Goal: Task Accomplishment & Management: Manage account settings

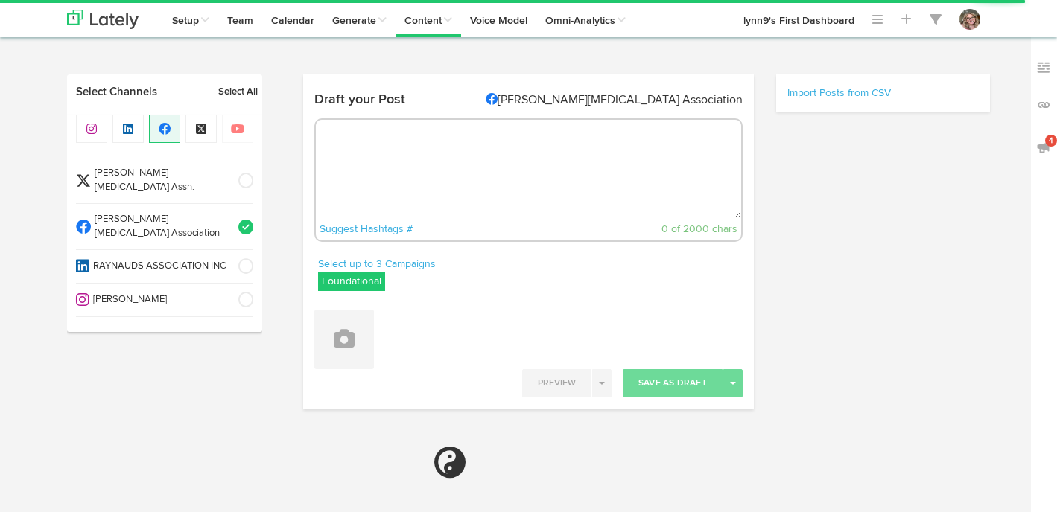
select select "9"
select select "56"
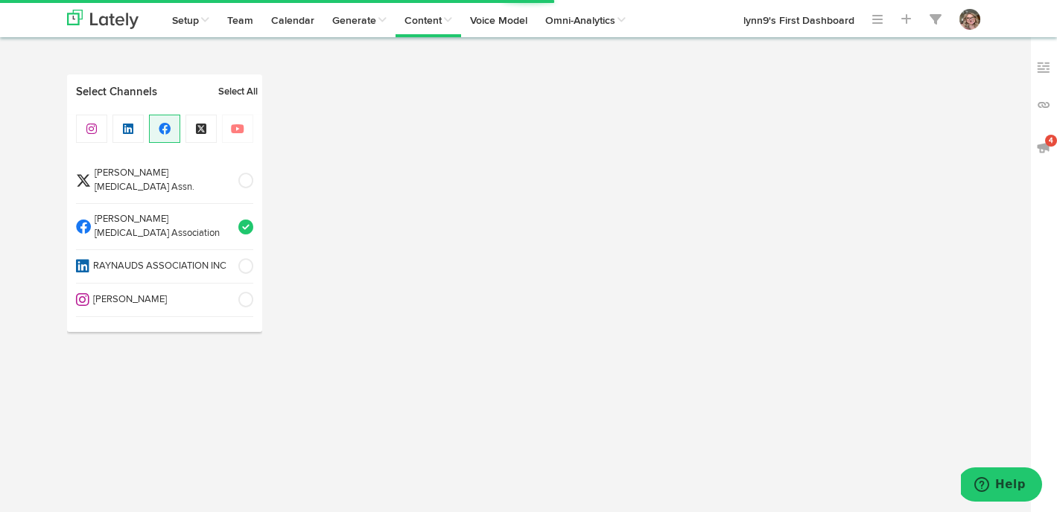
select select "6"
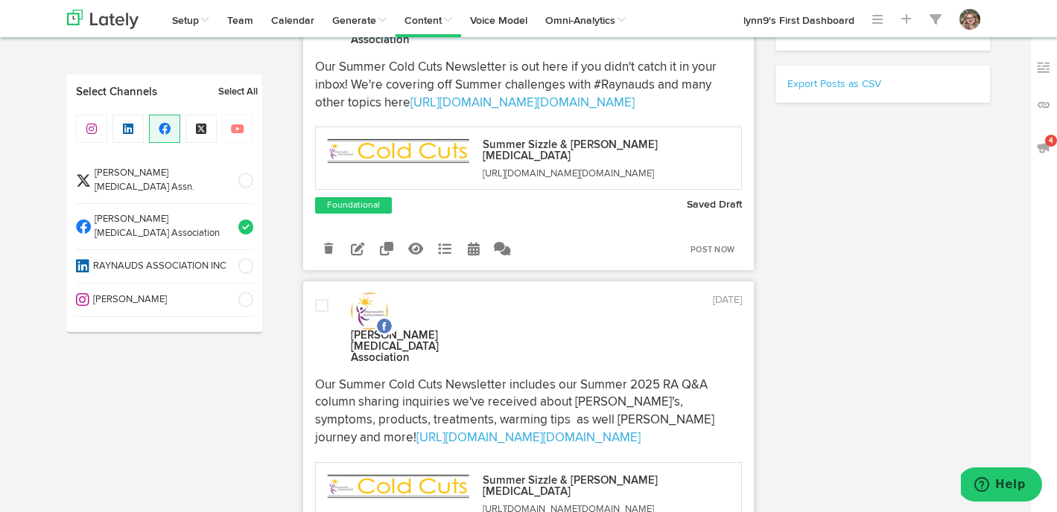
click at [253, 203] on div "[PERSON_NAME][MEDICAL_DATA] Assn. [MEDICAL_DATA] Association RAYNAUDS ASSOCIATI…" at bounding box center [164, 223] width 195 height 217
click at [246, 220] on span at bounding box center [241, 227] width 25 height 15
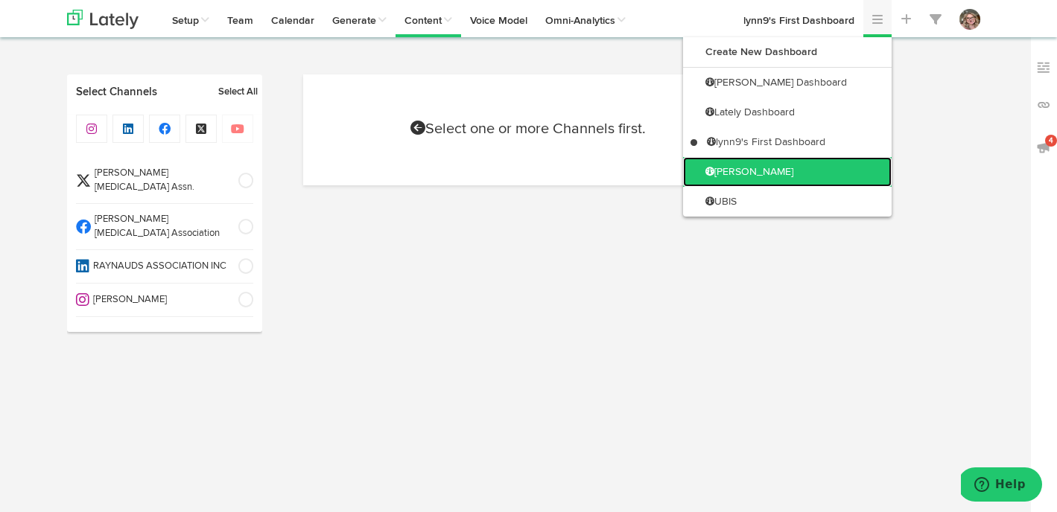
click at [833, 176] on link "[PERSON_NAME]" at bounding box center [787, 172] width 208 height 30
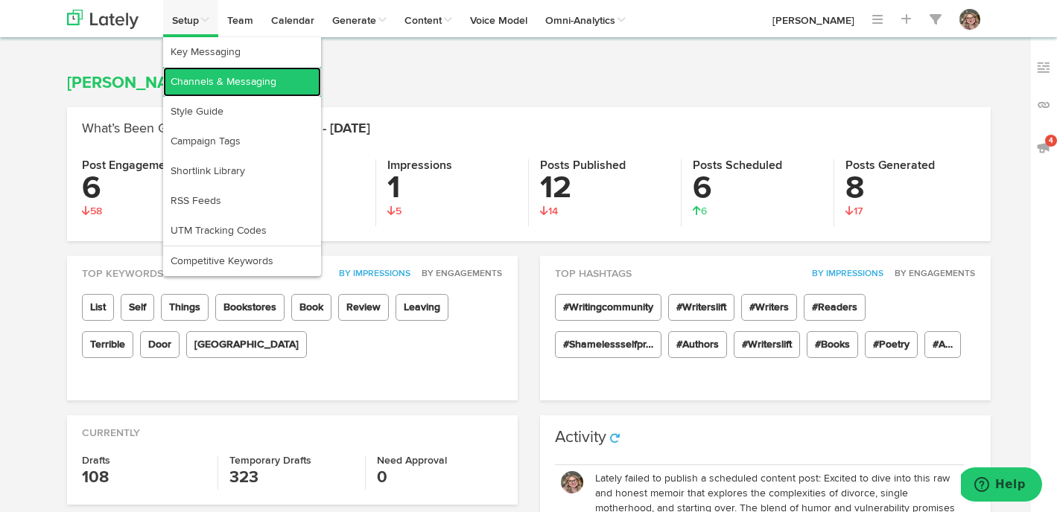
click at [201, 92] on link "Channels & Messaging" at bounding box center [242, 82] width 158 height 30
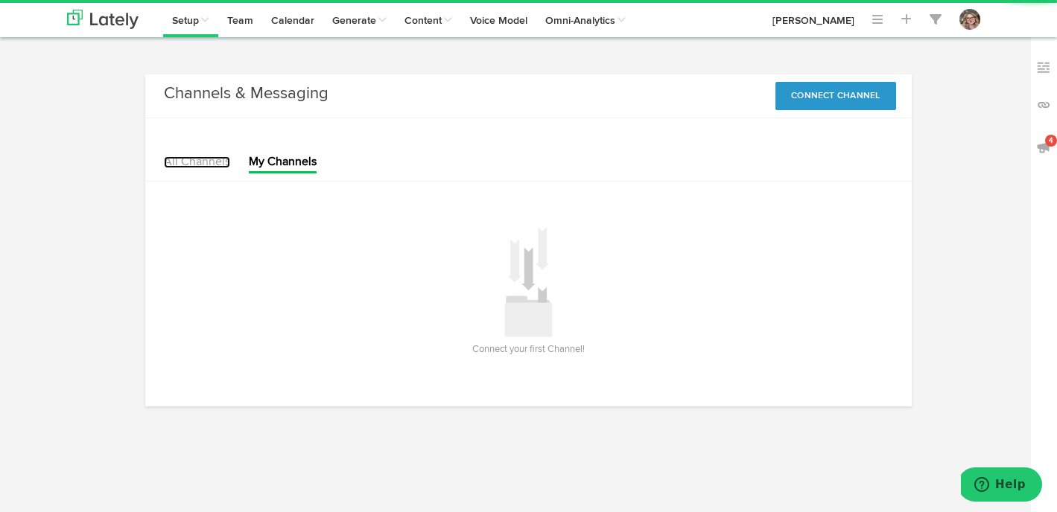
click at [200, 157] on link "All Channels" at bounding box center [197, 162] width 66 height 12
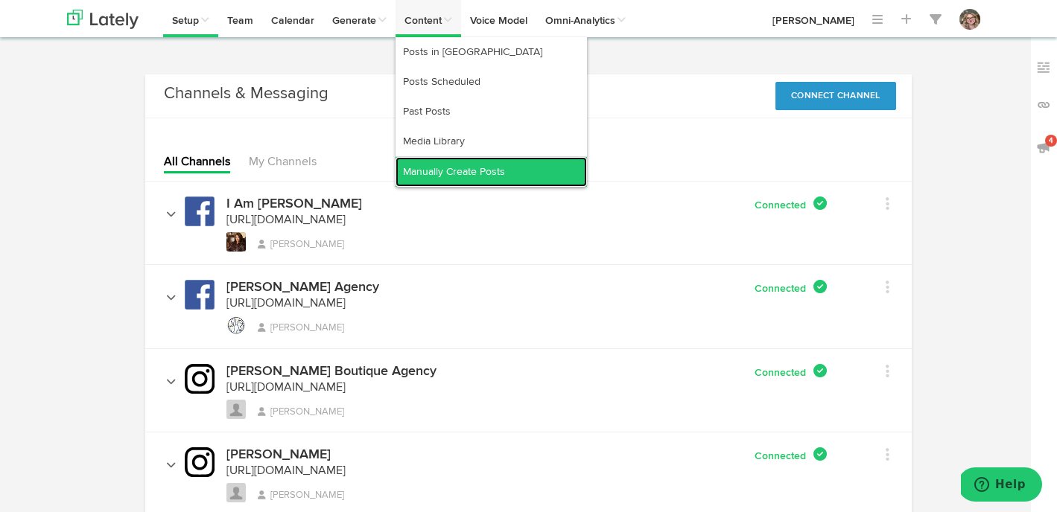
click at [427, 166] on link "Manually Create Posts" at bounding box center [490, 172] width 191 height 30
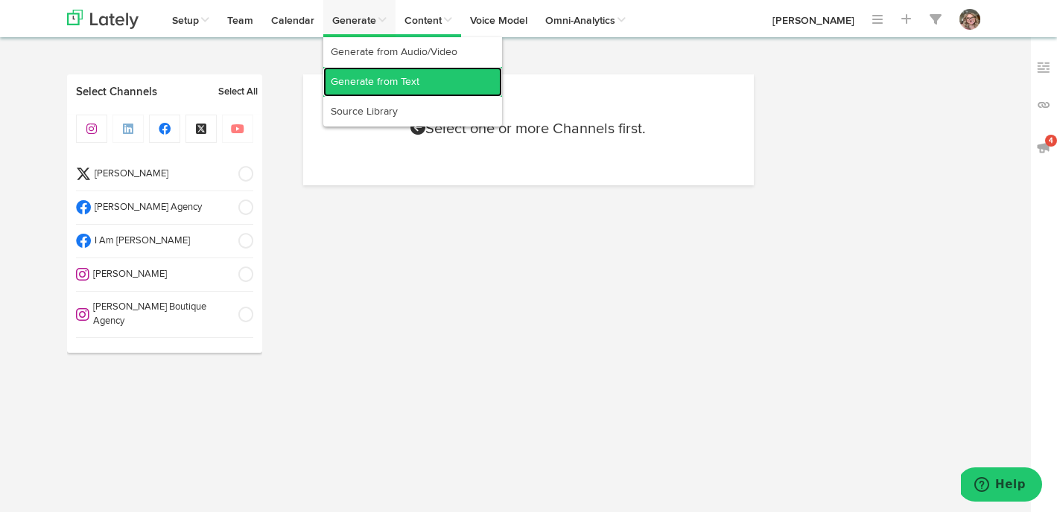
click at [364, 83] on link "Generate from Text" at bounding box center [412, 82] width 179 height 30
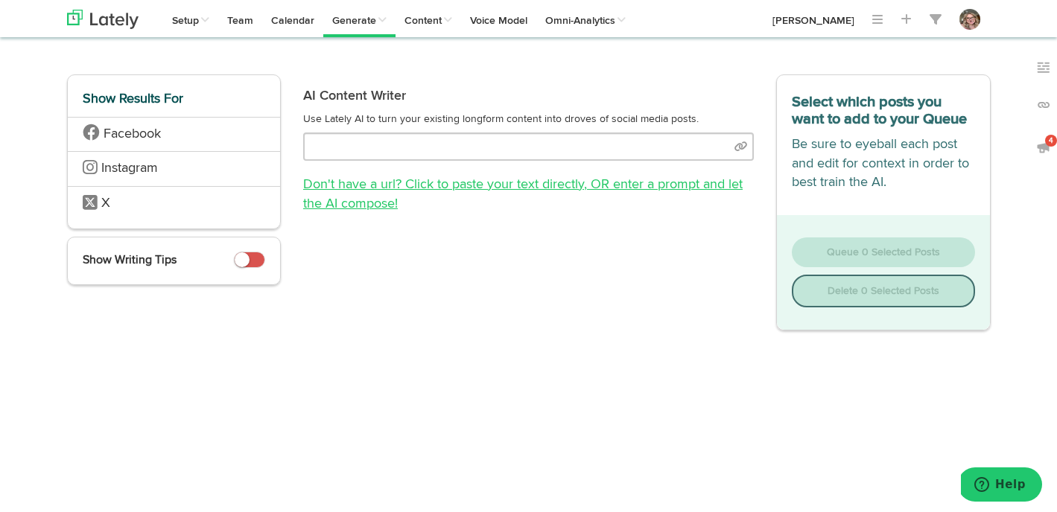
click at [412, 188] on link "Don't have a url? Click to paste your text directly , OR enter a prompt and let…" at bounding box center [522, 194] width 439 height 33
click at [427, 188] on link "Don't have a url? Click to paste your text directly , OR enter a prompt and let…" at bounding box center [522, 194] width 439 height 33
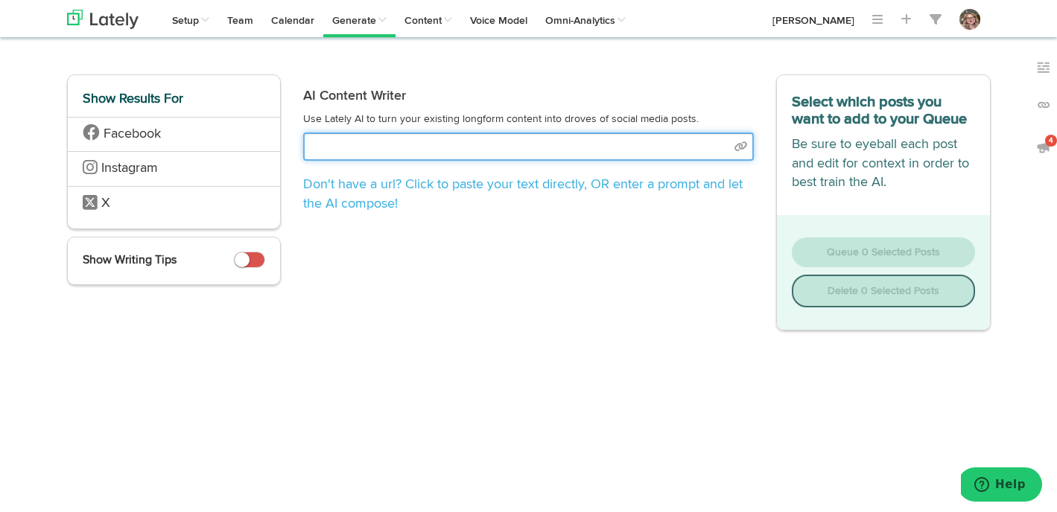
click at [428, 141] on input "text" at bounding box center [528, 147] width 450 height 28
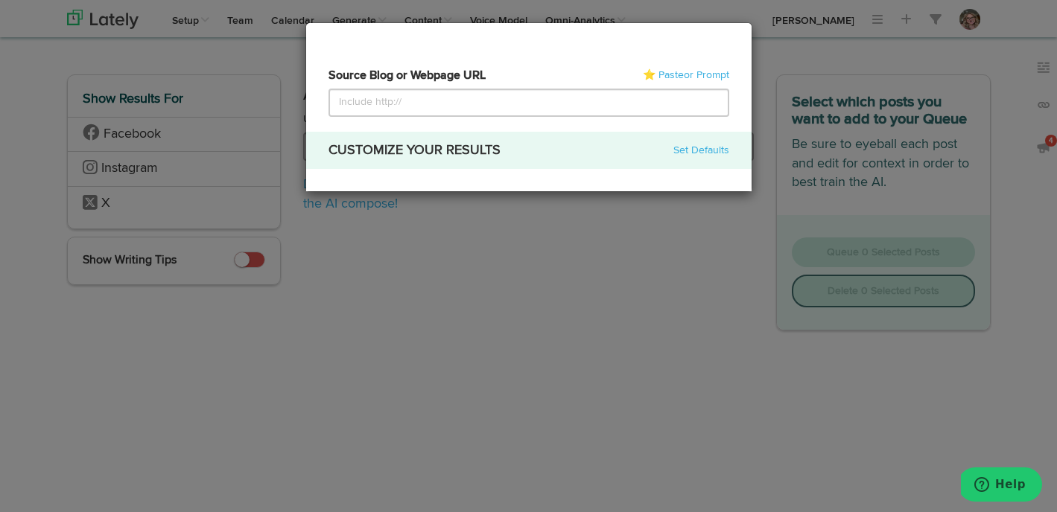
select select "natural"
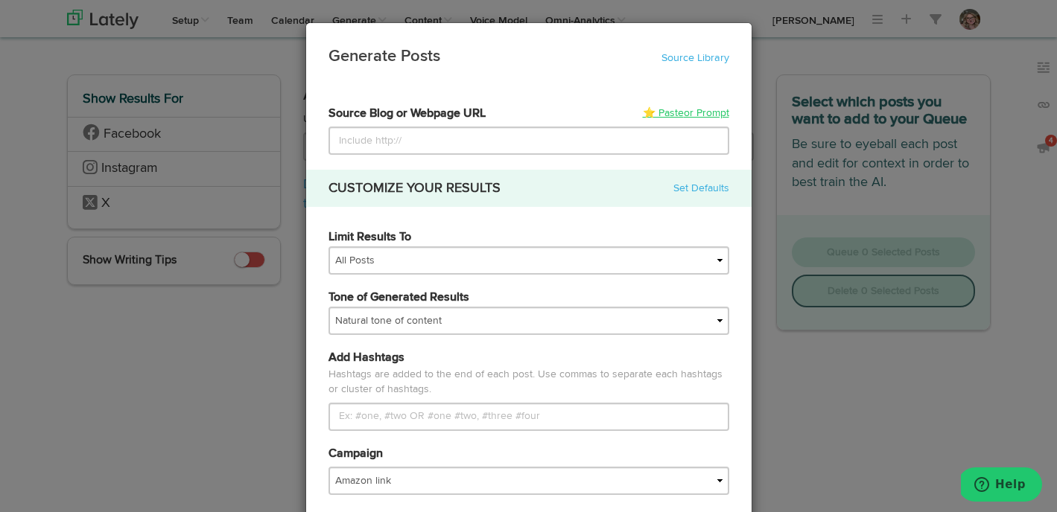
click at [678, 112] on link "⭐ Paste or Prompt" at bounding box center [686, 113] width 86 height 15
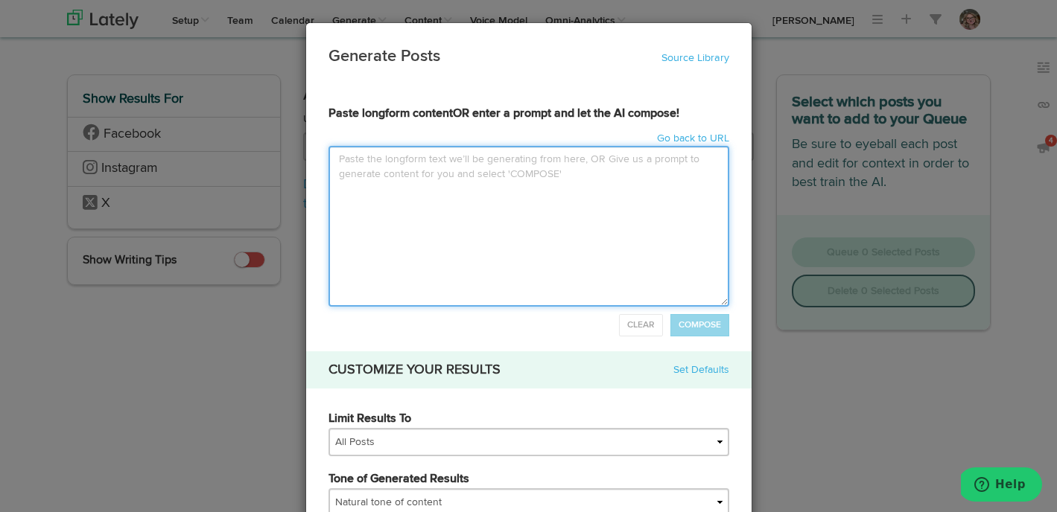
click at [485, 175] on textarea at bounding box center [528, 226] width 401 height 161
paste textarea "On Becoming The Creature of Habit And learning to love it (begrudgingly)"
type input "On Becoming The Creature of HabitAnd learning to love it (begrudgingly)"
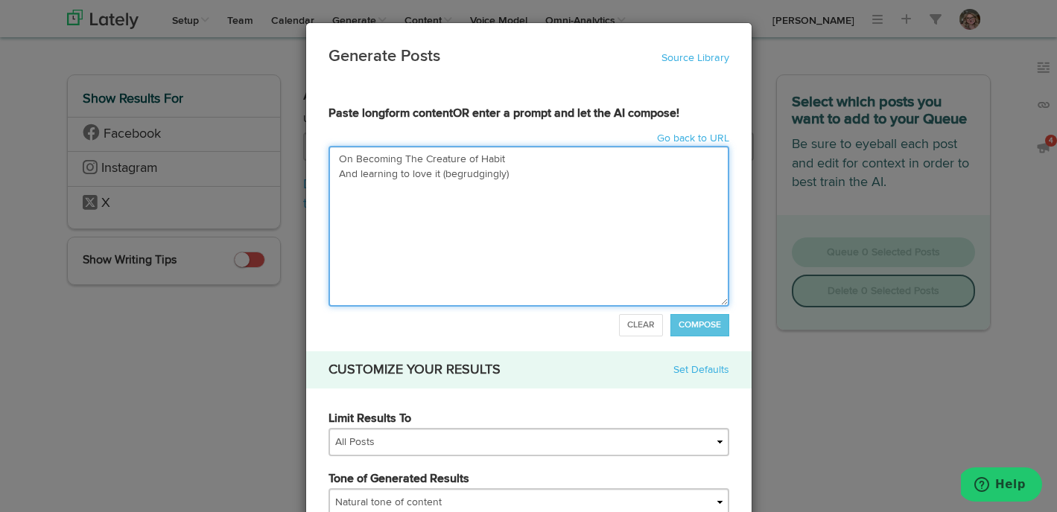
type textarea "On Becoming The Creature of Habit And learning to love it (begrudgingly)"
paste textarea "When I was a kid, my dad would pack me into his orange Monte Carlo—back when ca…"
type input "On Becoming The Creature of HabitAnd learning to love it (begrudgingly)When I w…"
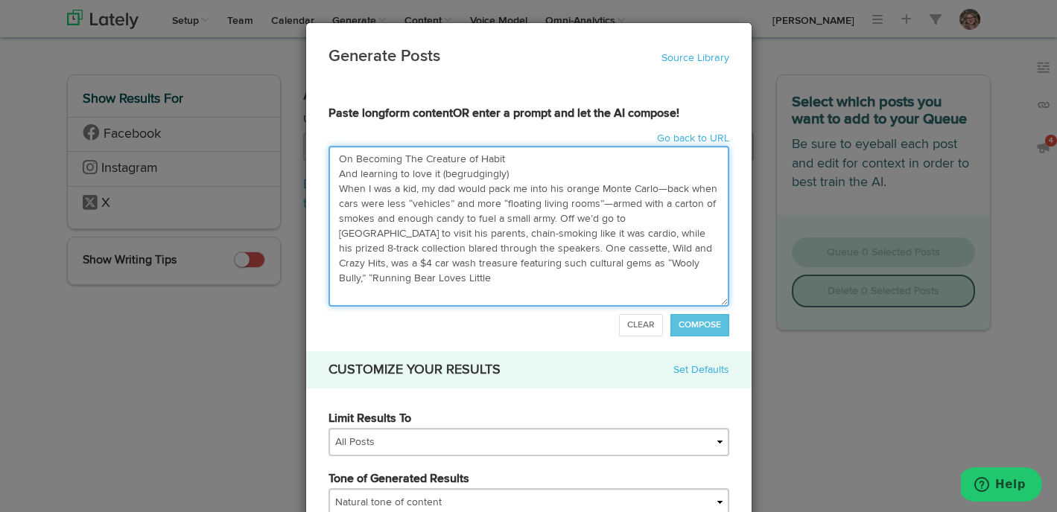
type textarea "On Becoming The Creature of Habit And learning to love it (begrudgingly) When I…"
type input "On Becoming The Creature of HabitAnd learning to love it (begrudgingly)When I w…"
type textarea "On Becoming The Creature of Habit And learning to love it (begrudgingly) When I…"
paste textarea "[PERSON_NAME] [PERSON_NAME],” and “Please [PERSON_NAME]”—a musical lineup that …"
type input "On Becoming The Creature of HabitAnd learning to love it (begrudgingly)When I w…"
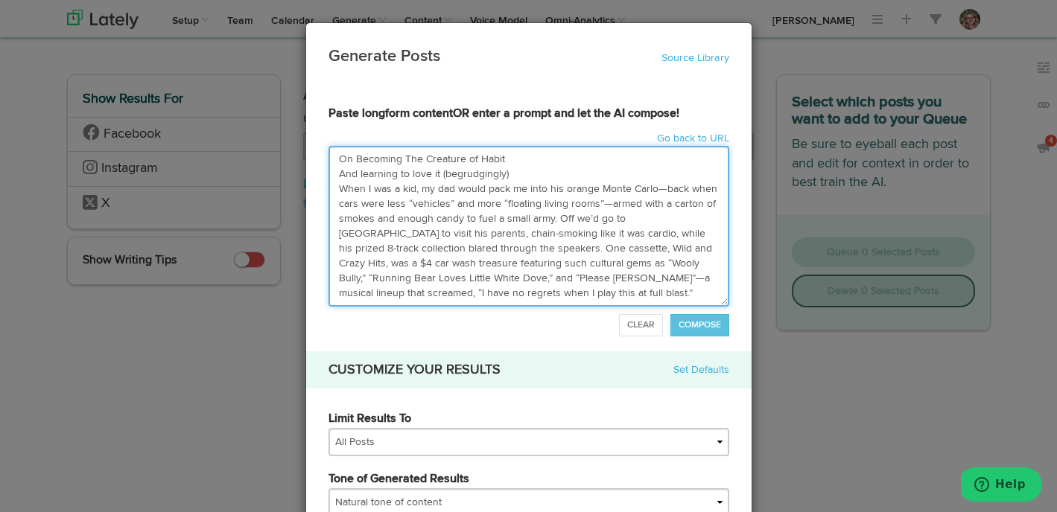
type textarea "On Becoming The Creature of Habit And learning to love it (begrudgingly) When I…"
paste textarea "Steady yourself for the most offensive song you've heard all month"
type input "On Becoming The Creature of HabitAnd learning to love it (begrudgingly)When I w…"
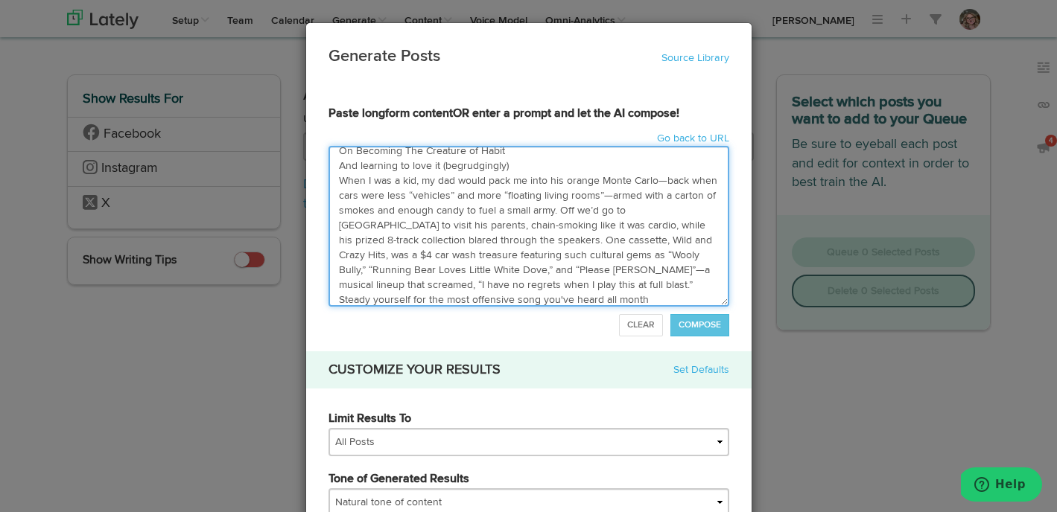
scroll to position [38, 0]
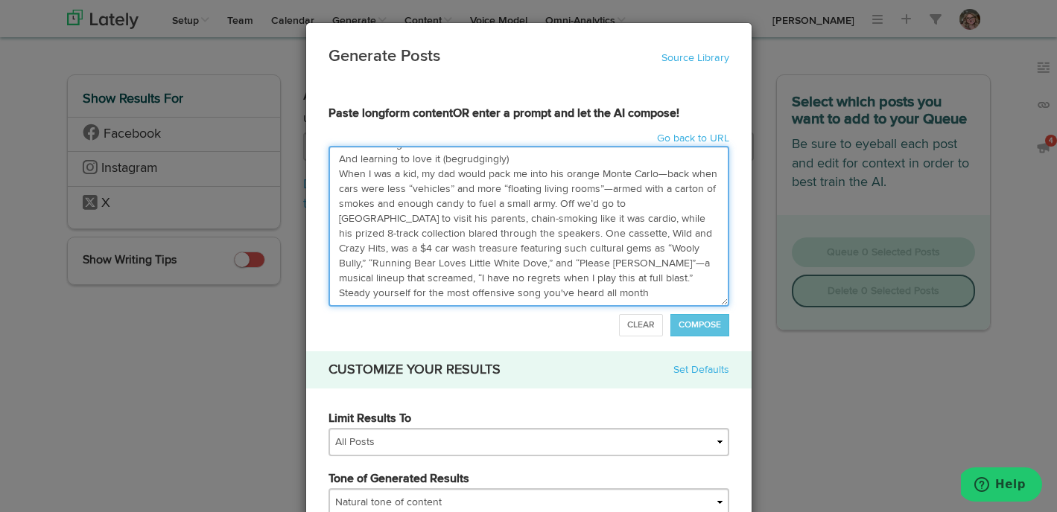
type textarea "On Becoming The Creature of Habit And learning to love it (begrudgingly) When I…"
paste textarea "Lo ip dolorsi ame Consectet, ad’e se doeiu. T incidid ut lab etdoloremagna al e…"
type input "Lo Ipsumdol Sit Ametcons ad ElitsEdd eiusmodt in utla et (doloremagnaa)Enim A m…"
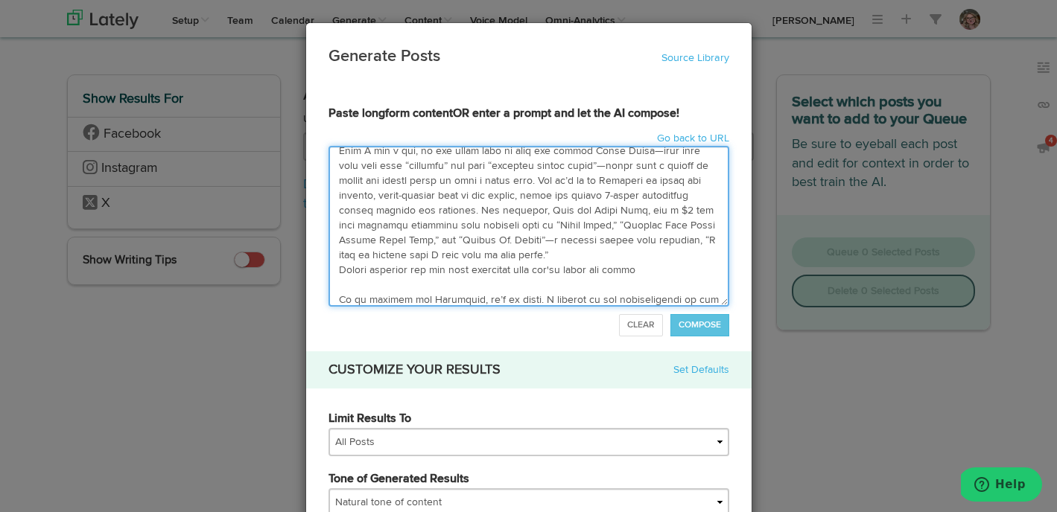
scroll to position [931, 0]
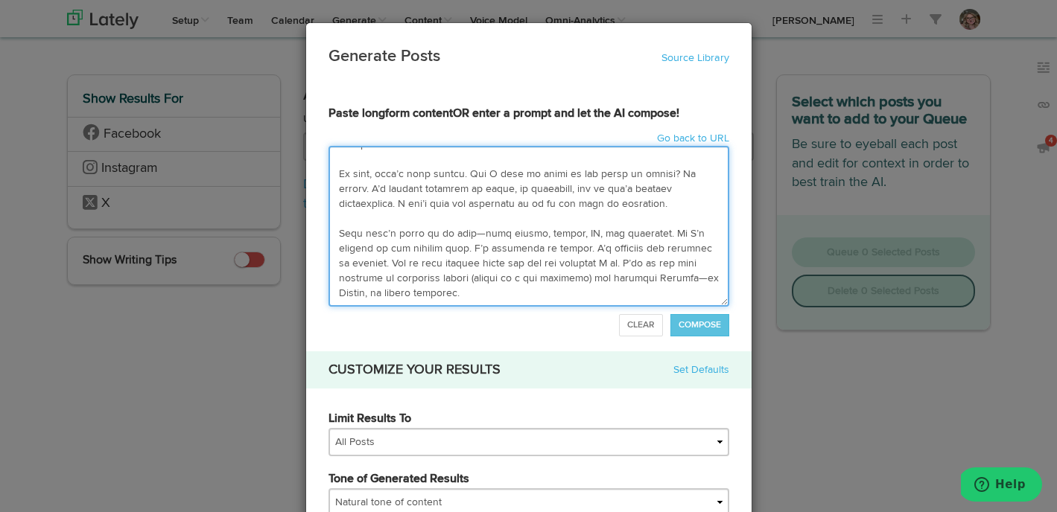
type textarea "Lo Ipsumdol Sit Ametcons ad Elits Doe temporin ut labo et (doloremagnaa) Enim A…"
paste textarea "Preorder My Year of Really Bad Dates! There is apparently nothing I won’t try t…"
type input "Lo Ipsumdol Sit Ametcons ad ElitsEdd eiusmodt in utla et (doloremagnaa)Enim A m…"
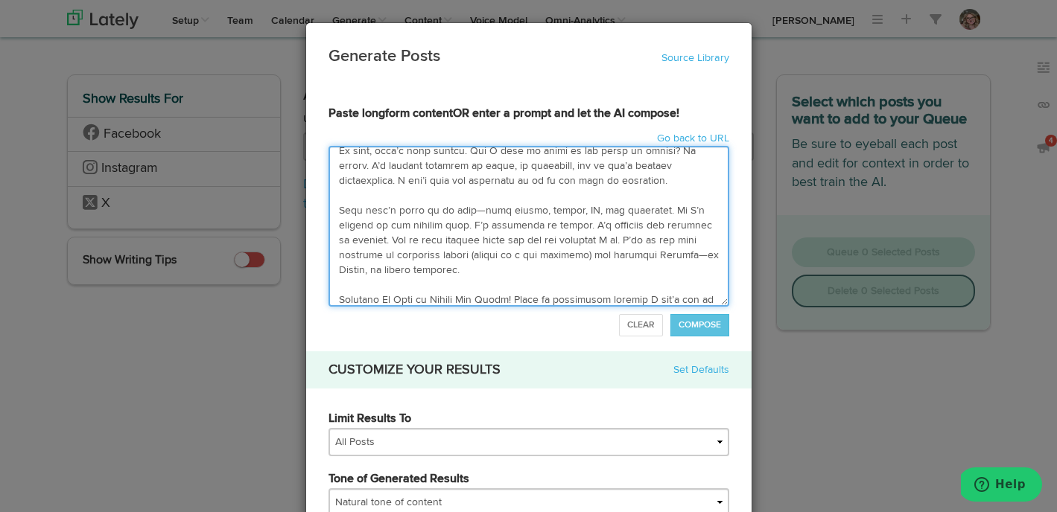
scroll to position [991, 0]
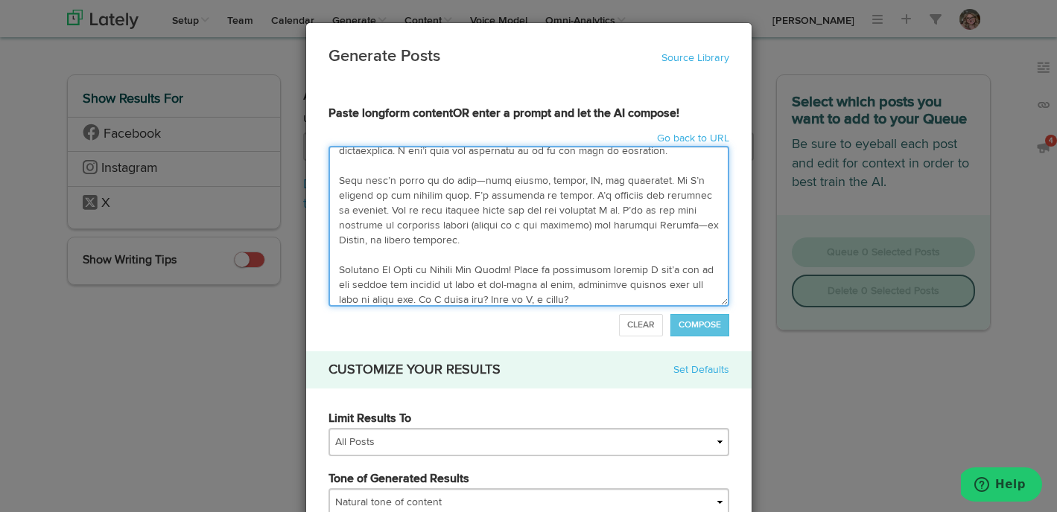
type textarea "Lo Ipsumdol Sit Ametcons ad Elits Doe temporin ut labo et (doloremagnaa) Enim A…"
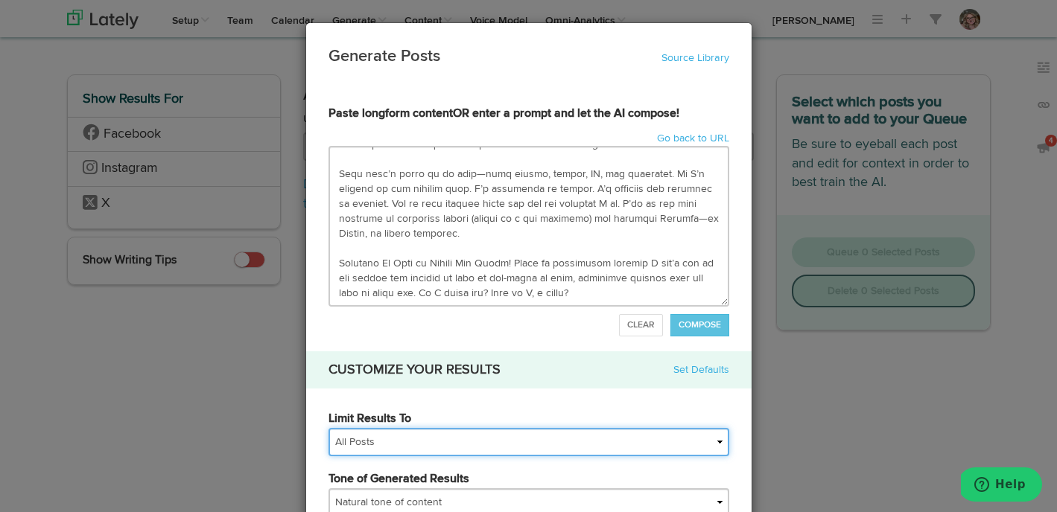
click at [450, 436] on select "All Posts Top 30 Posts Top 25 Posts Top 20 Posts Top 15 Posts Top 10 Posts" at bounding box center [528, 442] width 401 height 28
select select "15"
click at [328, 428] on select "All Posts Top 30 Posts Top 25 Posts Top 20 Posts Top 15 Posts Top 10 Posts" at bounding box center [528, 442] width 401 height 28
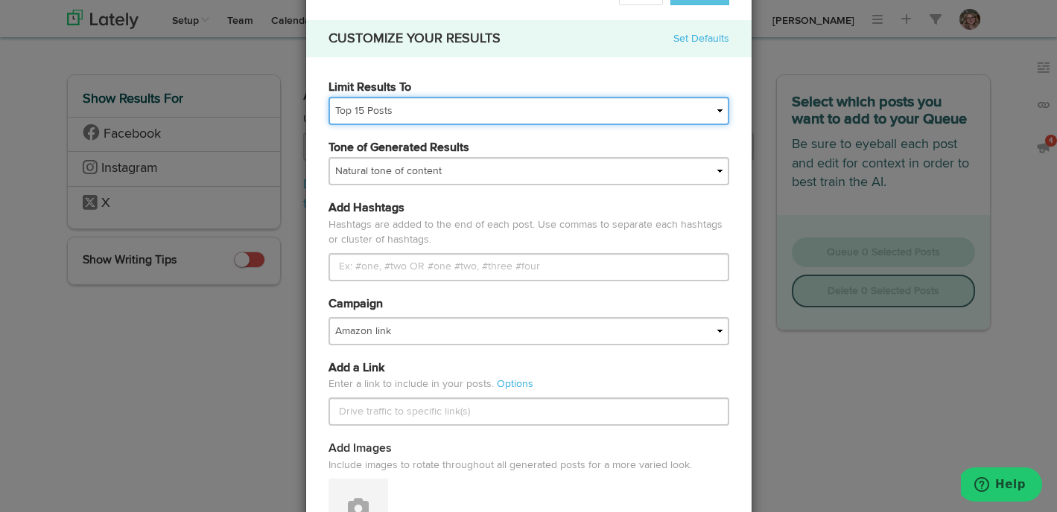
scroll to position [343, 0]
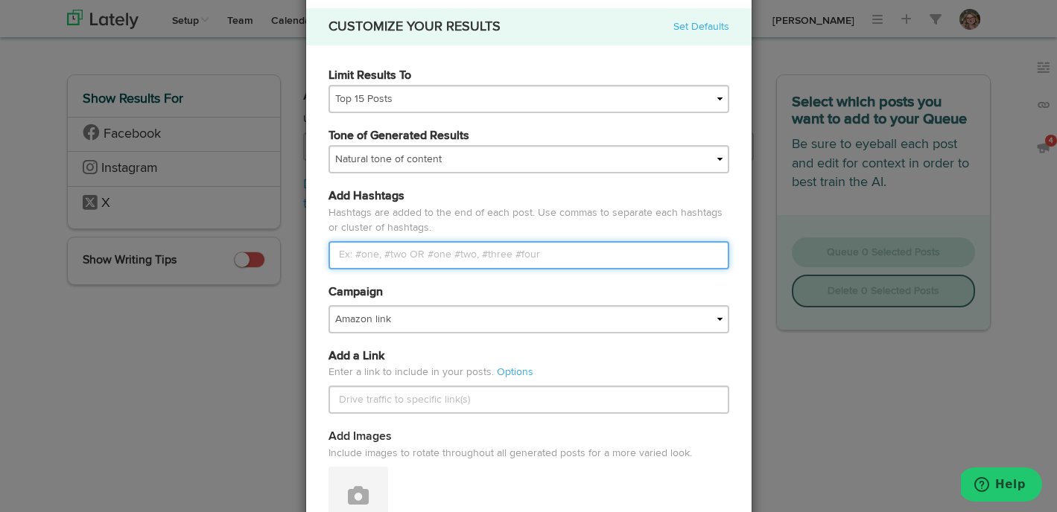
click at [401, 261] on input "Limit Results To" at bounding box center [528, 255] width 401 height 28
type input "#iamrachellithgow, #BadDates, #amwriting, #AuthorLife"
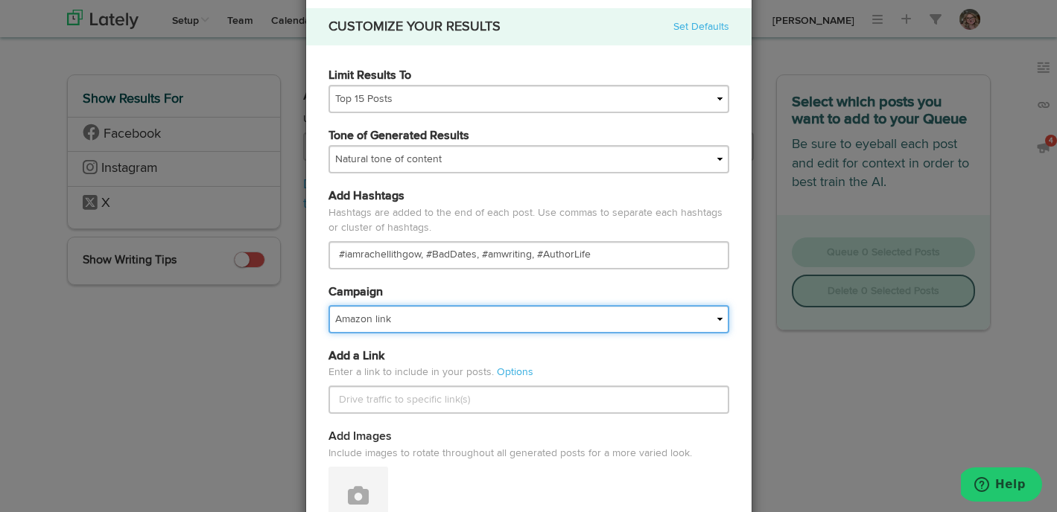
click at [354, 326] on select "Amazon link Book 1: First Date Book Page Website Book Soup For Book Clubs Found…" at bounding box center [528, 319] width 401 height 28
select select "67604f7b52c21cd55e9d33bc"
click at [328, 305] on select "Amazon link Book 1: First Date Book Page Website Book Soup For Book Clubs Found…" at bounding box center [528, 319] width 401 height 28
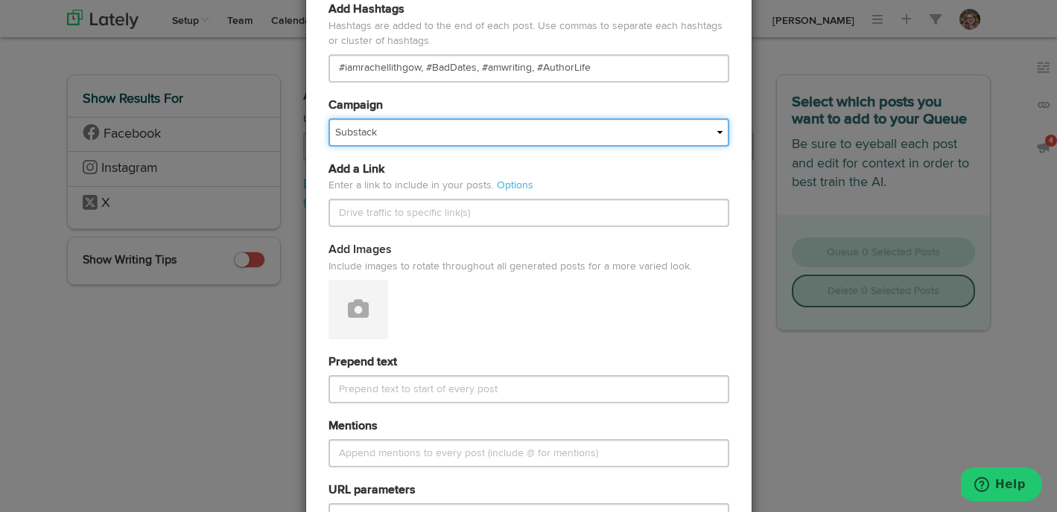
scroll to position [533, 0]
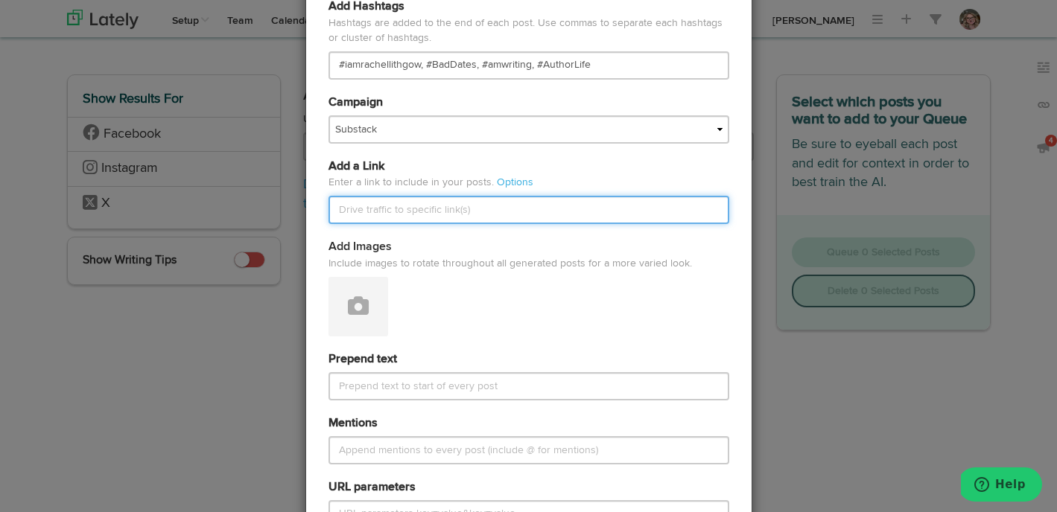
click at [389, 208] on input "text" at bounding box center [528, 210] width 401 height 28
paste input "[URL][DOMAIN_NAME]"
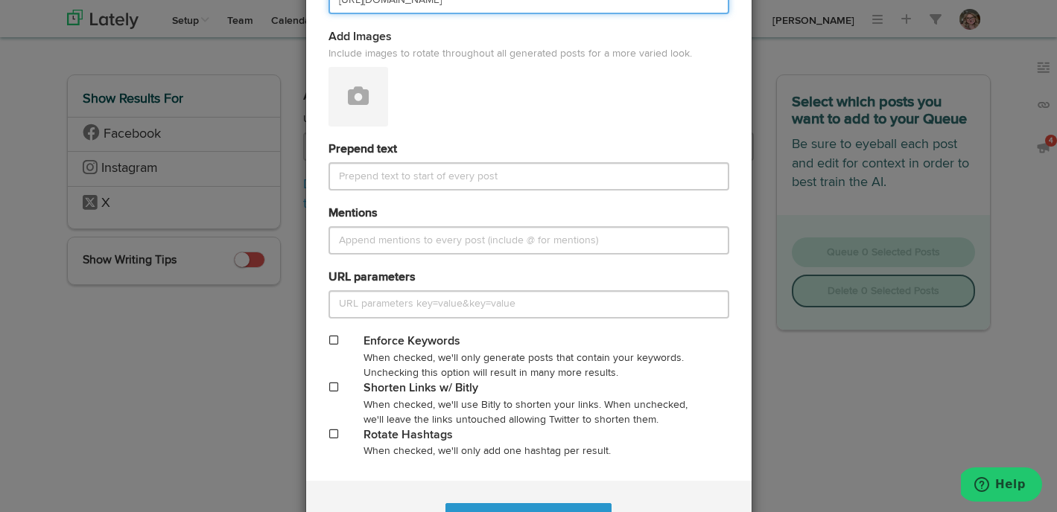
scroll to position [761, 0]
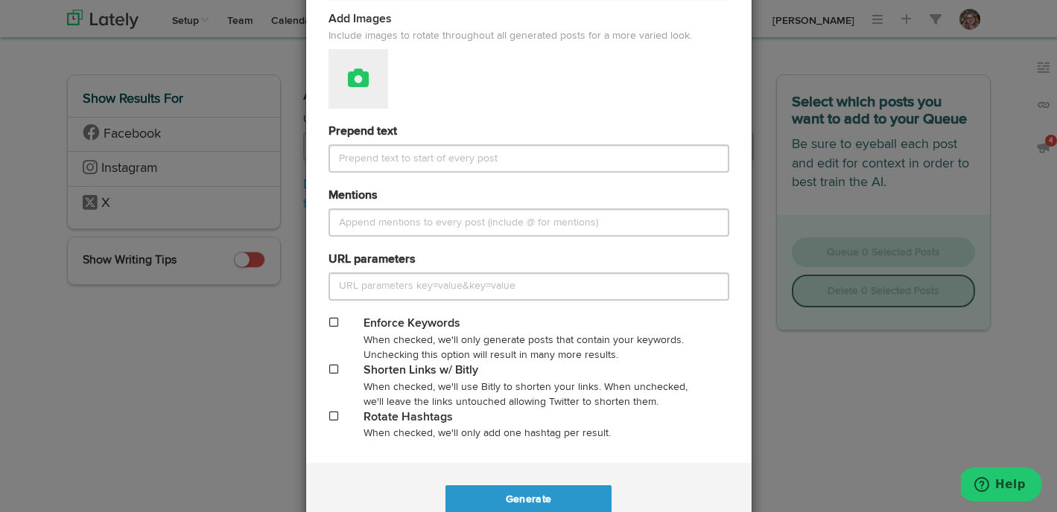
type input "[URL][DOMAIN_NAME]"
click at [364, 74] on icon at bounding box center [358, 78] width 21 height 21
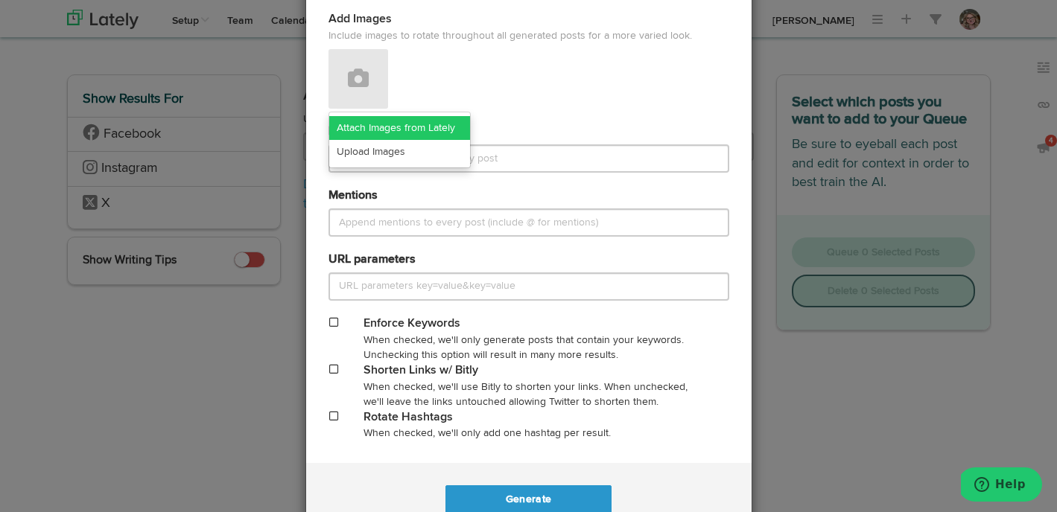
click at [365, 132] on link "Attach Images from Lately" at bounding box center [399, 128] width 141 height 24
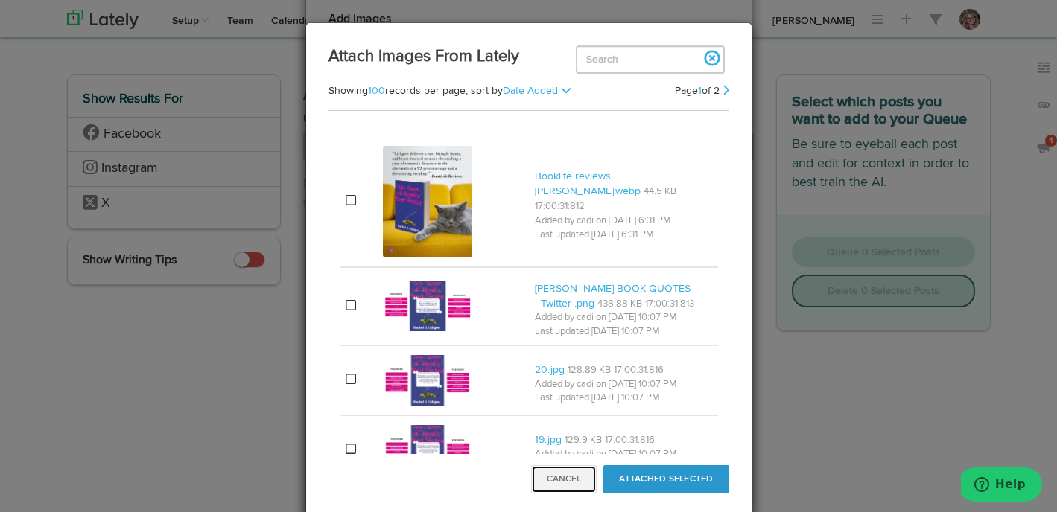
click at [573, 483] on button "Cancel" at bounding box center [564, 479] width 66 height 28
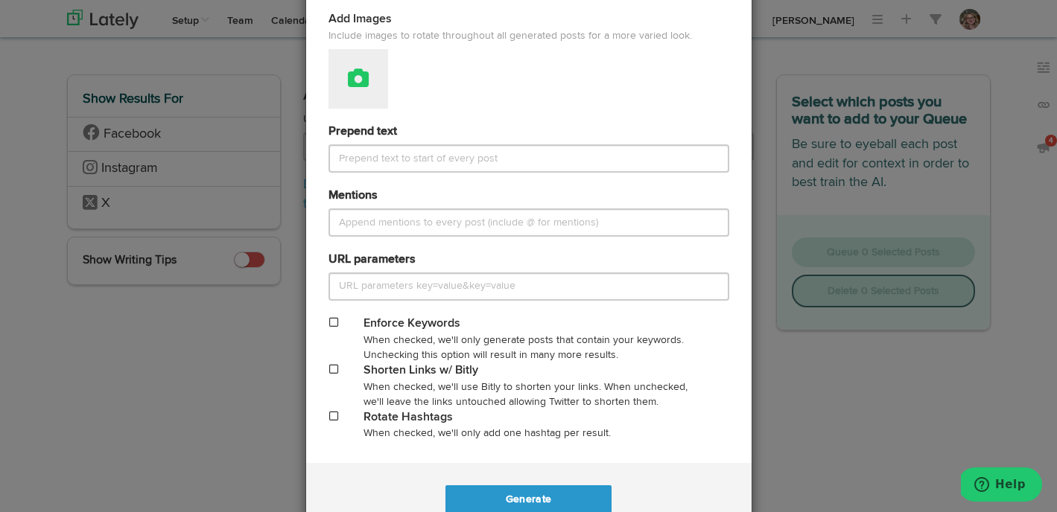
click at [353, 99] on button at bounding box center [358, 79] width 60 height 60
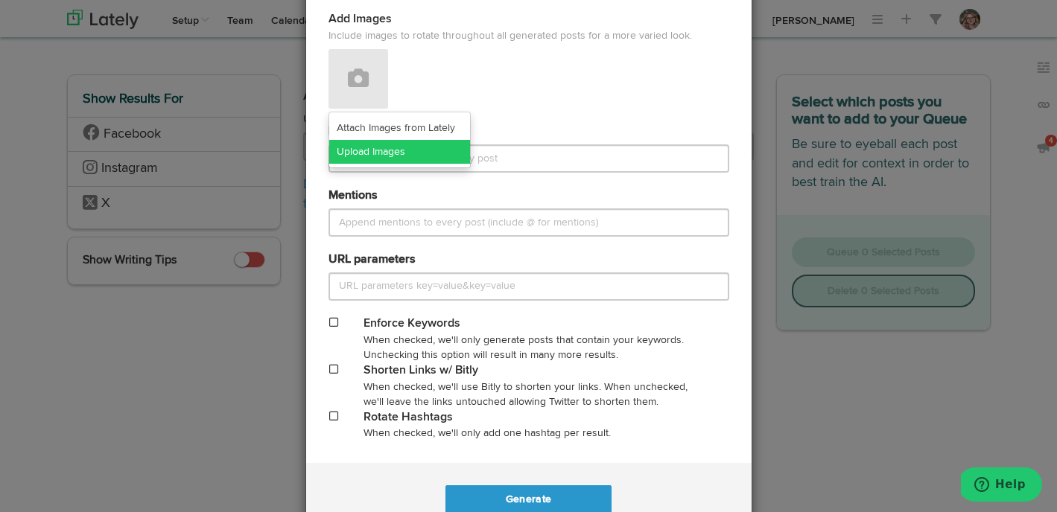
click at [357, 160] on link "Upload Images" at bounding box center [399, 152] width 141 height 24
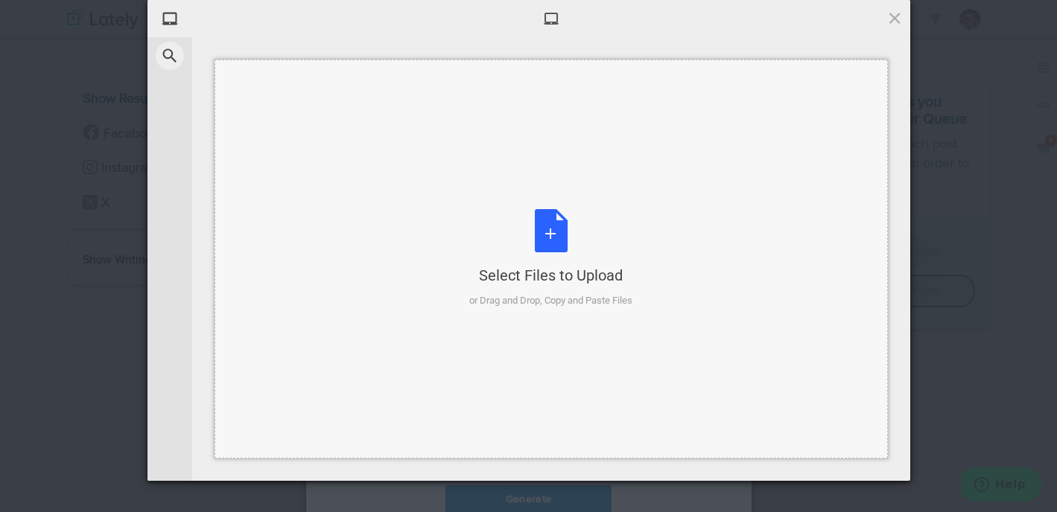
click at [557, 252] on div "Select Files to Upload or Drag and Drop, Copy and Paste Files" at bounding box center [550, 258] width 163 height 99
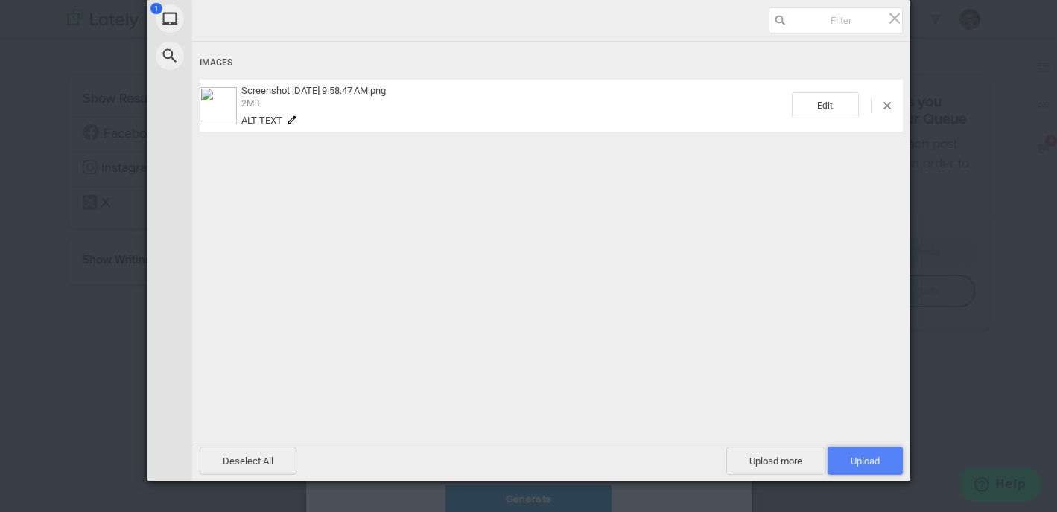
click at [847, 452] on span "Upload 1" at bounding box center [864, 461] width 75 height 28
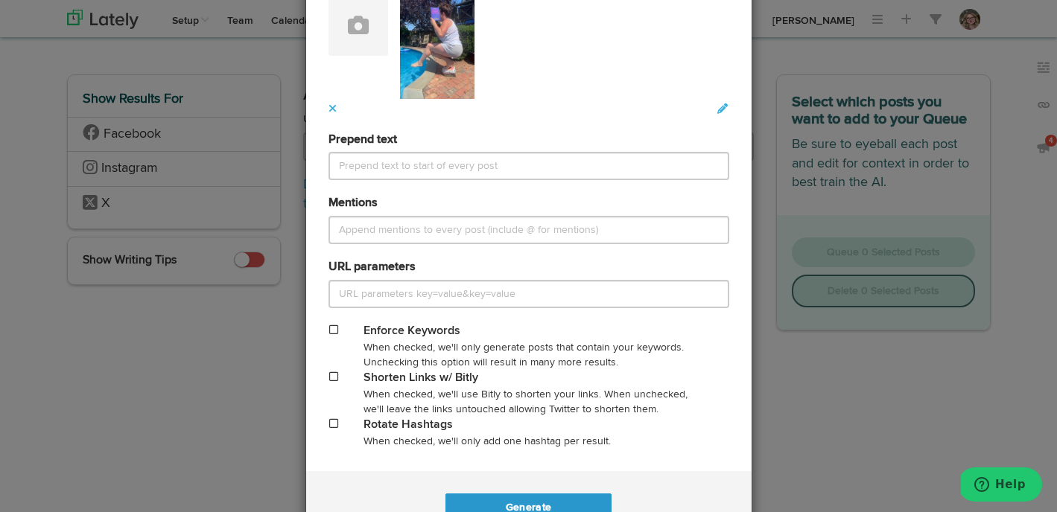
scroll to position [850, 0]
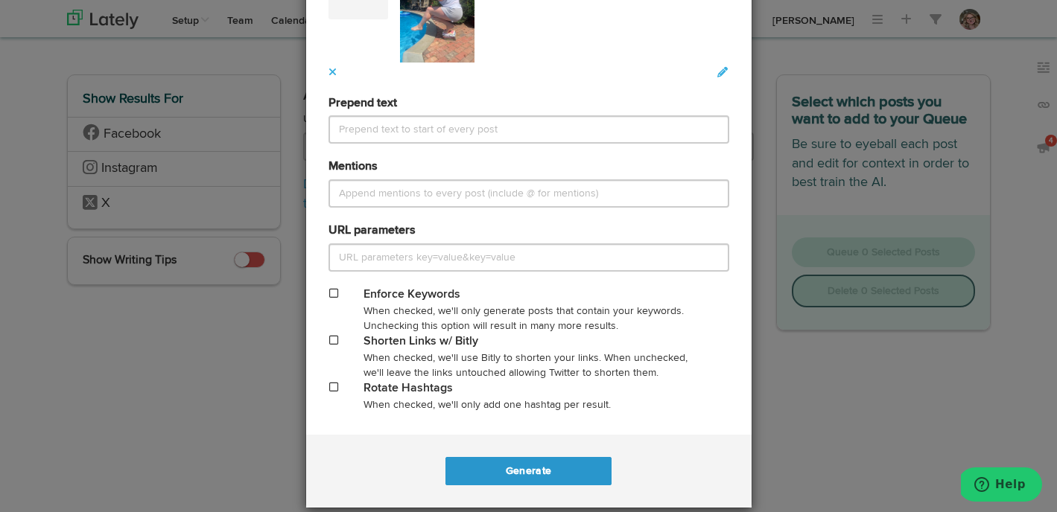
click at [335, 340] on span at bounding box center [333, 340] width 9 height 10
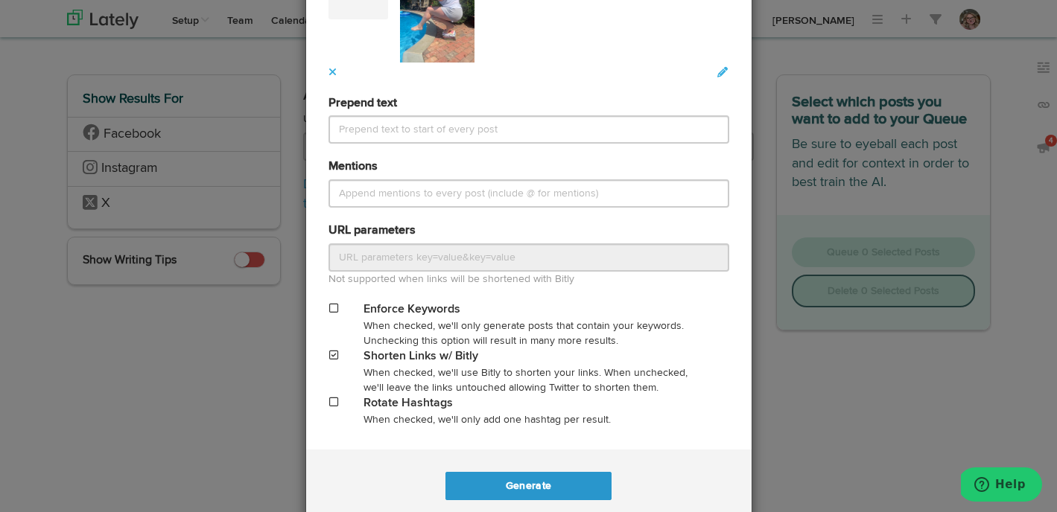
click at [333, 400] on span at bounding box center [333, 402] width 9 height 10
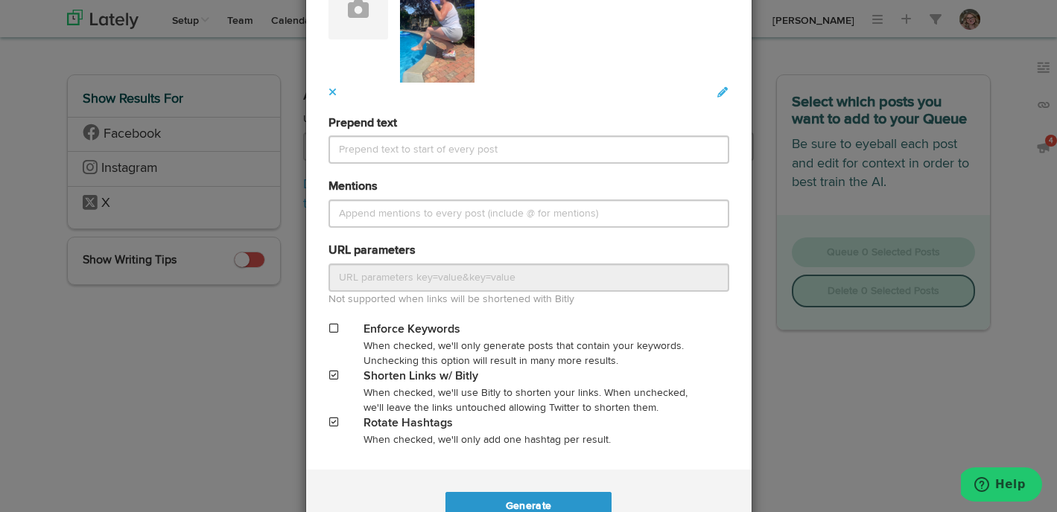
scroll to position [883, 0]
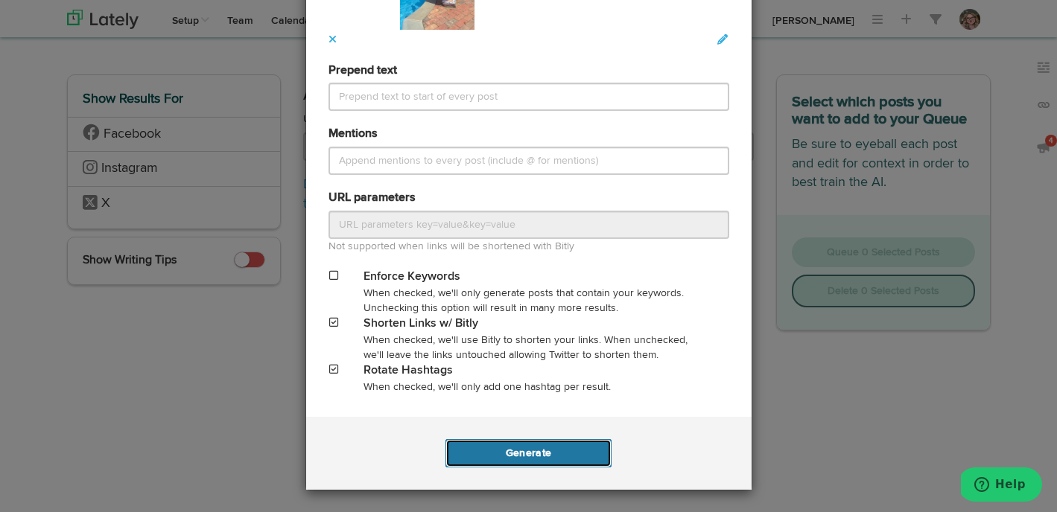
click at [539, 450] on button "Generate" at bounding box center [528, 453] width 166 height 28
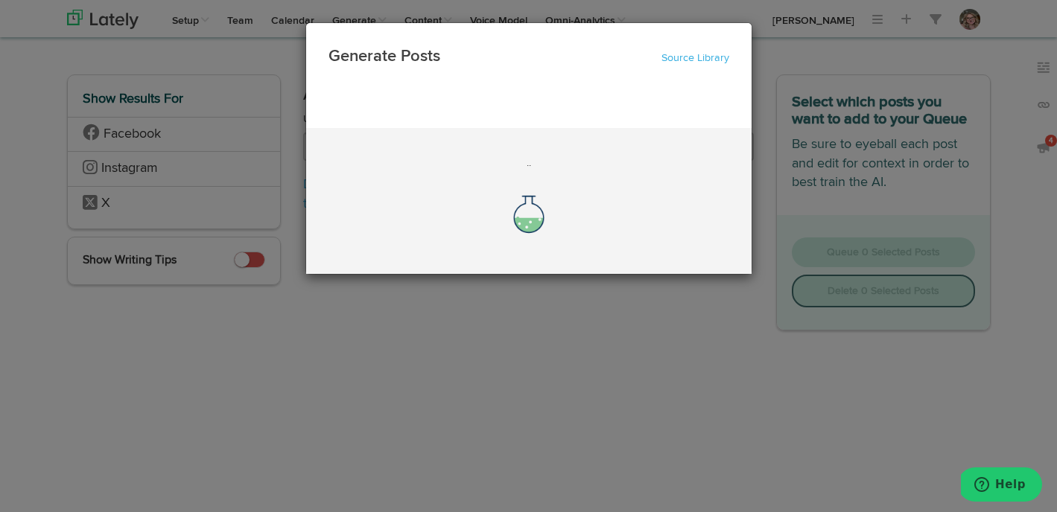
scroll to position [0, 0]
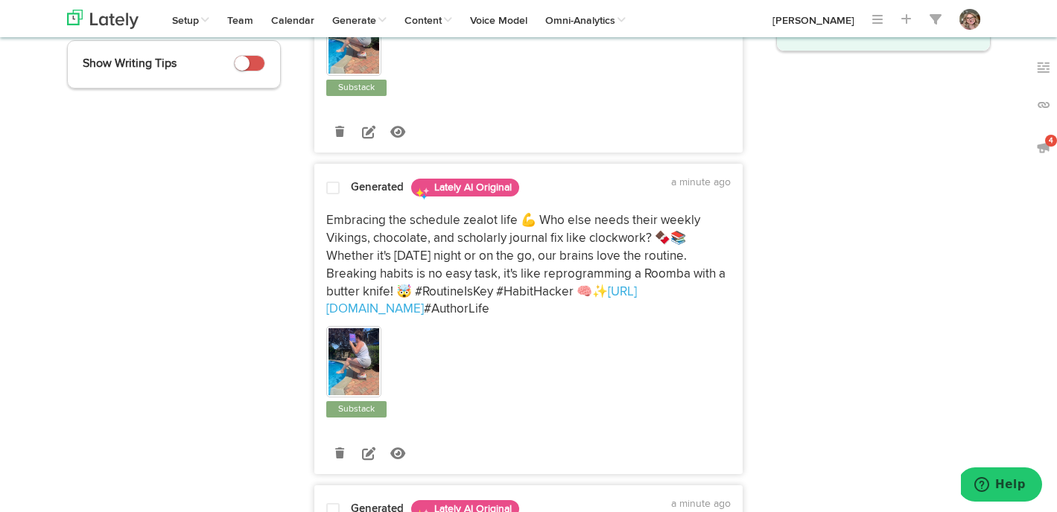
scroll to position [325, 0]
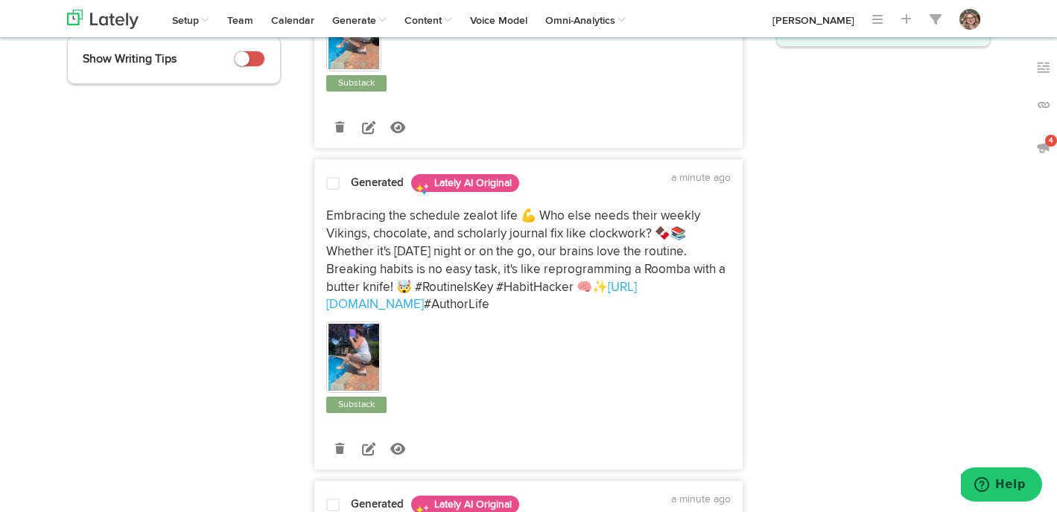
click at [329, 184] on span at bounding box center [332, 183] width 13 height 15
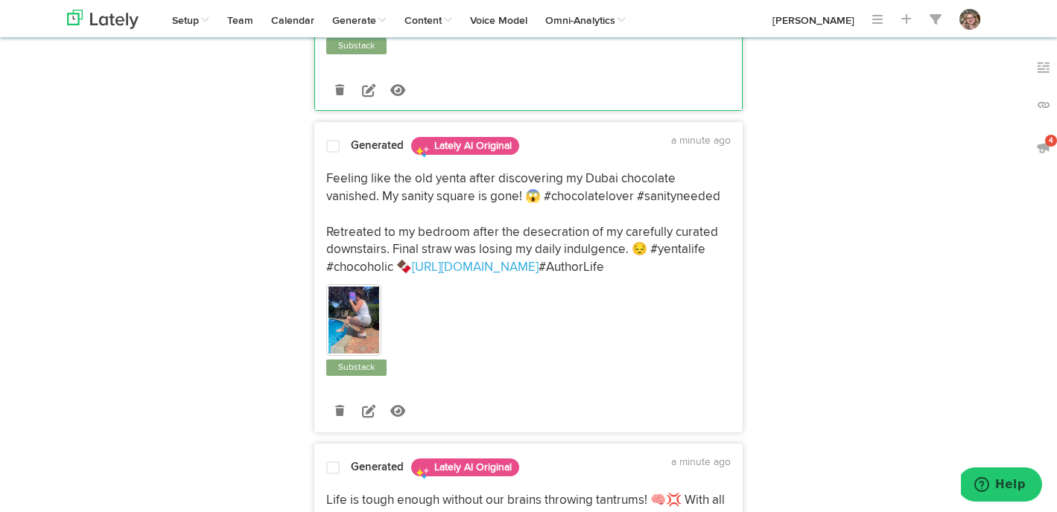
scroll to position [710, 0]
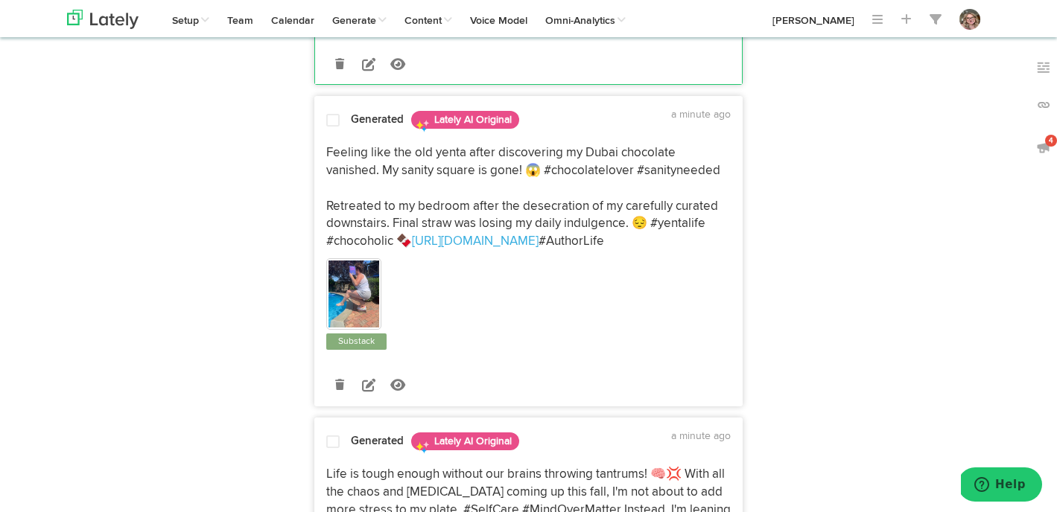
click at [329, 121] on span at bounding box center [332, 120] width 13 height 15
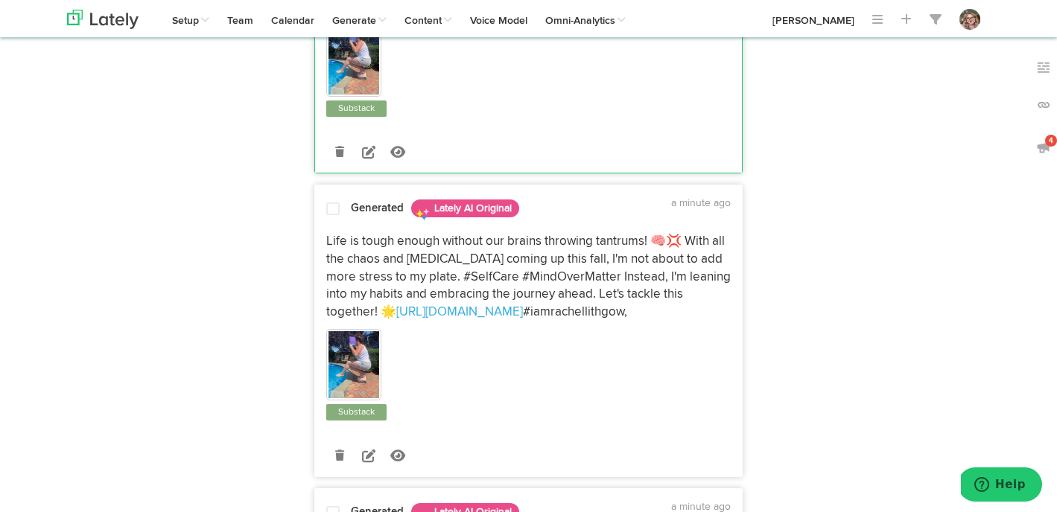
scroll to position [980, 0]
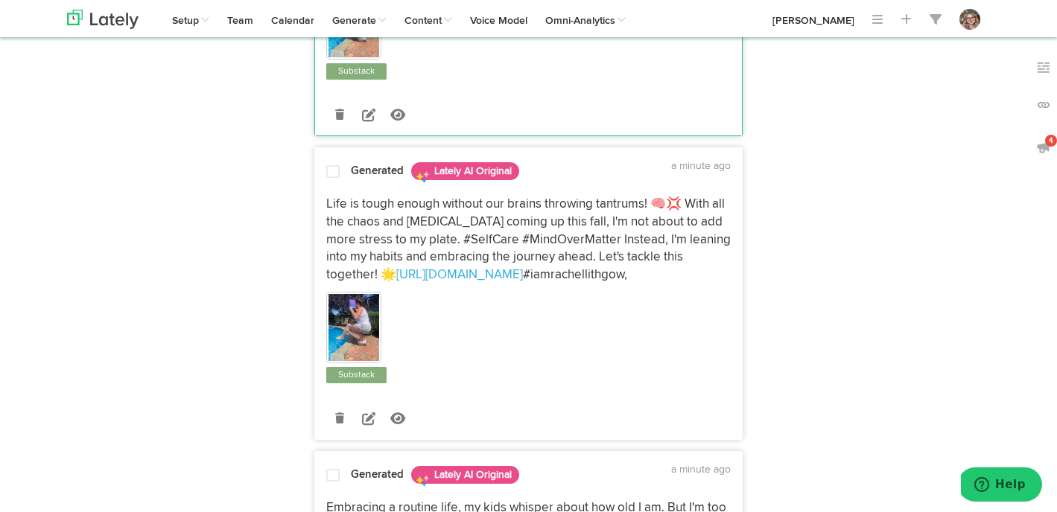
click at [332, 180] on div at bounding box center [333, 175] width 36 height 20
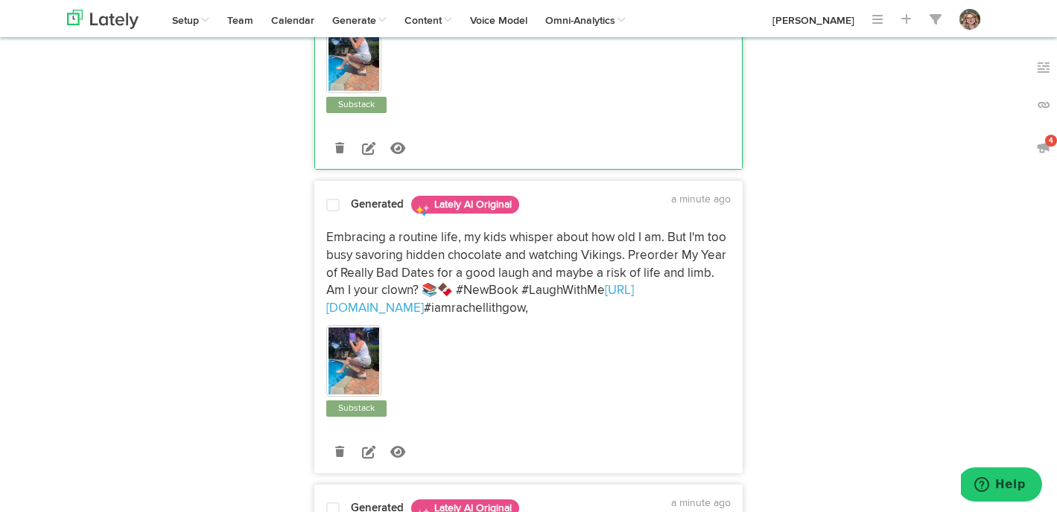
click at [333, 220] on div "Generated Lately AI Original a minute ago Embracing a routine life, my kids whi…" at bounding box center [528, 332] width 427 height 281
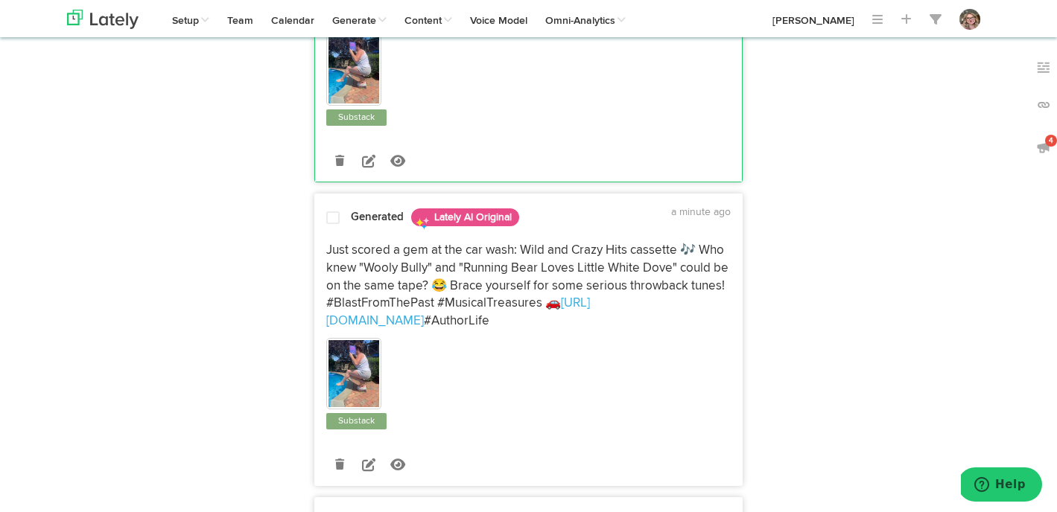
click at [333, 220] on span at bounding box center [332, 218] width 13 height 15
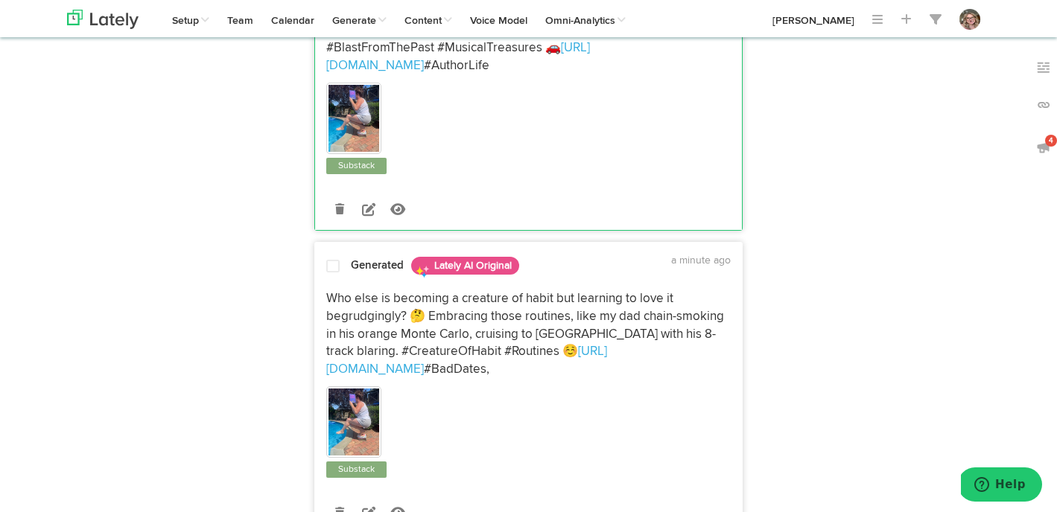
scroll to position [1845, 0]
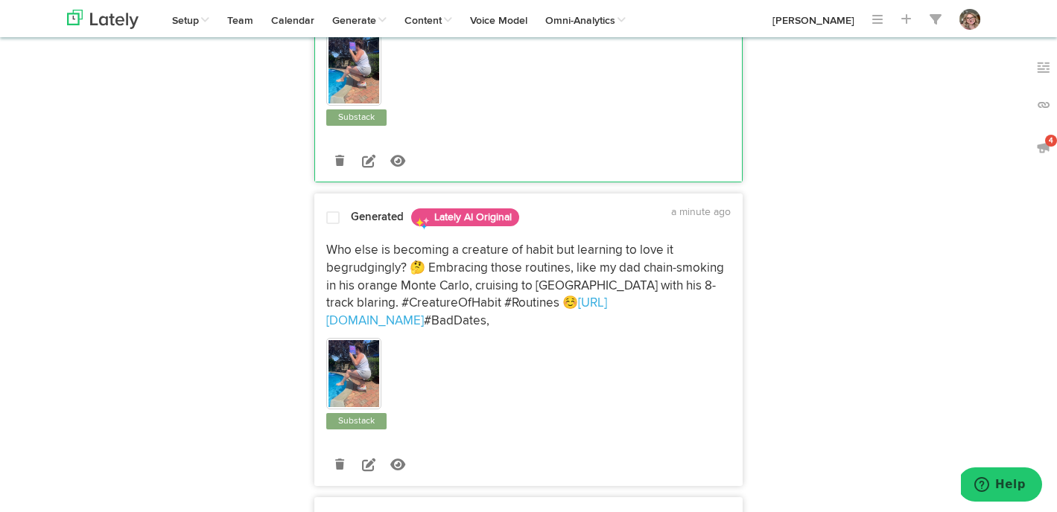
click at [333, 220] on span at bounding box center [332, 218] width 13 height 15
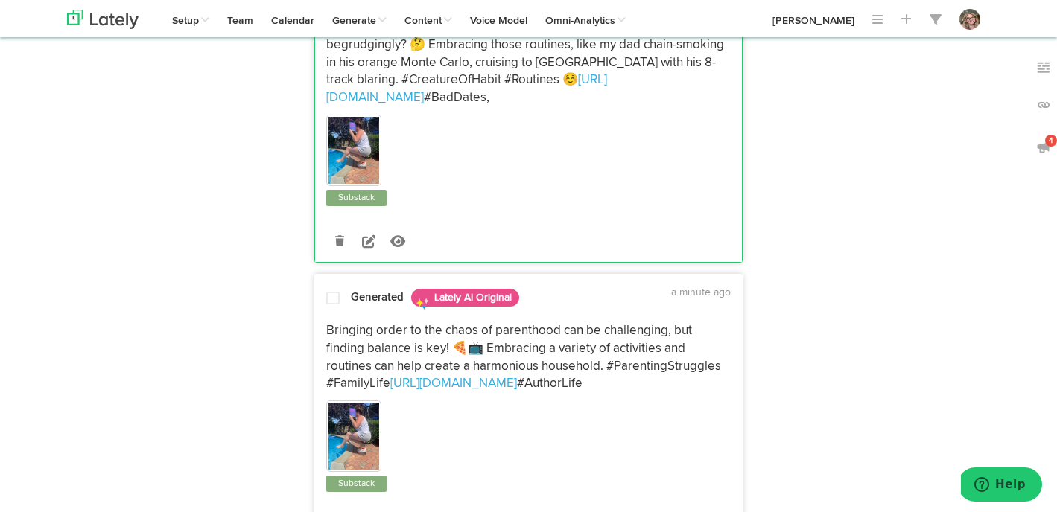
scroll to position [2074, 0]
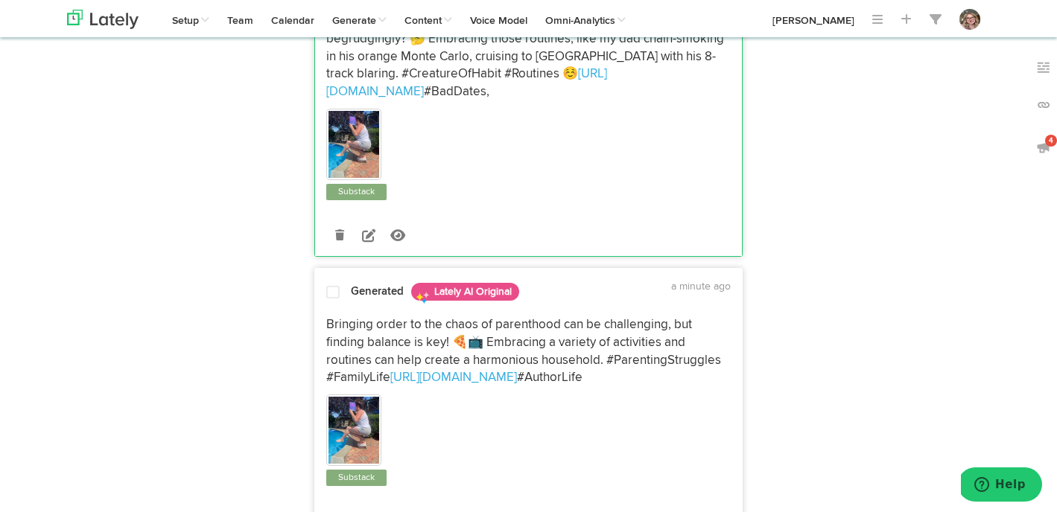
click at [332, 285] on div at bounding box center [333, 295] width 36 height 20
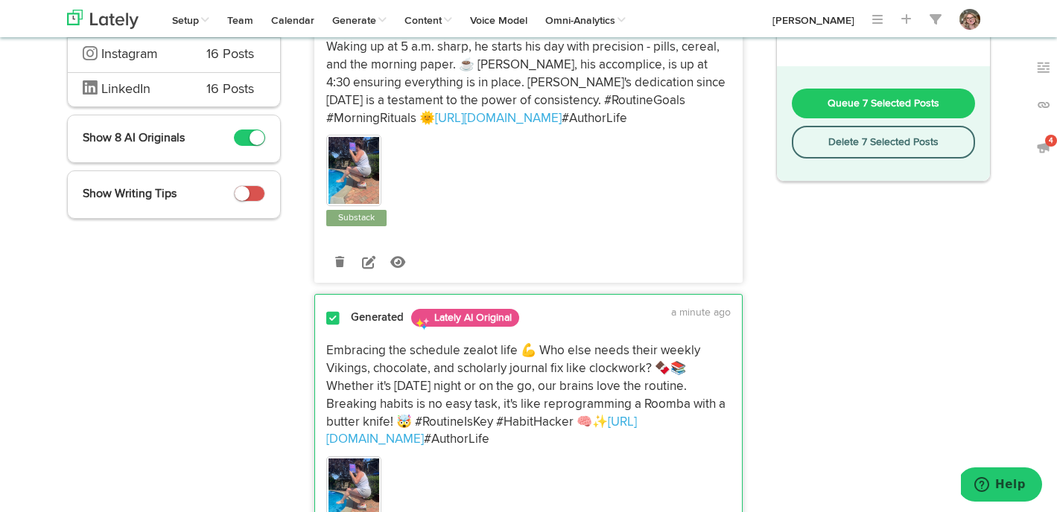
scroll to position [0, 0]
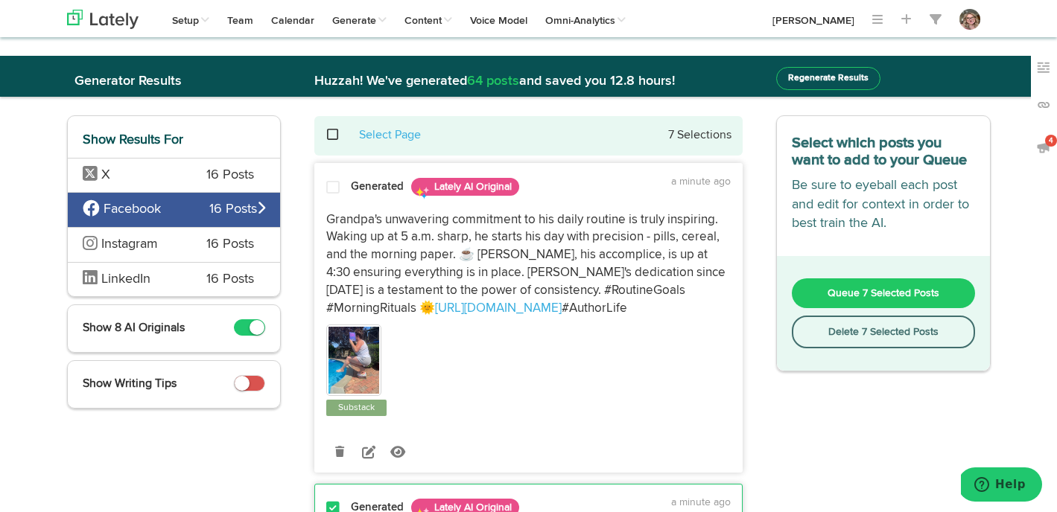
click at [809, 294] on button "Queue 7 Selected Posts" at bounding box center [883, 293] width 183 height 30
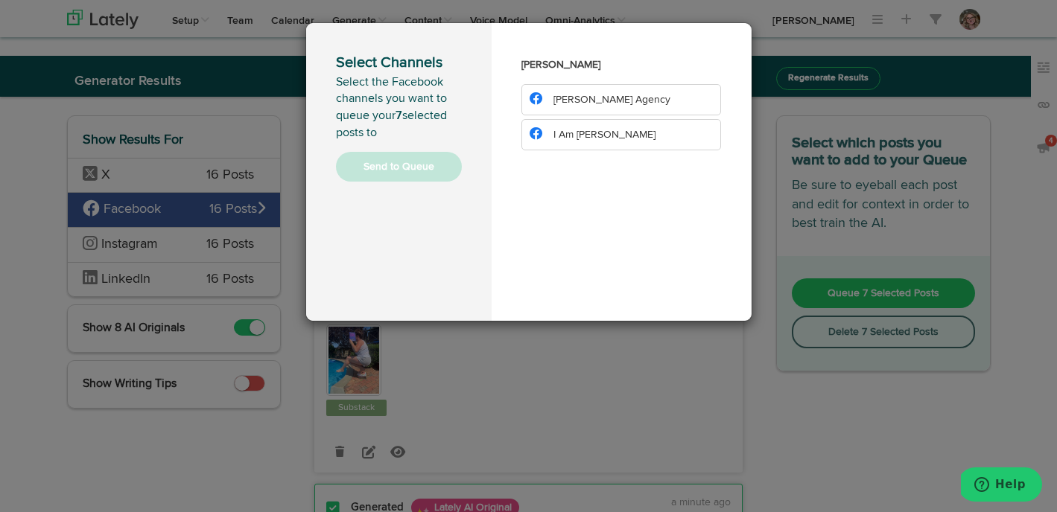
click at [641, 133] on span "I Am [PERSON_NAME]" at bounding box center [604, 135] width 102 height 10
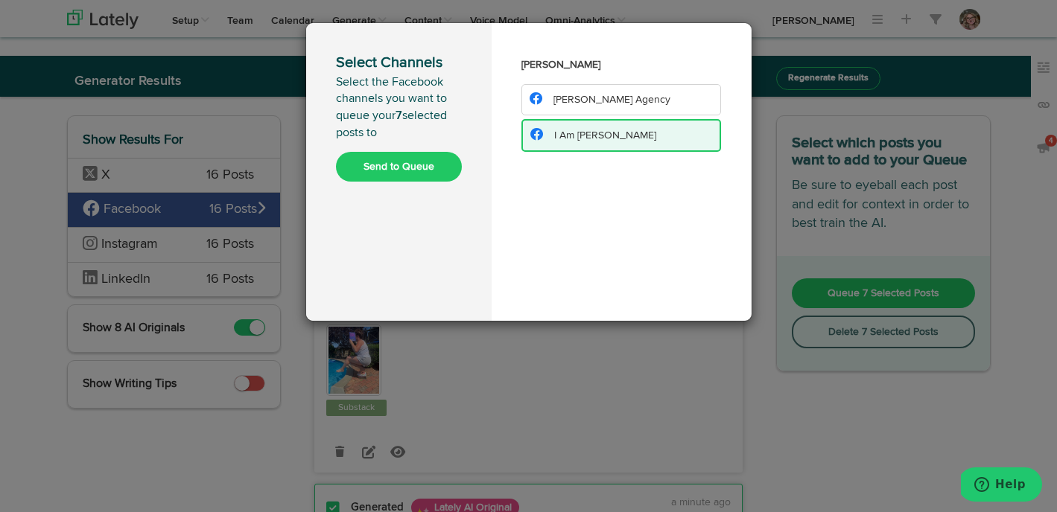
click at [445, 165] on button "Send to Queue" at bounding box center [399, 167] width 126 height 30
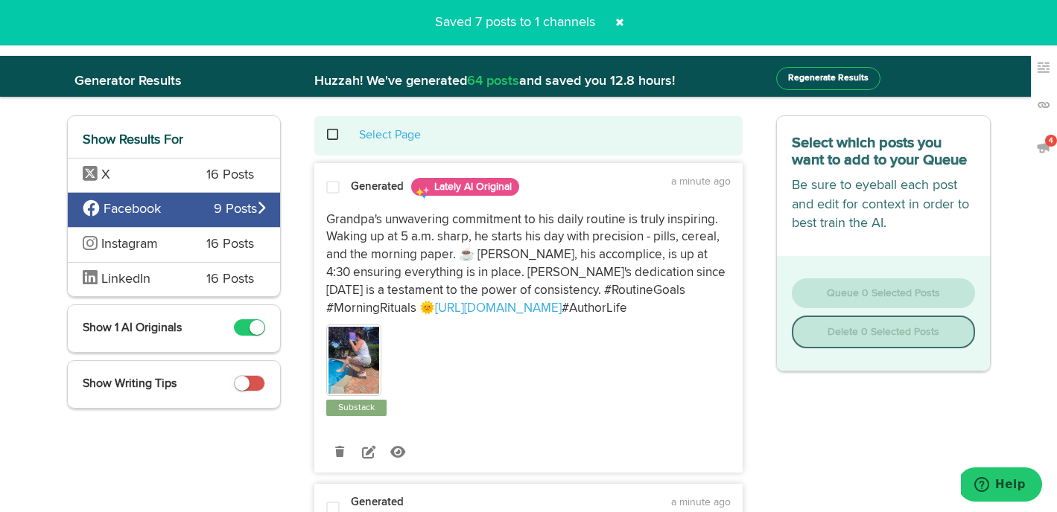
click at [620, 19] on span at bounding box center [620, 22] width 24 height 24
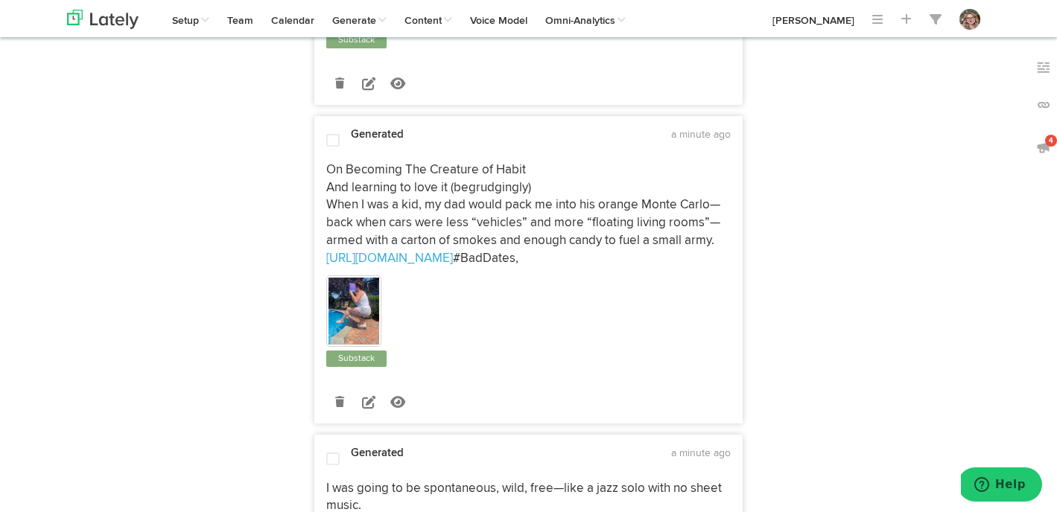
scroll to position [727, 0]
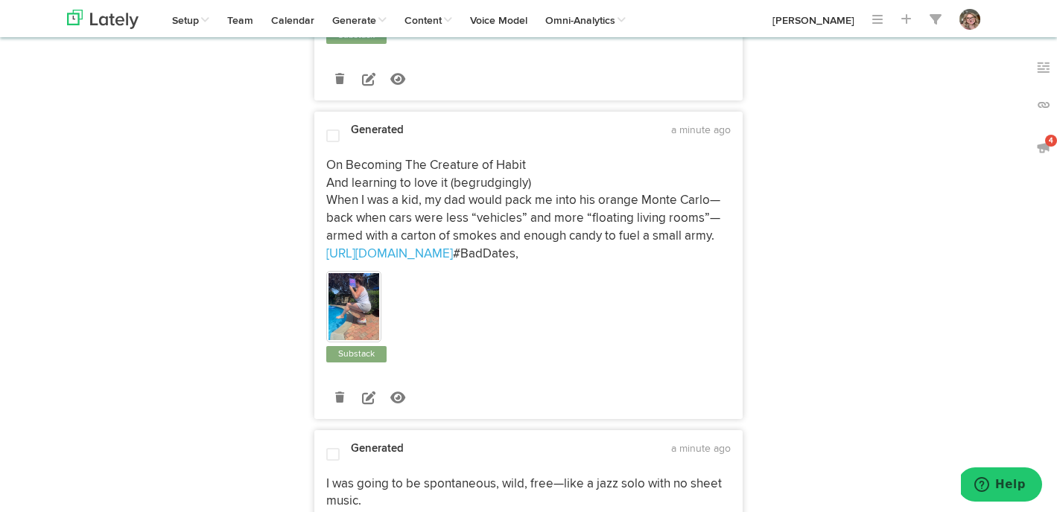
click at [337, 143] on span at bounding box center [332, 136] width 13 height 15
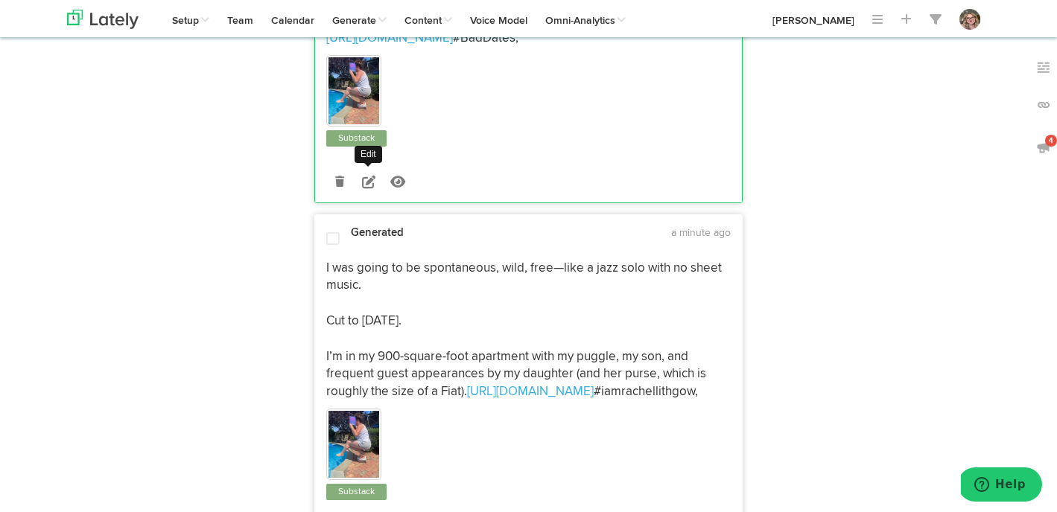
scroll to position [981, 0]
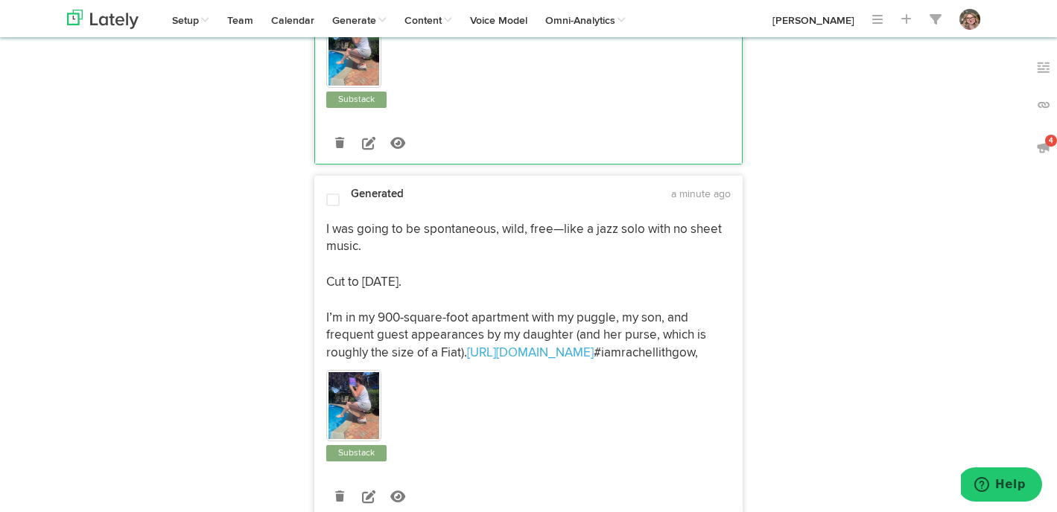
click at [327, 207] on span at bounding box center [332, 200] width 13 height 15
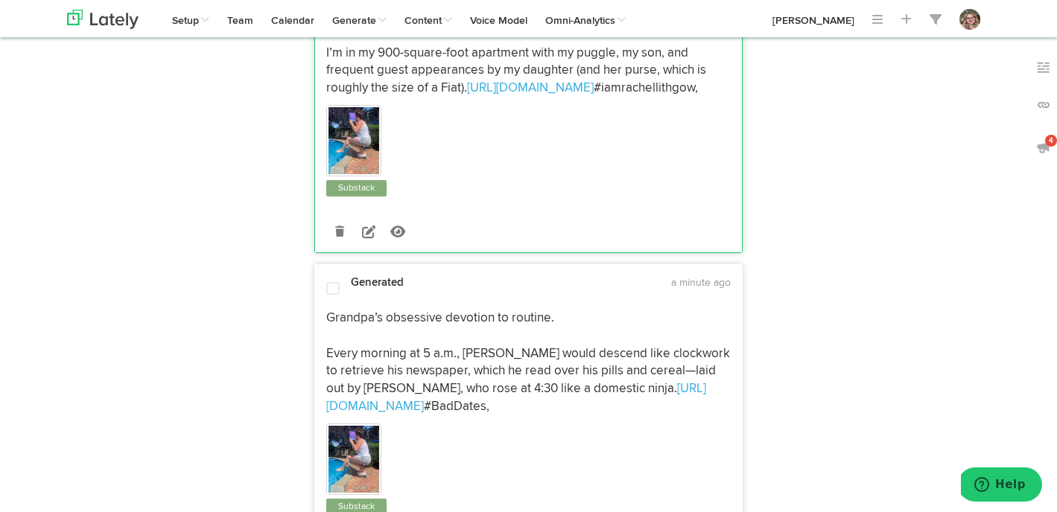
scroll to position [1306, 0]
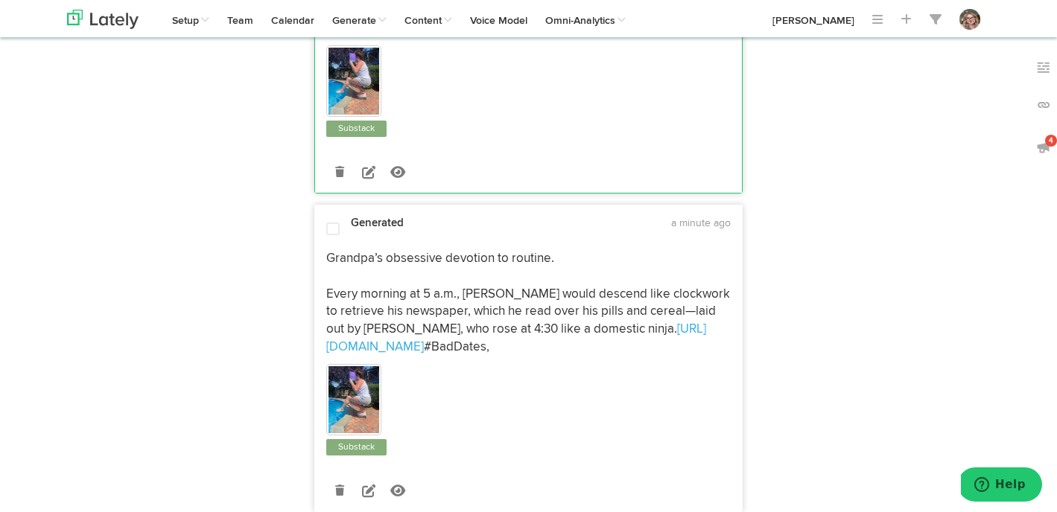
click at [331, 232] on span at bounding box center [332, 229] width 13 height 15
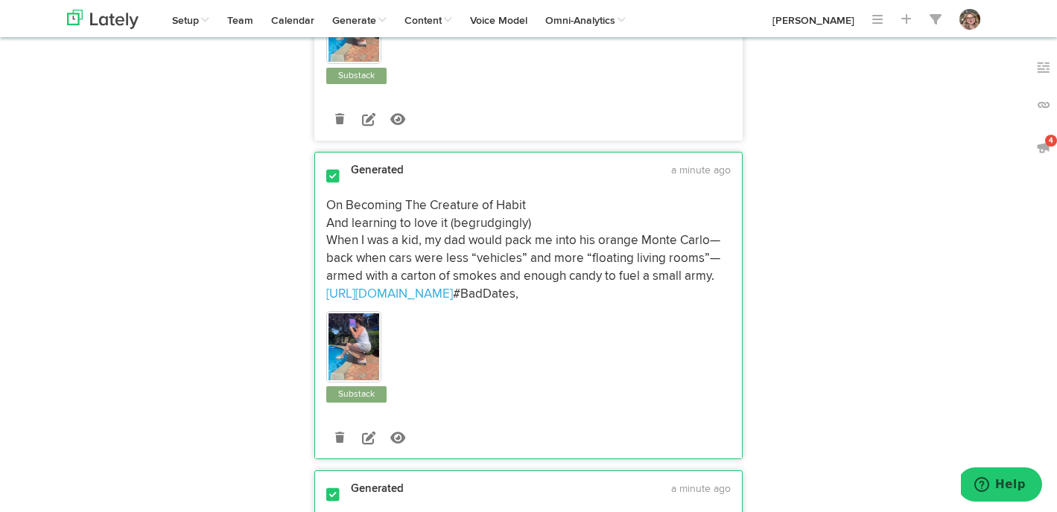
scroll to position [0, 0]
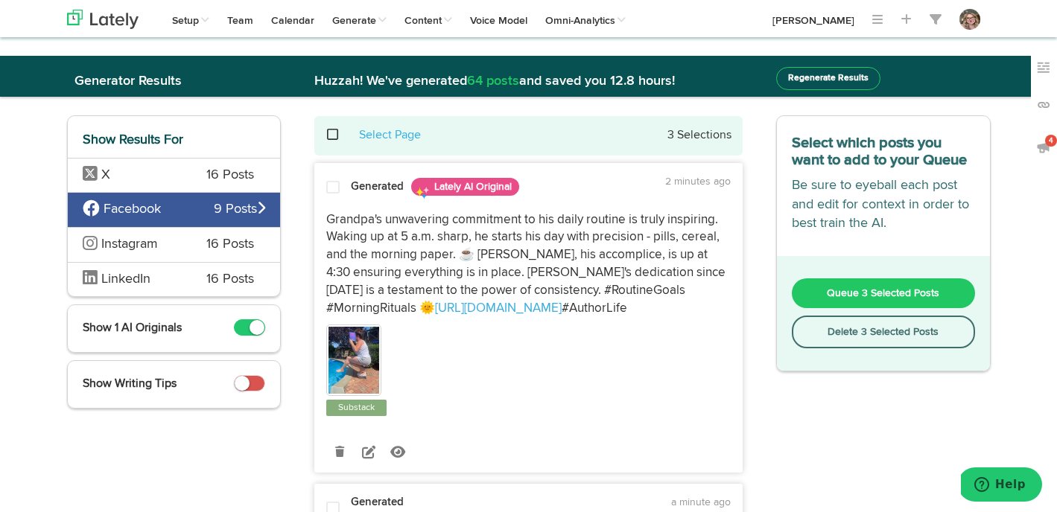
click at [817, 286] on button "Queue 3 Selected Posts" at bounding box center [883, 293] width 183 height 30
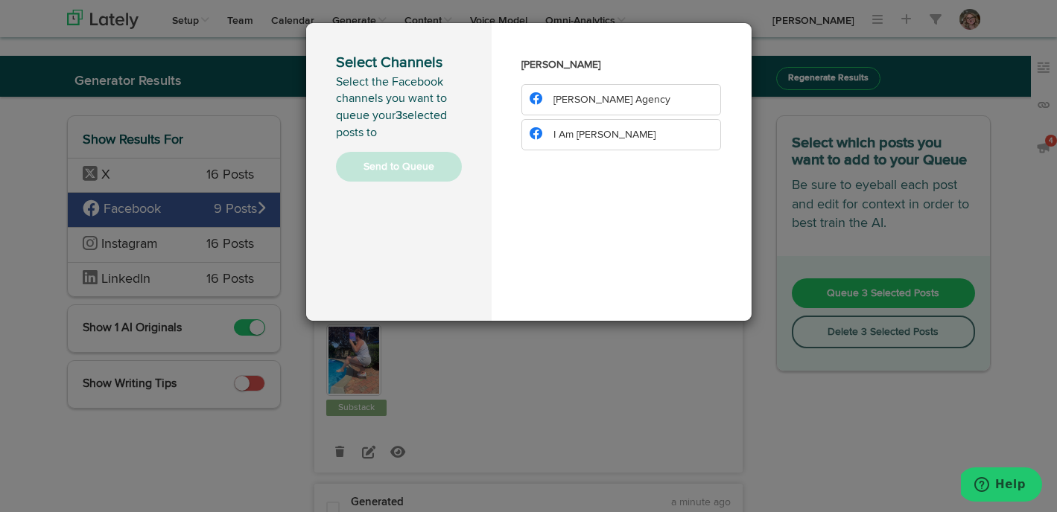
click at [648, 144] on li "I Am [PERSON_NAME]" at bounding box center [621, 134] width 200 height 31
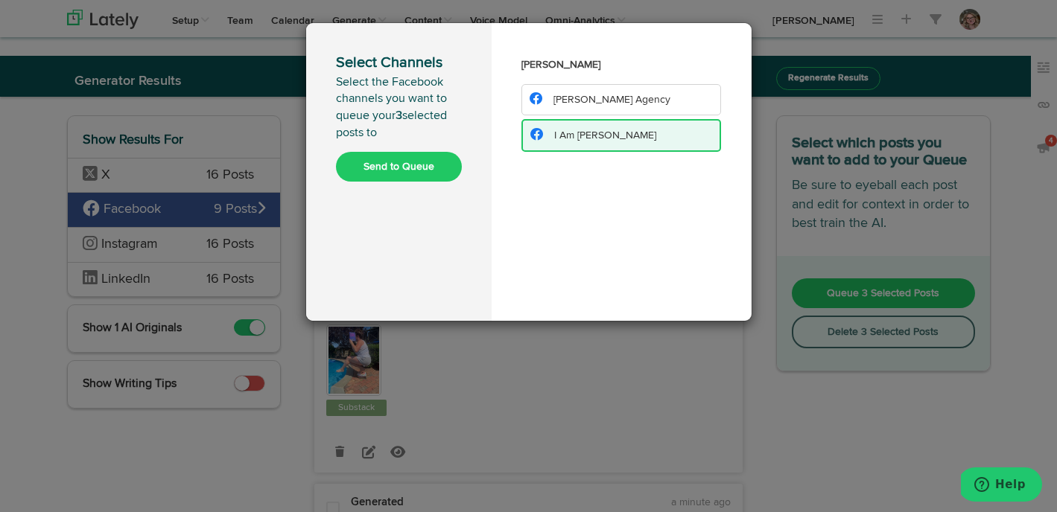
click at [454, 171] on button "Send to Queue" at bounding box center [399, 167] width 126 height 30
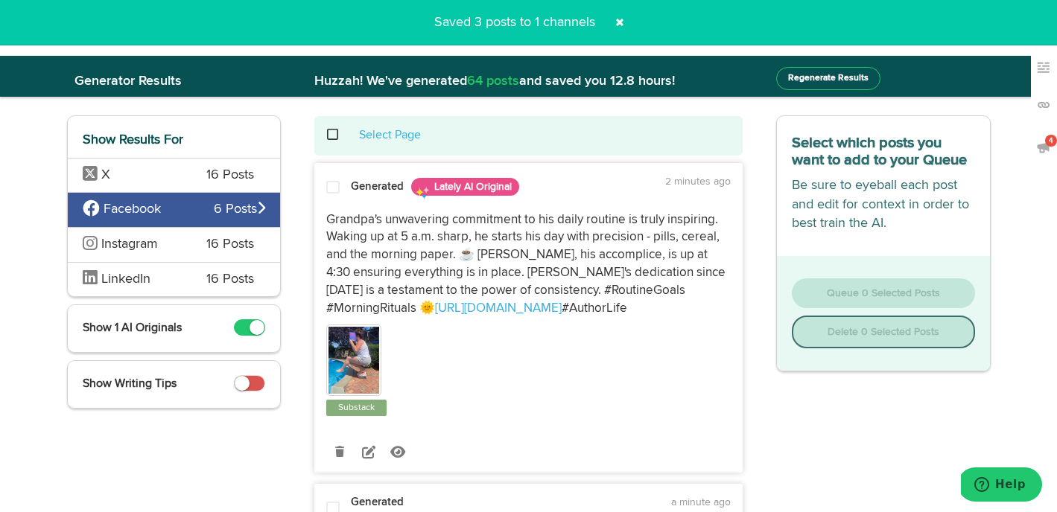
click at [332, 136] on span at bounding box center [340, 135] width 31 height 1
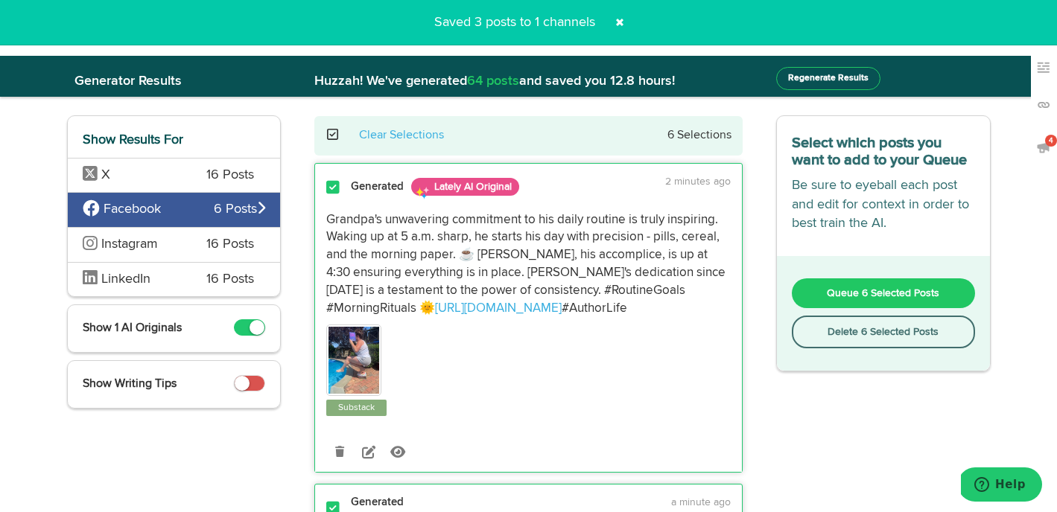
click at [857, 338] on button "Delete 6 Selected Posts" at bounding box center [883, 332] width 183 height 33
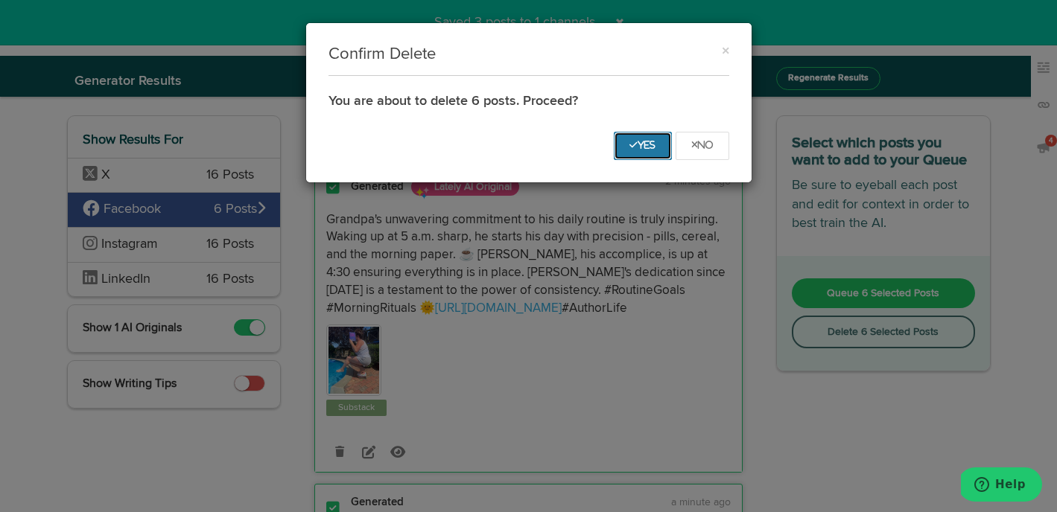
click at [638, 134] on button "Yes" at bounding box center [643, 146] width 58 height 28
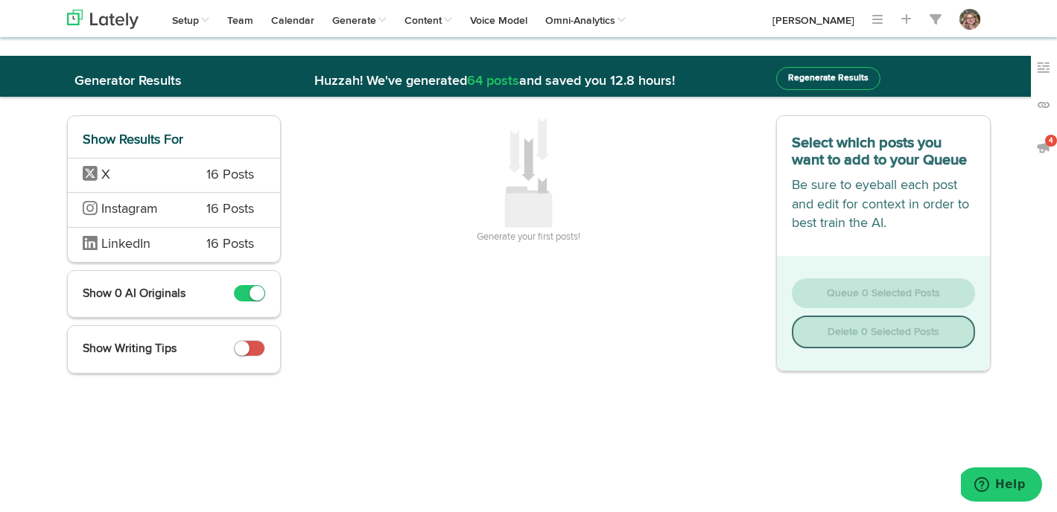
click at [188, 242] on div "LinkedIn 16 Posts" at bounding box center [174, 244] width 213 height 35
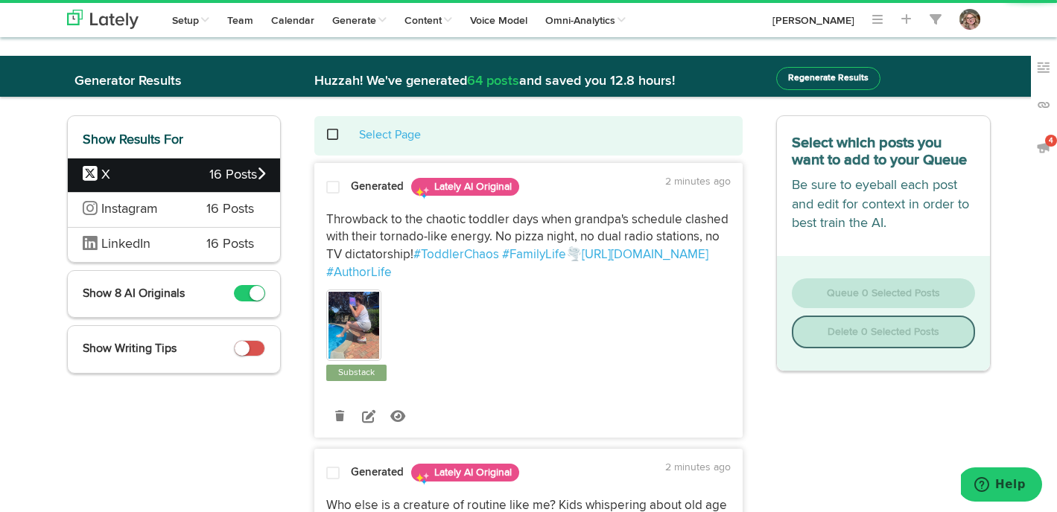
click at [182, 245] on span "LinkedIn" at bounding box center [134, 244] width 102 height 19
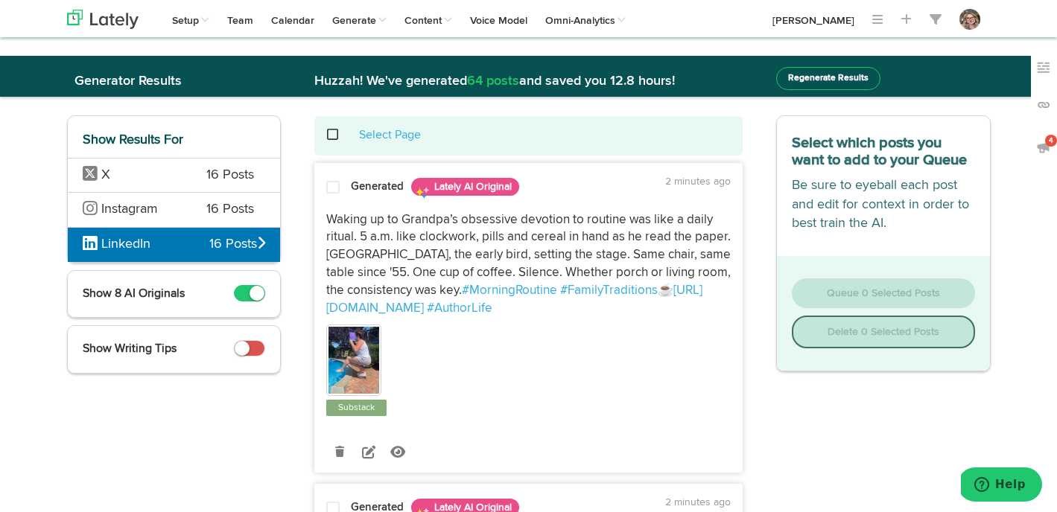
click at [324, 185] on div at bounding box center [333, 190] width 36 height 20
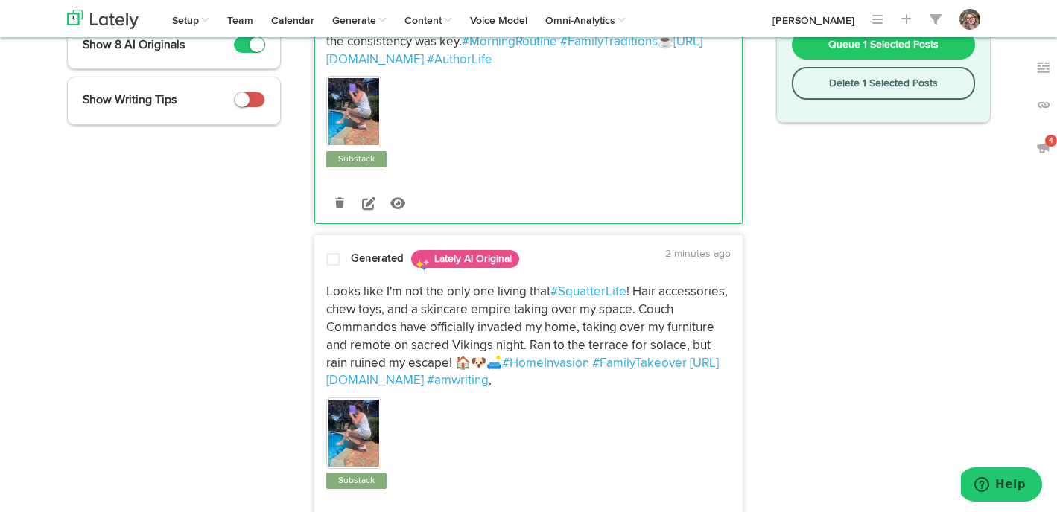
click at [320, 273] on div "Generated Lately AI Original 2 minutes ago Looks like I'm not the only one livi…" at bounding box center [528, 395] width 427 height 299
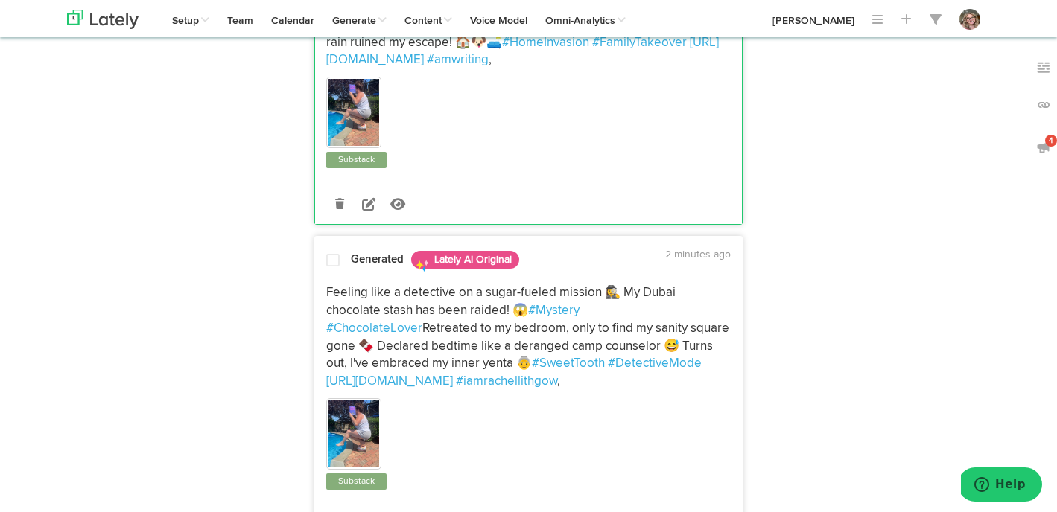
click at [326, 259] on span at bounding box center [332, 260] width 13 height 15
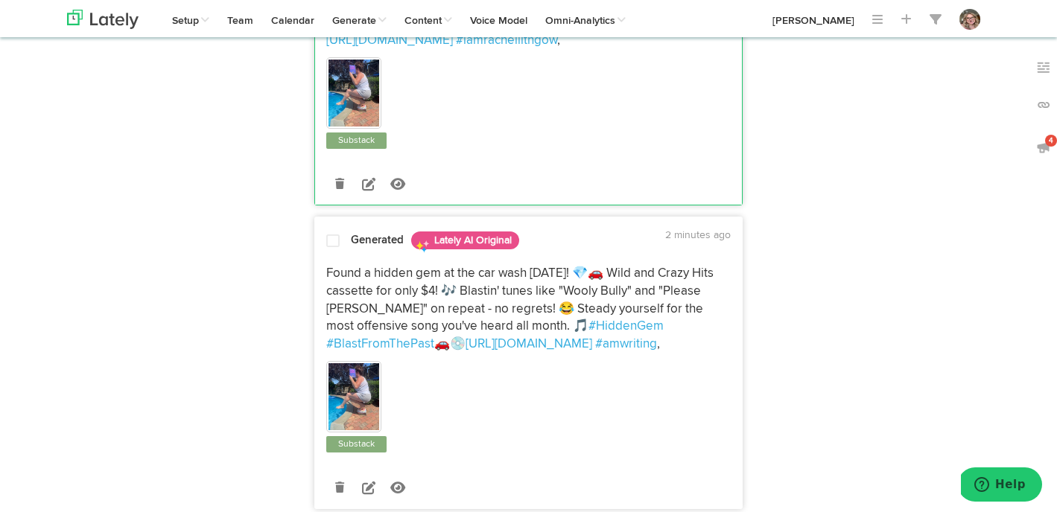
click at [331, 249] on span at bounding box center [332, 241] width 13 height 15
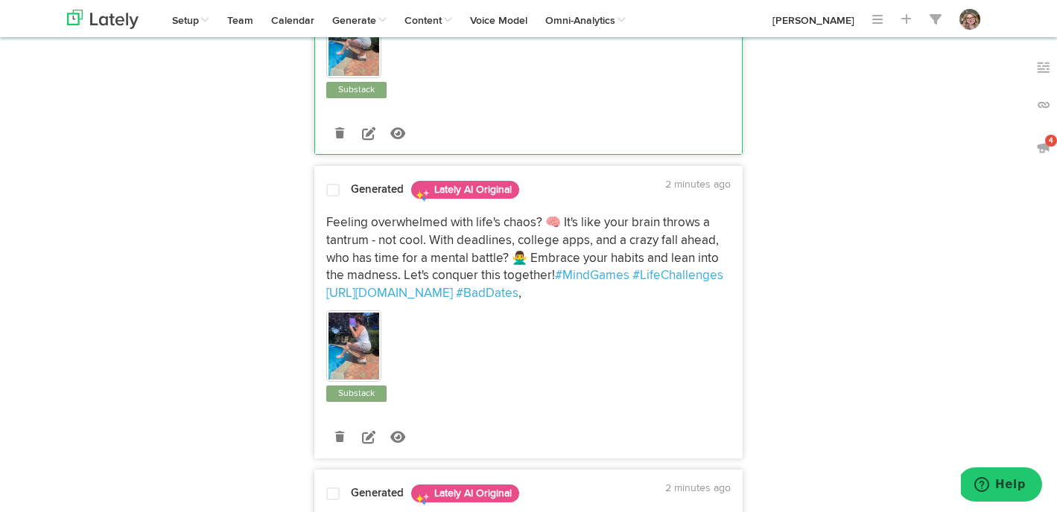
scroll to position [1283, 0]
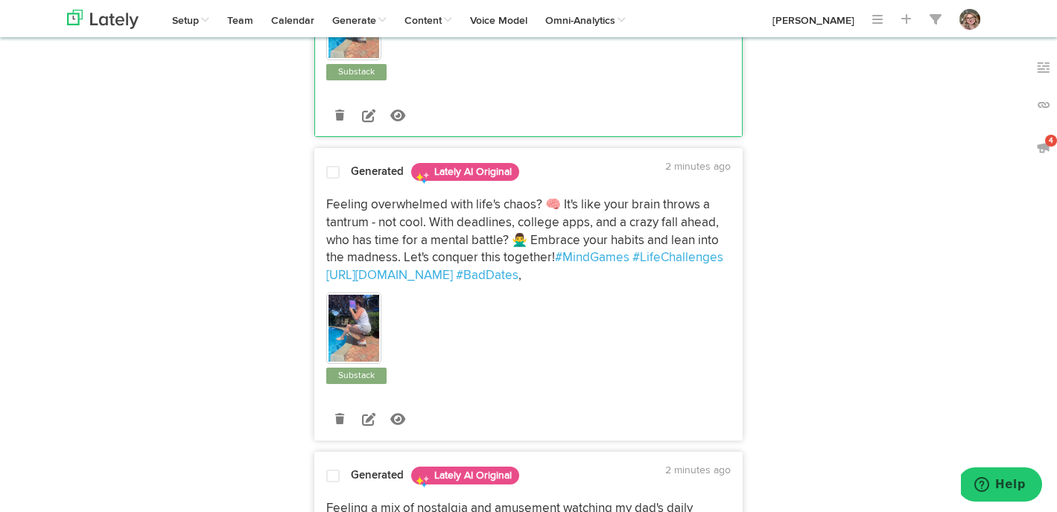
click at [338, 203] on div "Generated Lately AI Original 2 minutes ago Feeling overwhelmed with life's chao…" at bounding box center [528, 299] width 427 height 281
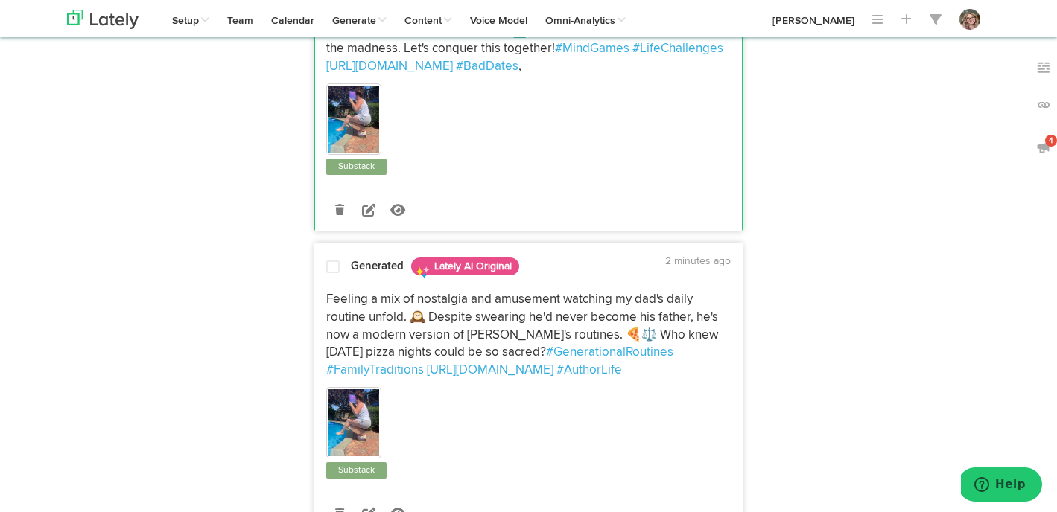
click at [334, 280] on div at bounding box center [333, 270] width 36 height 20
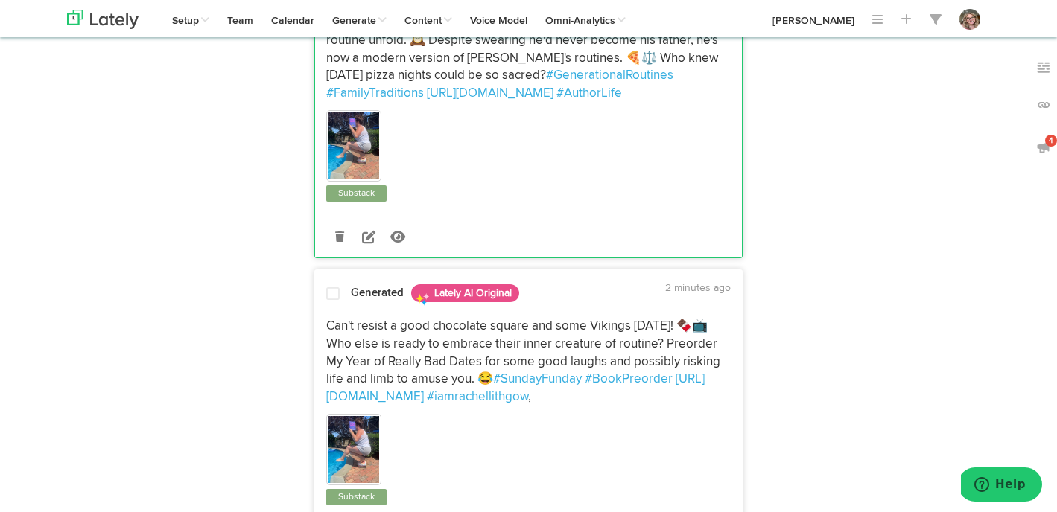
click at [331, 326] on div "Generated Lately AI Original 2 minutes ago Can't resist a good chocolate square…" at bounding box center [528, 421] width 427 height 281
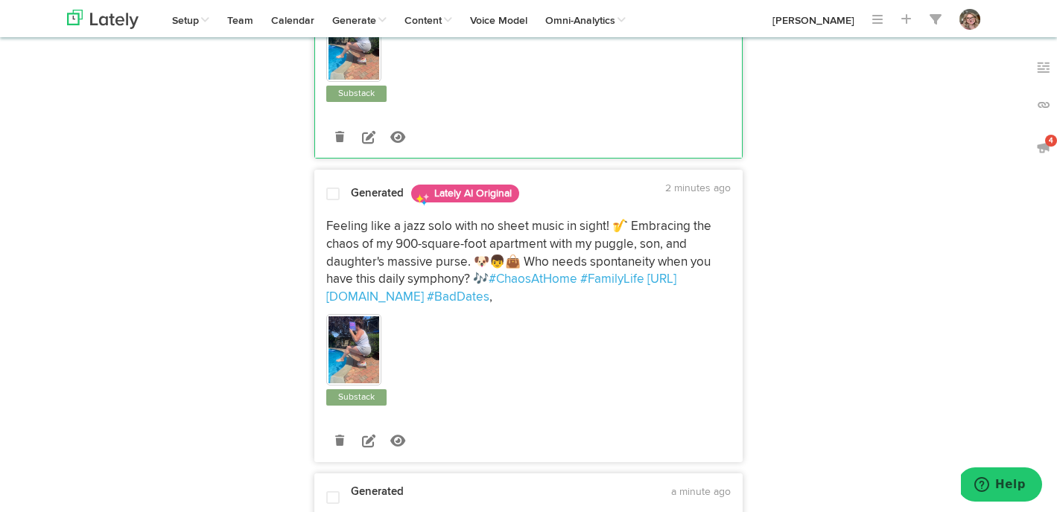
click at [331, 202] on span at bounding box center [332, 194] width 13 height 15
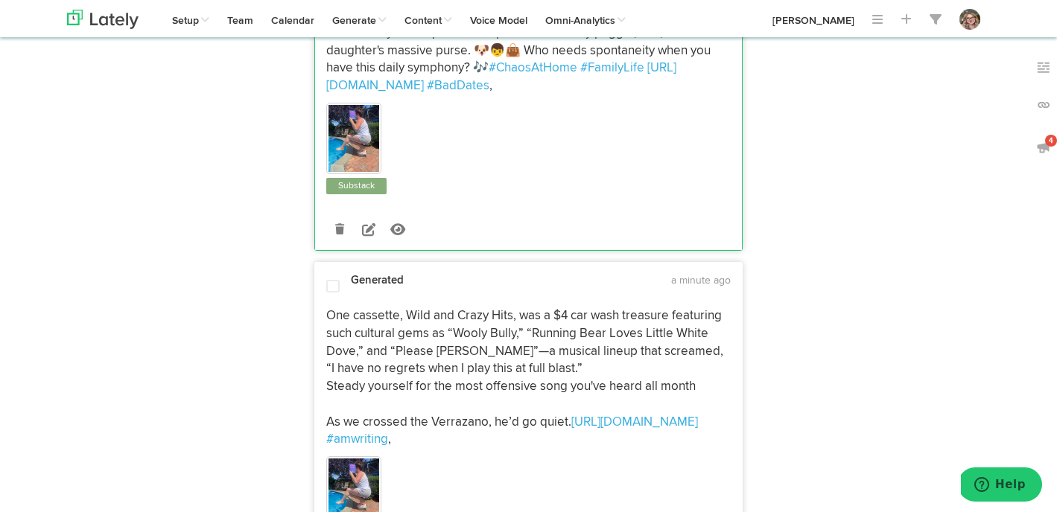
scroll to position [2419, 0]
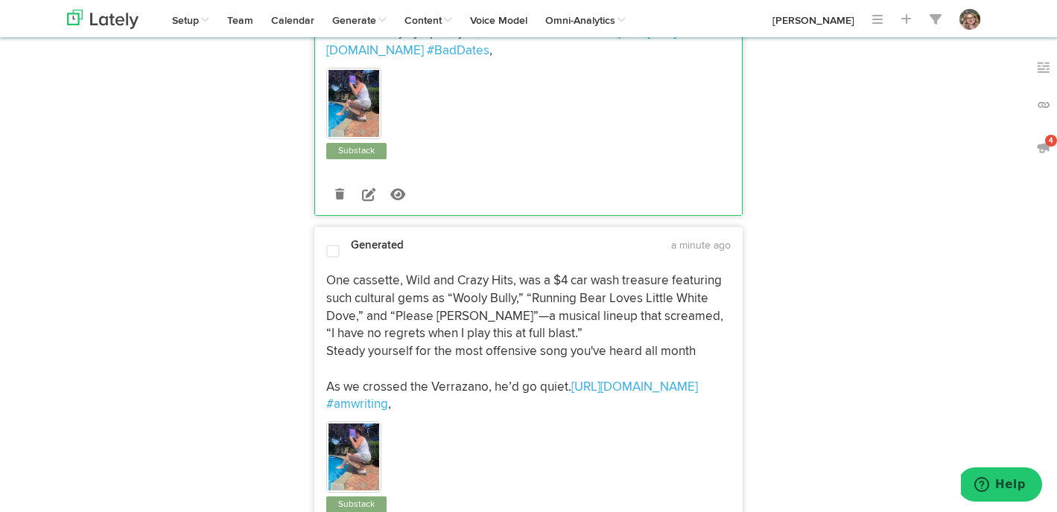
click at [331, 259] on span at bounding box center [332, 251] width 13 height 15
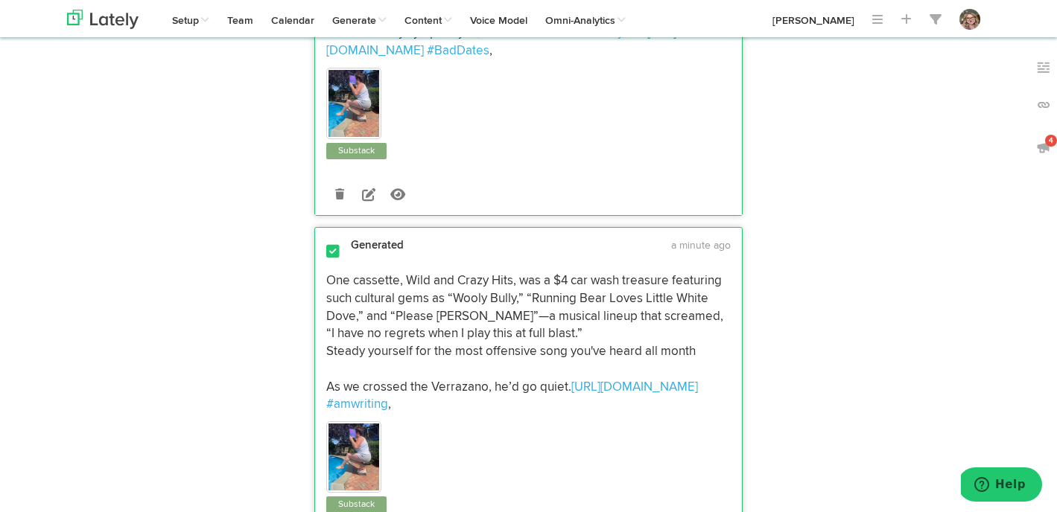
click at [331, 259] on span at bounding box center [332, 251] width 13 height 15
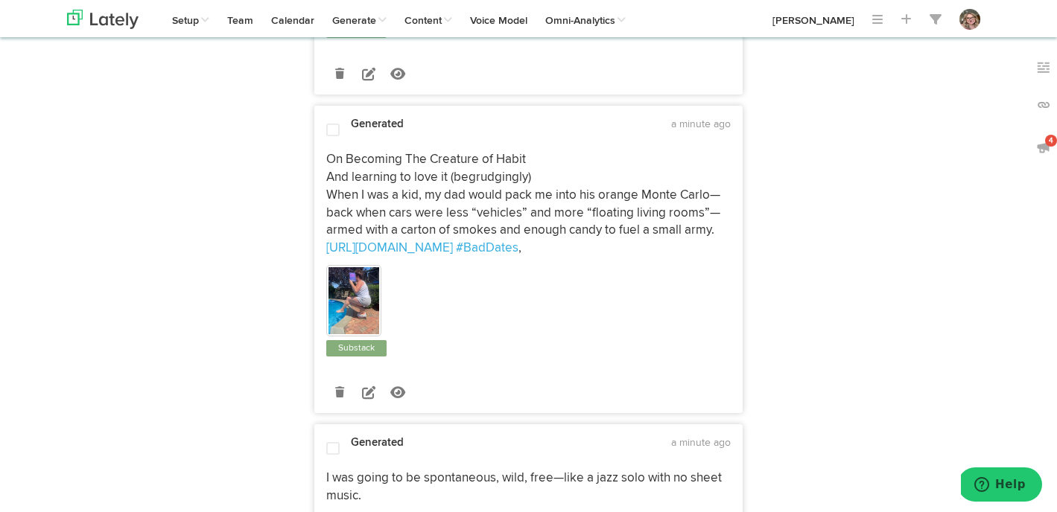
scroll to position [2895, 0]
click at [333, 163] on div "On Becoming The Creature of Habit And learning to love it (begrudgingly) When I…" at bounding box center [528, 250] width 427 height 215
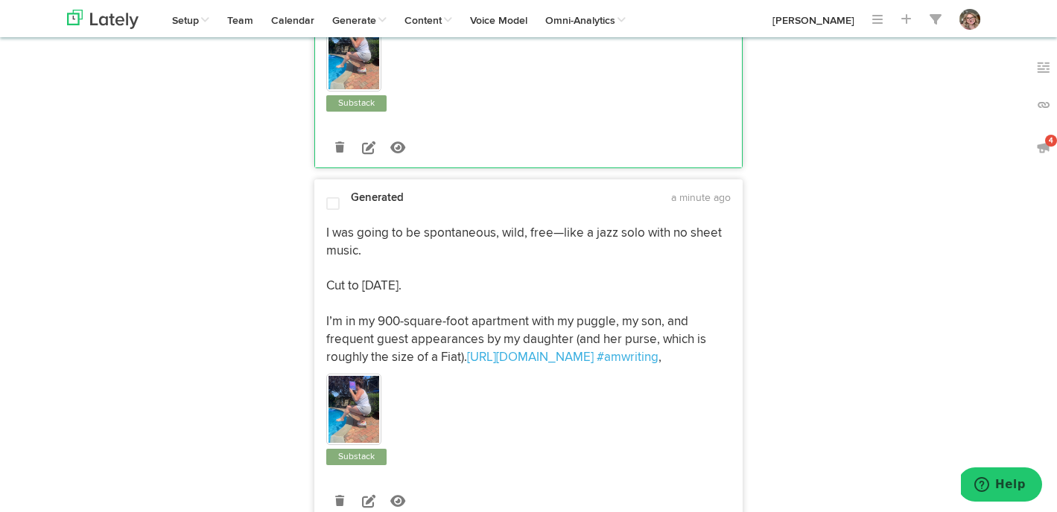
scroll to position [3220, 0]
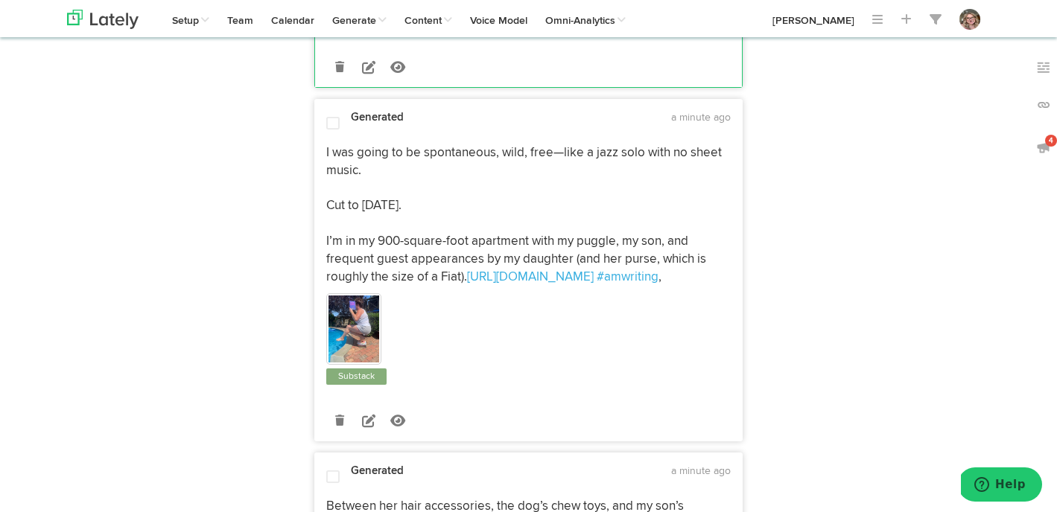
click at [342, 133] on div at bounding box center [333, 124] width 36 height 17
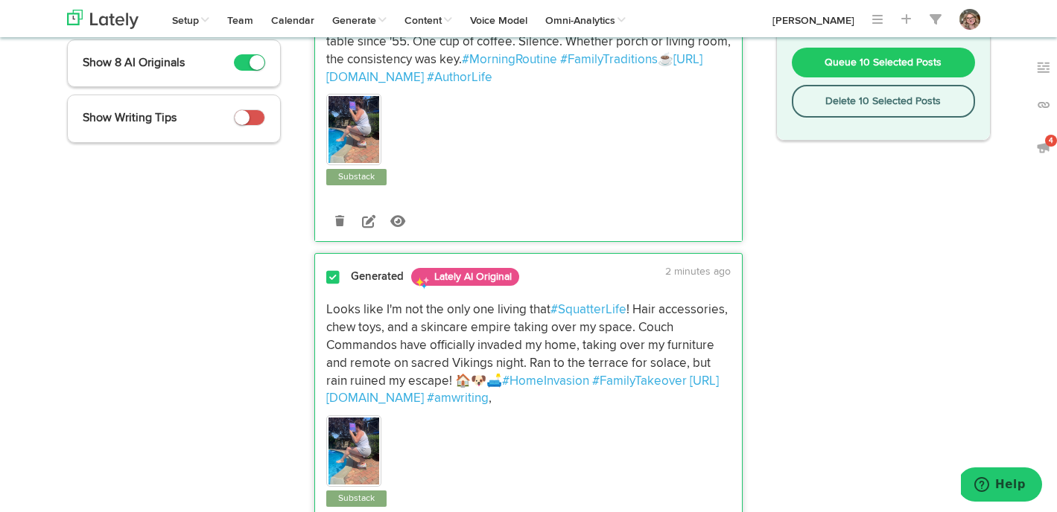
scroll to position [0, 0]
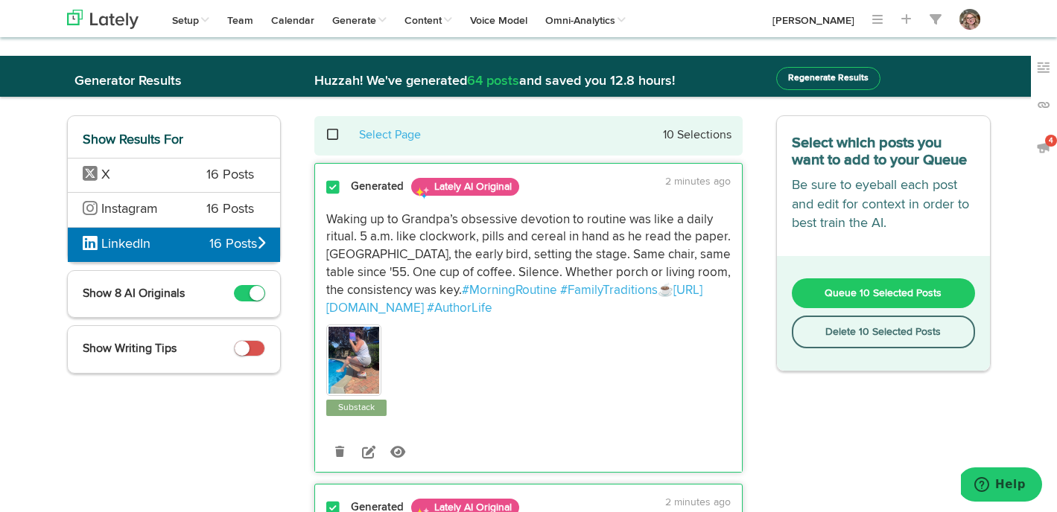
click at [821, 293] on button "Queue 10 Selected Posts" at bounding box center [883, 293] width 183 height 30
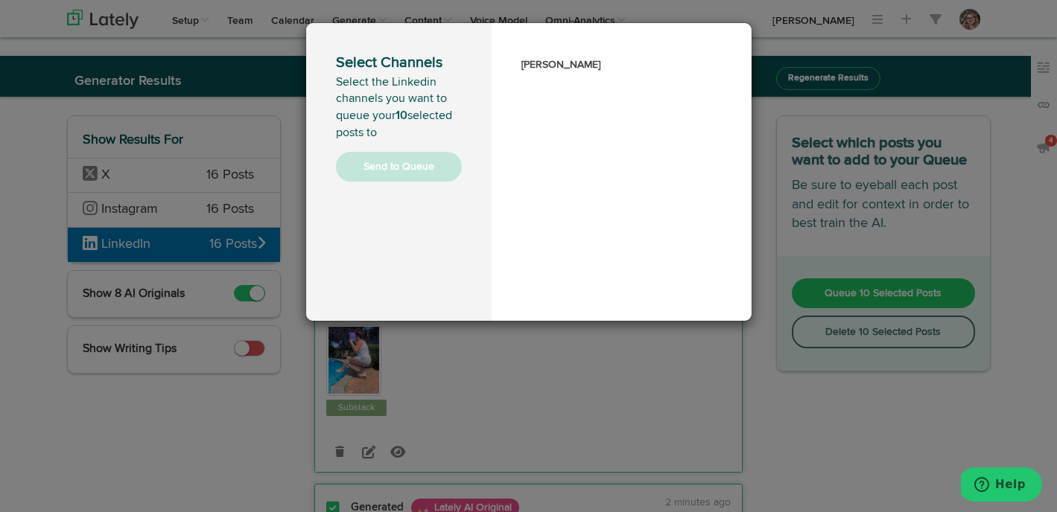
click at [586, 63] on h3 "[PERSON_NAME]" at bounding box center [621, 65] width 200 height 24
click at [302, 112] on div "Select Channels Select the Linkedin channels you want to queue your 10 selected…" at bounding box center [528, 256] width 1057 height 512
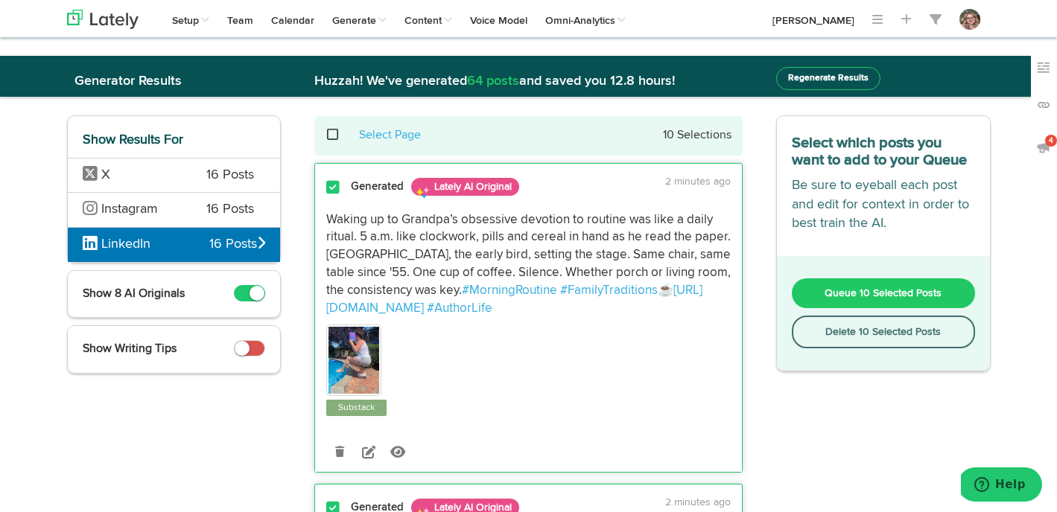
click at [132, 176] on span "X" at bounding box center [134, 175] width 102 height 19
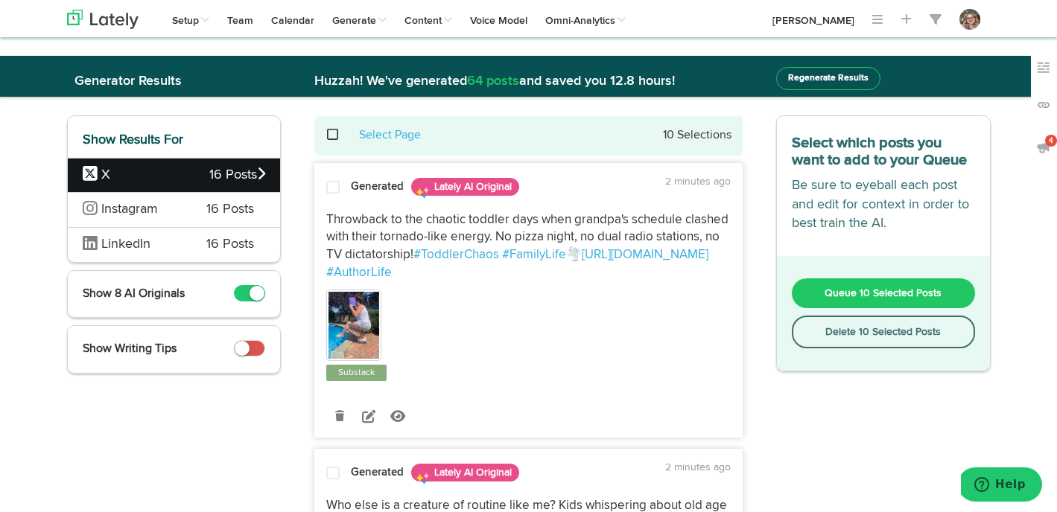
click at [330, 191] on span at bounding box center [332, 187] width 13 height 15
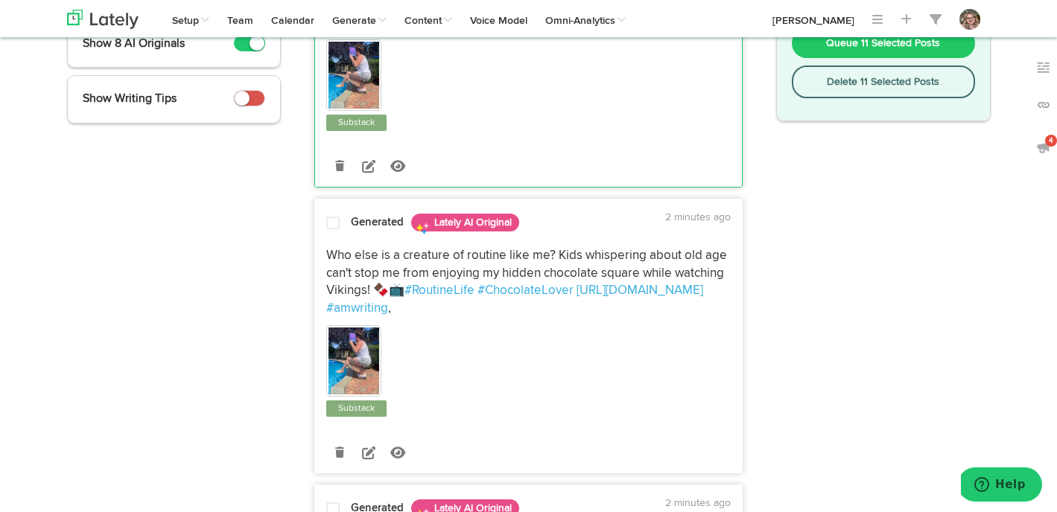
click at [334, 221] on span at bounding box center [332, 223] width 13 height 15
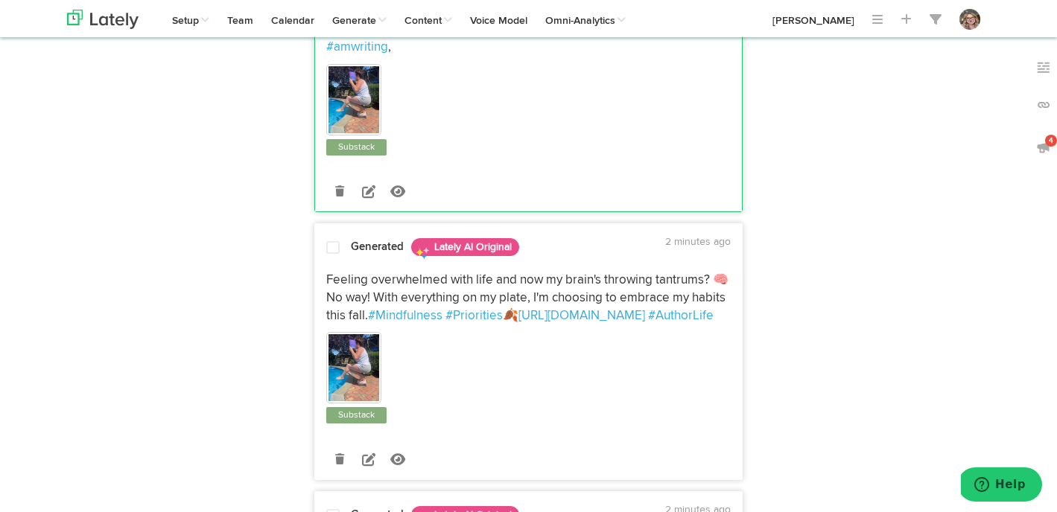
click at [338, 252] on span at bounding box center [332, 248] width 13 height 15
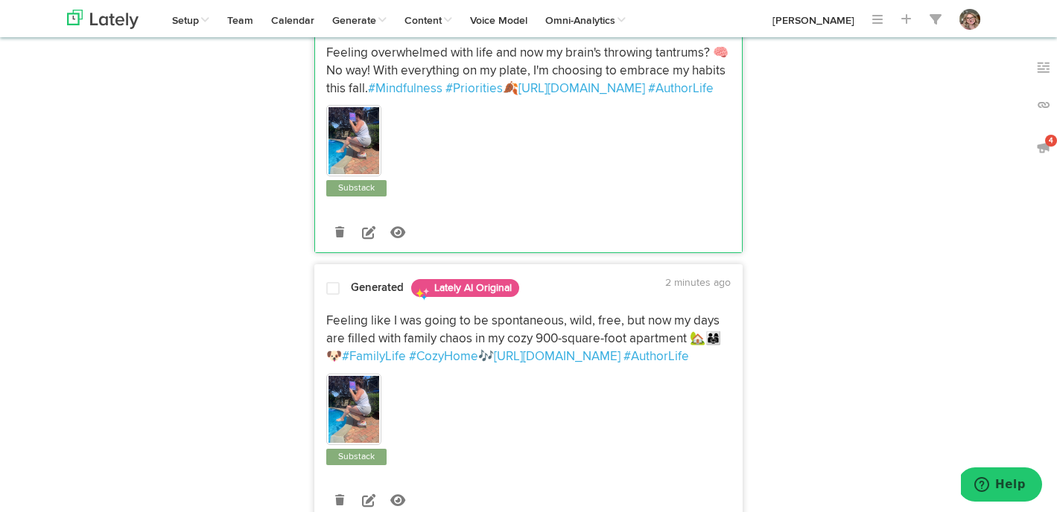
click at [332, 287] on span at bounding box center [332, 288] width 13 height 15
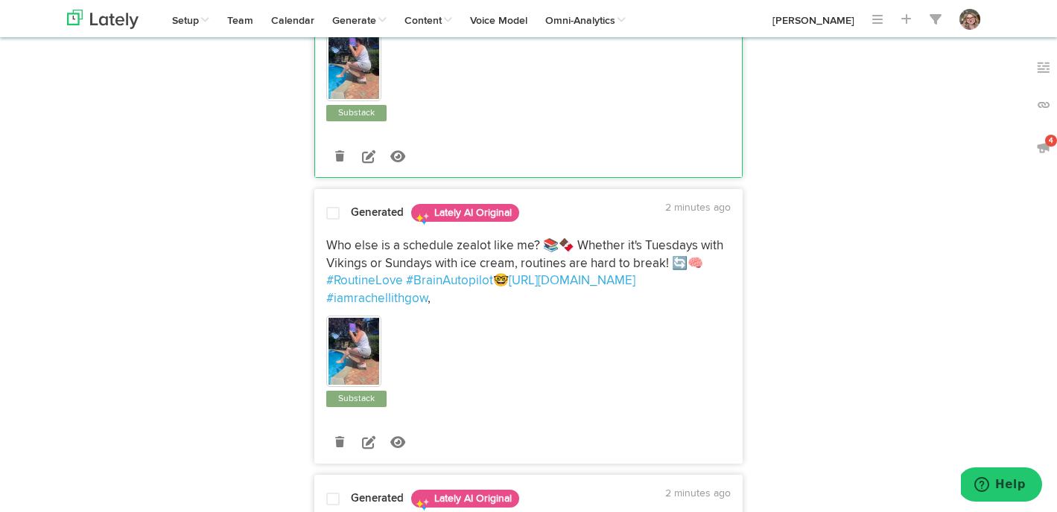
click at [333, 231] on div "Who else is a schedule zealot like me? 📚🍫 Whether it's Tuesdays with Vikings or…" at bounding box center [528, 319] width 427 height 179
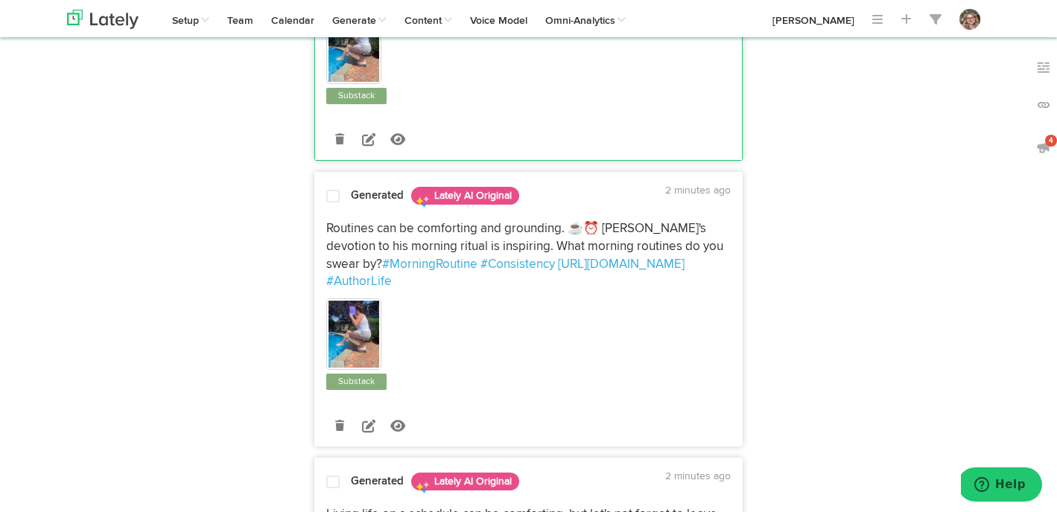
click at [334, 203] on span at bounding box center [332, 196] width 13 height 15
click at [331, 192] on div "Generated Lately AI Original 2 minutes ago Living life on a schedule can be com…" at bounding box center [528, 313] width 427 height 263
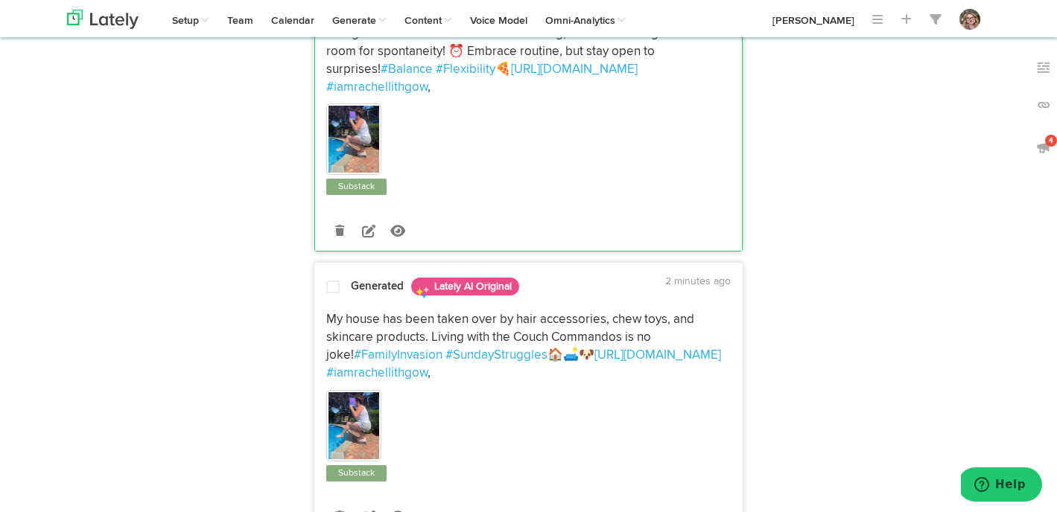
click at [333, 280] on span at bounding box center [332, 287] width 13 height 15
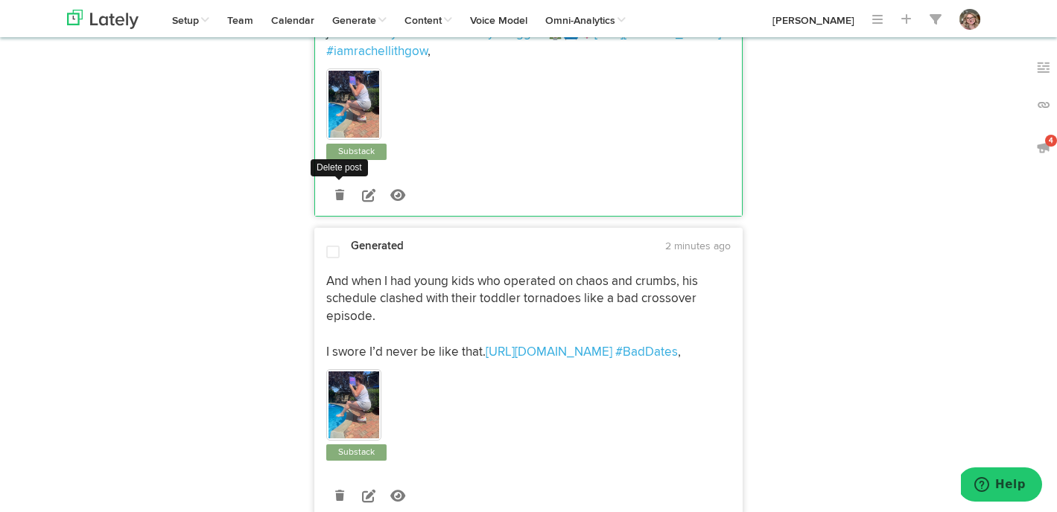
scroll to position [2197, 0]
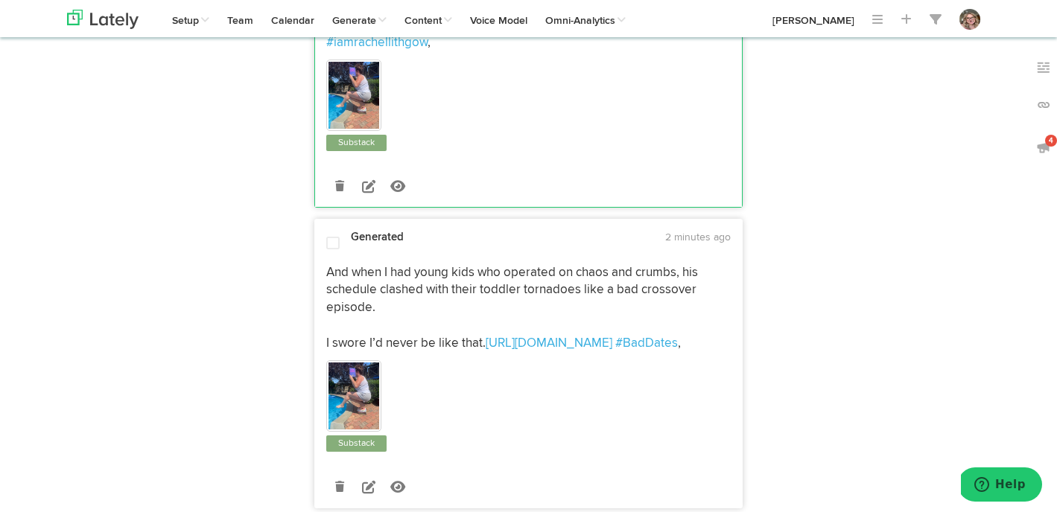
click at [332, 236] on div at bounding box center [333, 244] width 36 height 17
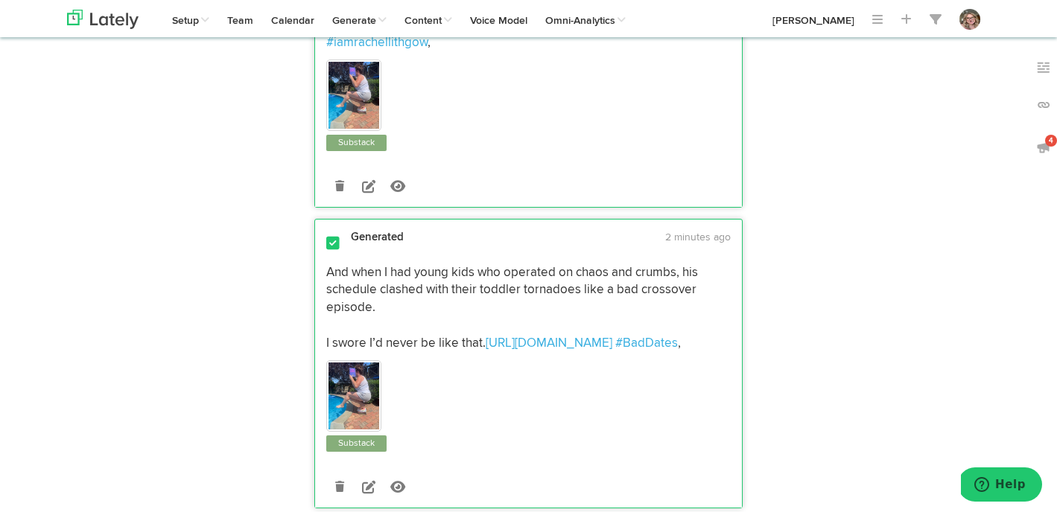
click at [332, 236] on div at bounding box center [333, 244] width 36 height 17
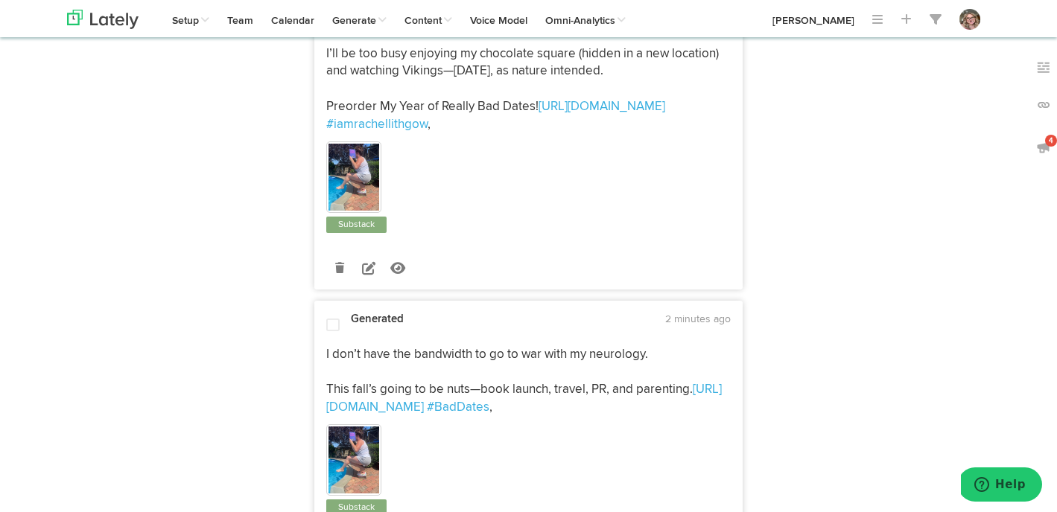
scroll to position [2770, 0]
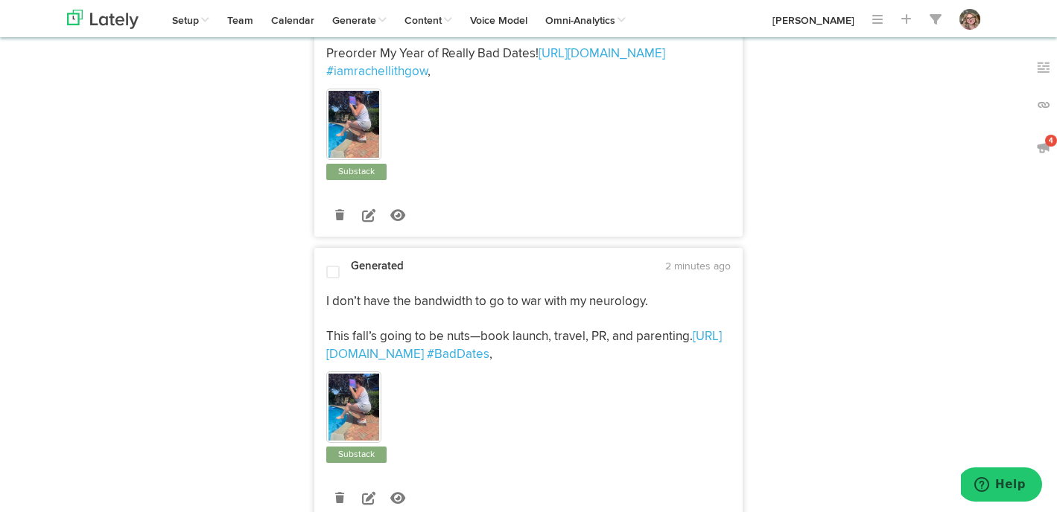
click at [330, 265] on span at bounding box center [332, 272] width 13 height 15
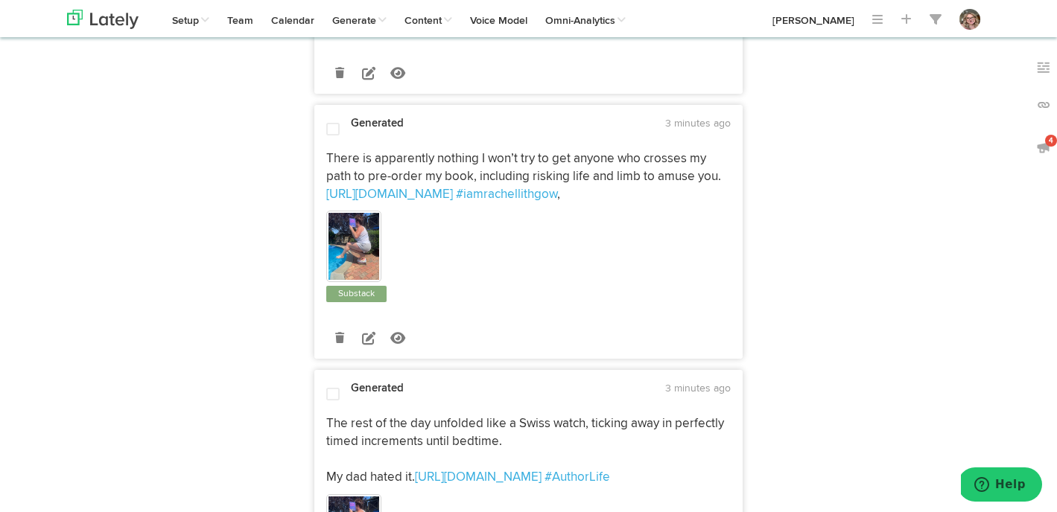
scroll to position [3449, 0]
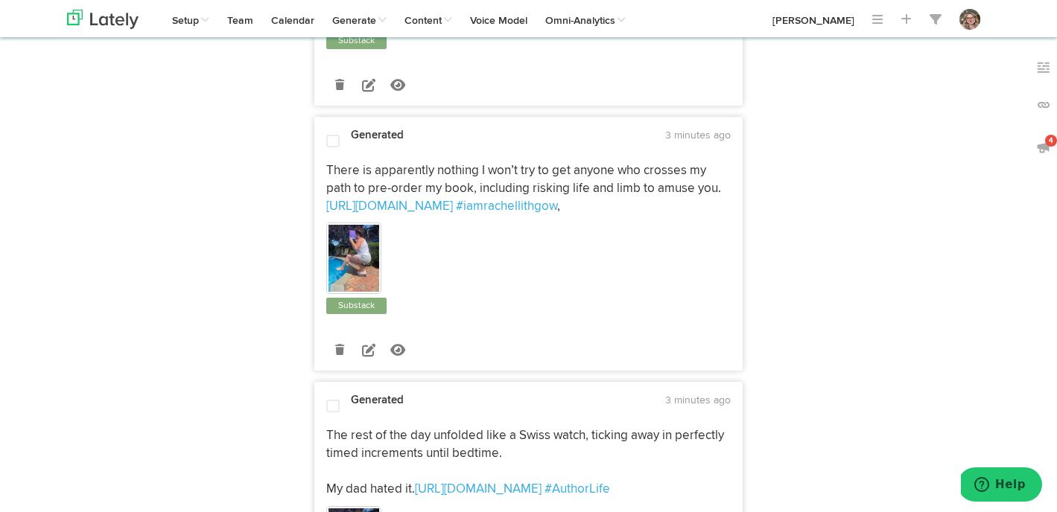
click at [337, 134] on span at bounding box center [332, 141] width 13 height 15
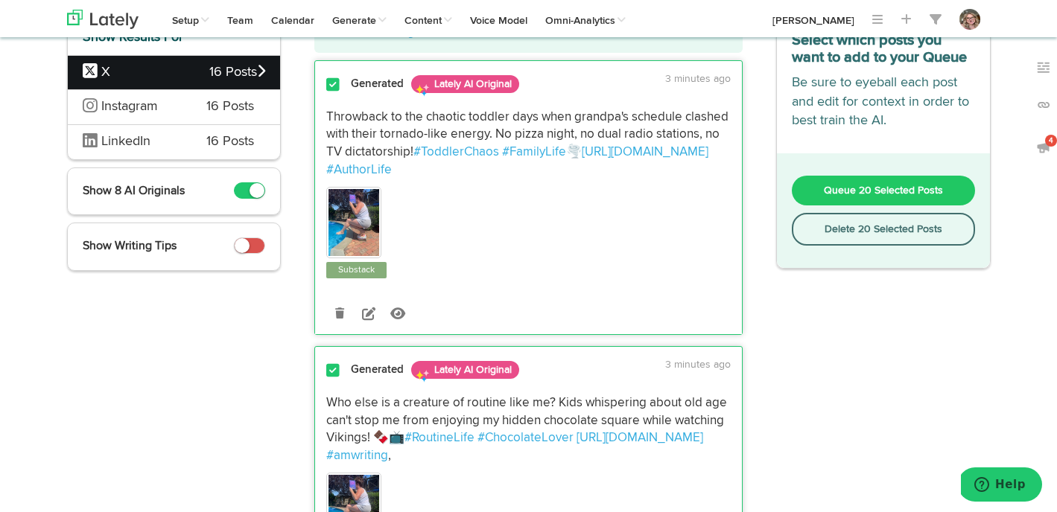
scroll to position [0, 0]
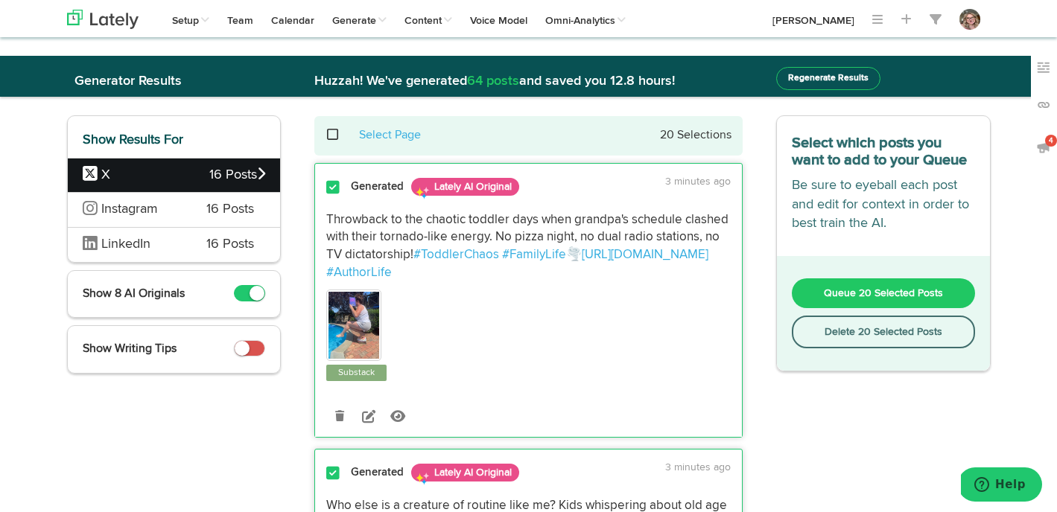
click at [821, 292] on button "Queue 20 Selected Posts" at bounding box center [883, 293] width 183 height 30
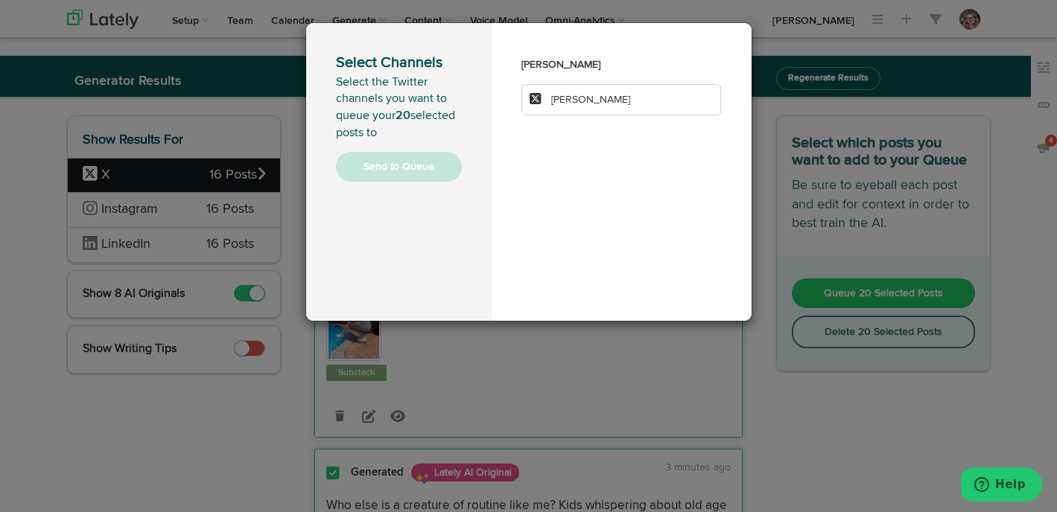
click at [614, 99] on span "[PERSON_NAME]" at bounding box center [590, 100] width 79 height 10
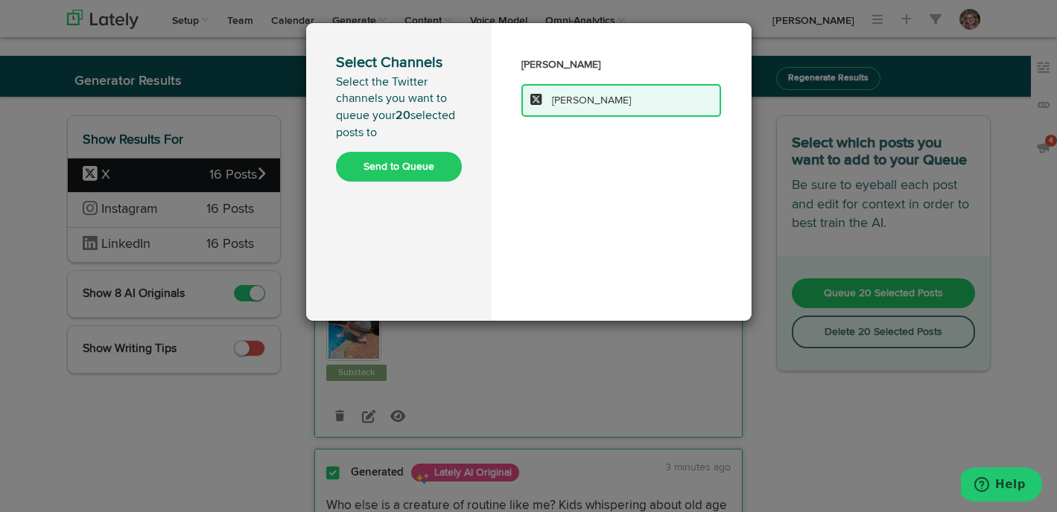
click at [422, 166] on button "Send to Queue" at bounding box center [399, 167] width 126 height 30
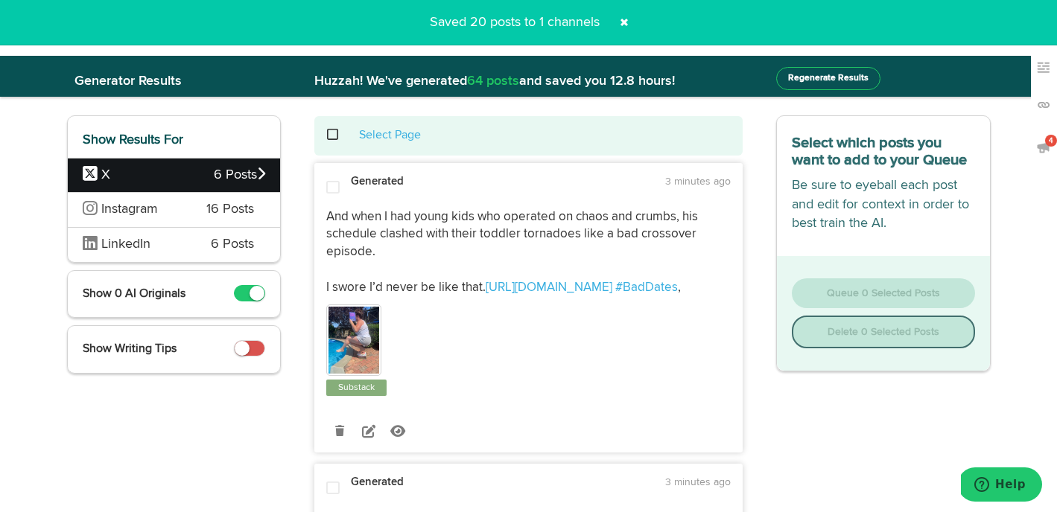
click at [330, 136] on span at bounding box center [340, 135] width 31 height 1
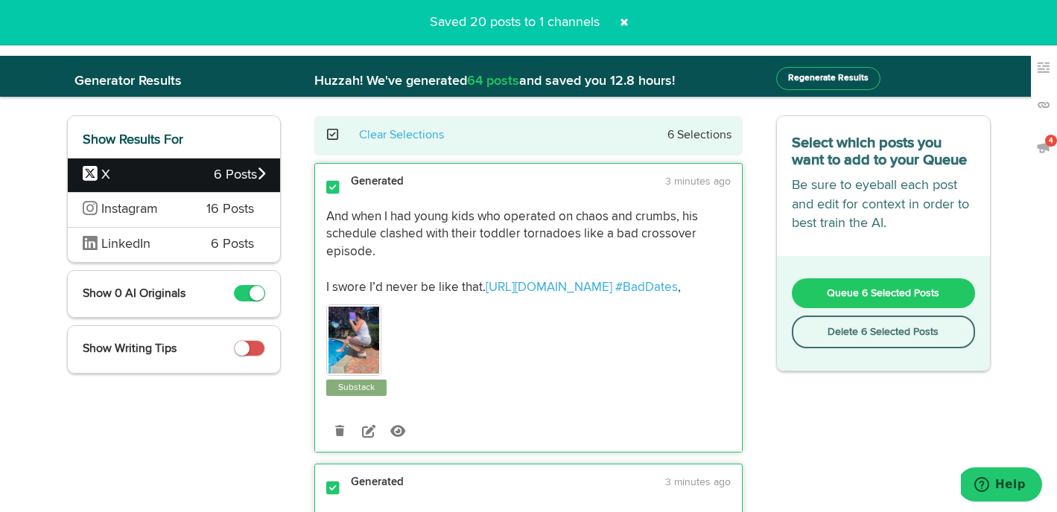
click at [860, 340] on button "Delete 6 Selected Posts" at bounding box center [883, 332] width 183 height 33
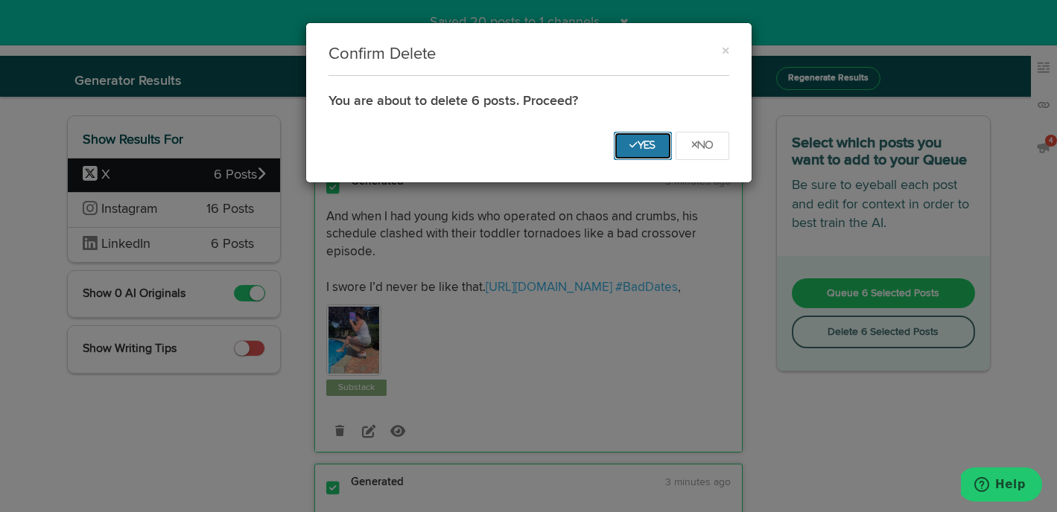
click at [636, 143] on icon "Yes" at bounding box center [642, 145] width 27 height 9
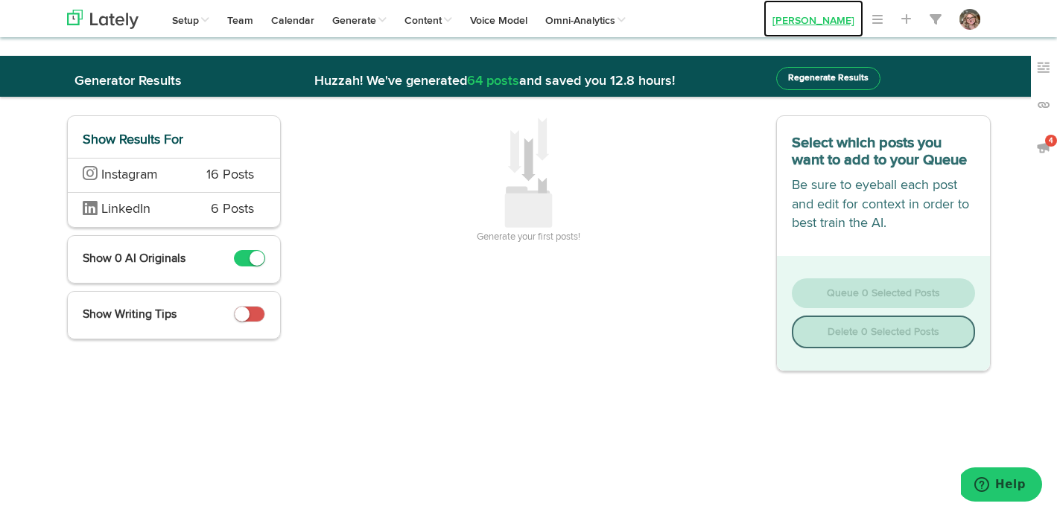
click at [800, 21] on link "[PERSON_NAME]" at bounding box center [813, 18] width 100 height 37
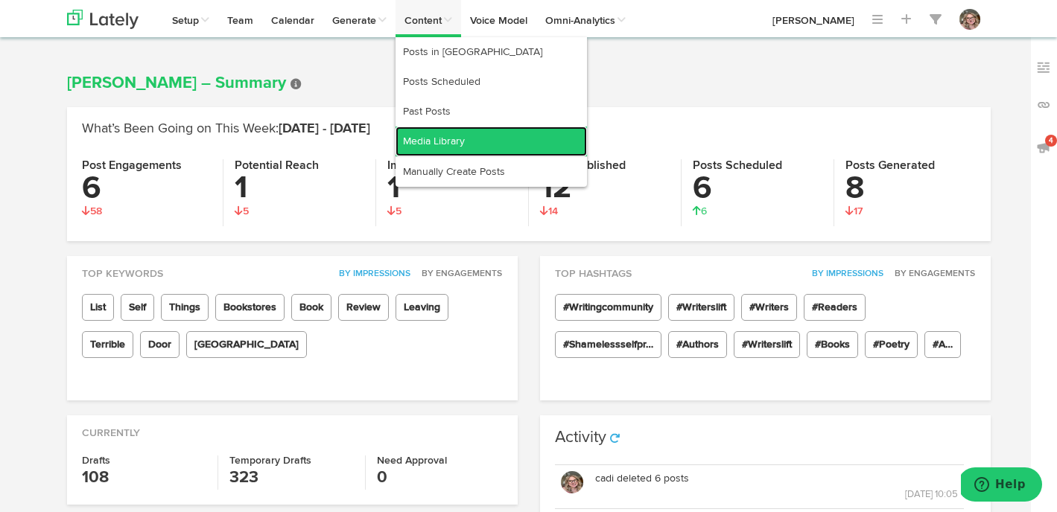
click at [430, 143] on link "Media Library" at bounding box center [490, 142] width 191 height 30
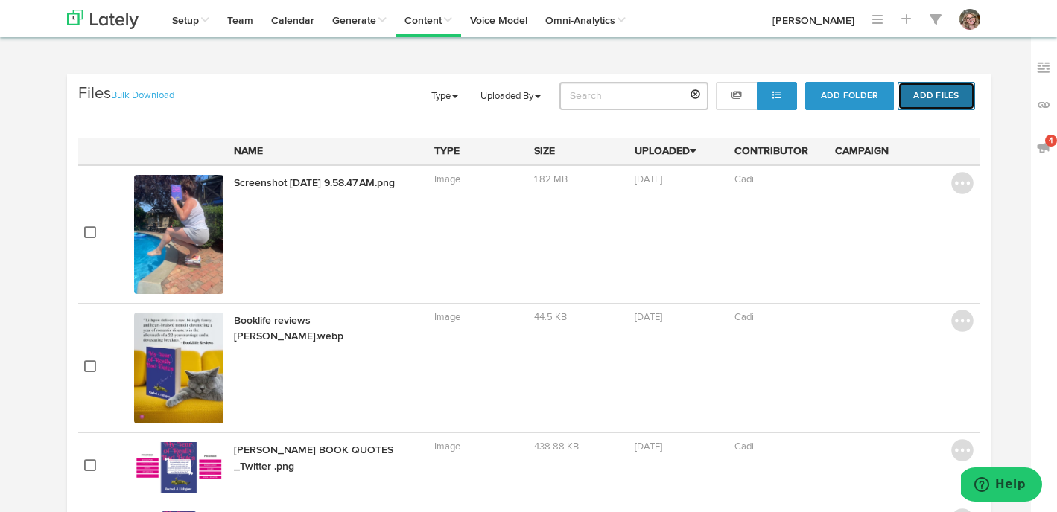
click at [943, 95] on button "Add Files" at bounding box center [935, 96] width 77 height 28
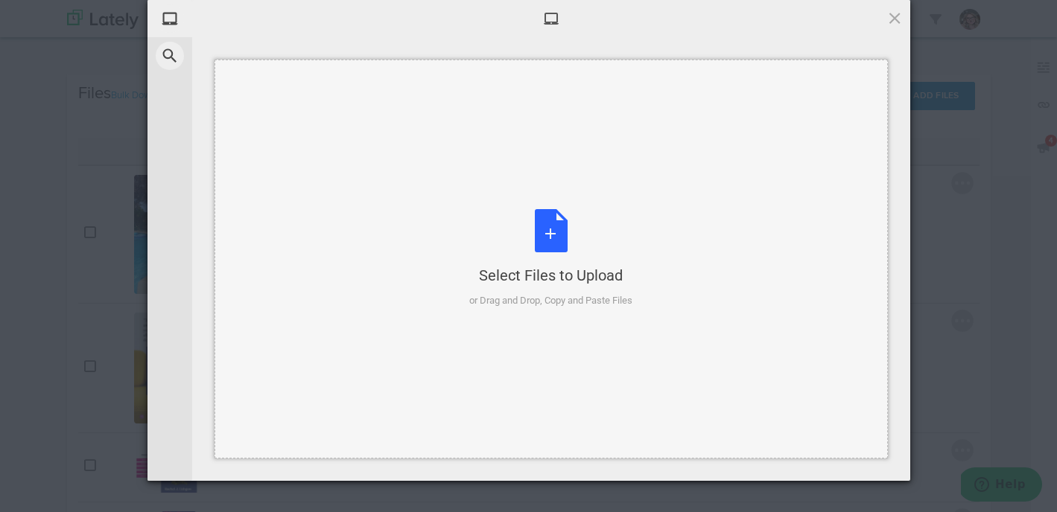
click at [533, 230] on div "Select Files to Upload or Drag and Drop, Copy and Paste Files" at bounding box center [550, 258] width 163 height 99
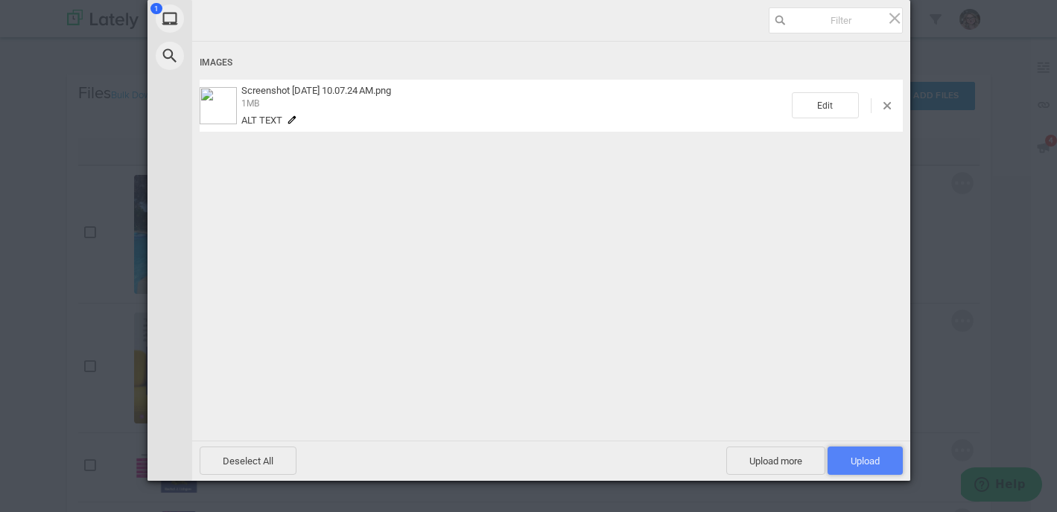
click at [864, 457] on span "Upload 1" at bounding box center [864, 461] width 29 height 11
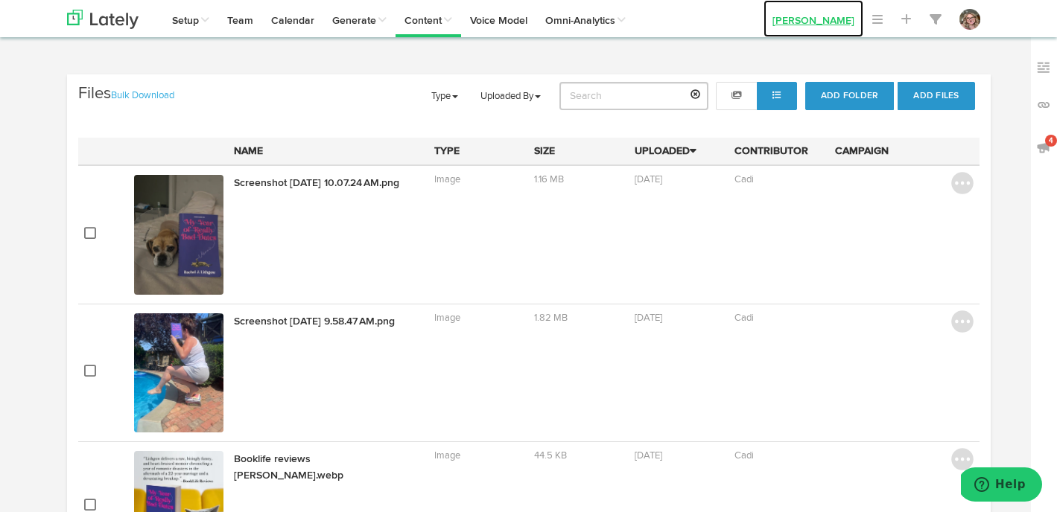
click at [794, 24] on link "[PERSON_NAME]" at bounding box center [813, 18] width 100 height 37
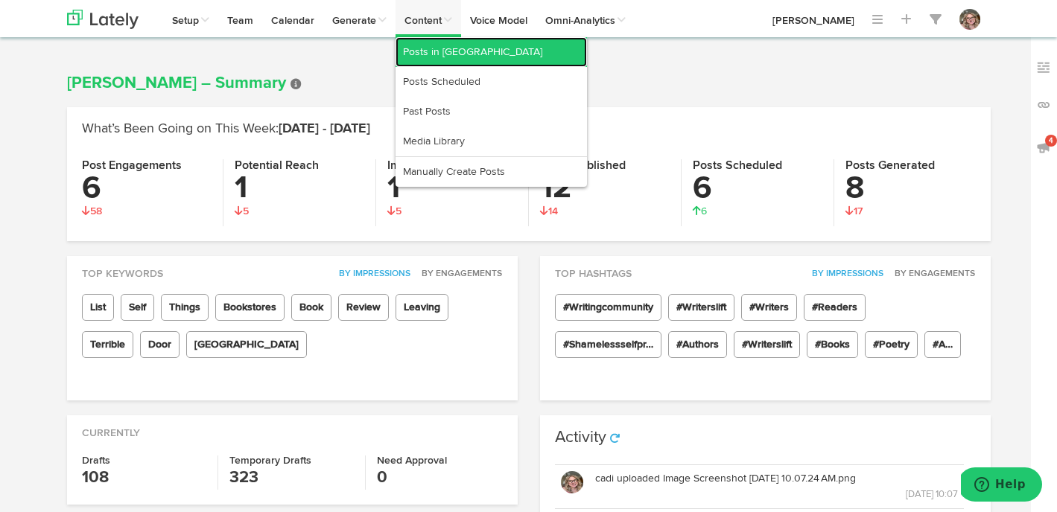
click at [439, 55] on link "Posts in [GEOGRAPHIC_DATA]" at bounding box center [490, 52] width 191 height 30
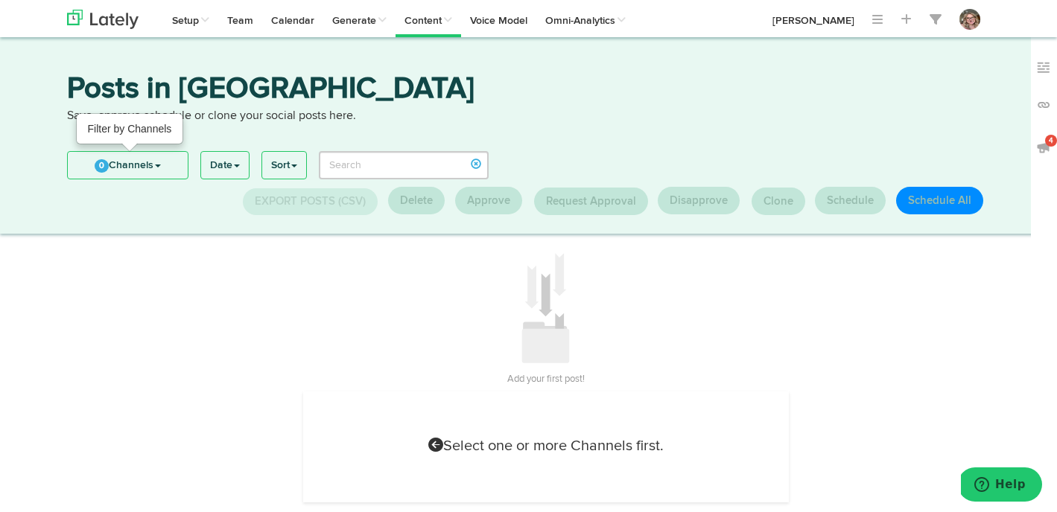
click at [95, 163] on span "0" at bounding box center [102, 165] width 14 height 13
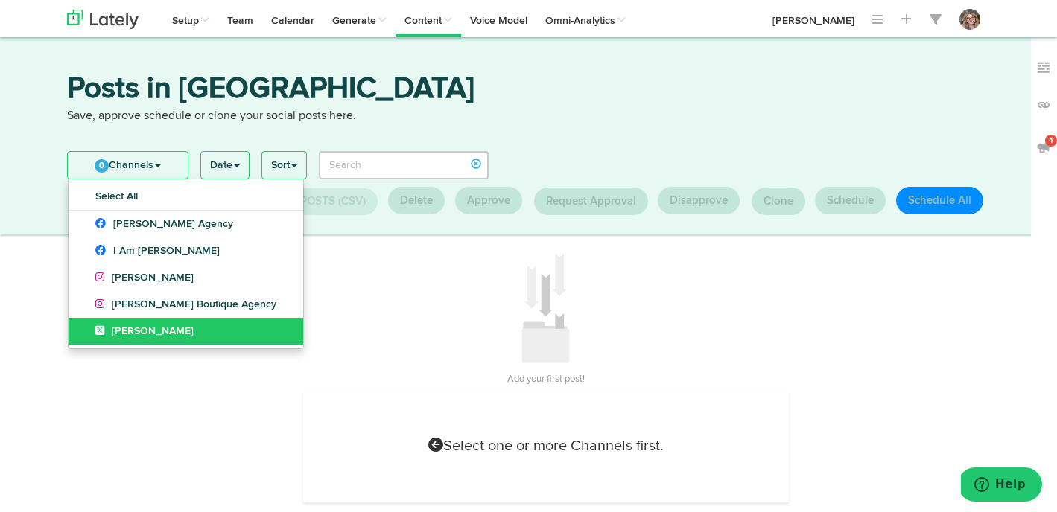
click at [93, 338] on link "[PERSON_NAME]" at bounding box center [186, 331] width 235 height 27
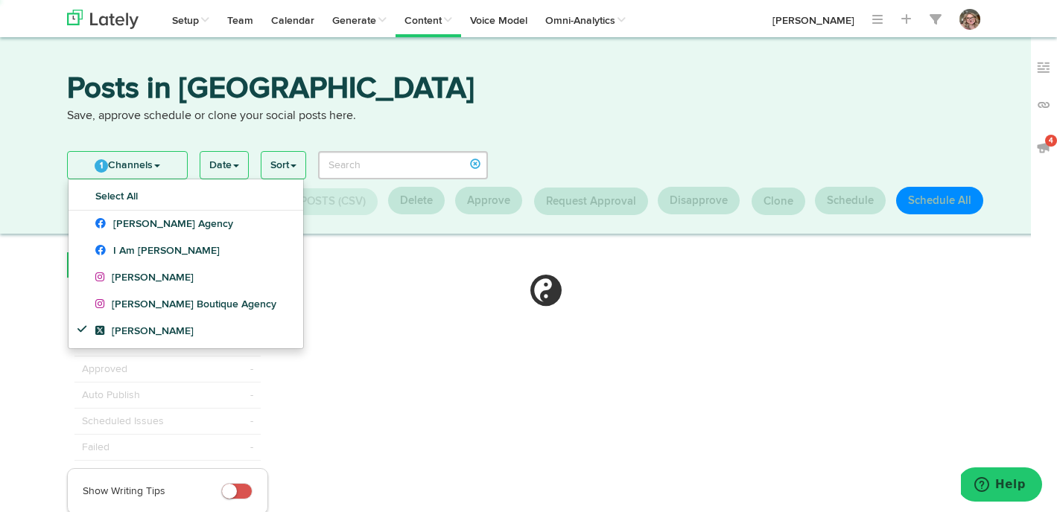
click at [101, 167] on span "1" at bounding box center [101, 165] width 13 height 13
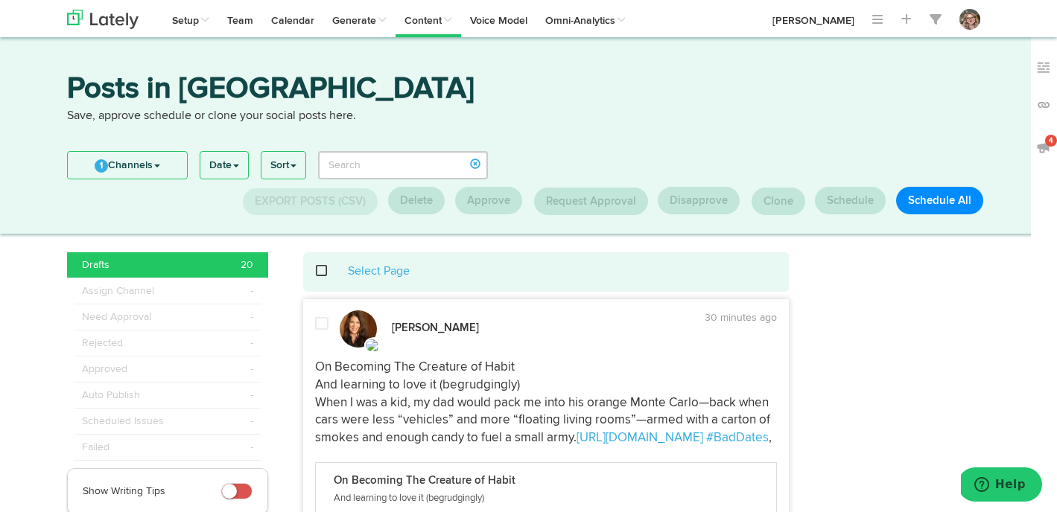
click at [327, 333] on div at bounding box center [322, 331] width 36 height 31
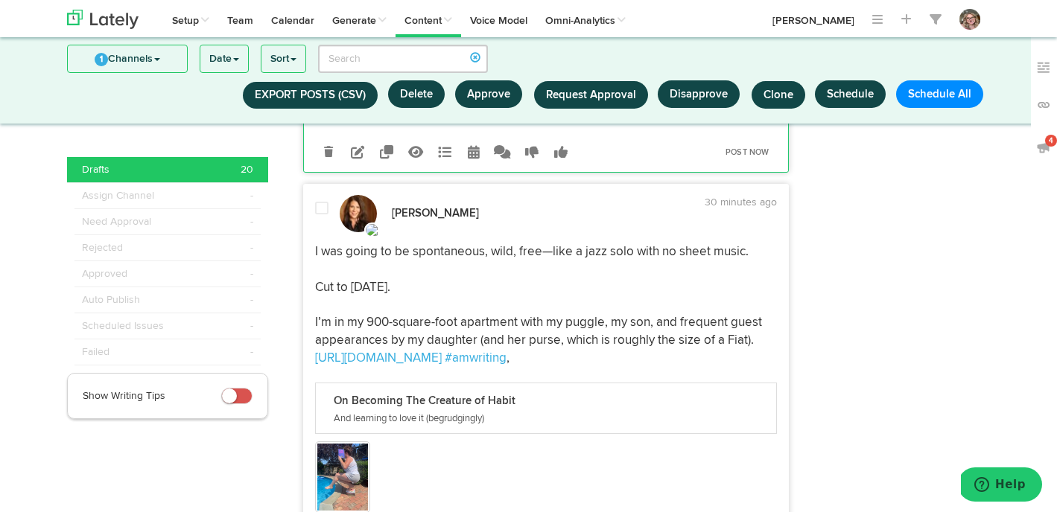
scroll to position [401, 0]
click at [321, 209] on span at bounding box center [321, 209] width 13 height 15
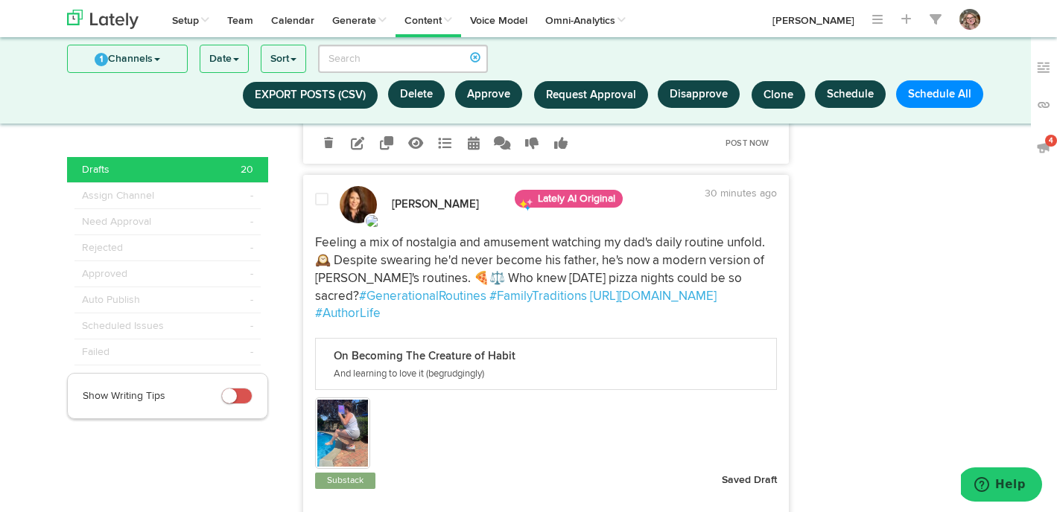
scroll to position [2181, 0]
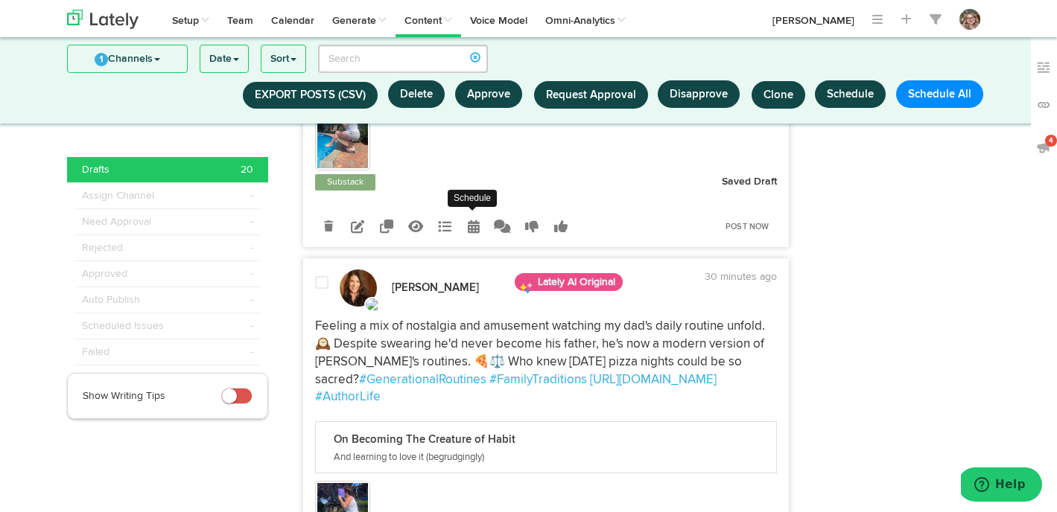
click at [477, 228] on icon at bounding box center [474, 226] width 12 height 13
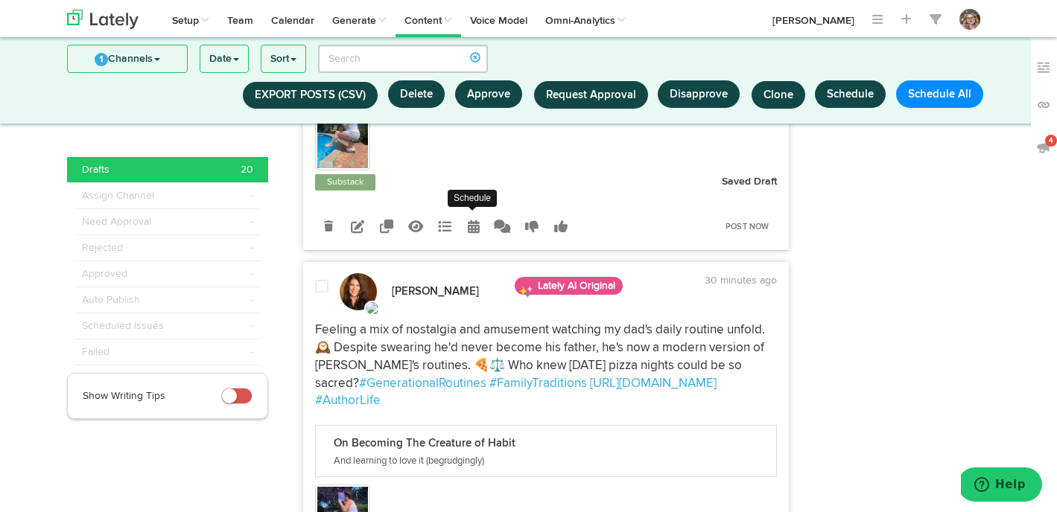
radio input "true"
select select "10"
select select "02"
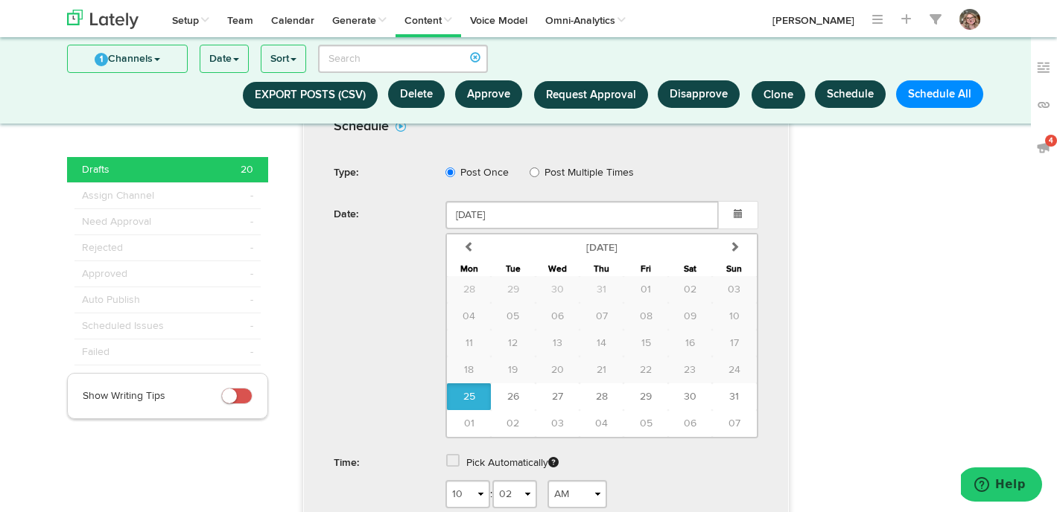
scroll to position [2354, 0]
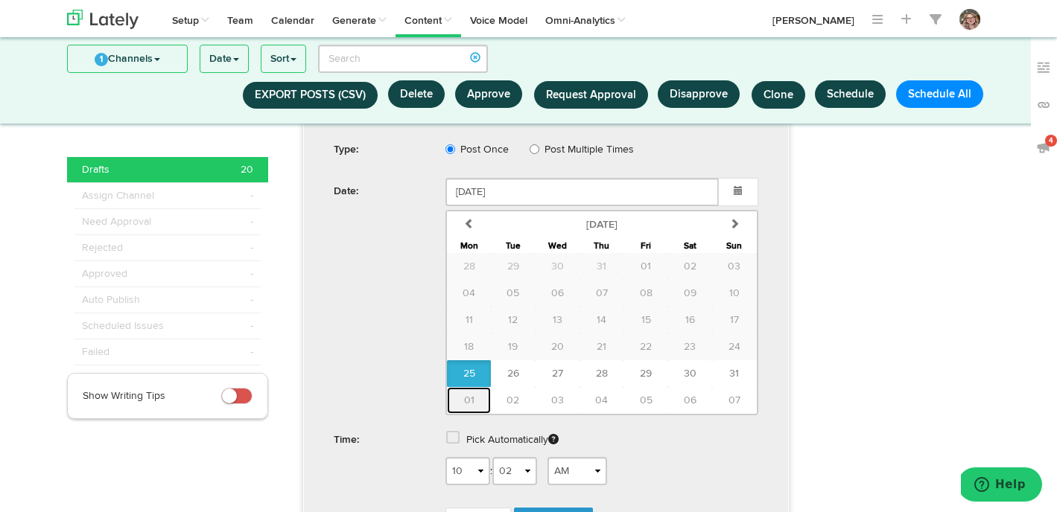
click at [474, 402] on button "01" at bounding box center [469, 400] width 44 height 27
type input "[DATE]"
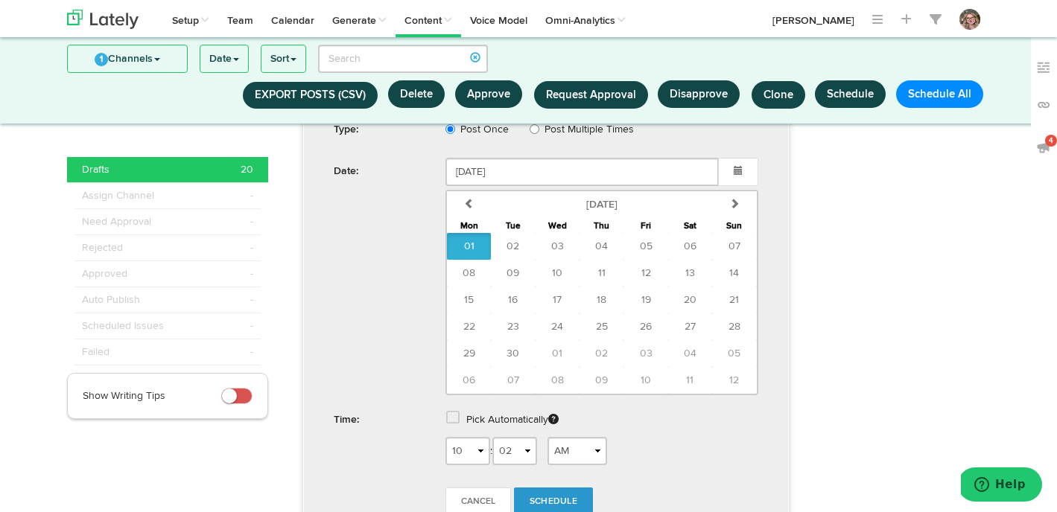
scroll to position [2405, 0]
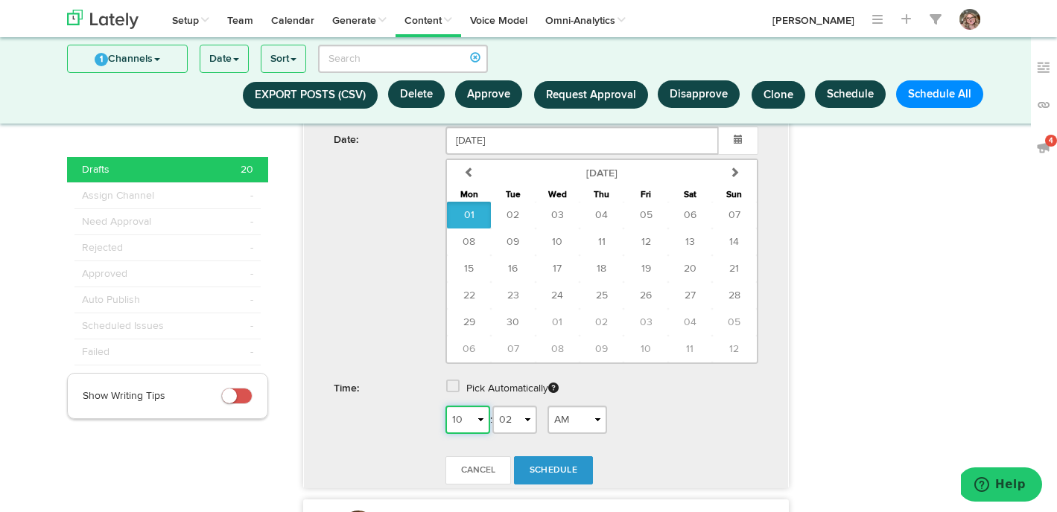
click at [472, 420] on select "1 2 3 4 5 6 7 8 9 10 11 12" at bounding box center [467, 420] width 45 height 28
select select "9"
click at [445, 406] on select "1 2 3 4 5 6 7 8 9 10 11 12" at bounding box center [467, 420] width 45 height 28
click at [549, 470] on span "Schedule" at bounding box center [553, 470] width 48 height 9
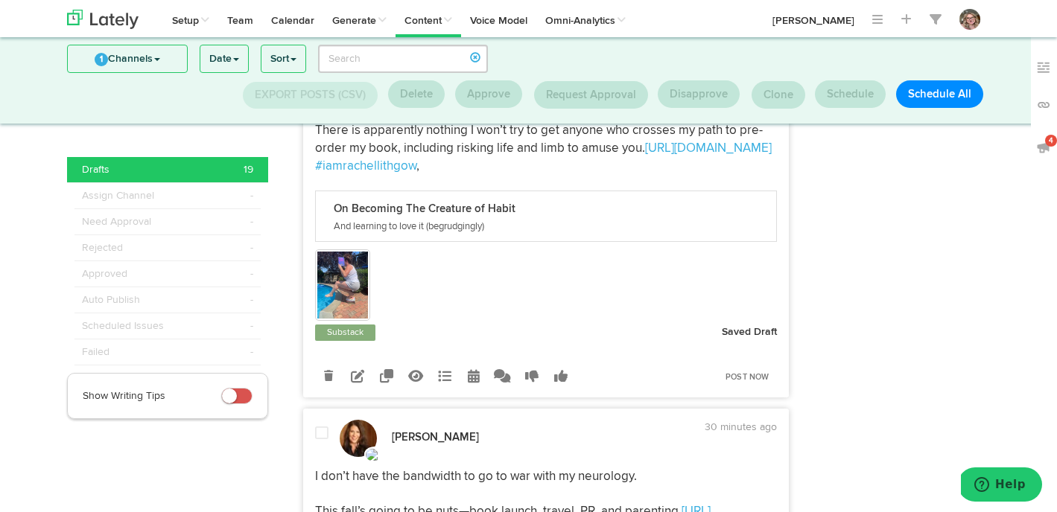
scroll to position [943, 0]
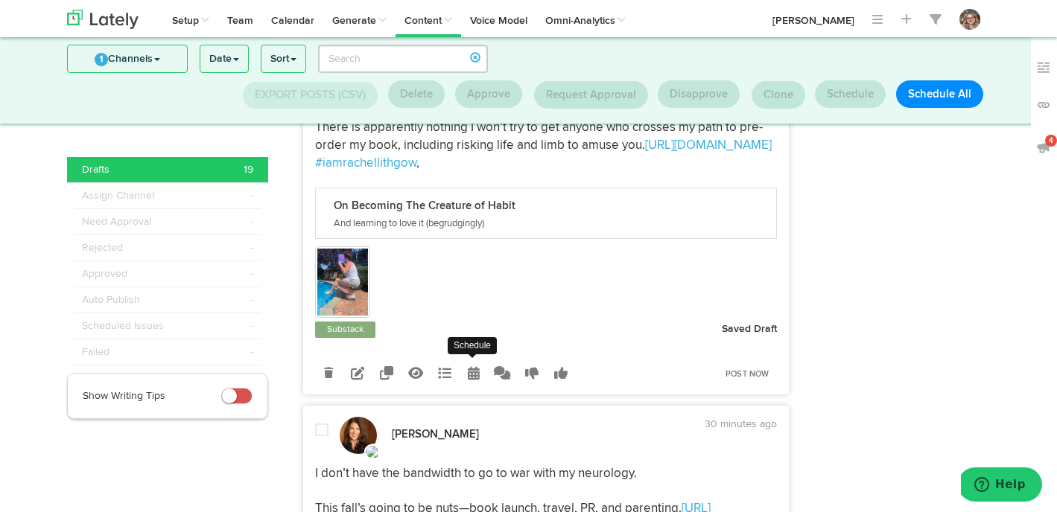
click at [479, 369] on link at bounding box center [473, 373] width 26 height 26
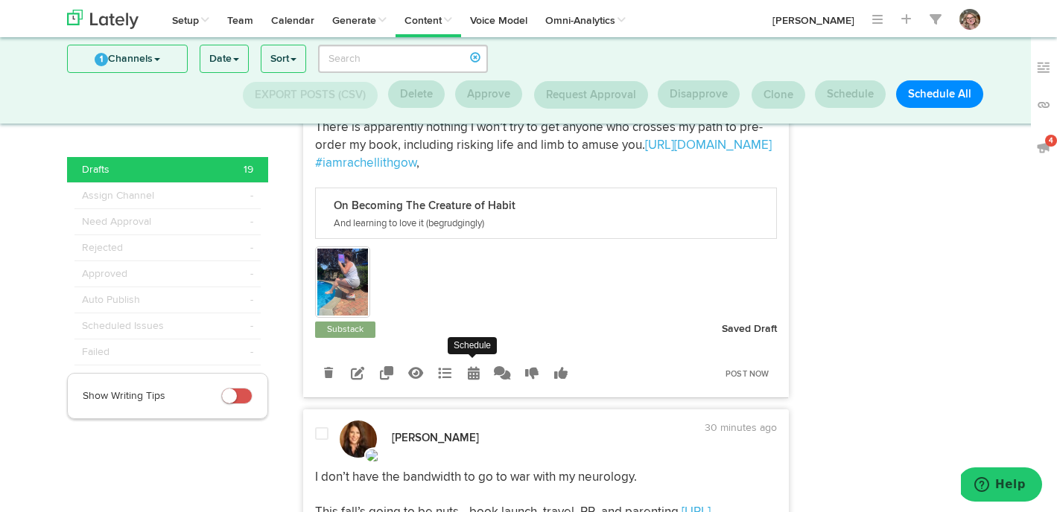
radio input "true"
select select "10"
select select "02"
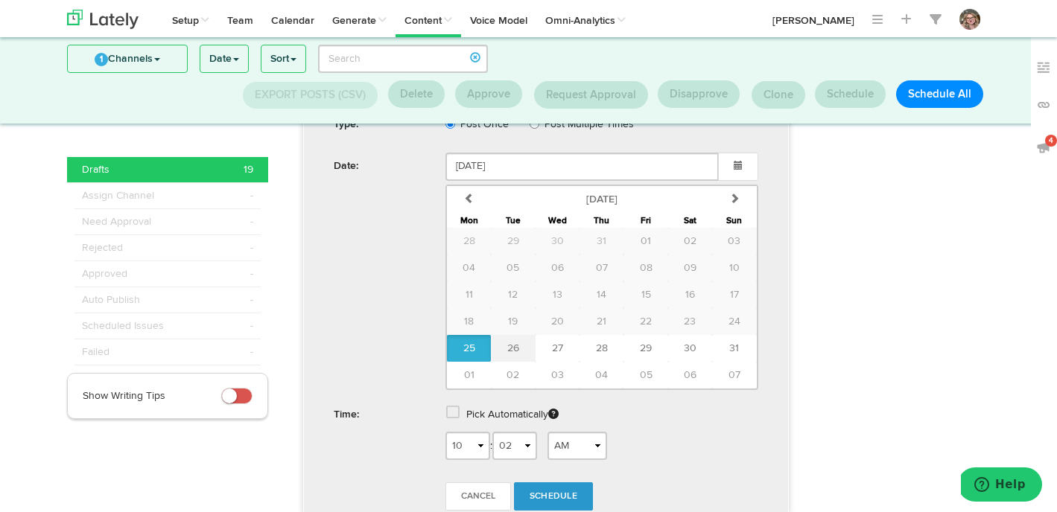
scroll to position [1314, 0]
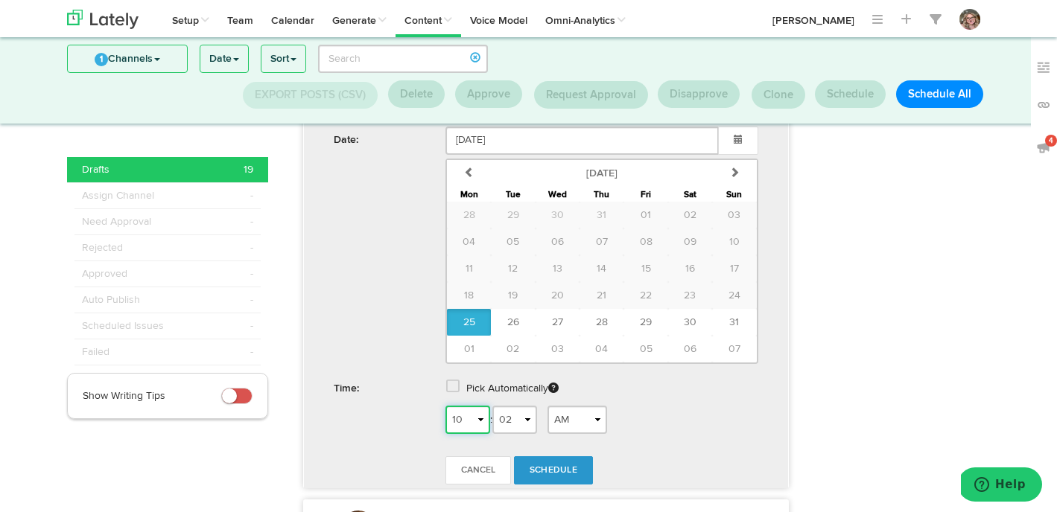
click at [477, 415] on select "1 2 3 4 5 6 7 8 9 10 11 12" at bounding box center [467, 420] width 45 height 28
select select "3"
click at [445, 406] on select "1 2 3 4 5 6 7 8 9 10 11 12" at bounding box center [467, 420] width 45 height 28
click at [569, 418] on select "AM PM" at bounding box center [577, 420] width 60 height 28
select select "PM"
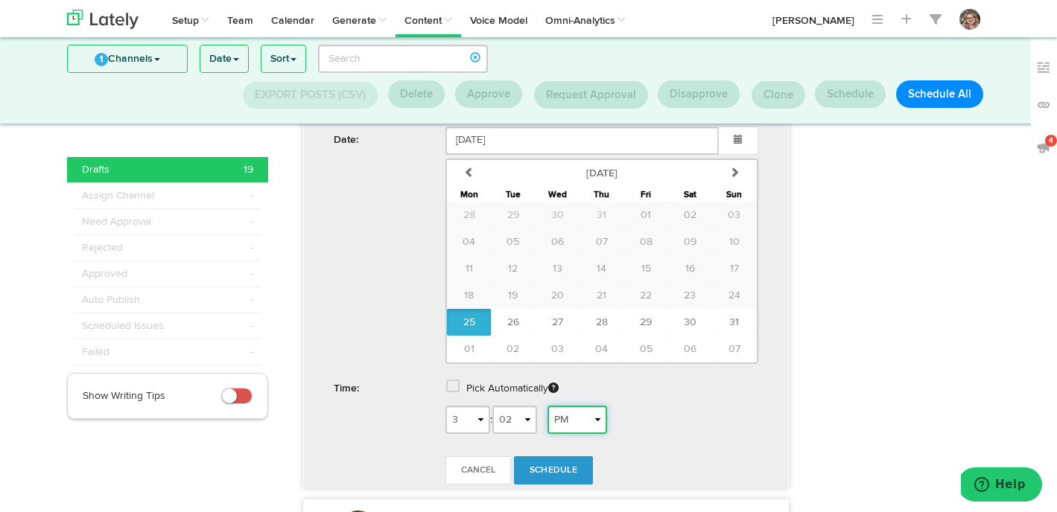
click at [552, 406] on select "AM PM" at bounding box center [577, 420] width 60 height 28
click at [565, 466] on span "Schedule" at bounding box center [553, 470] width 48 height 9
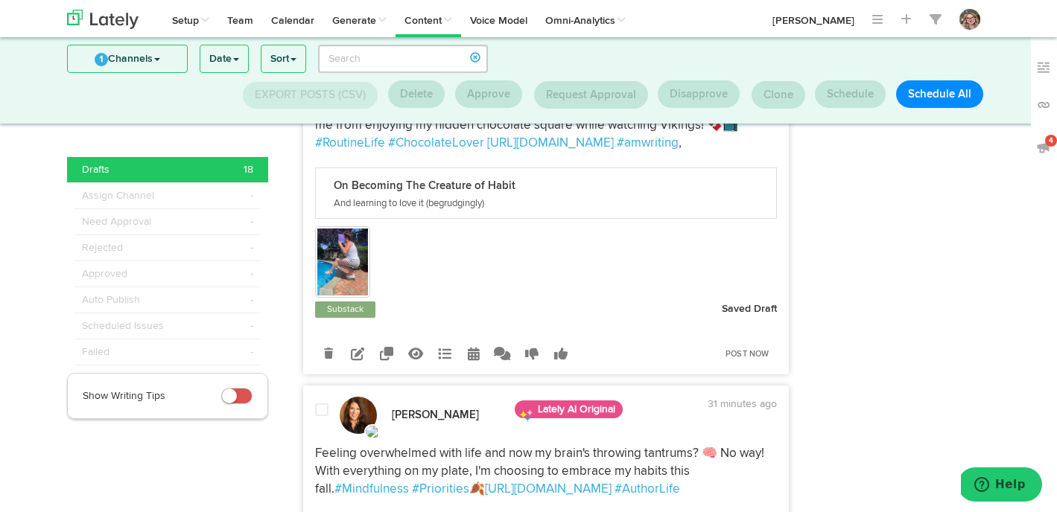
scroll to position [5485, 0]
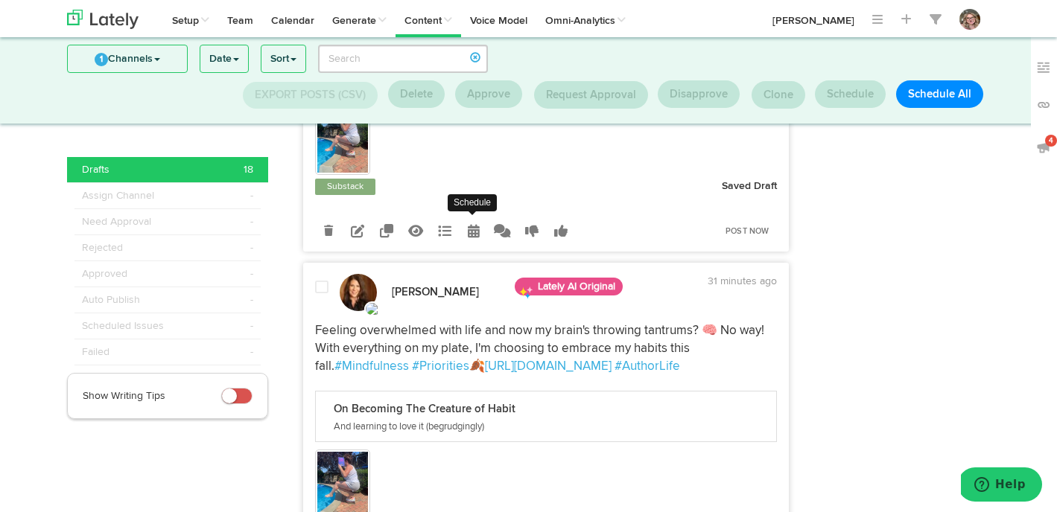
click at [474, 217] on link at bounding box center [473, 230] width 26 height 26
select select "10"
select select "02"
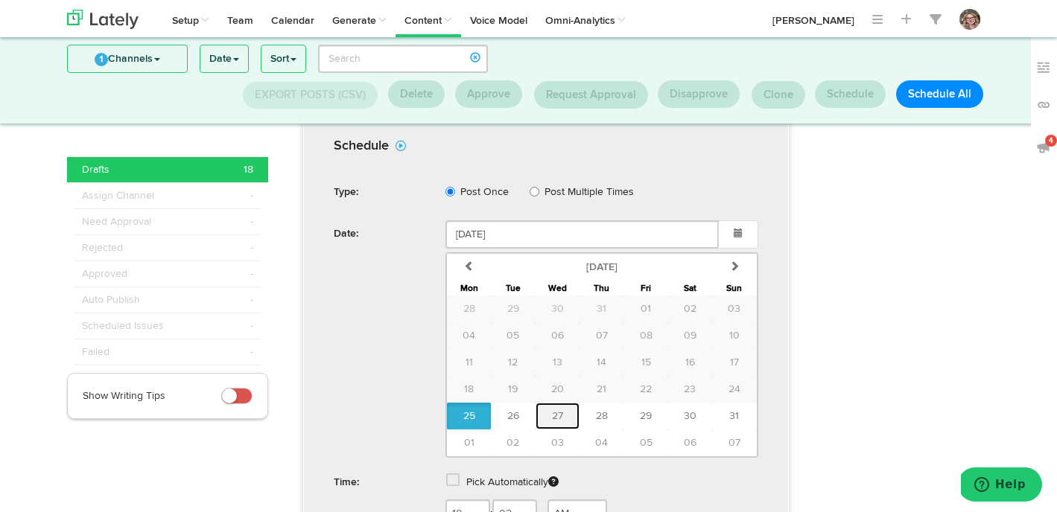
click at [561, 411] on span "27" at bounding box center [557, 416] width 11 height 10
type input "[DATE]"
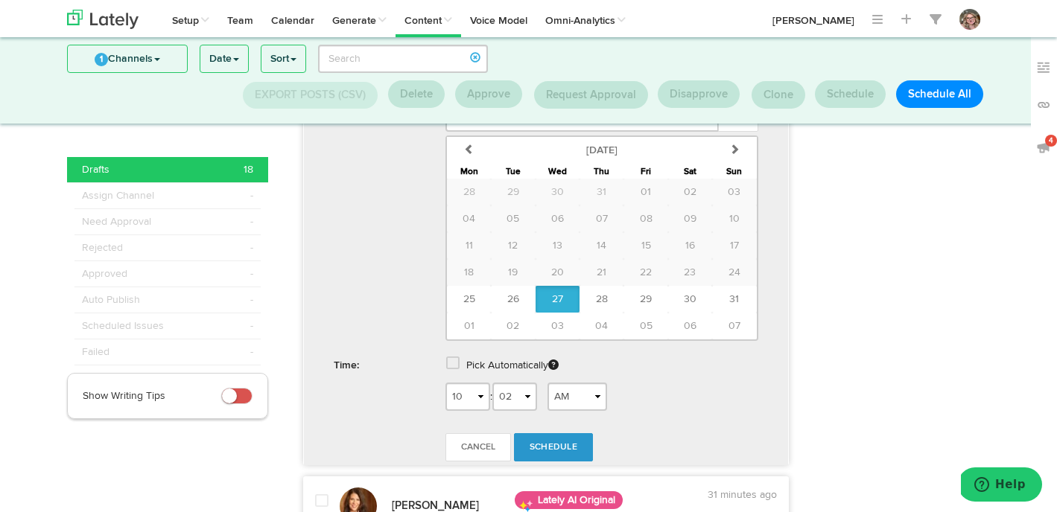
scroll to position [5744, 0]
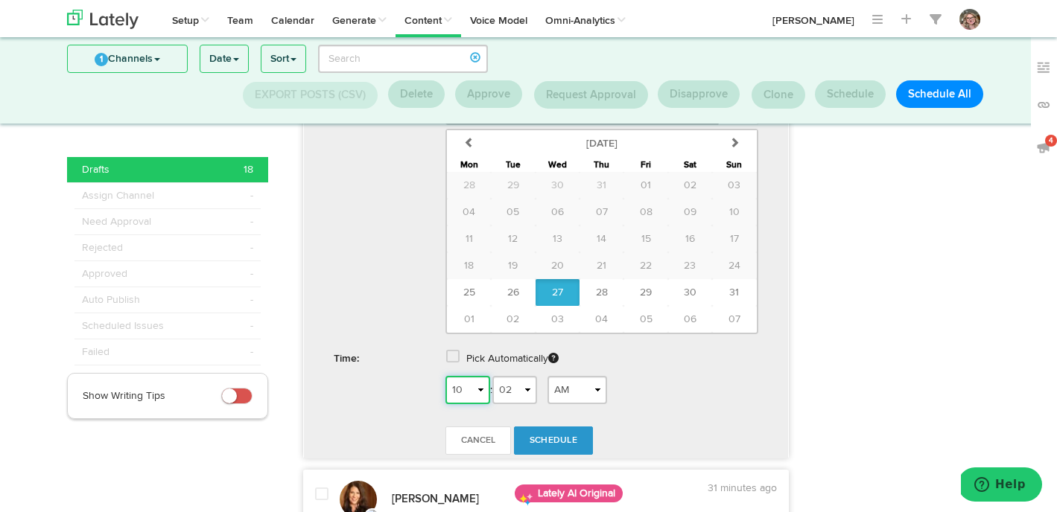
click at [488, 376] on select "1 2 3 4 5 6 7 8 9 10 11 12" at bounding box center [467, 390] width 45 height 28
select select "5"
click at [445, 376] on select "1 2 3 4 5 6 7 8 9 10 11 12" at bounding box center [467, 390] width 45 height 28
click at [553, 427] on link "Schedule" at bounding box center [553, 441] width 79 height 28
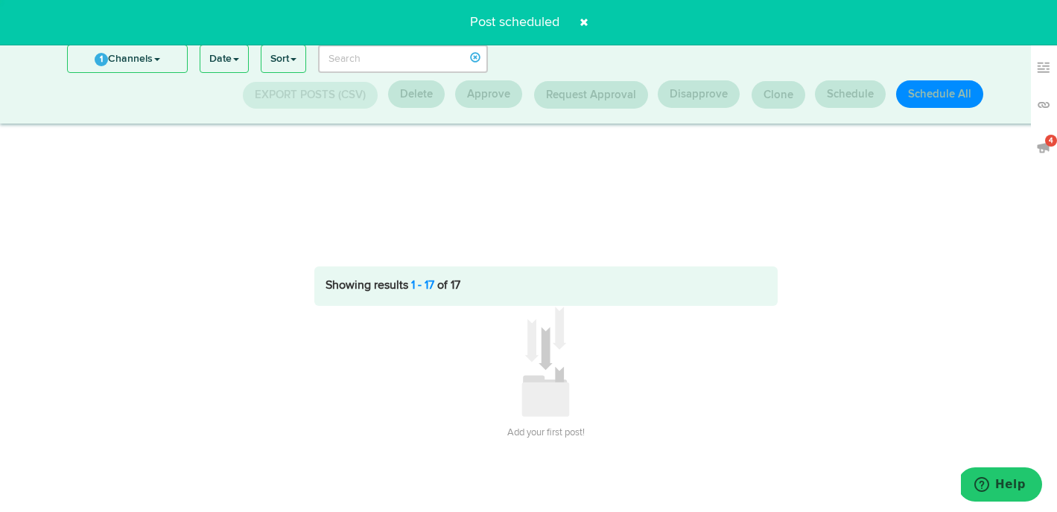
scroll to position [194, 0]
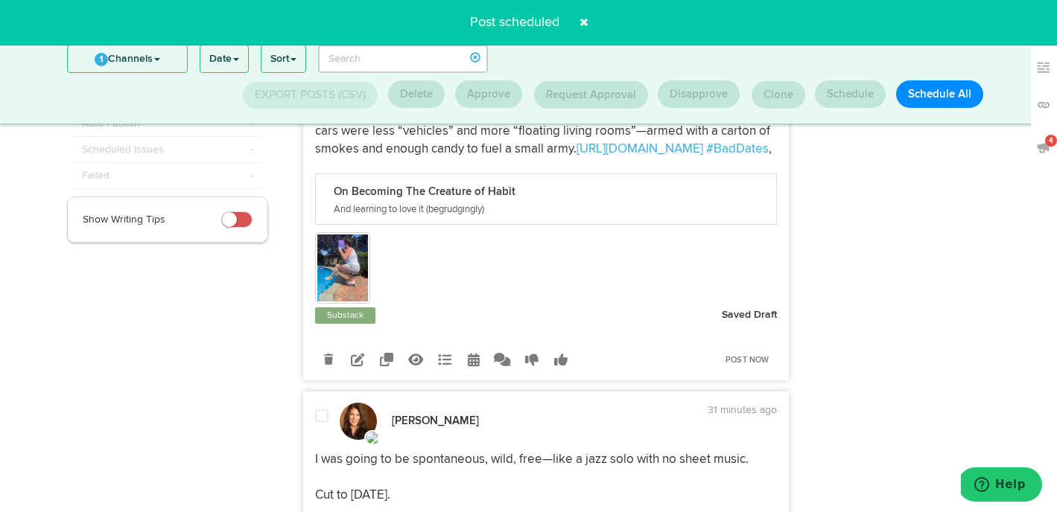
click at [585, 19] on span at bounding box center [584, 22] width 24 height 24
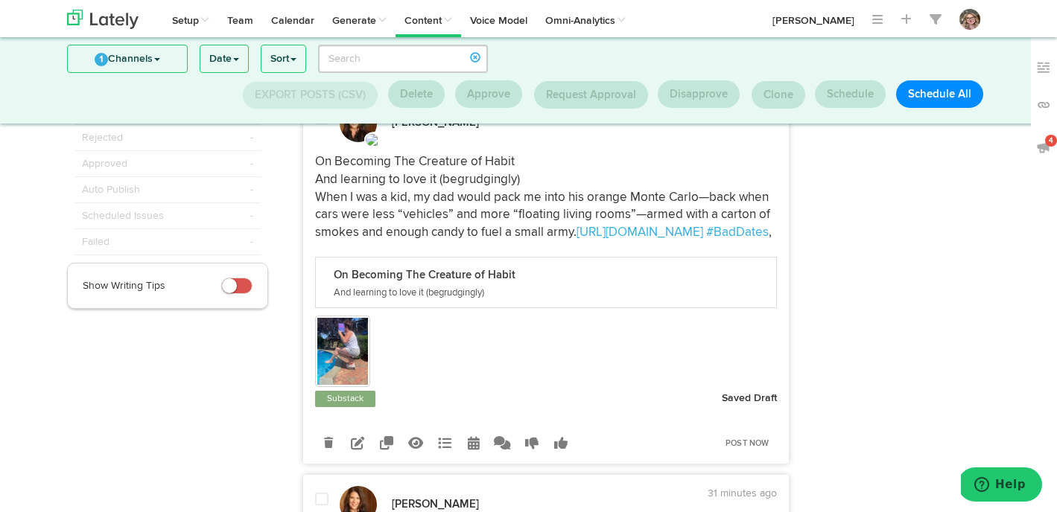
scroll to position [0, 0]
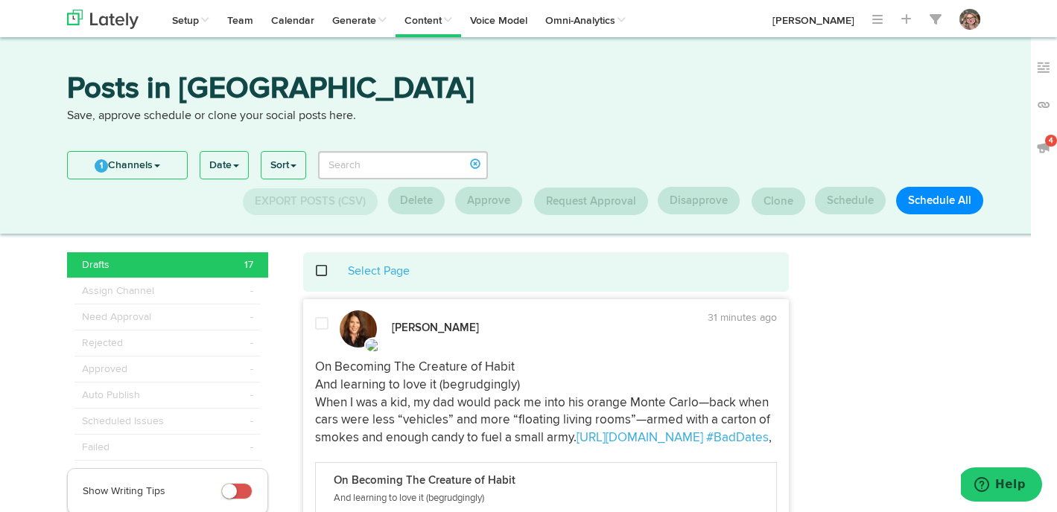
click at [319, 271] on span at bounding box center [329, 271] width 31 height 1
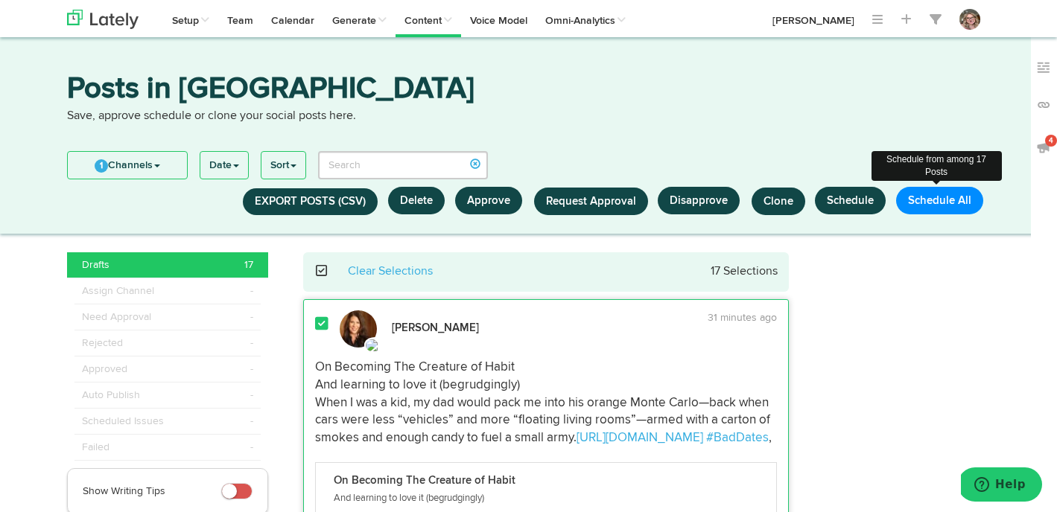
click at [931, 202] on button "Schedule All" at bounding box center [939, 201] width 87 height 28
select select "11"
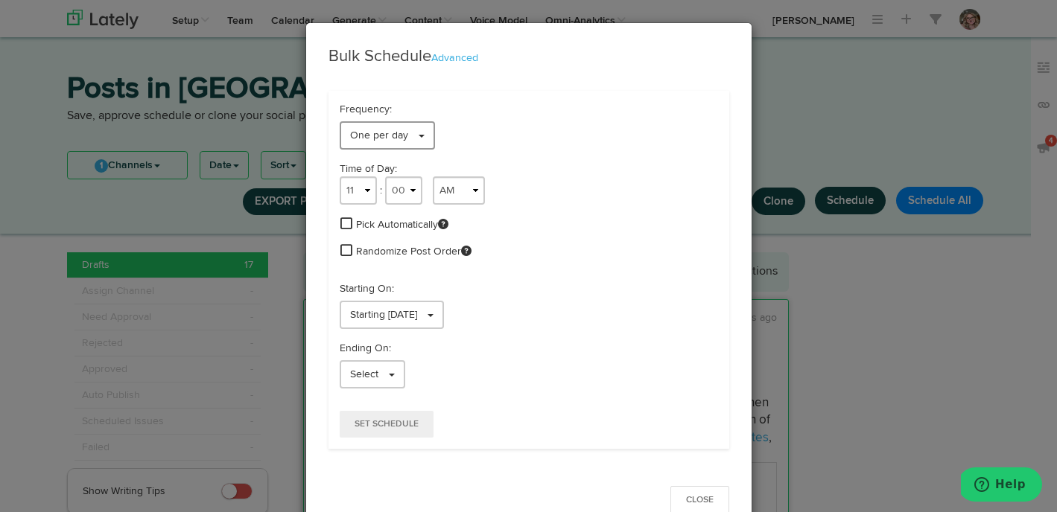
click at [418, 138] on link "One per day" at bounding box center [387, 135] width 95 height 28
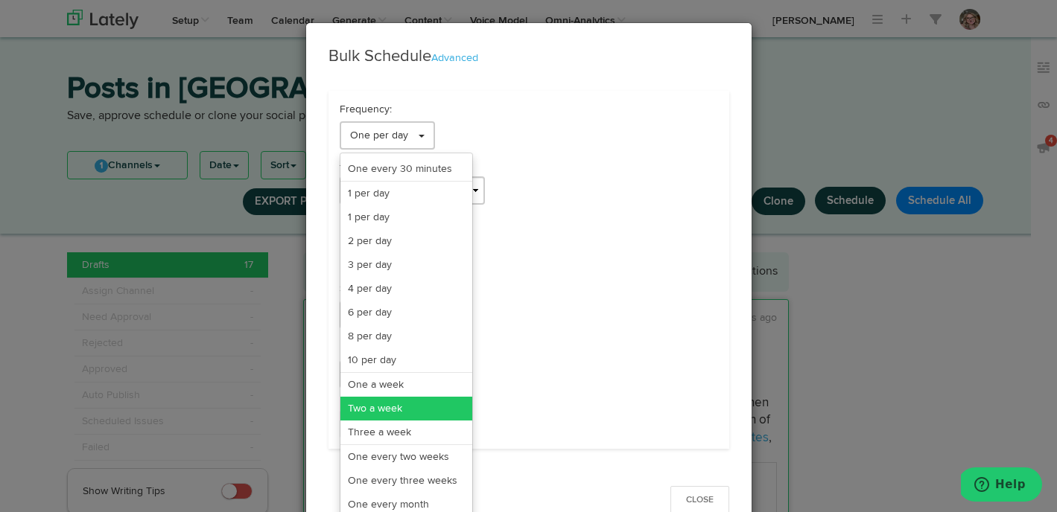
click at [420, 398] on link "Two a week" at bounding box center [406, 409] width 132 height 24
select select "11"
select select "6"
select select "PM"
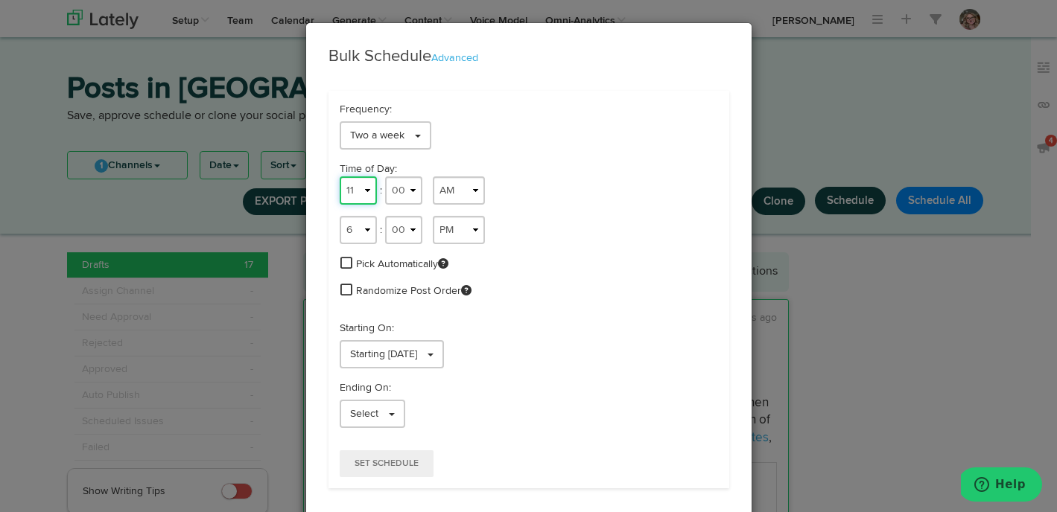
click at [361, 185] on select "1 2 3 4 5 6 7 8 9 10 11 12" at bounding box center [358, 190] width 37 height 28
select select "5"
click at [340, 176] on select "1 2 3 4 5 6 7 8 9 10 11 12" at bounding box center [358, 190] width 37 height 28
click at [401, 190] on select "00 01 02 03 04 05 06 07 08 09 10 11 12 13 14 15 16 17 18 19 20 21 22 23 24 25 2…" at bounding box center [403, 190] width 37 height 28
select select "05"
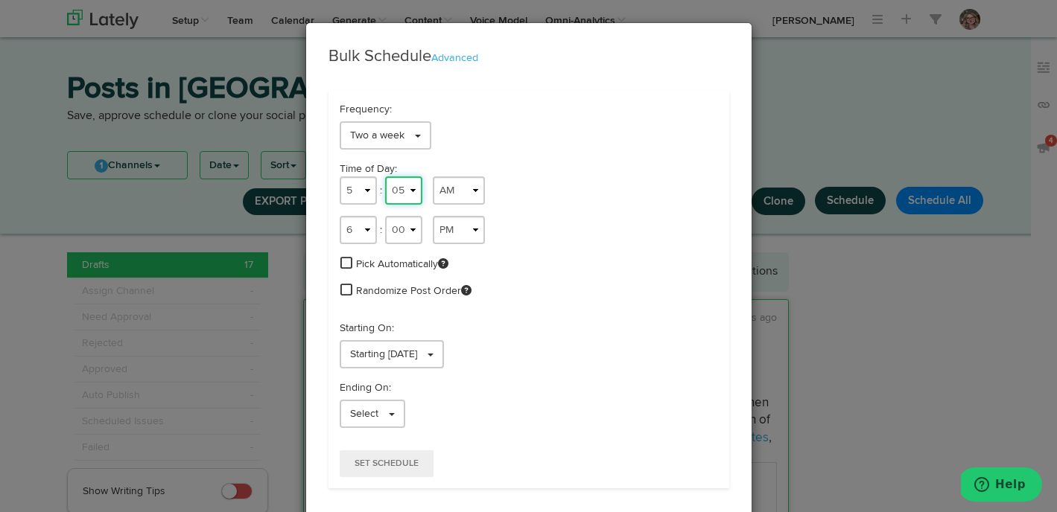
click at [385, 176] on select "00 01 02 03 04 05 06 07 08 09 10 11 12 13 14 15 16 17 18 19 20 21 22 23 24 25 2…" at bounding box center [403, 190] width 37 height 28
click at [368, 243] on select "1 2 3 4 5 6 7 8 9 10 11 12" at bounding box center [358, 230] width 37 height 28
select select "11"
click at [340, 216] on select "1 2 3 4 5 6 7 8 9 10 11 12" at bounding box center [358, 230] width 37 height 28
click at [402, 232] on select "00 01 02 03 04 05 06 07 08 09 10 11 12 13 14 15 16 17 18 19 20 21 22 23 24 25 2…" at bounding box center [403, 230] width 37 height 28
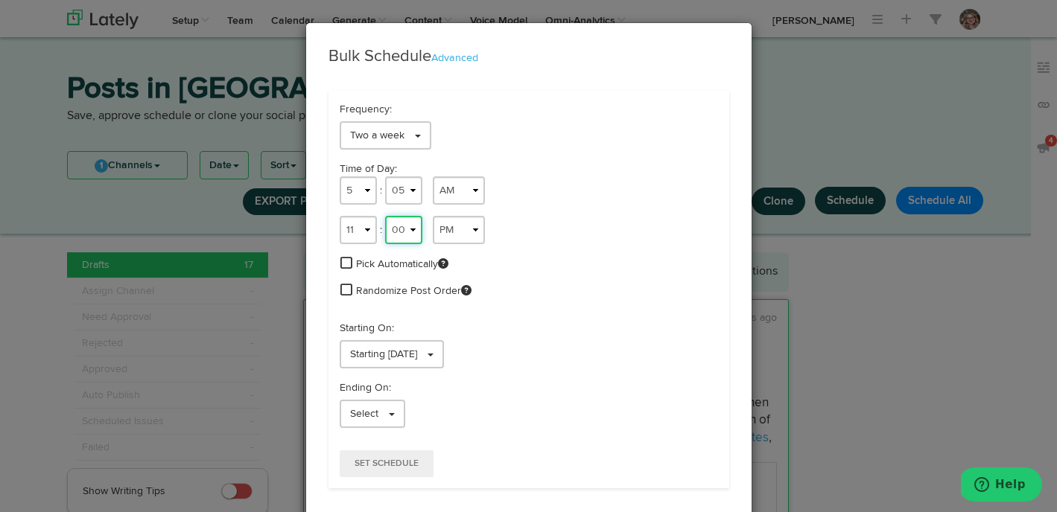
select select "07"
click at [385, 216] on select "00 01 02 03 04 05 06 07 08 09 10 11 12 13 14 15 16 17 18 19 20 21 22 23 24 25 2…" at bounding box center [403, 230] width 37 height 28
click at [450, 228] on select "AM PM" at bounding box center [459, 230] width 52 height 28
select select "AM"
click at [433, 216] on select "AM PM" at bounding box center [459, 230] width 52 height 28
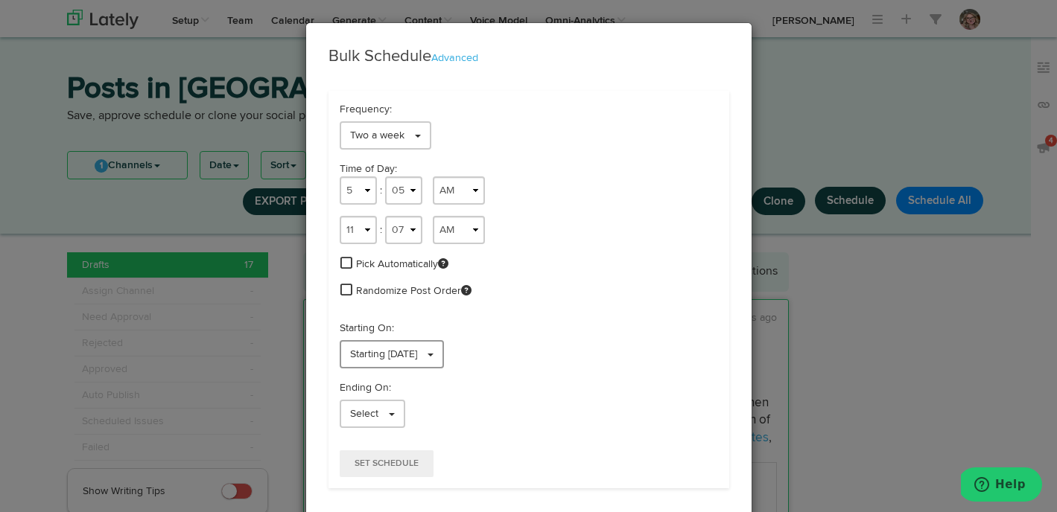
click at [444, 360] on link "Starting [DATE]" at bounding box center [392, 354] width 104 height 28
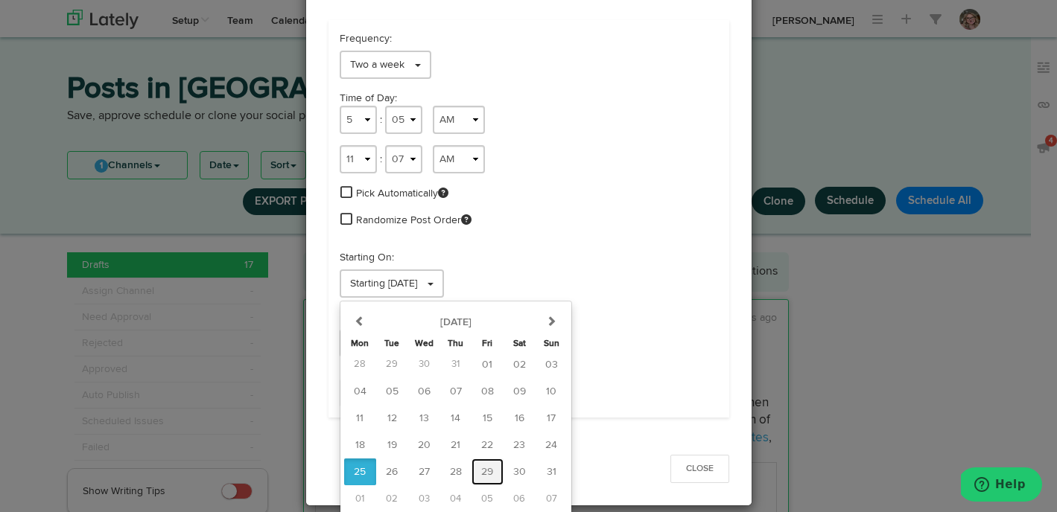
click at [474, 471] on button "29" at bounding box center [487, 472] width 32 height 27
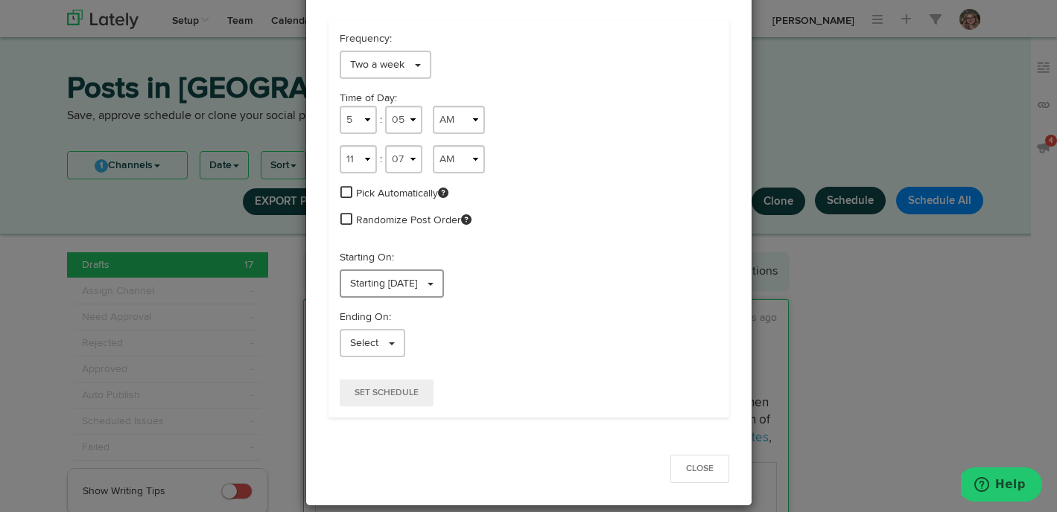
click at [444, 285] on link "Starting [DATE]" at bounding box center [392, 284] width 104 height 28
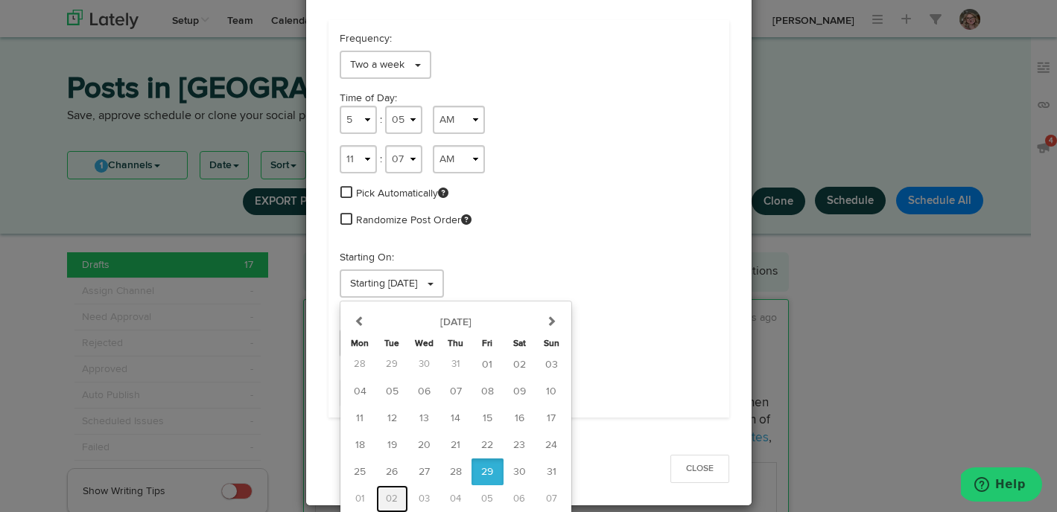
click at [400, 495] on button "02" at bounding box center [392, 499] width 32 height 28
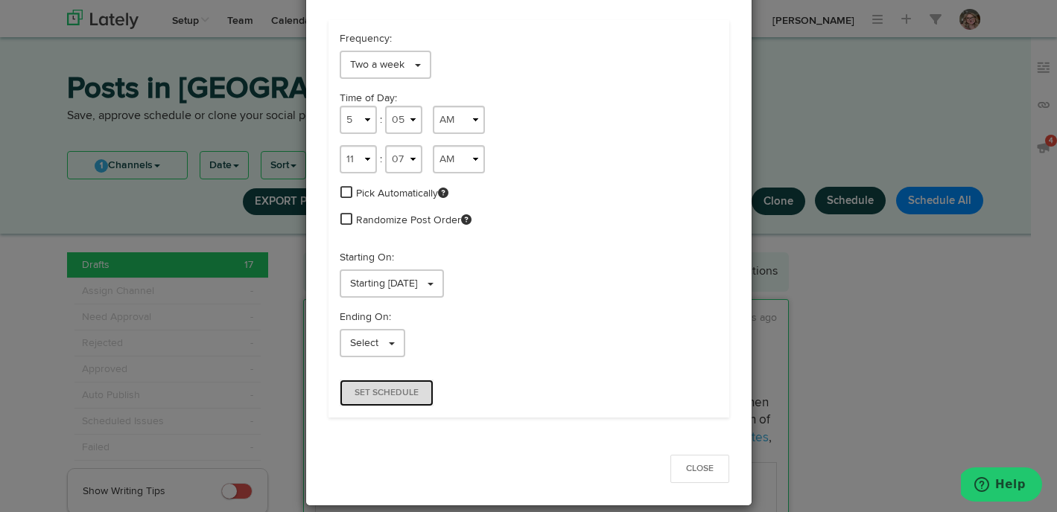
click at [413, 396] on span "Set Schedule" at bounding box center [386, 393] width 64 height 9
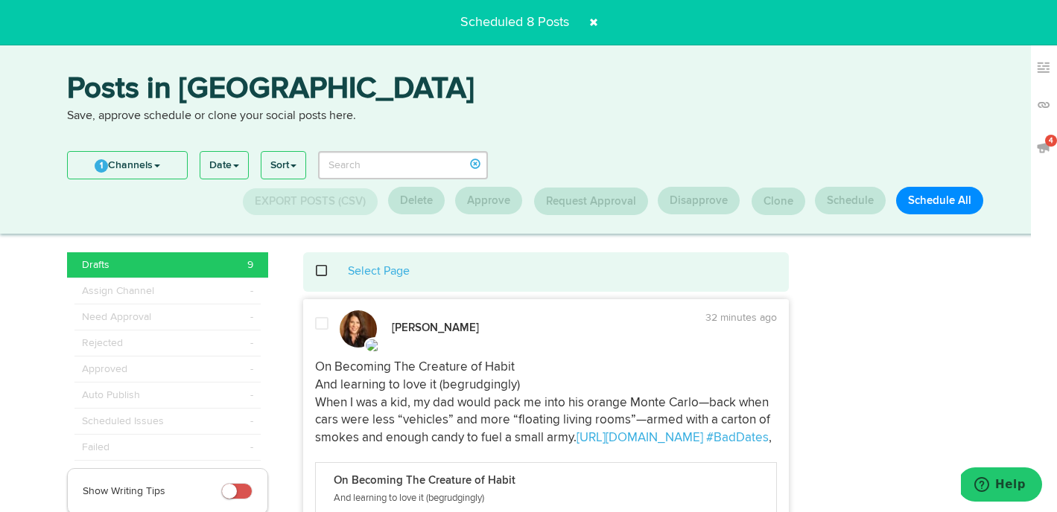
click at [595, 22] on span at bounding box center [594, 22] width 24 height 24
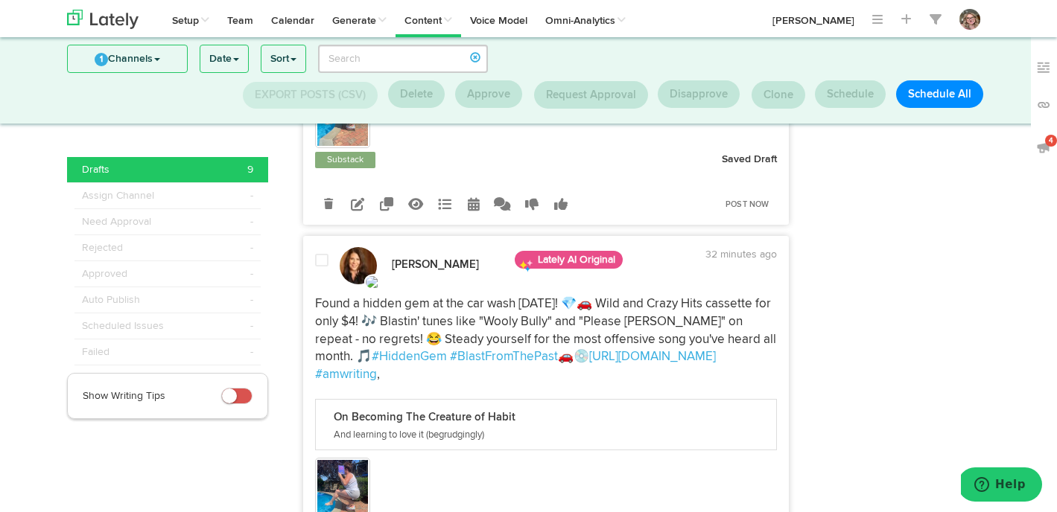
scroll to position [3217, 0]
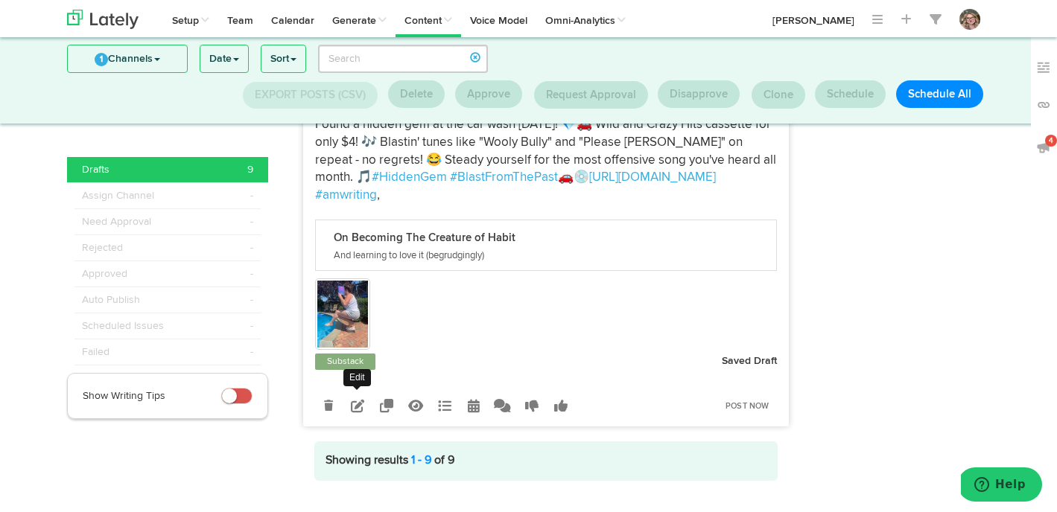
click at [351, 399] on icon at bounding box center [357, 405] width 13 height 13
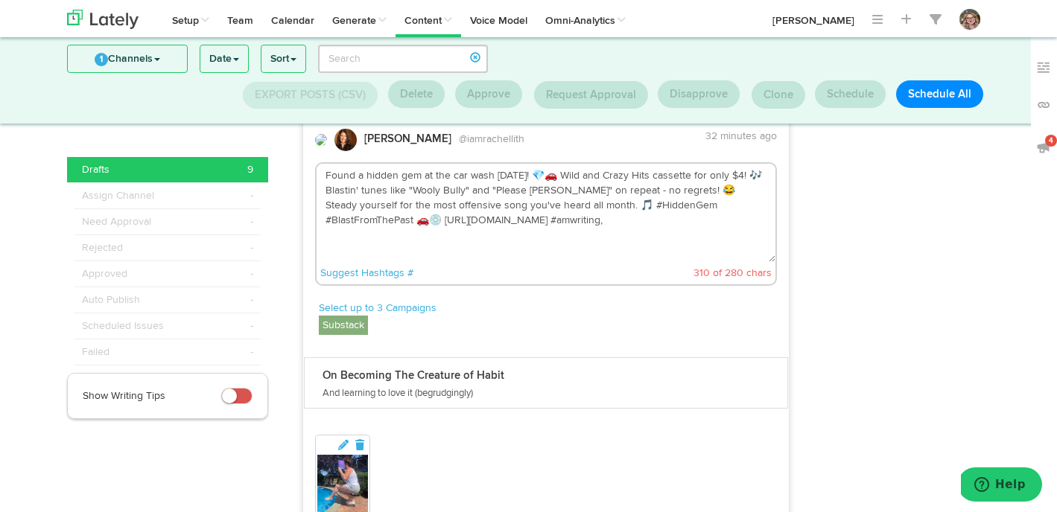
scroll to position [3088, 0]
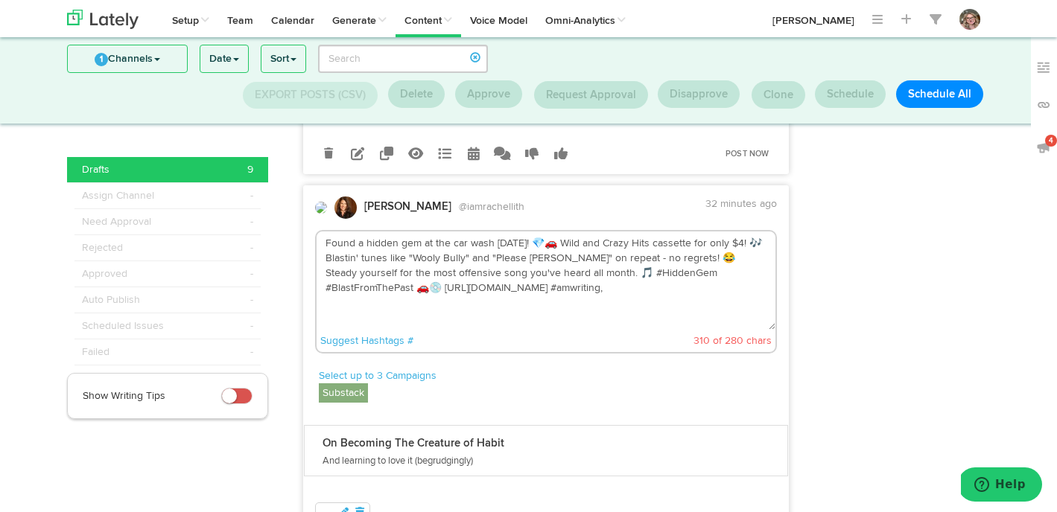
click at [518, 279] on textarea "Found a hidden gem at the car wash [DATE]! 💎🚗 Wild and Crazy Hits cassette for …" at bounding box center [545, 281] width 459 height 98
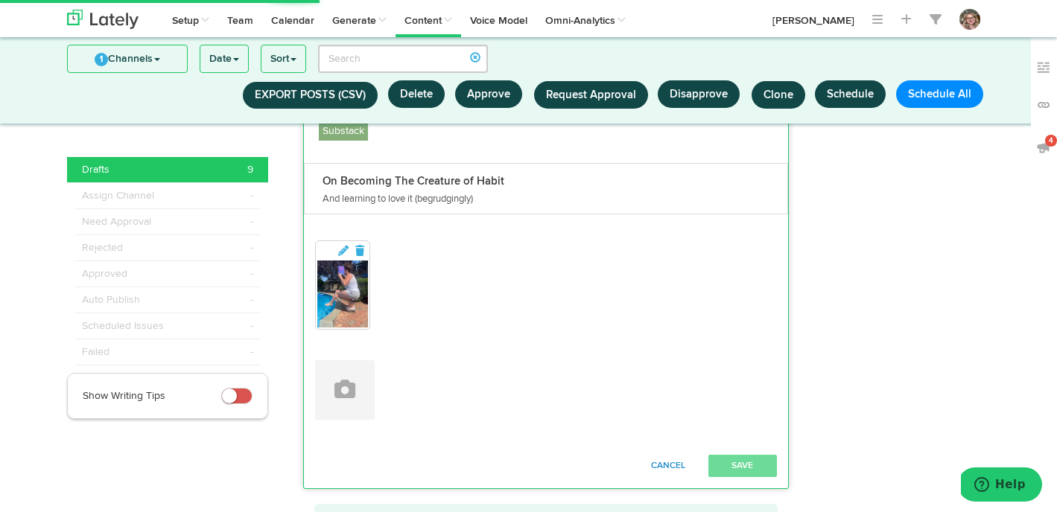
type textarea "Found a hidden gem at the car wash [DATE]! 💎🚗 Wild and Crazy Hits cassette for …"
click at [660, 455] on button "Cancel" at bounding box center [668, 466] width 66 height 22
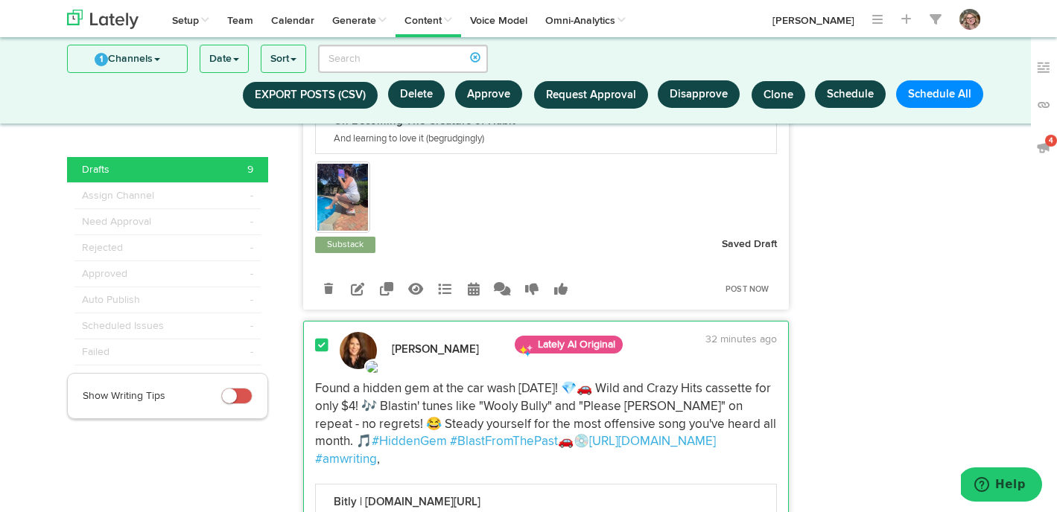
scroll to position [2814, 0]
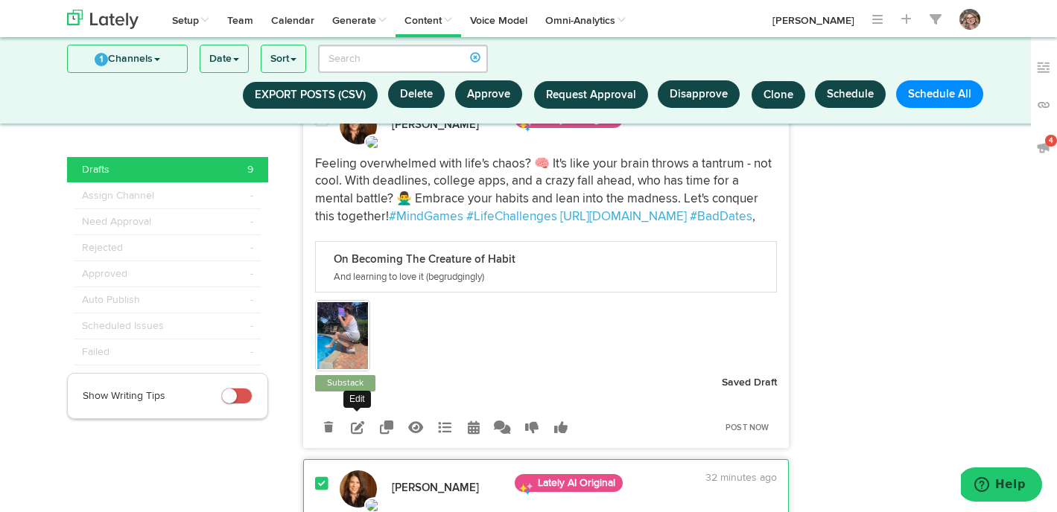
click at [356, 421] on icon at bounding box center [357, 427] width 13 height 13
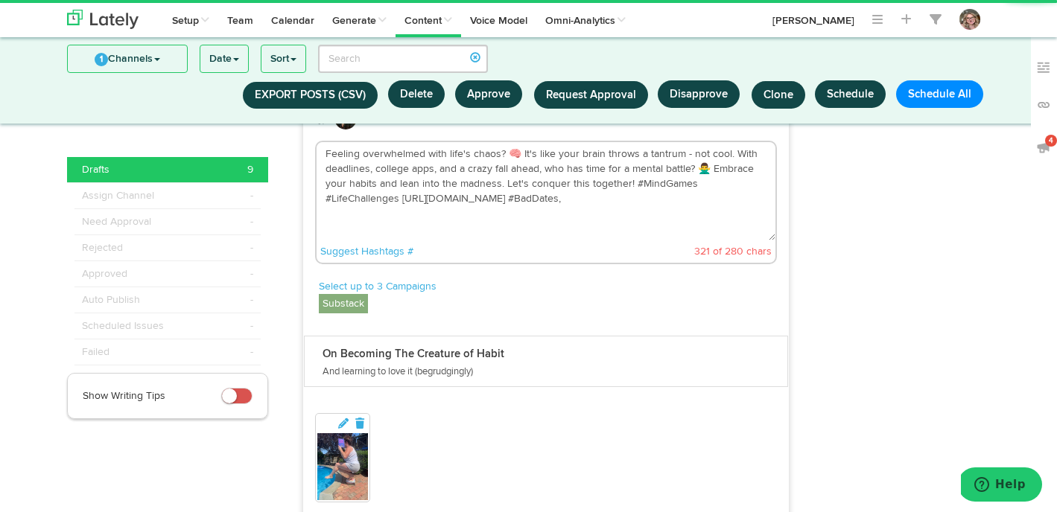
click at [586, 188] on textarea "Feeling overwhelmed with life's chaos? 🧠 It's like your brain throws a tantrum …" at bounding box center [545, 191] width 459 height 98
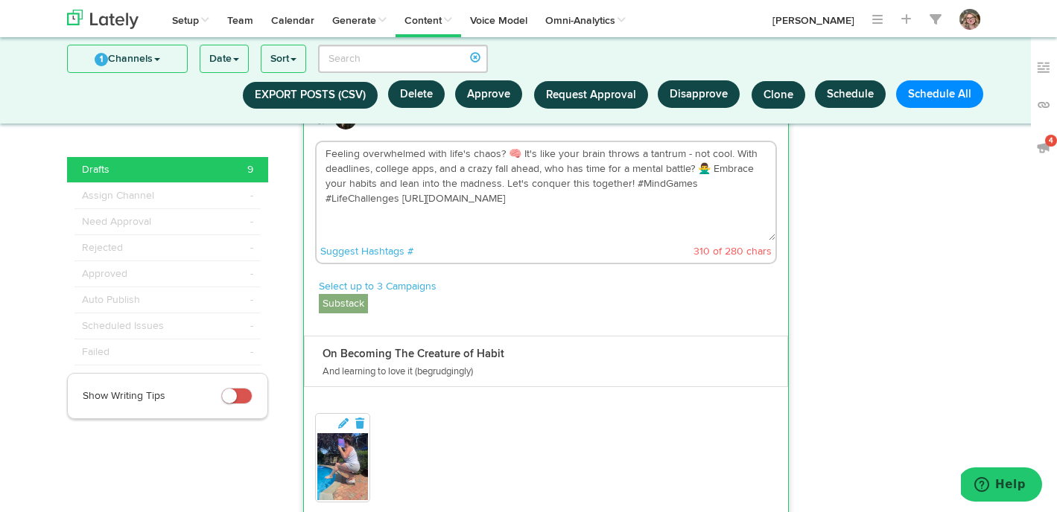
drag, startPoint x: 704, startPoint y: 168, endPoint x: 627, endPoint y: 167, distance: 76.7
click at [627, 167] on textarea "Feeling overwhelmed with life's chaos? 🧠 It's like your brain throws a tantrum …" at bounding box center [545, 191] width 459 height 98
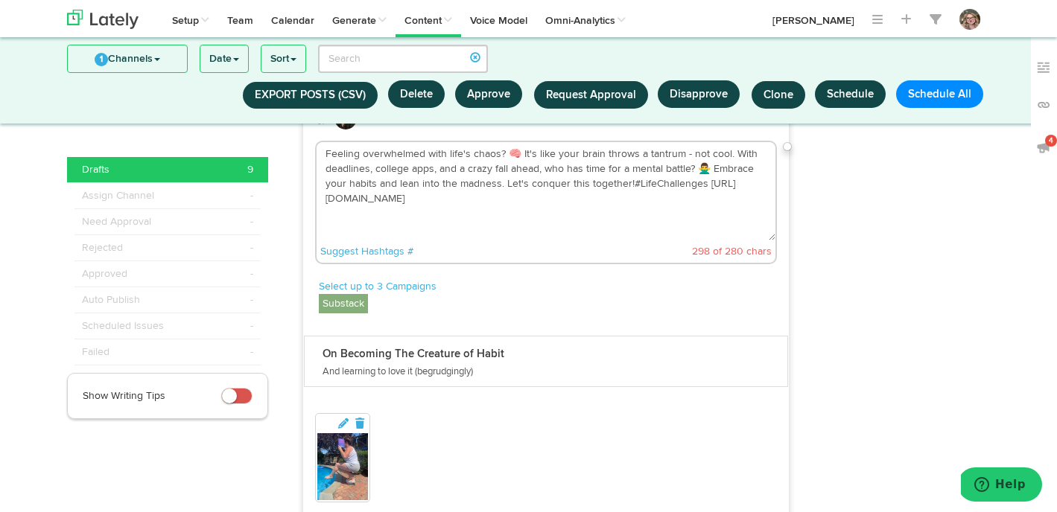
drag, startPoint x: 717, startPoint y: 168, endPoint x: 631, endPoint y: 168, distance: 86.4
click at [631, 168] on textarea "Feeling overwhelmed with life's chaos? 🧠 It's like your brain throws a tantrum …" at bounding box center [545, 191] width 459 height 98
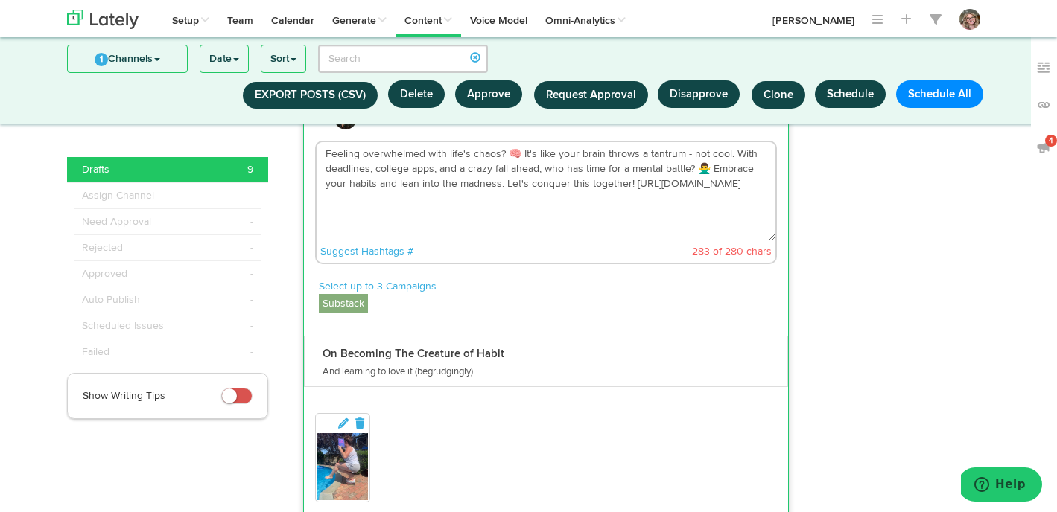
scroll to position [2752, 0]
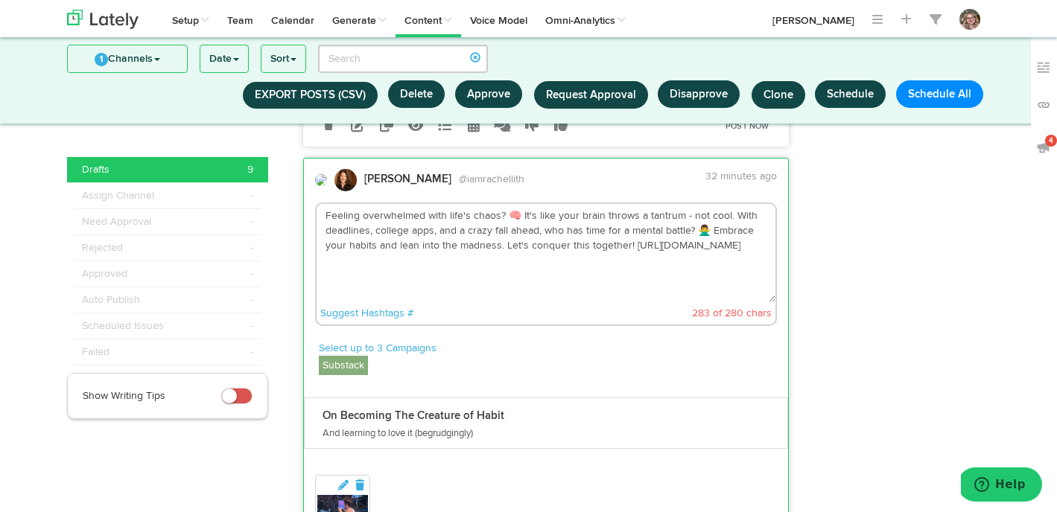
click at [445, 204] on textarea "Feeling overwhelmed with life's chaos? 🧠 It's like your brain throws a tantrum …" at bounding box center [545, 253] width 459 height 98
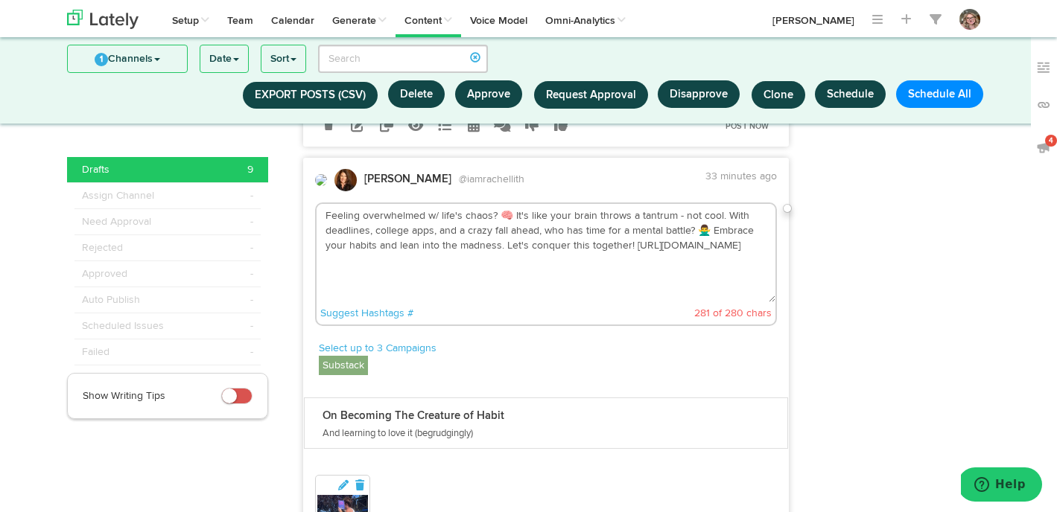
drag, startPoint x: 749, startPoint y: 195, endPoint x: 727, endPoint y: 194, distance: 22.4
click at [727, 204] on textarea "Feeling overwhelmed w/ life's chaos? 🧠 It's like your brain throws a tantrum - …" at bounding box center [545, 253] width 459 height 98
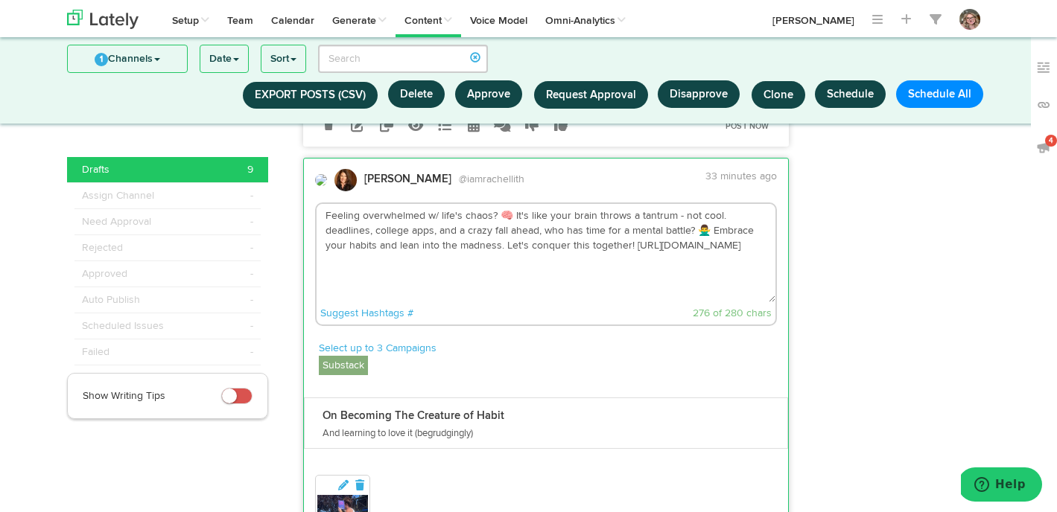
click at [331, 214] on textarea "Feeling overwhelmed w/ life's chaos? 🧠 It's like your brain throws a tantrum - …" at bounding box center [545, 253] width 459 height 98
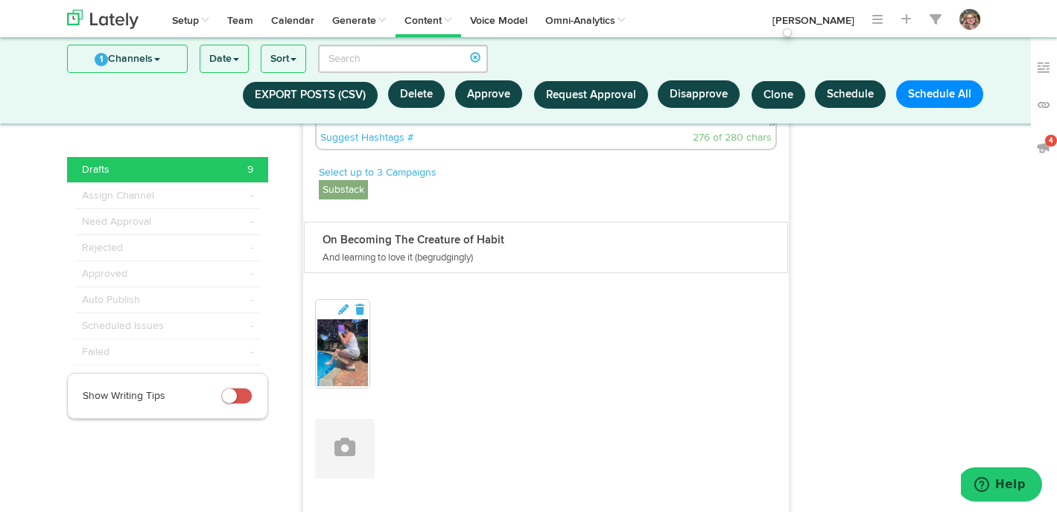
scroll to position [3011, 0]
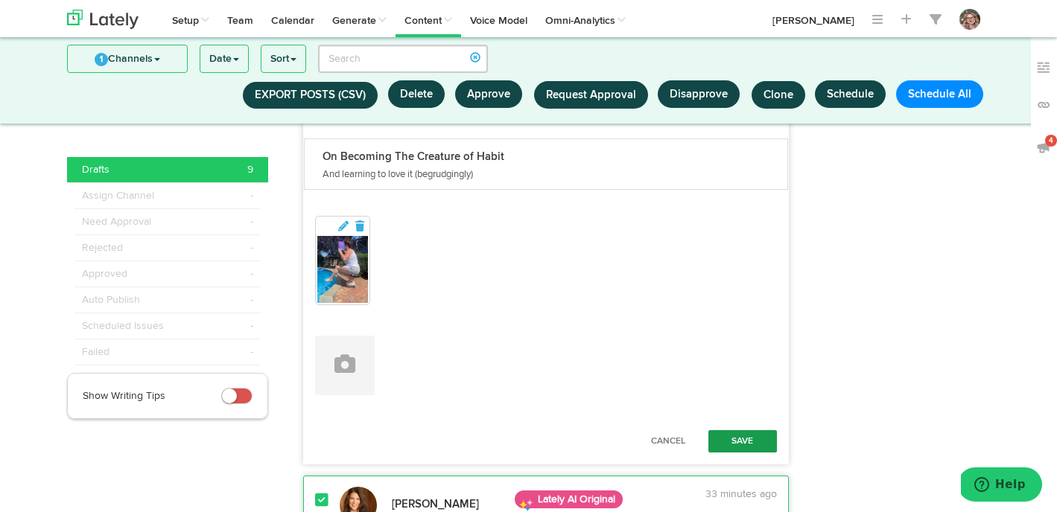
type textarea "Feeling overwhelmed w/ life's chaos? 🧠 It's like your brain throws a tantrum - …"
click at [736, 430] on button "Save" at bounding box center [742, 441] width 69 height 22
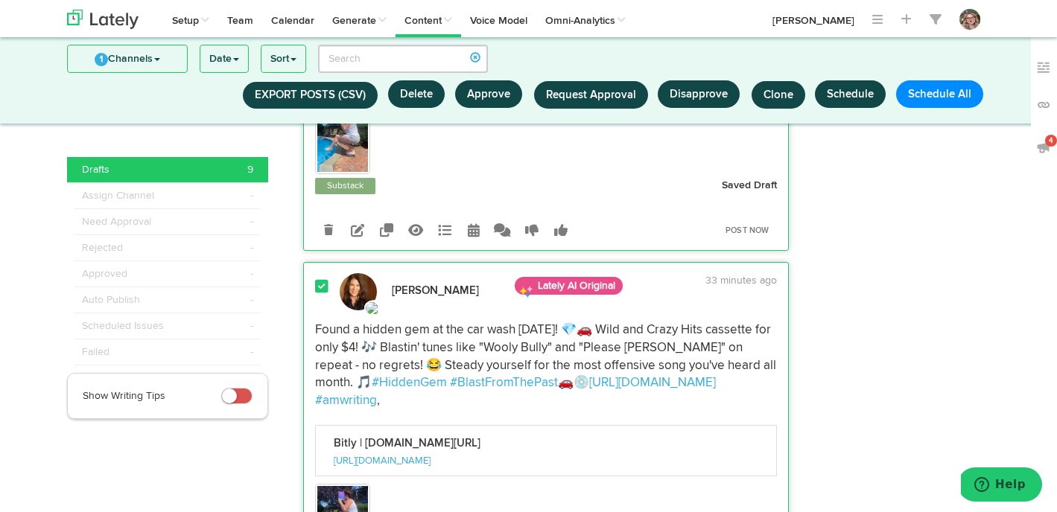
scroll to position [2759, 0]
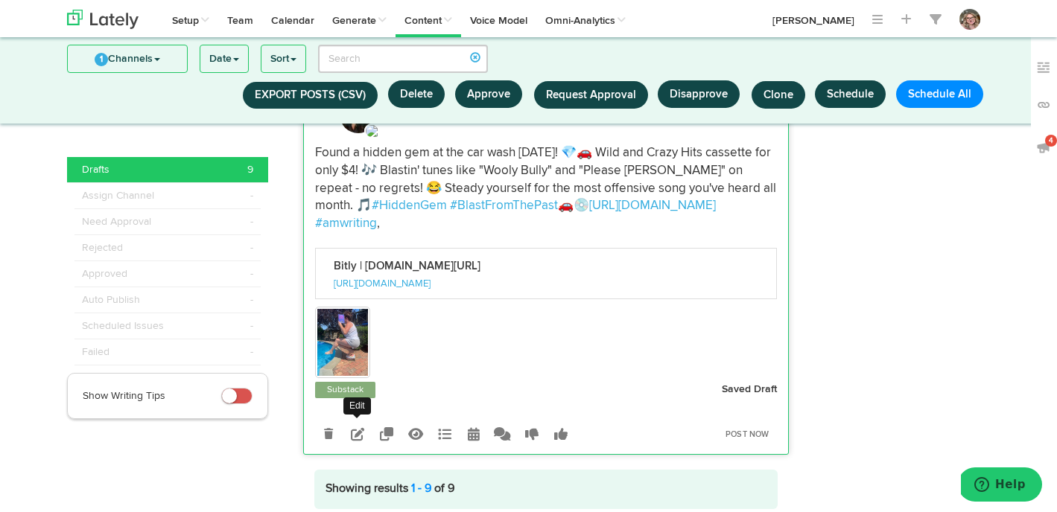
click at [358, 427] on icon at bounding box center [357, 433] width 13 height 13
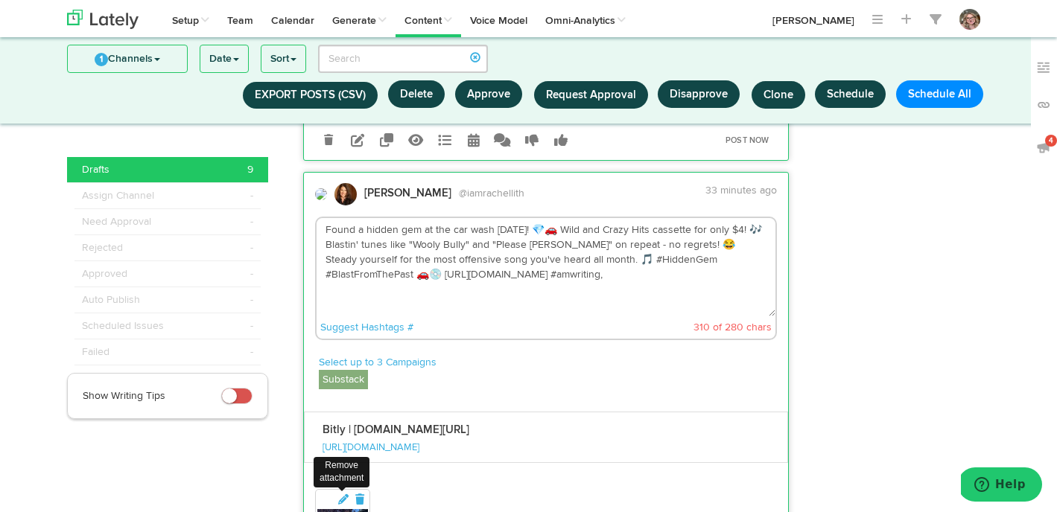
scroll to position [3084, 0]
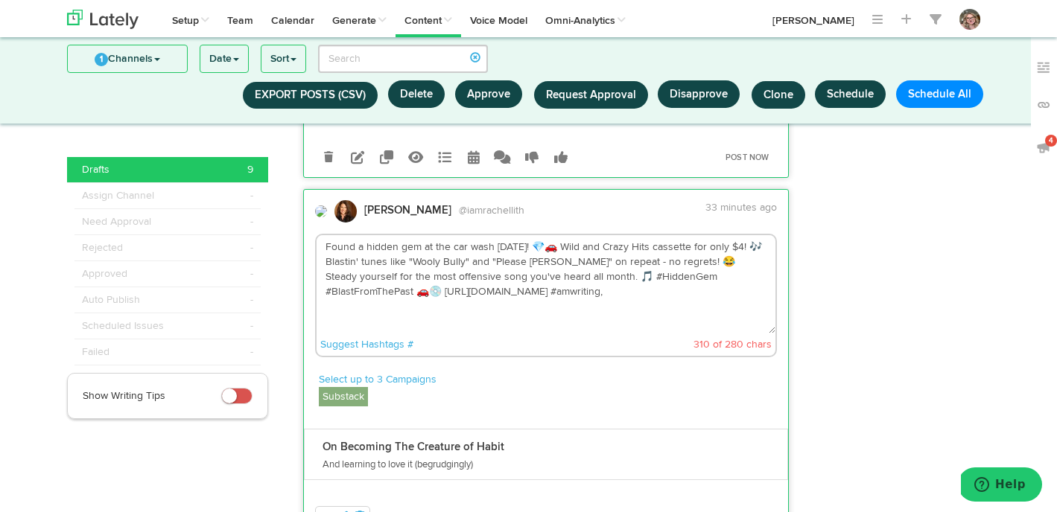
click at [587, 235] on textarea "Found a hidden gem at the car wash [DATE]! 💎🚗 Wild and Crazy Hits cassette for …" at bounding box center [545, 284] width 459 height 98
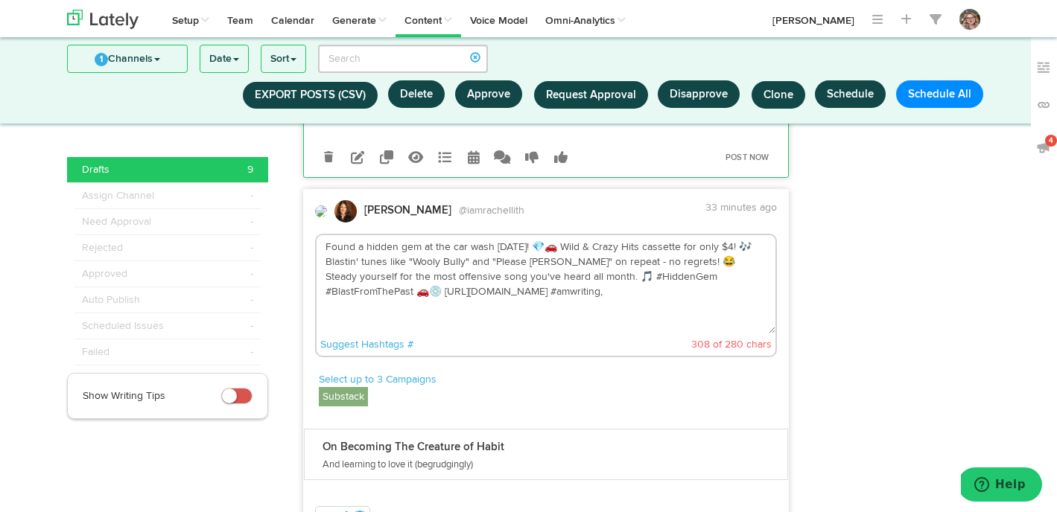
drag, startPoint x: 675, startPoint y: 260, endPoint x: 617, endPoint y: 259, distance: 58.8
click at [617, 259] on textarea "Found a hidden gem at the car wash [DATE]! 💎🚗 Wild & Crazy Hits cassette for on…" at bounding box center [545, 284] width 459 height 98
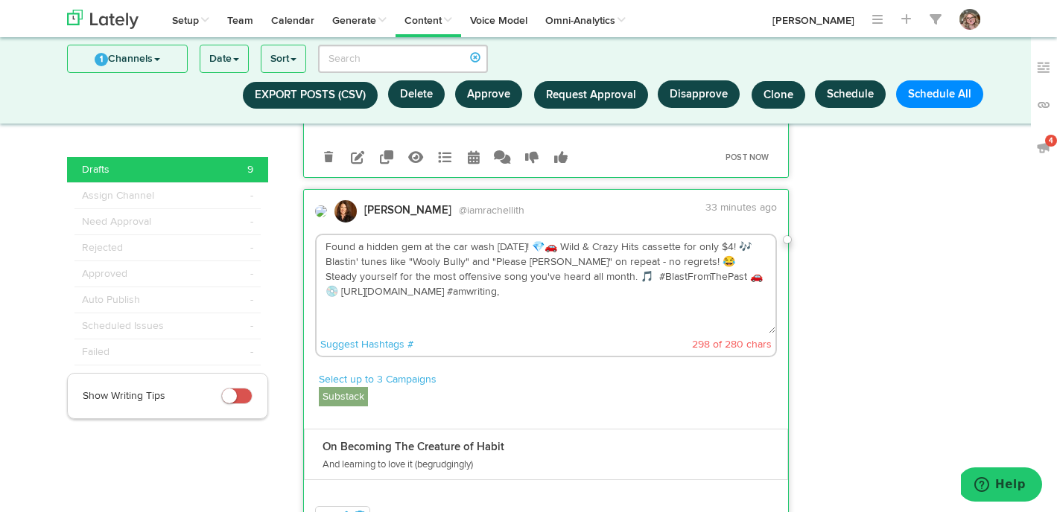
drag, startPoint x: 704, startPoint y: 258, endPoint x: 620, endPoint y: 259, distance: 84.9
click at [620, 259] on textarea "Found a hidden gem at the car wash [DATE]! 💎🚗 Wild & Crazy Hits cassette for on…" at bounding box center [545, 284] width 459 height 98
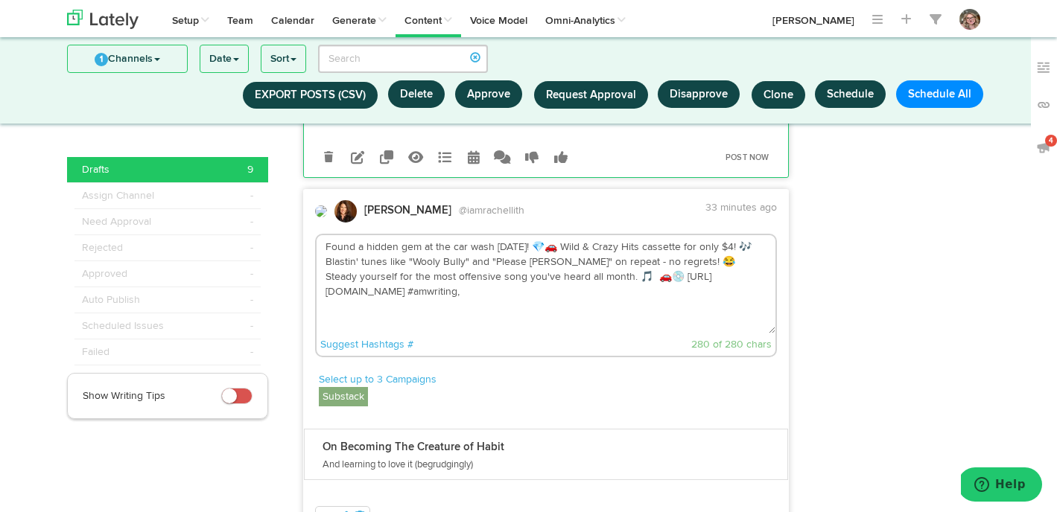
drag, startPoint x: 639, startPoint y: 259, endPoint x: 615, endPoint y: 258, distance: 23.8
click at [615, 258] on textarea "Found a hidden gem at the car wash [DATE]! 💎🚗 Wild & Crazy Hits cassette for on…" at bounding box center [545, 284] width 459 height 98
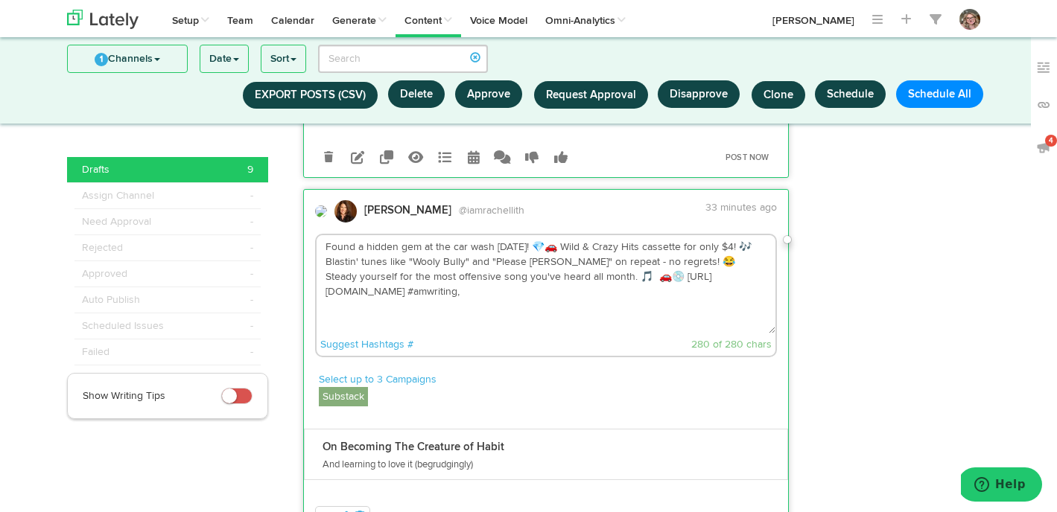
click at [615, 258] on textarea "Found a hidden gem at the car wash [DATE]! 💎🚗 Wild & Crazy Hits cassette for on…" at bounding box center [545, 284] width 459 height 98
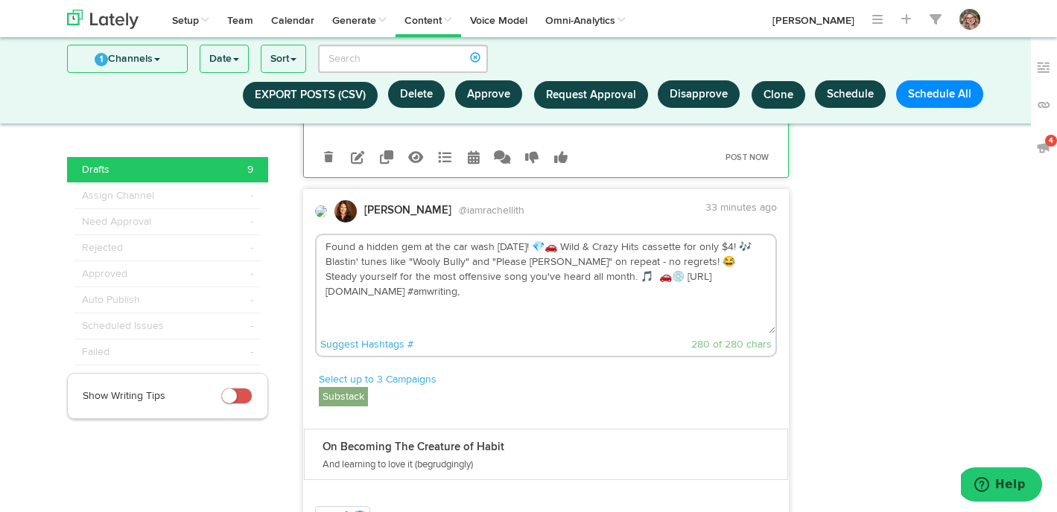
drag, startPoint x: 639, startPoint y: 258, endPoint x: 602, endPoint y: 258, distance: 36.5
click at [602, 258] on textarea "Found a hidden gem at the car wash [DATE]! 💎🚗 Wild & Crazy Hits cassette for on…" at bounding box center [545, 284] width 459 height 98
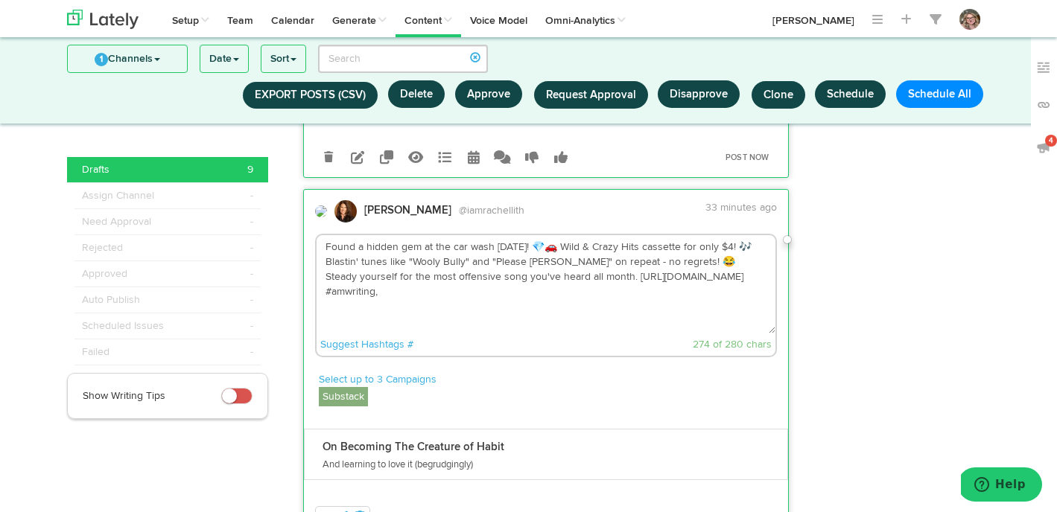
click at [756, 263] on textarea "Found a hidden gem at the car wash [DATE]! 💎🚗 Wild & Crazy Hits cassette for on…" at bounding box center [545, 284] width 459 height 98
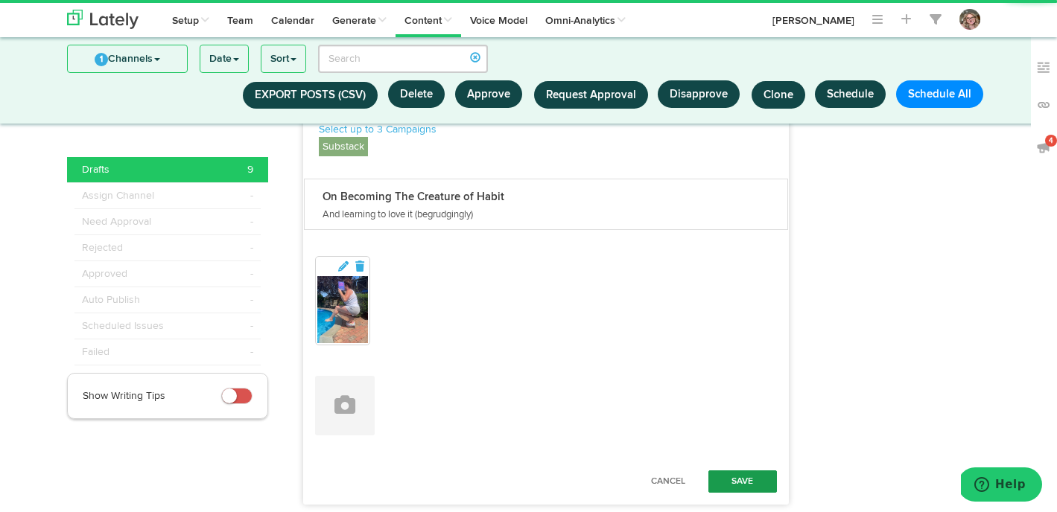
type textarea "Found a hidden gem at the car wash [DATE]! 💎🚗 Wild & Crazy Hits cassette for on…"
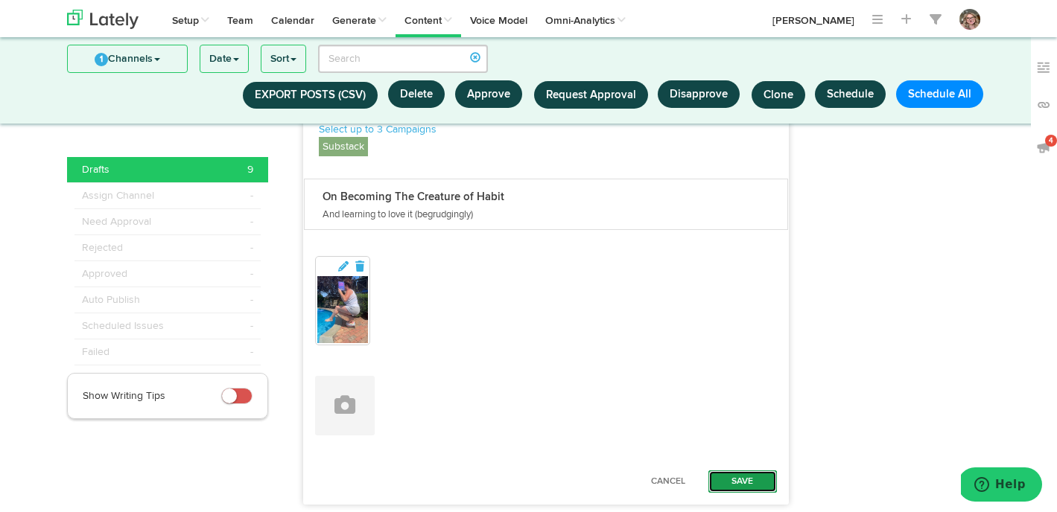
click at [745, 471] on button "Save" at bounding box center [742, 482] width 69 height 22
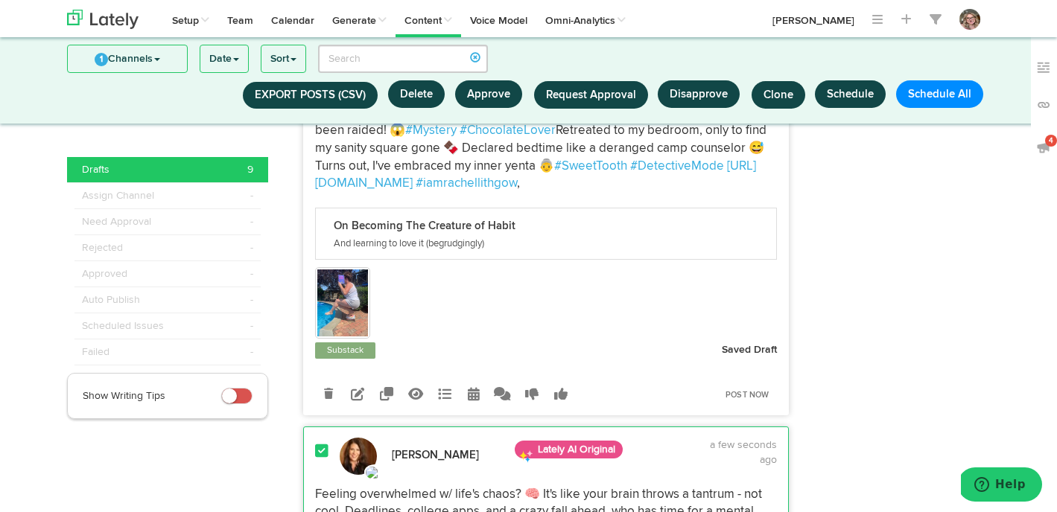
scroll to position [2423, 0]
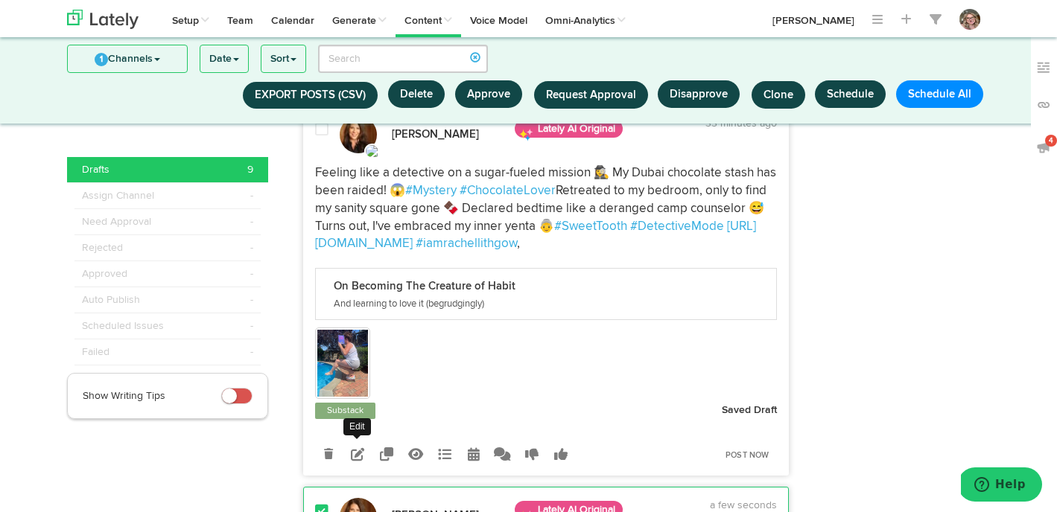
click at [360, 448] on icon at bounding box center [357, 454] width 13 height 13
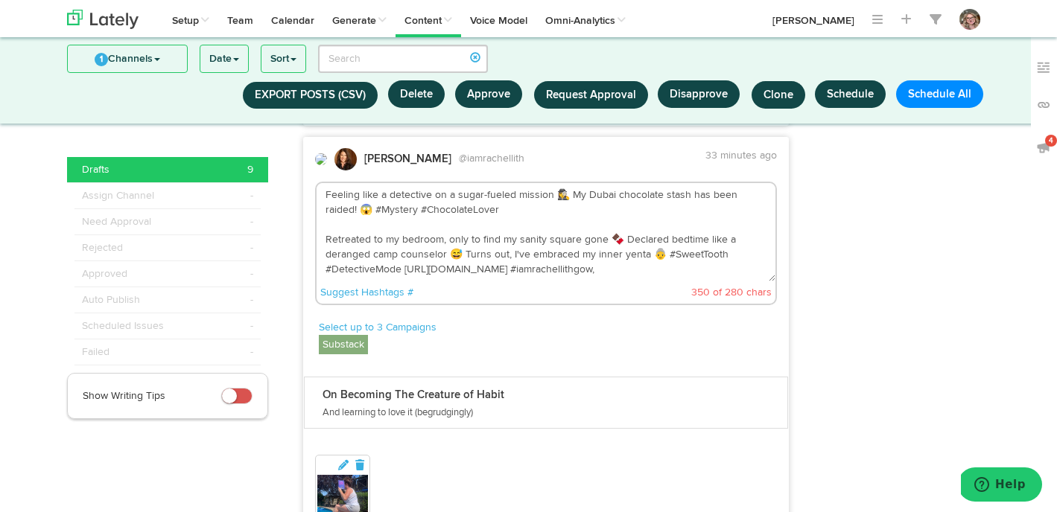
scroll to position [2366, 0]
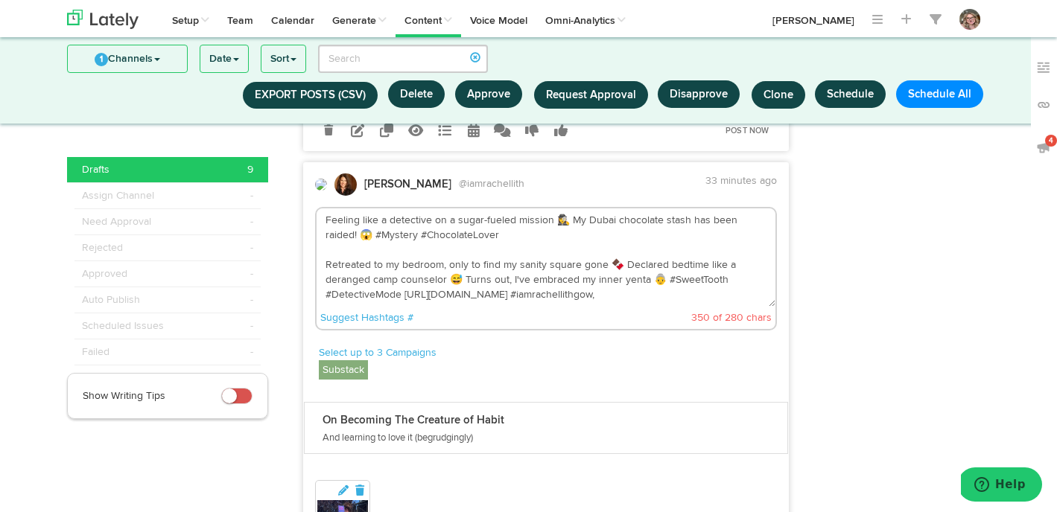
drag, startPoint x: 474, startPoint y: 199, endPoint x: 346, endPoint y: 200, distance: 128.1
click at [346, 208] on textarea "Feeling like a detective on a sugar-fueled mission 🕵️‍♀️ My Dubai chocolate sta…" at bounding box center [545, 257] width 459 height 98
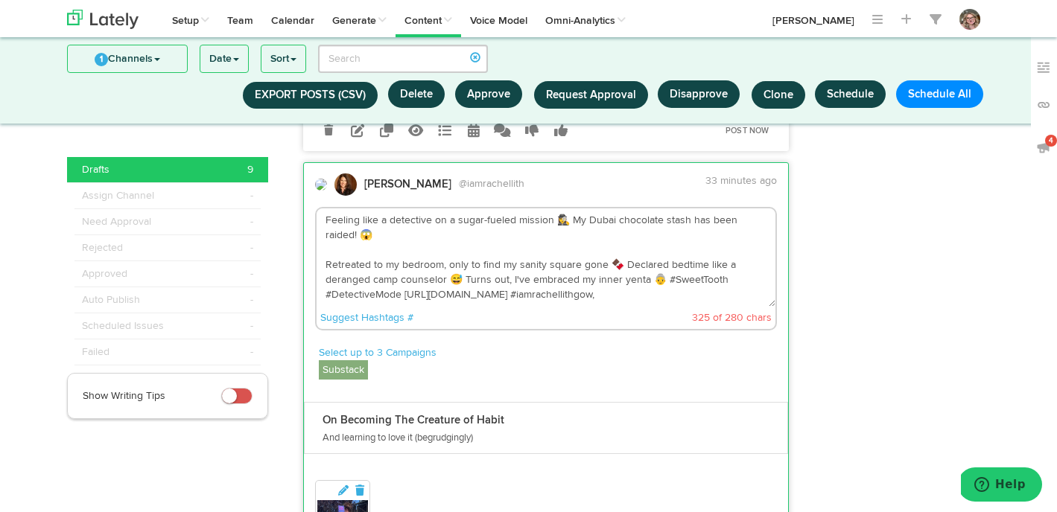
drag, startPoint x: 722, startPoint y: 243, endPoint x: 660, endPoint y: 243, distance: 61.8
click at [660, 243] on textarea "Feeling like a detective on a sugar-fueled mission 🕵️‍♀️ My Dubai chocolate sta…" at bounding box center [545, 257] width 459 height 98
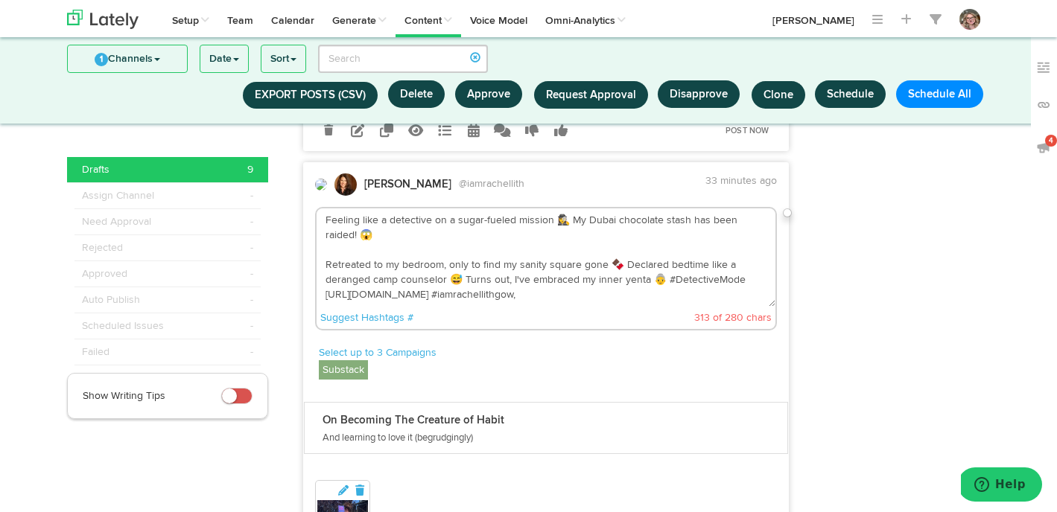
drag, startPoint x: 739, startPoint y: 243, endPoint x: 661, endPoint y: 245, distance: 78.2
click at [661, 245] on textarea "Feeling like a detective on a sugar-fueled mission 🕵️‍♀️ My Dubai chocolate sta…" at bounding box center [545, 257] width 459 height 98
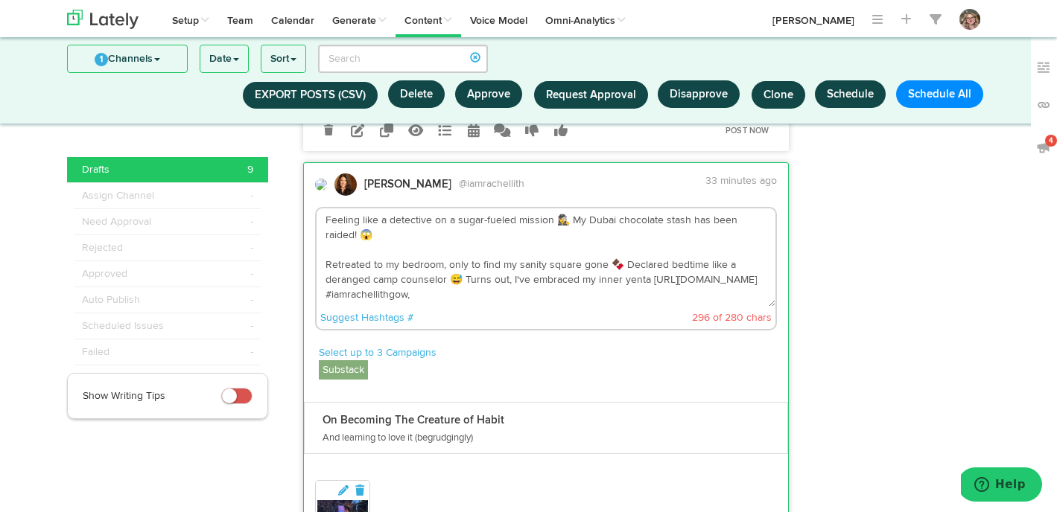
drag, startPoint x: 436, startPoint y: 261, endPoint x: 325, endPoint y: 263, distance: 111.0
click at [325, 263] on textarea "Feeling like a detective on a sugar-fueled mission 🕵️‍♀️ My Dubai chocolate sta…" at bounding box center [545, 257] width 459 height 98
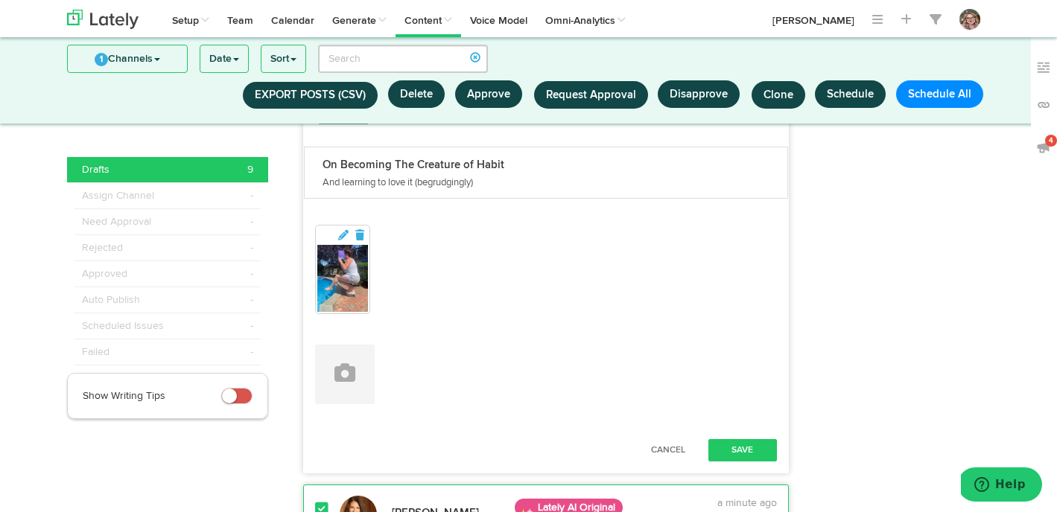
scroll to position [2725, 0]
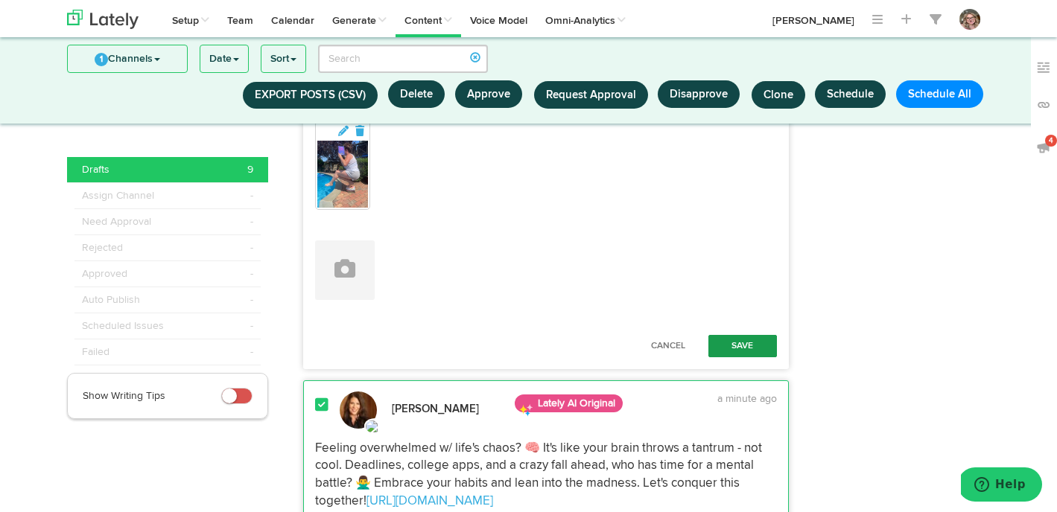
type textarea "Feeling like a detective on a sugar-fueled mission 🕵️‍♀️ My Dubai chocolate sta…"
click at [717, 335] on button "Save" at bounding box center [742, 346] width 69 height 22
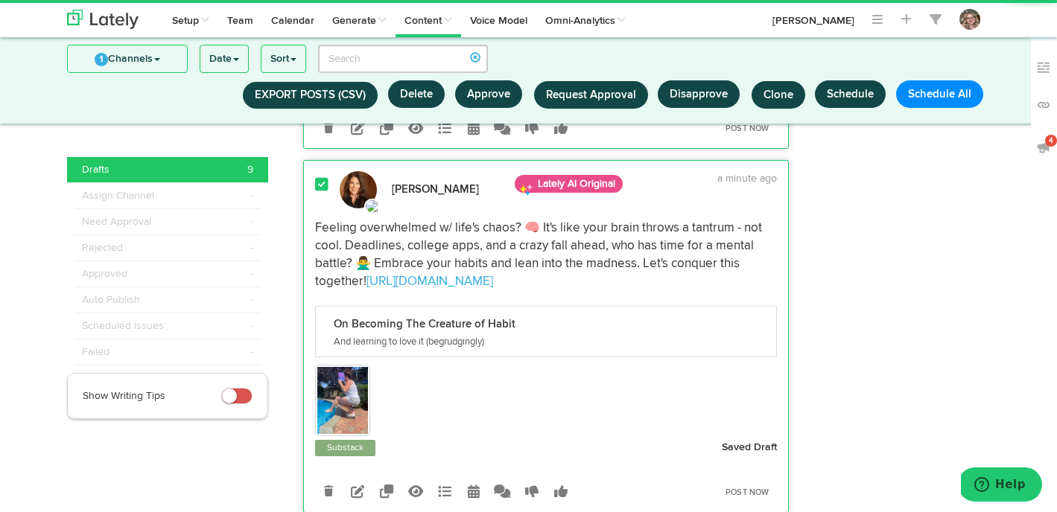
scroll to position [2801, 0]
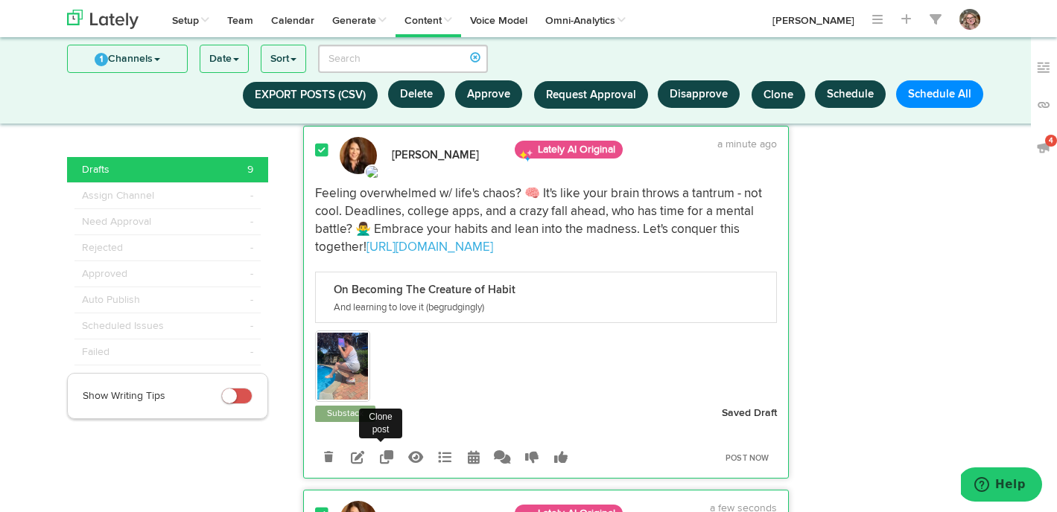
click at [360, 450] on icon at bounding box center [357, 456] width 13 height 13
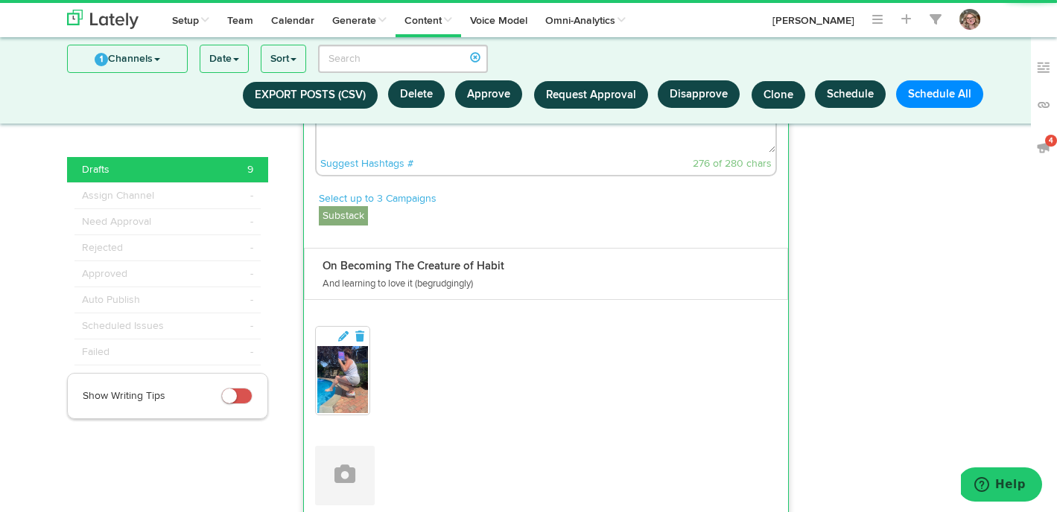
scroll to position [2964, 0]
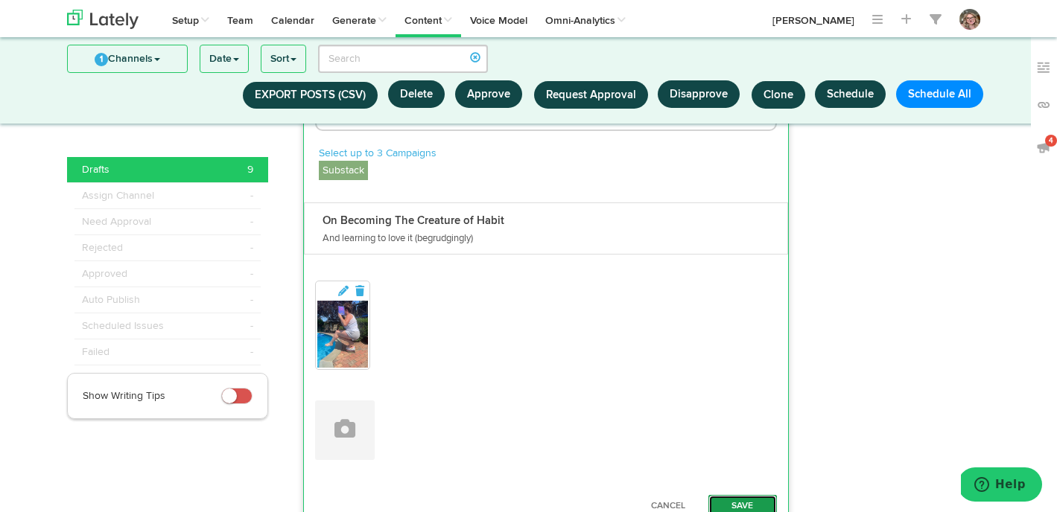
click at [748, 495] on button "Save" at bounding box center [742, 506] width 69 height 22
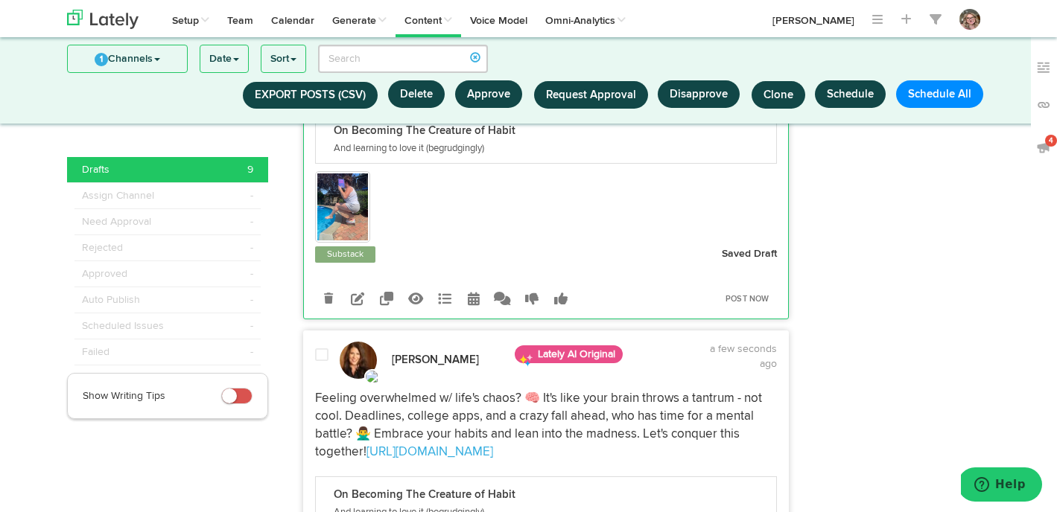
scroll to position [2710, 0]
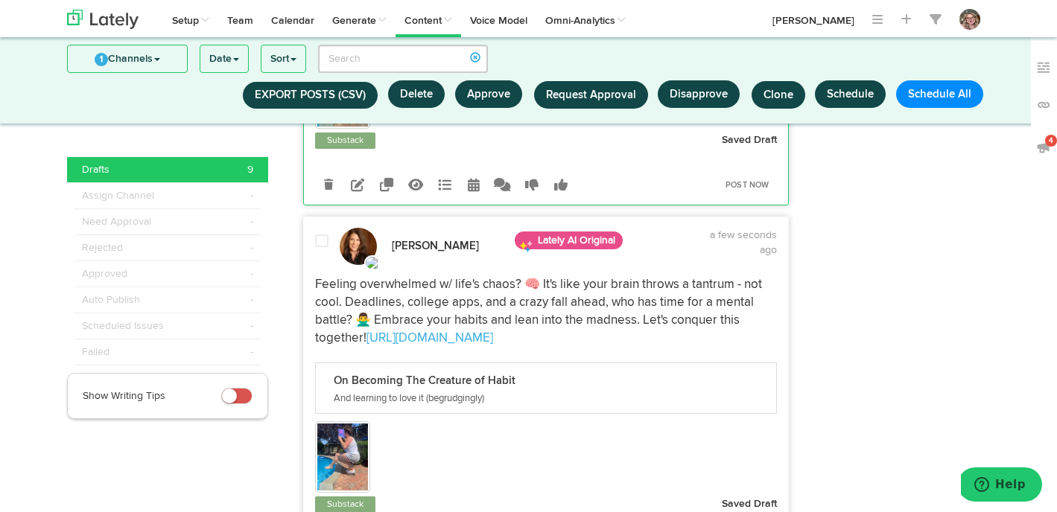
click at [316, 234] on span at bounding box center [321, 241] width 13 height 15
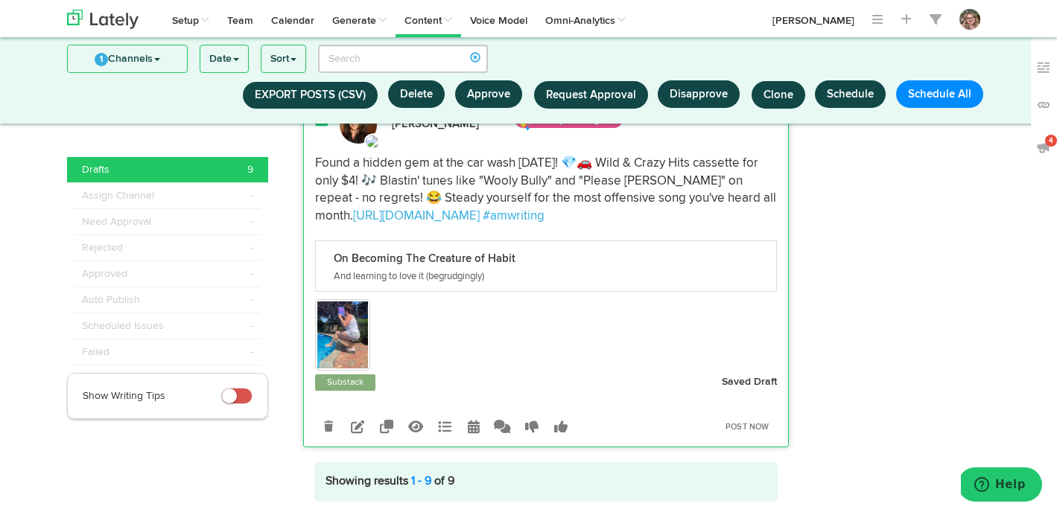
scroll to position [3217, 0]
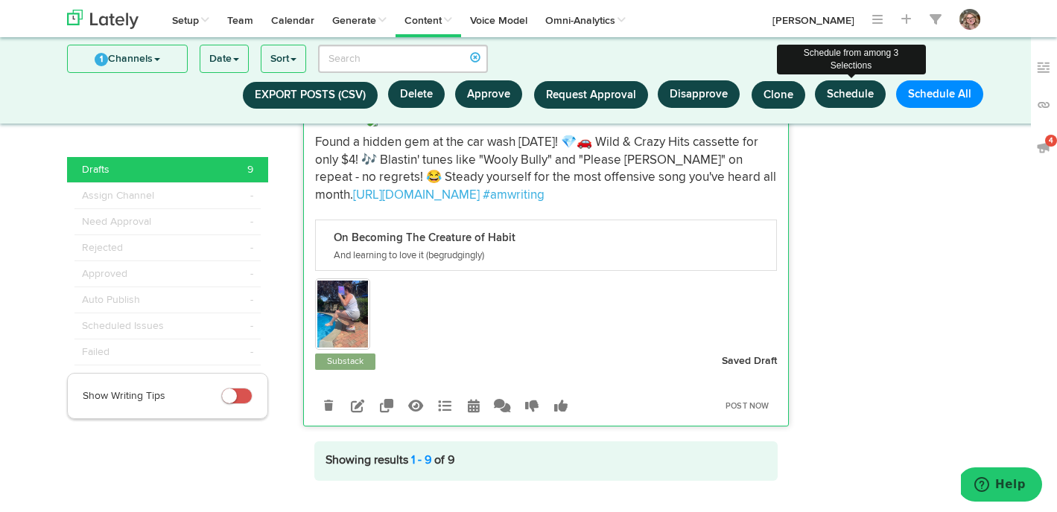
click at [832, 96] on button "Schedule" at bounding box center [850, 94] width 71 height 28
select select "11"
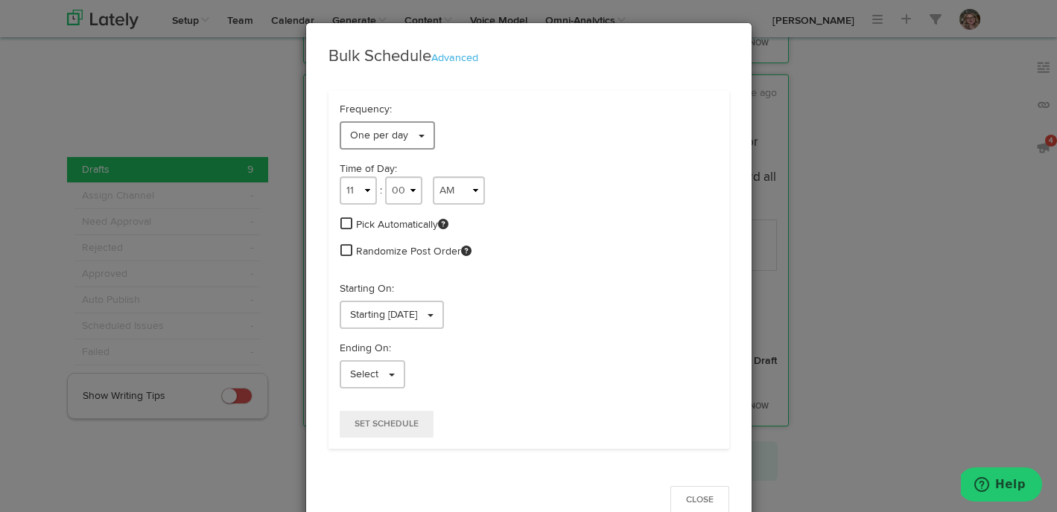
click at [419, 140] on link "One per day" at bounding box center [387, 135] width 95 height 28
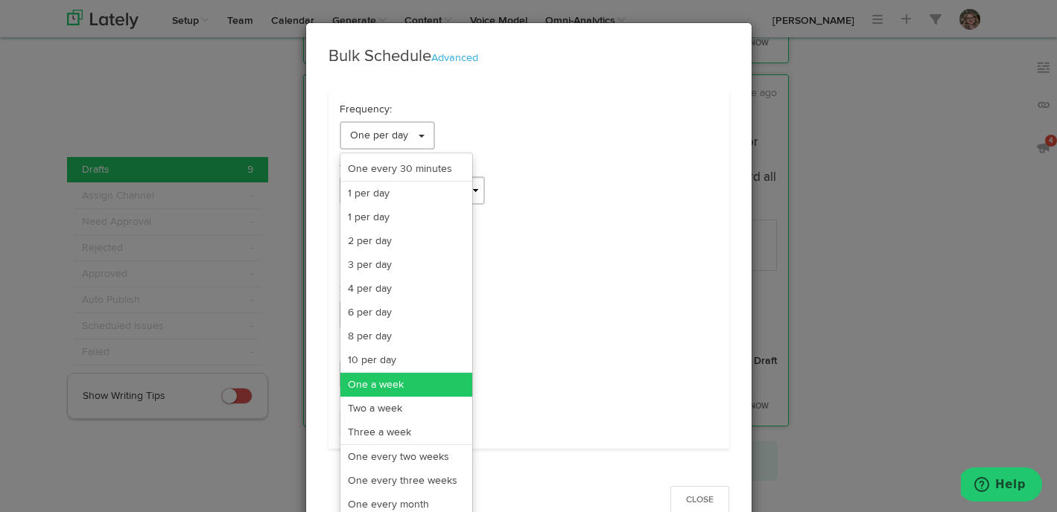
click at [390, 386] on link "One a week" at bounding box center [406, 385] width 132 height 24
select select "11"
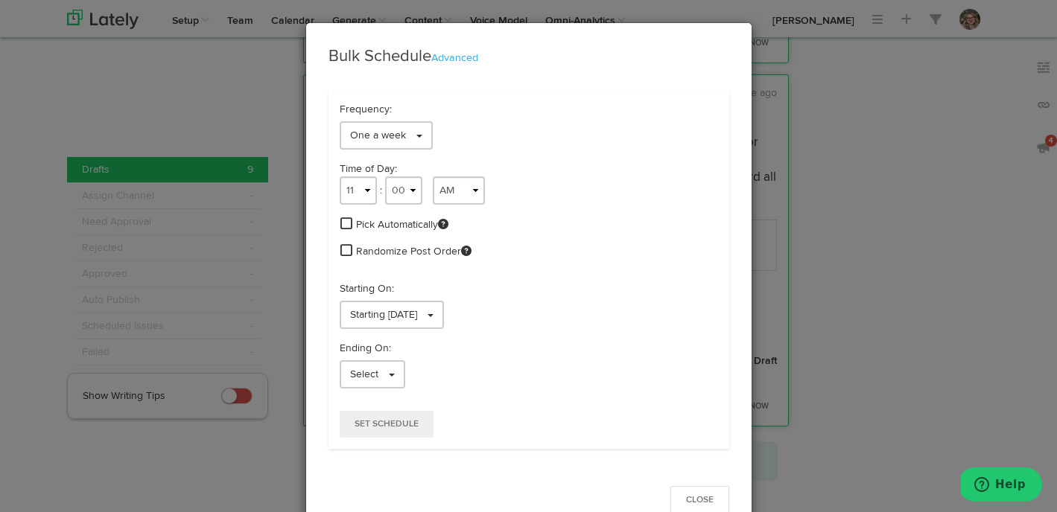
click at [347, 227] on span at bounding box center [346, 223] width 12 height 13
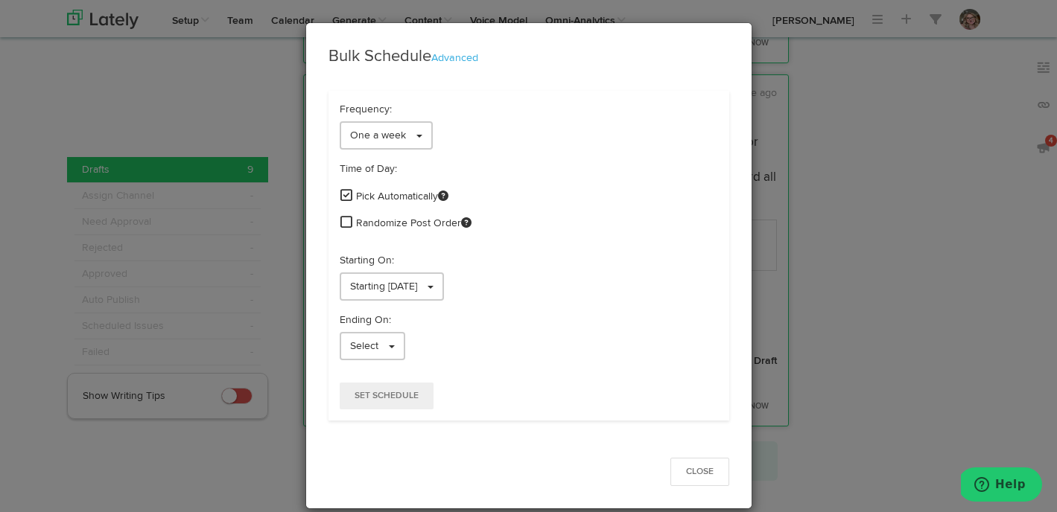
click at [345, 221] on span at bounding box center [346, 221] width 12 height 13
click at [347, 277] on link "Starting [DATE]" at bounding box center [392, 287] width 104 height 28
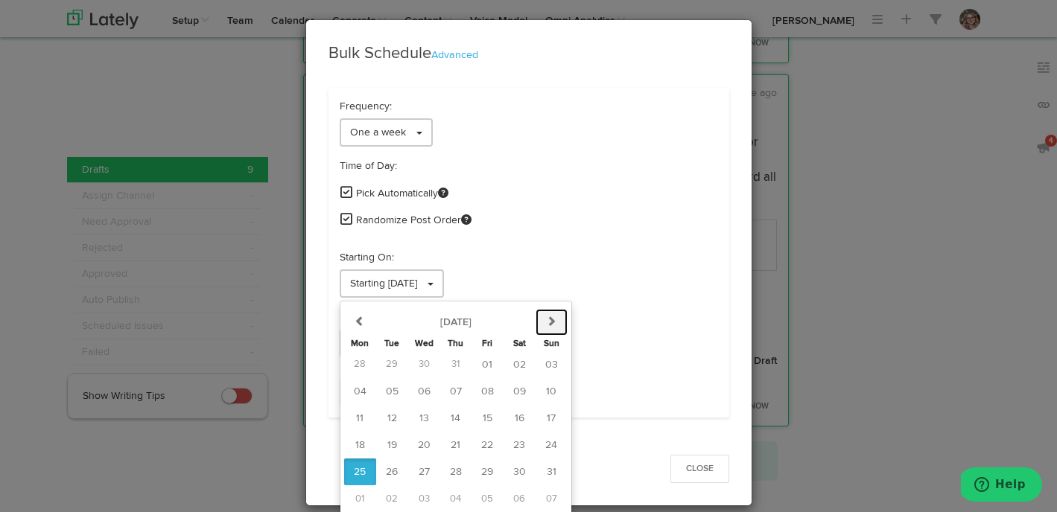
click at [558, 324] on button "next" at bounding box center [551, 322] width 32 height 27
click at [490, 383] on button "12" at bounding box center [488, 391] width 32 height 27
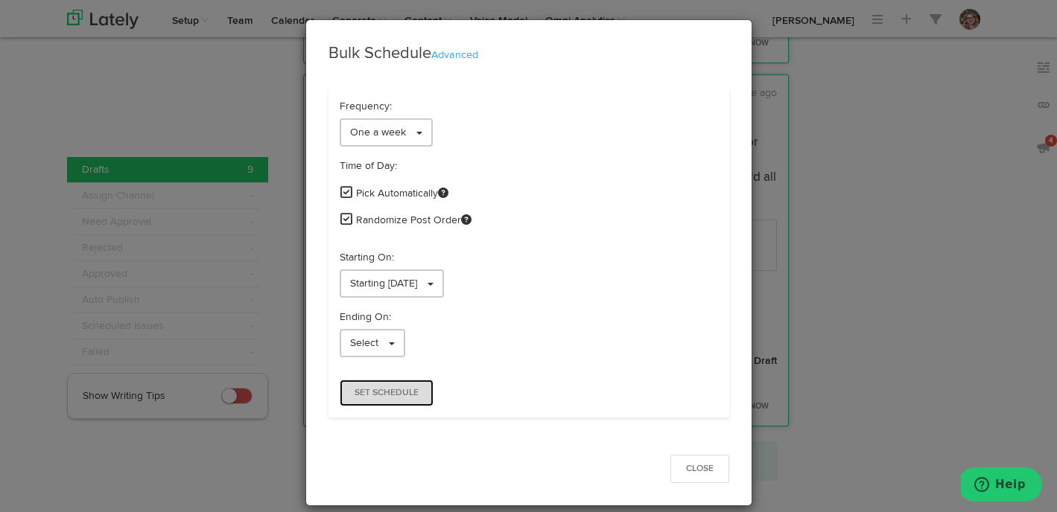
click at [396, 383] on button "Set Schedule" at bounding box center [387, 393] width 94 height 27
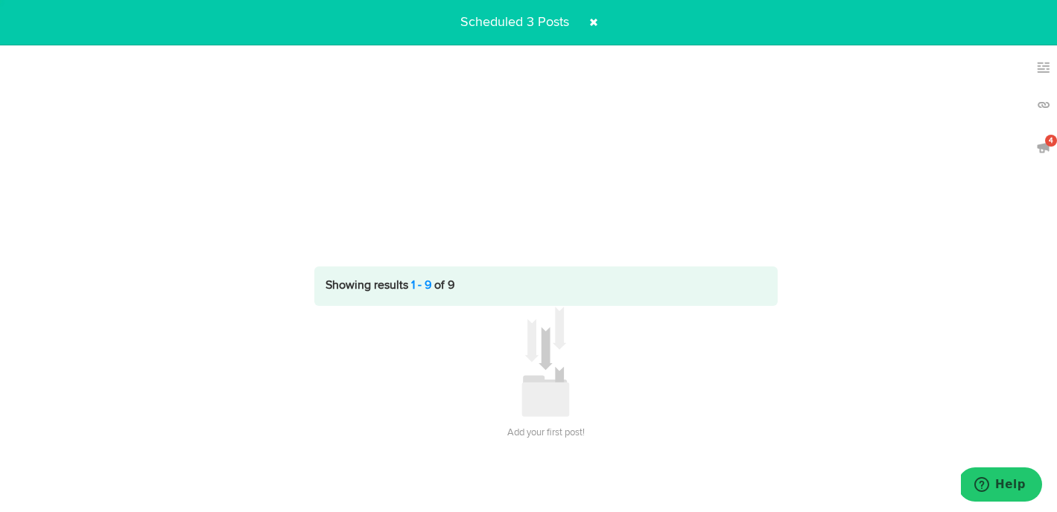
scroll to position [0, 0]
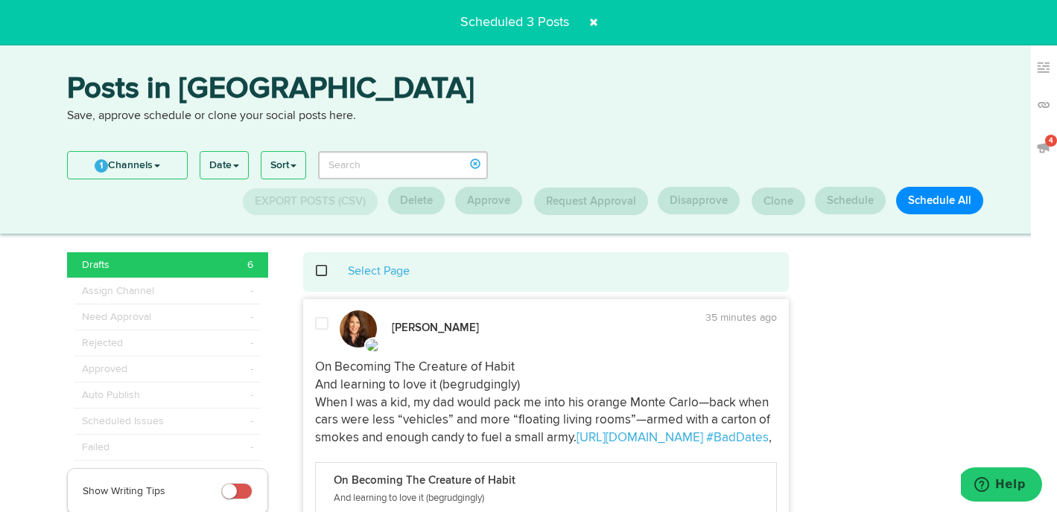
click at [318, 272] on span at bounding box center [329, 271] width 31 height 1
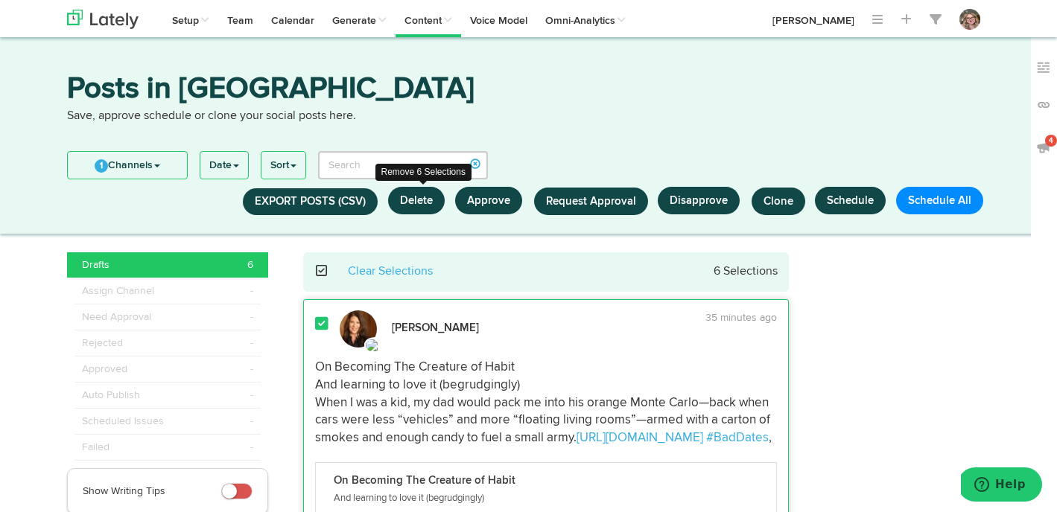
click at [408, 203] on button "Delete" at bounding box center [416, 201] width 57 height 28
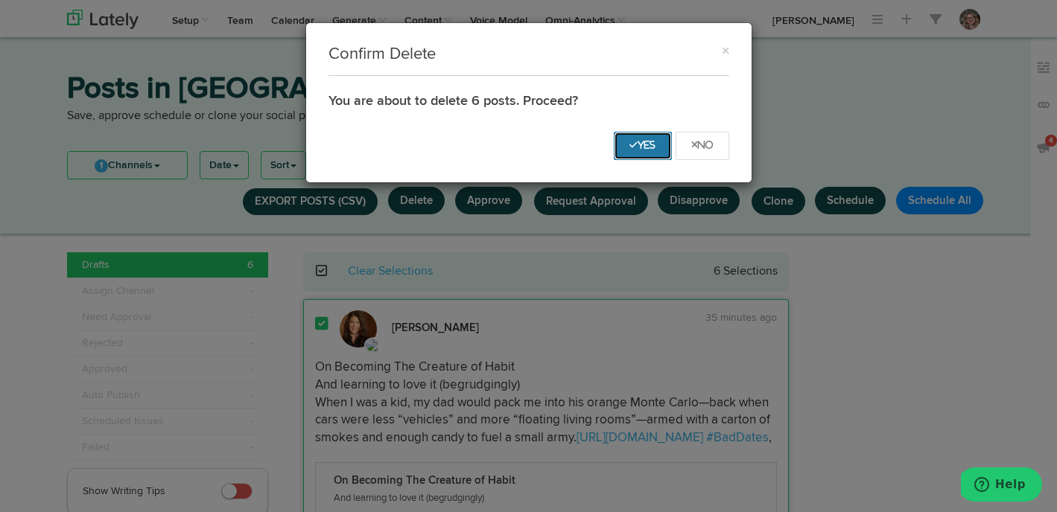
click at [647, 136] on button "Yes" at bounding box center [643, 146] width 58 height 28
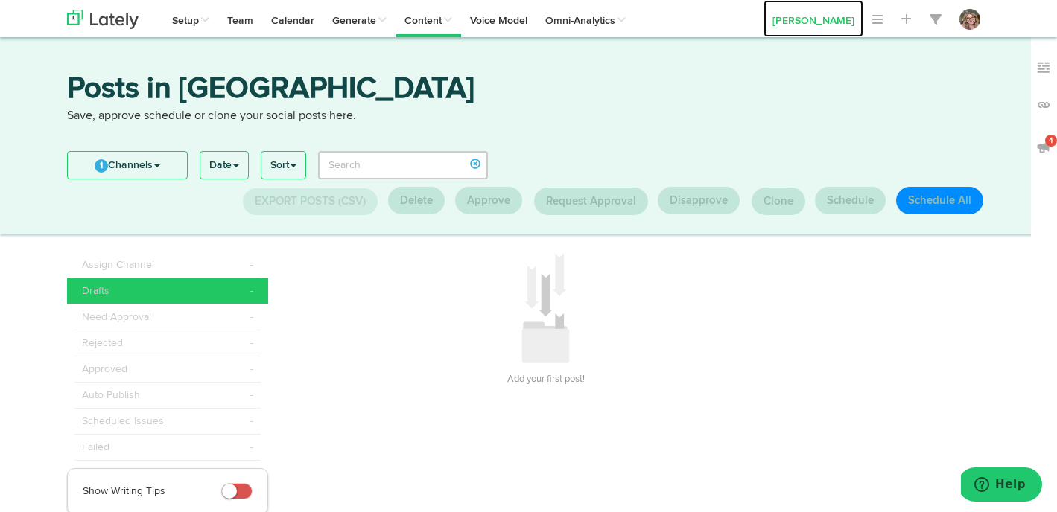
click at [800, 19] on link "[PERSON_NAME]" at bounding box center [813, 18] width 100 height 37
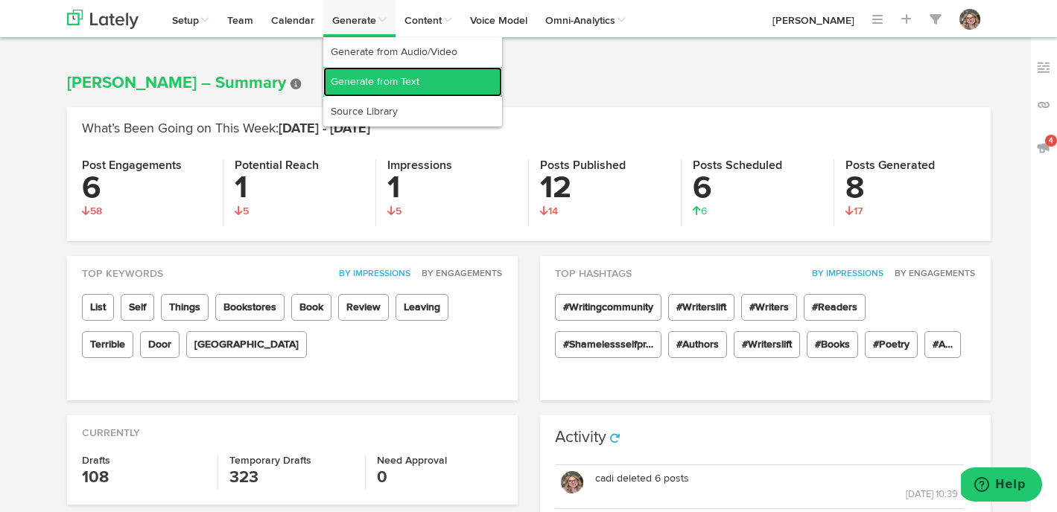
click at [362, 89] on link "Generate from Text" at bounding box center [412, 82] width 179 height 30
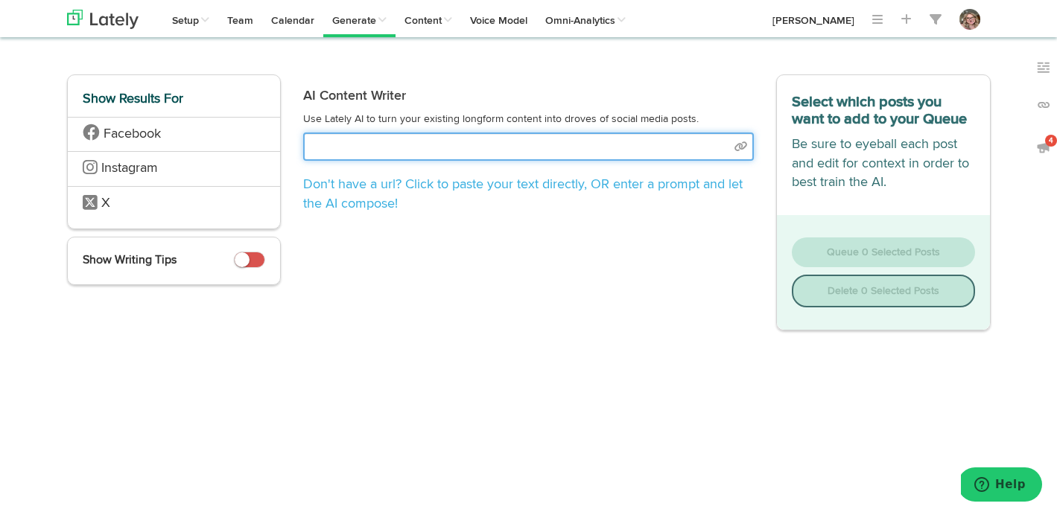
click at [377, 149] on input "text" at bounding box center [528, 147] width 450 height 28
select select "natural"
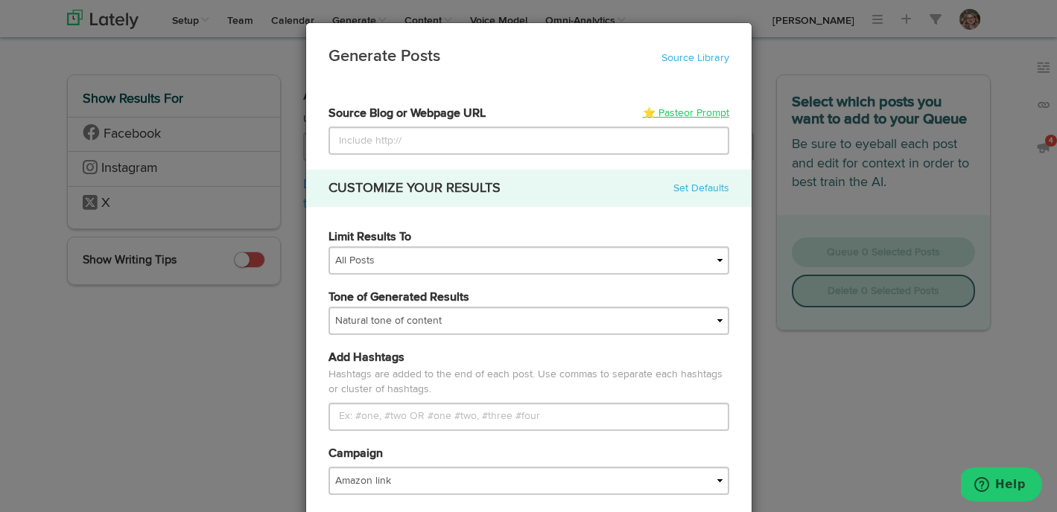
click at [679, 113] on link "⭐ Paste or Prompt" at bounding box center [686, 113] width 86 height 15
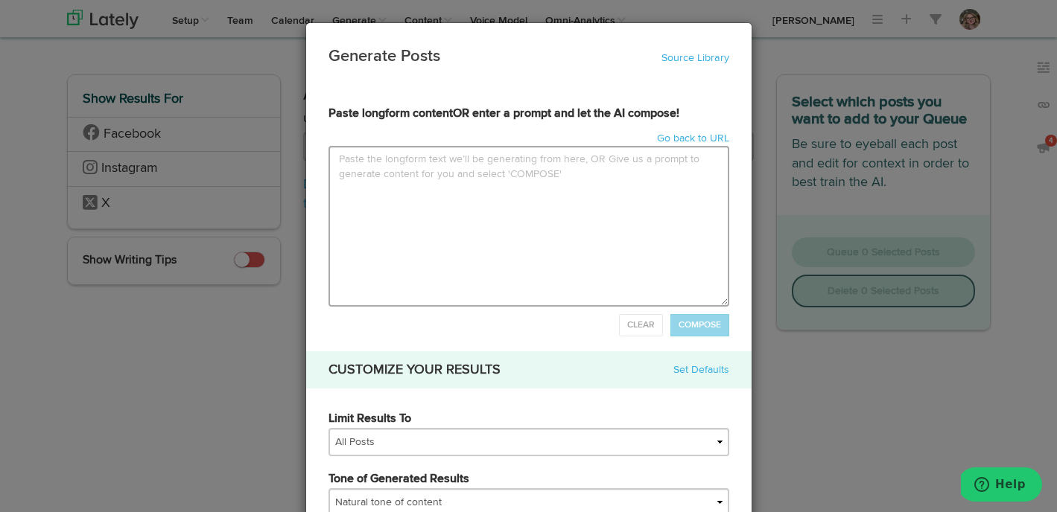
type input "Lor ipsumd sit’a cons adip el seddoeiu temp, i utlaboreet dolore magn aliquaen …"
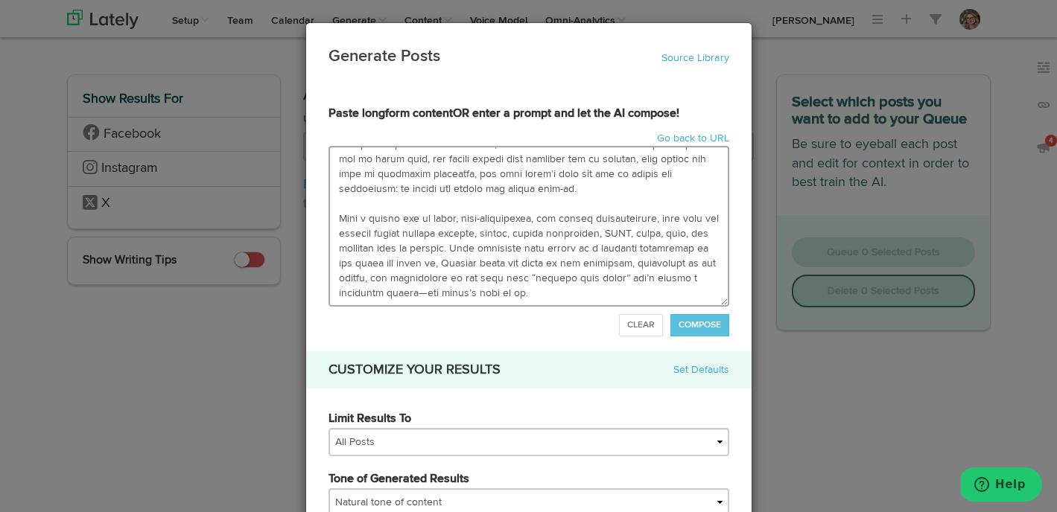
scroll to position [194, 0]
type textarea "Lor ipsumd sit’a cons adip el seddoeiu temp, i utlaboreet dolore magn aliquaen …"
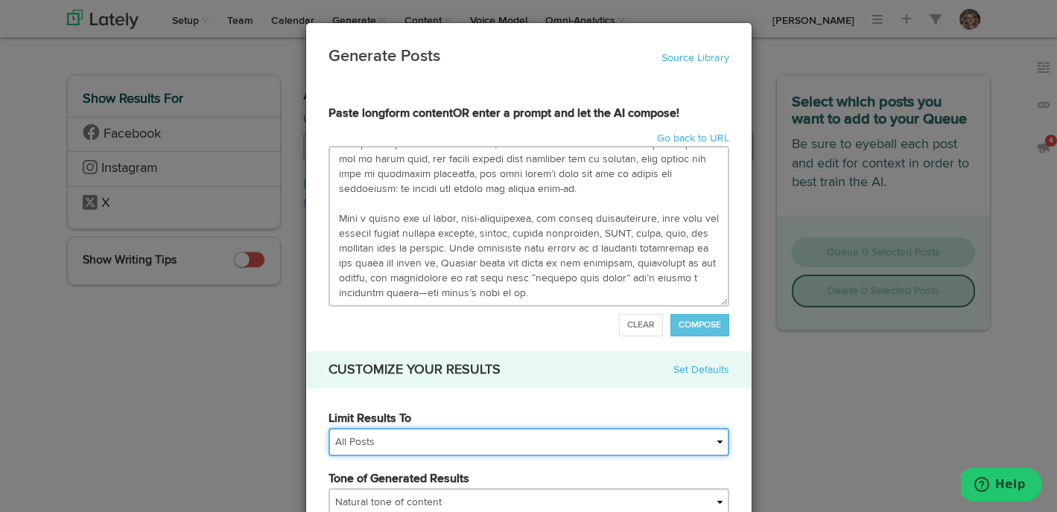
click at [424, 450] on select "All Posts Top 30 Posts Top 25 Posts Top 20 Posts Top 15 Posts Top 10 Posts" at bounding box center [528, 442] width 401 height 28
select select "15"
click at [328, 428] on select "All Posts Top 30 Posts Top 25 Posts Top 20 Posts Top 15 Posts Top 10 Posts" at bounding box center [528, 442] width 401 height 28
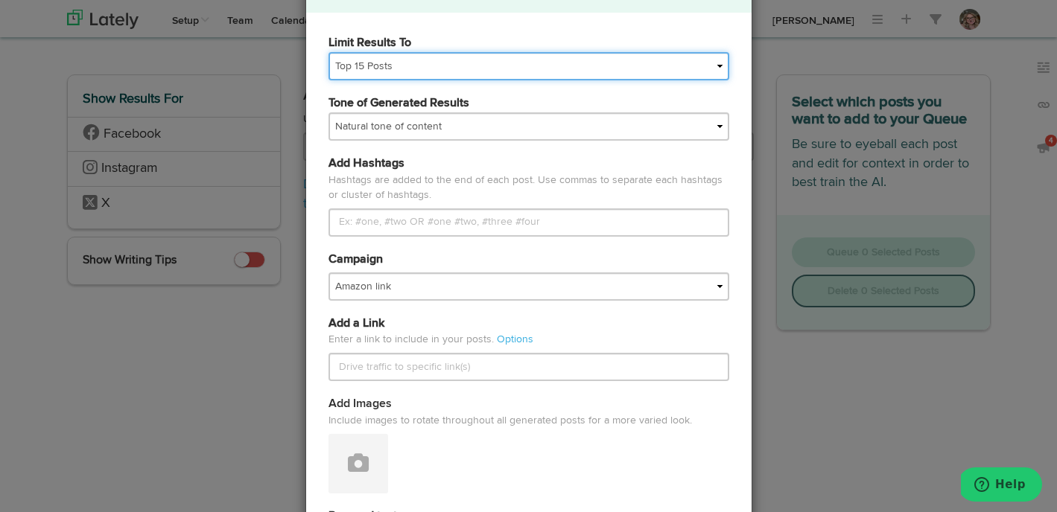
scroll to position [383, 0]
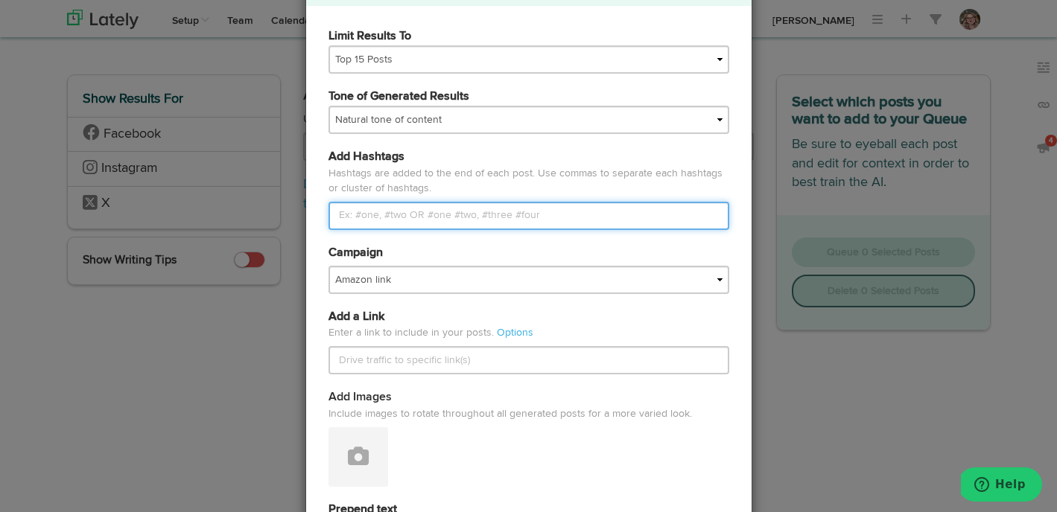
click at [396, 218] on input "Limit Results To" at bounding box center [528, 216] width 401 height 28
type input "#BadDates, #iamrachellithgow"
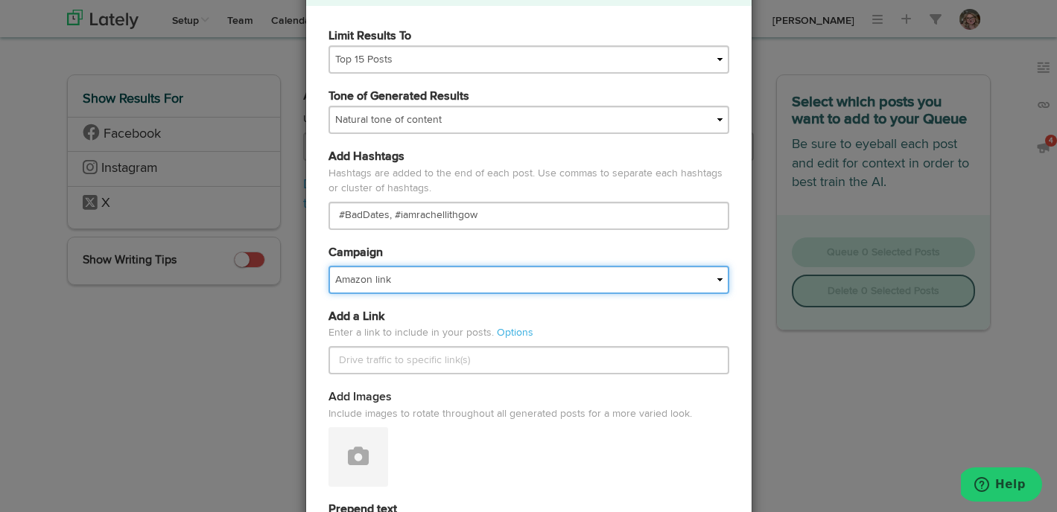
click at [390, 273] on select "Amazon link Book 1: First Date Book Page Website Book Soup For Book Clubs Found…" at bounding box center [528, 280] width 401 height 28
select select "68070aadf0a81c628f06aeec"
click at [328, 266] on select "Amazon link Book 1: First Date Book Page Website Book Soup For Book Clubs Found…" at bounding box center [528, 280] width 401 height 28
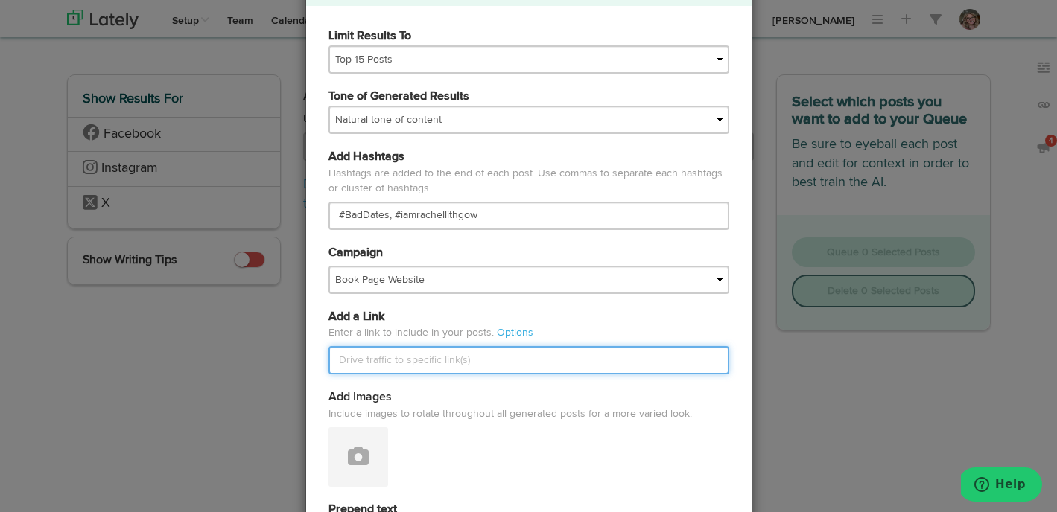
click at [372, 361] on input "text" at bounding box center [528, 360] width 401 height 28
paste input "[URL][DOMAIN_NAME]"
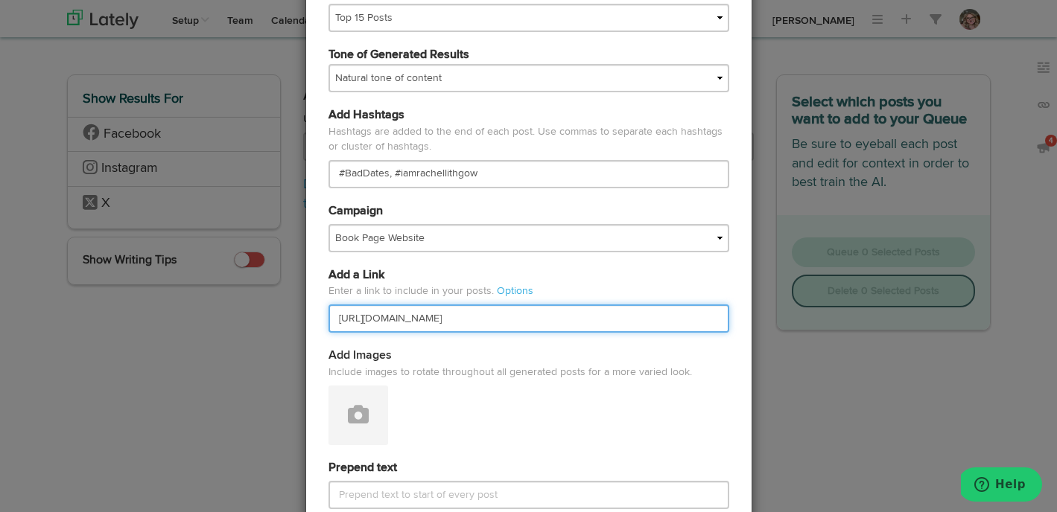
scroll to position [473, 0]
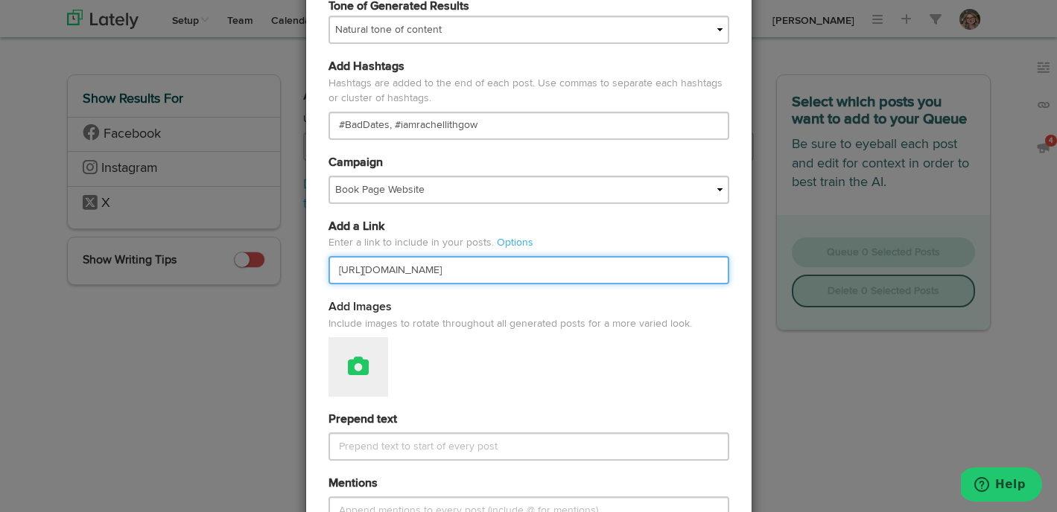
type input "[URL][DOMAIN_NAME]"
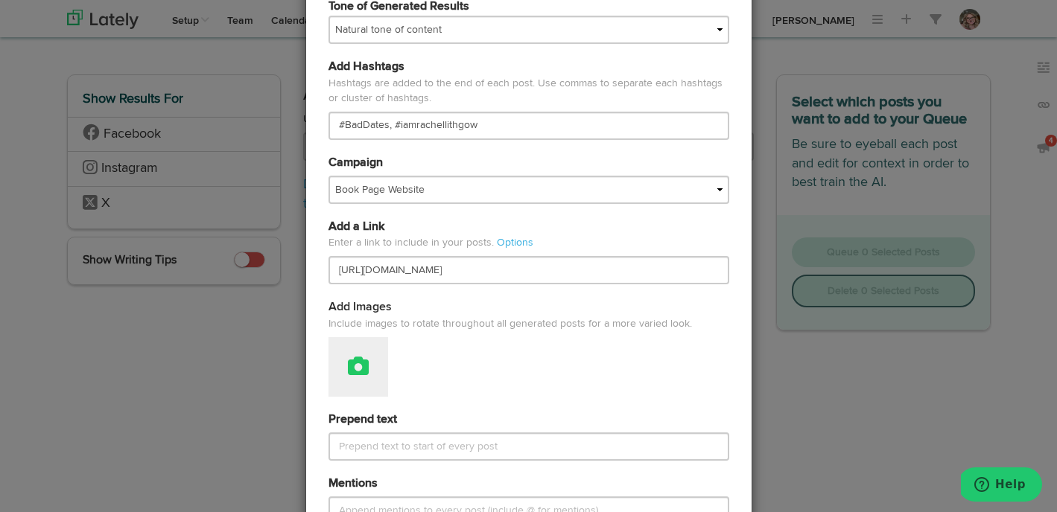
click at [360, 366] on icon at bounding box center [358, 366] width 21 height 21
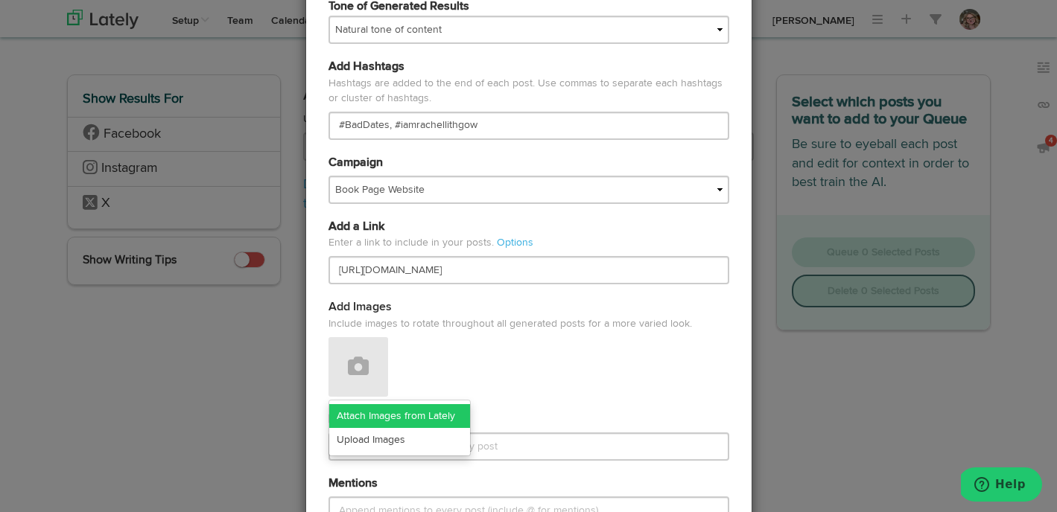
click at [357, 421] on link "Attach Images from Lately" at bounding box center [399, 416] width 141 height 24
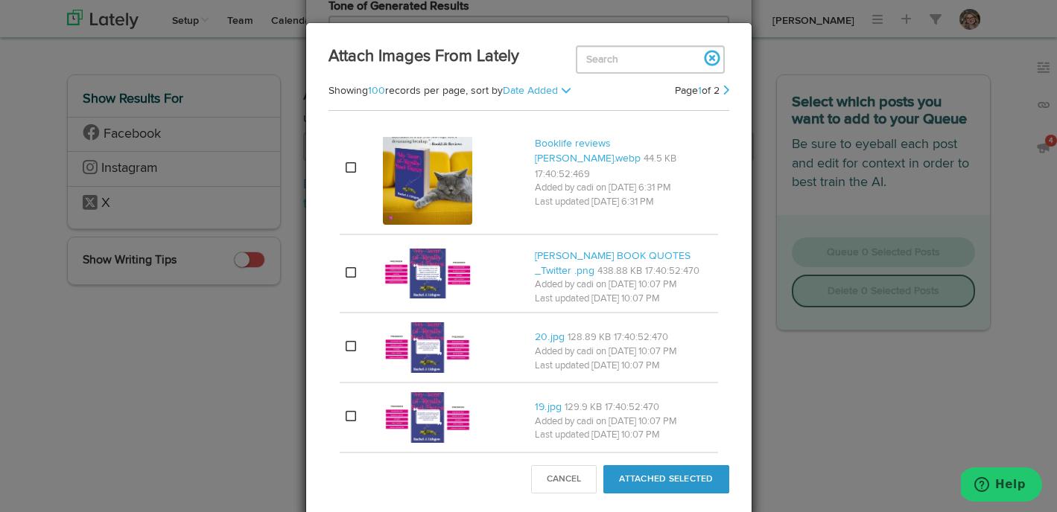
scroll to position [348, 0]
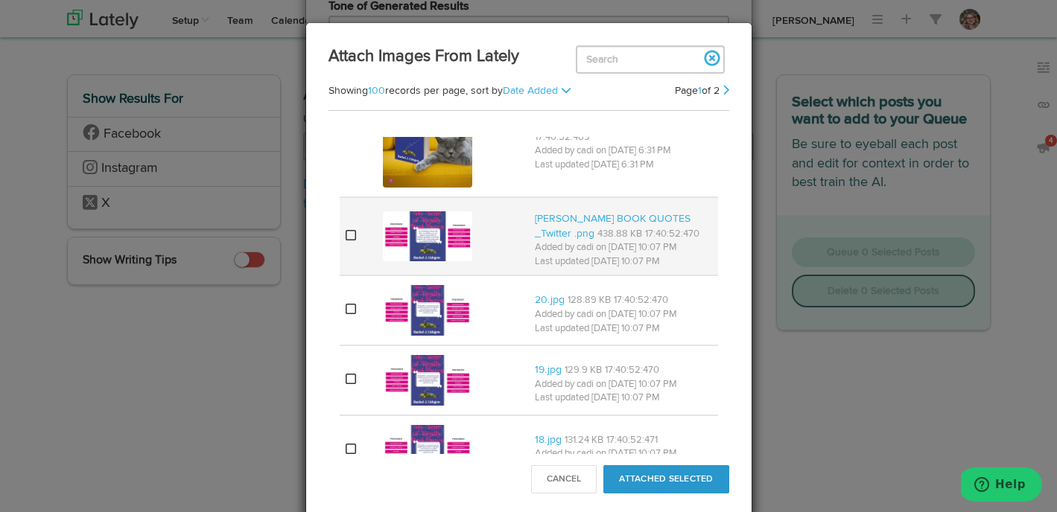
click at [343, 236] on td at bounding box center [359, 236] width 38 height 79
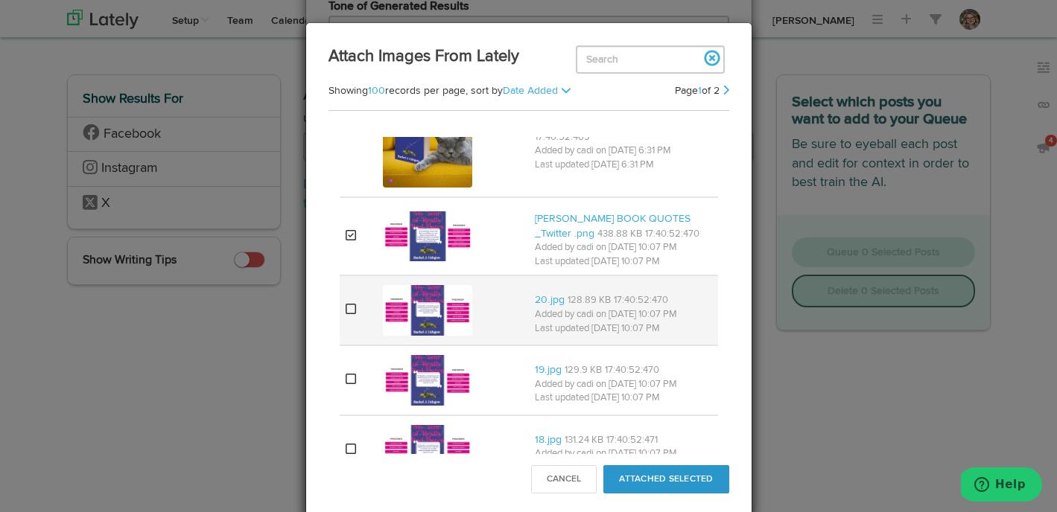
scroll to position [383, 0]
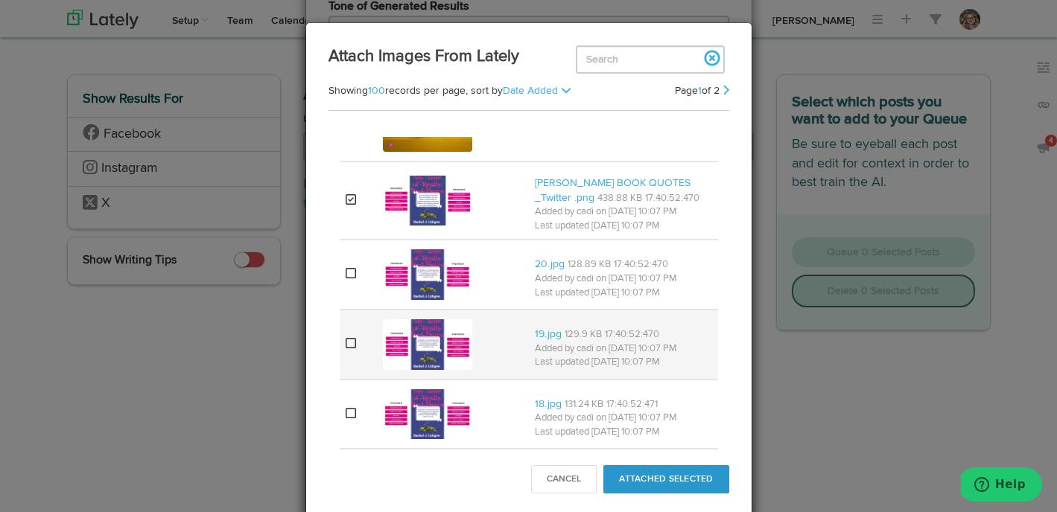
click at [353, 345] on icon at bounding box center [350, 343] width 10 height 12
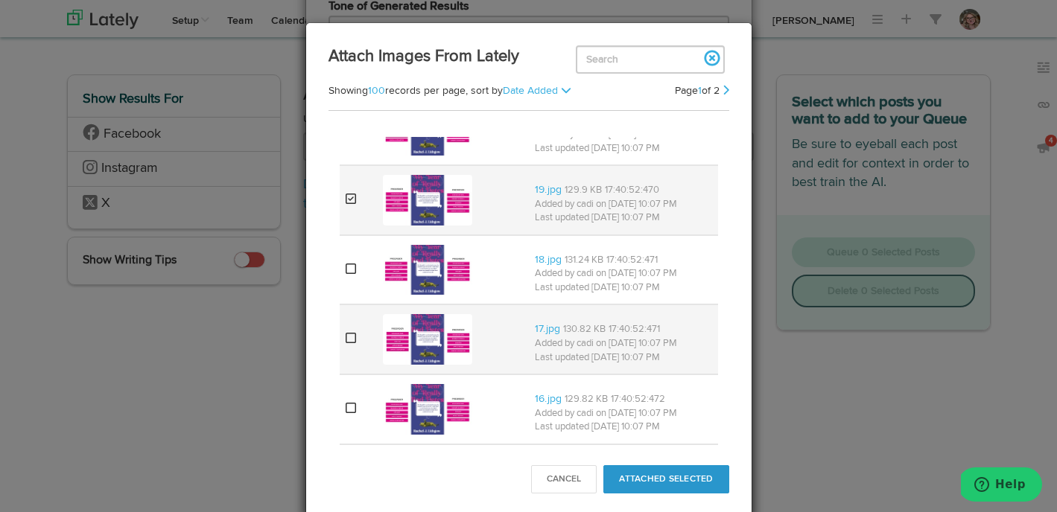
click at [349, 341] on icon at bounding box center [350, 338] width 10 height 12
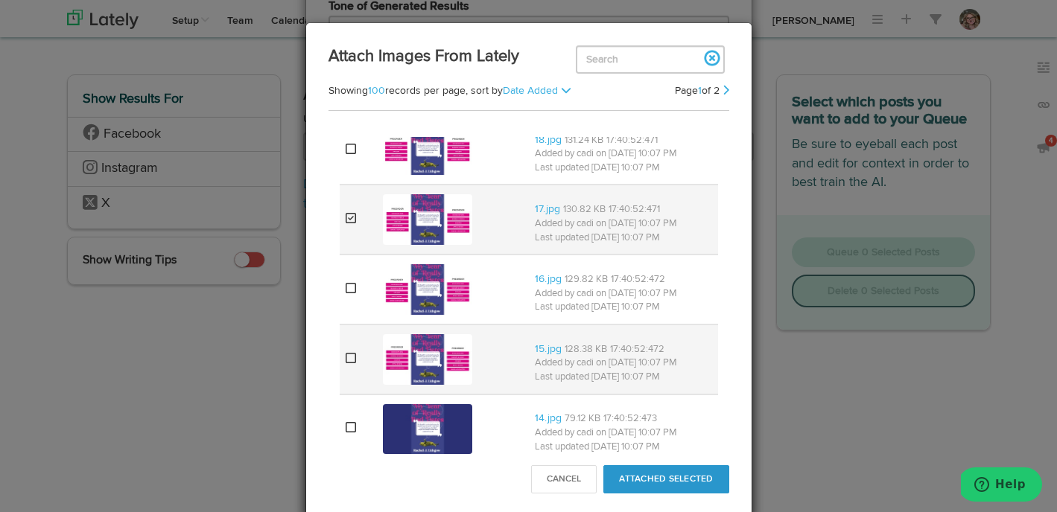
click at [348, 363] on icon at bounding box center [350, 358] width 10 height 12
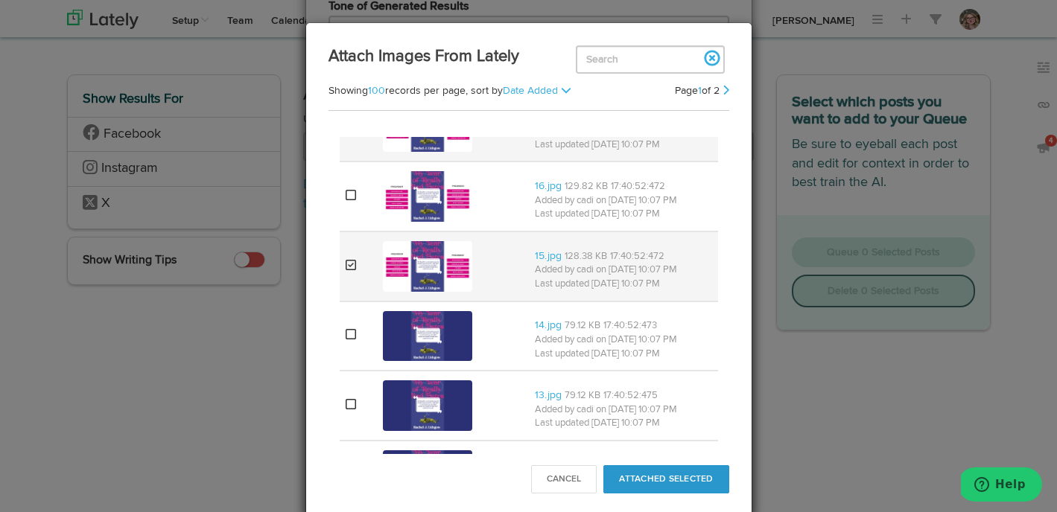
scroll to position [757, 0]
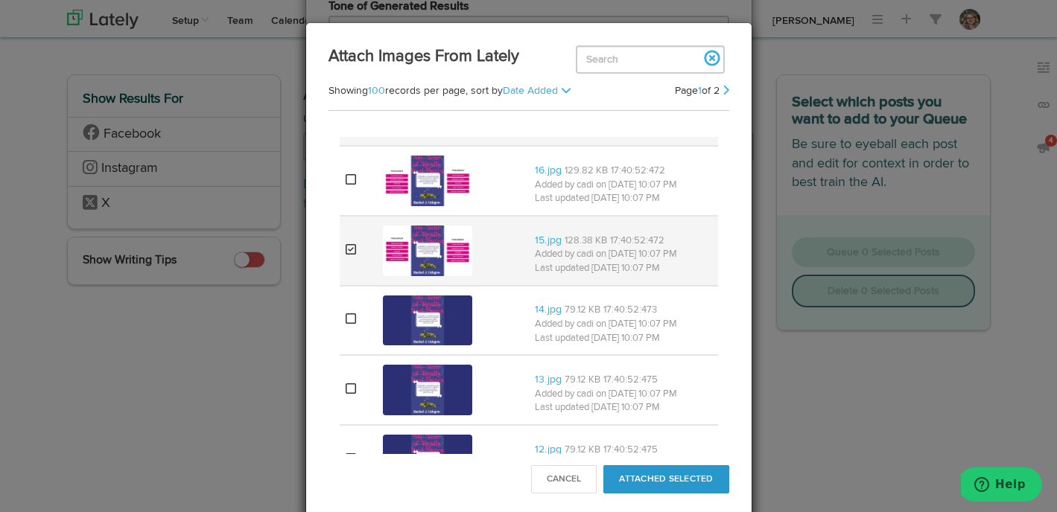
click at [348, 249] on icon at bounding box center [350, 249] width 10 height 12
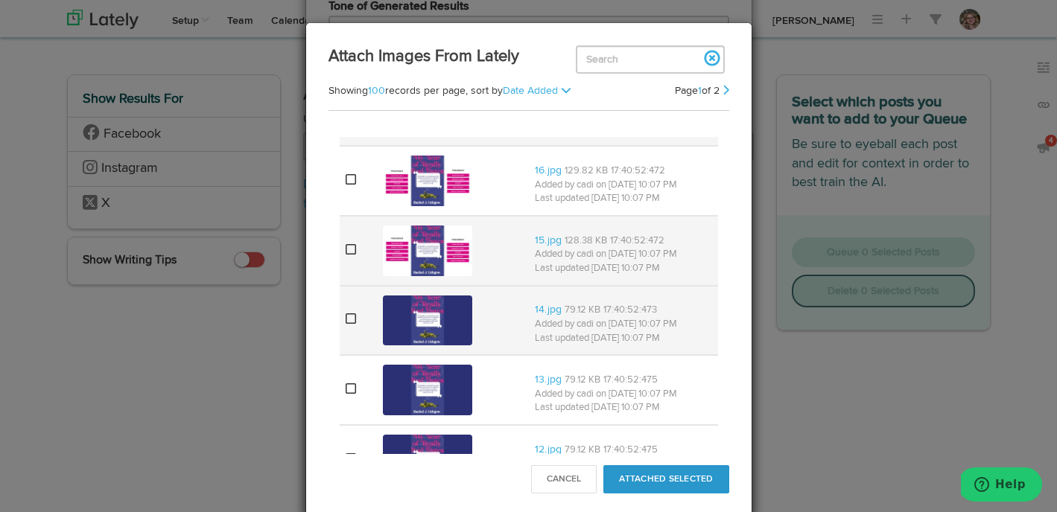
click at [348, 317] on icon at bounding box center [350, 319] width 10 height 12
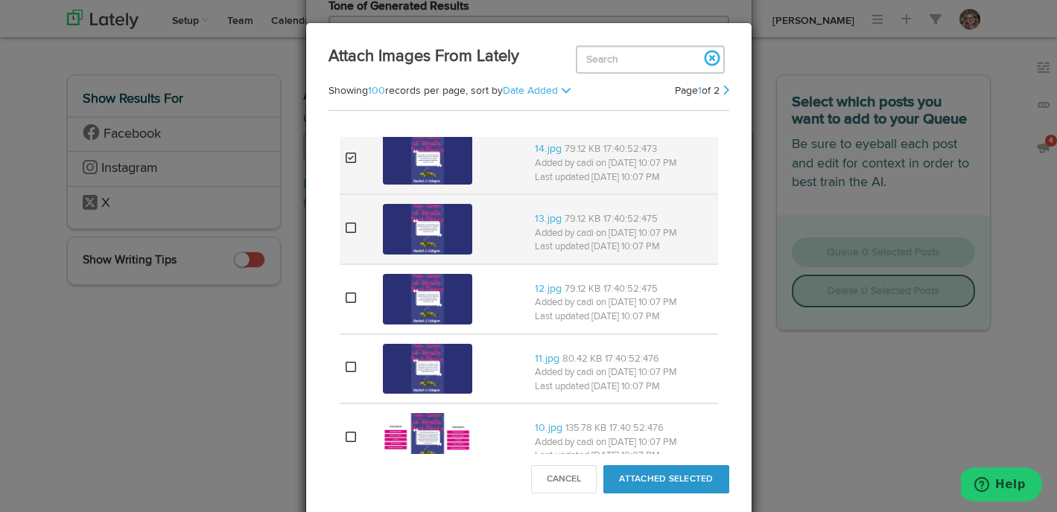
scroll to position [918, 0]
click at [352, 369] on icon at bounding box center [350, 366] width 10 height 12
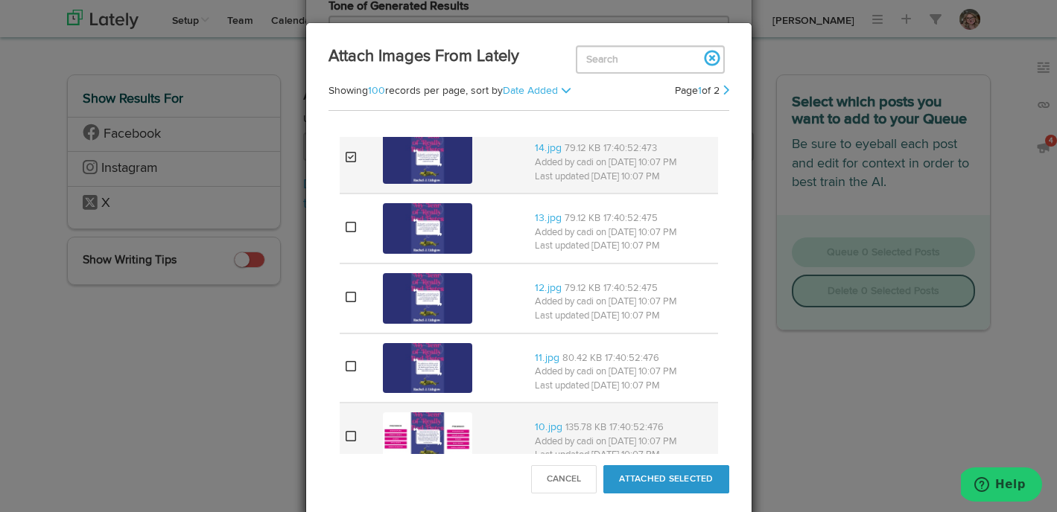
click at [350, 434] on icon at bounding box center [350, 436] width 10 height 12
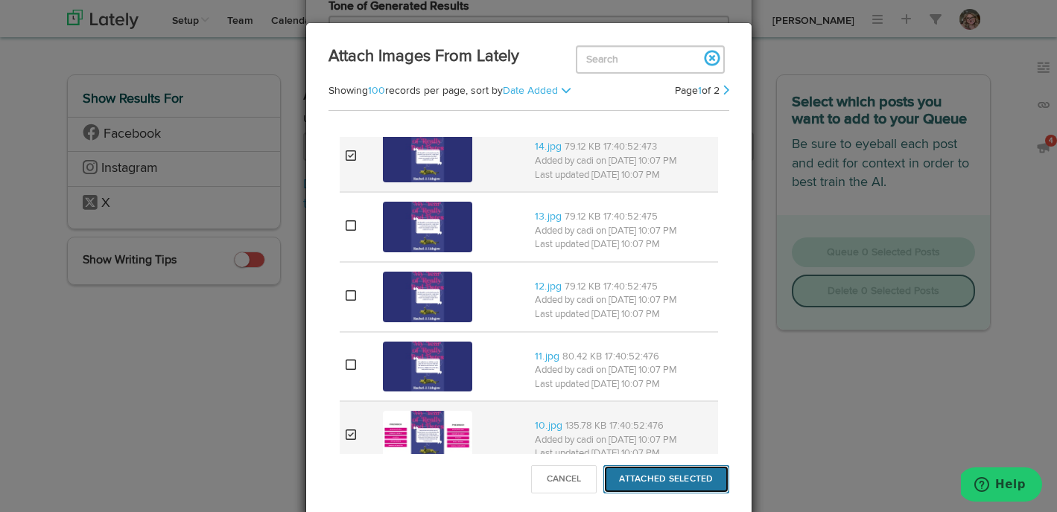
click at [698, 484] on button "Attached Selected" at bounding box center [665, 479] width 125 height 28
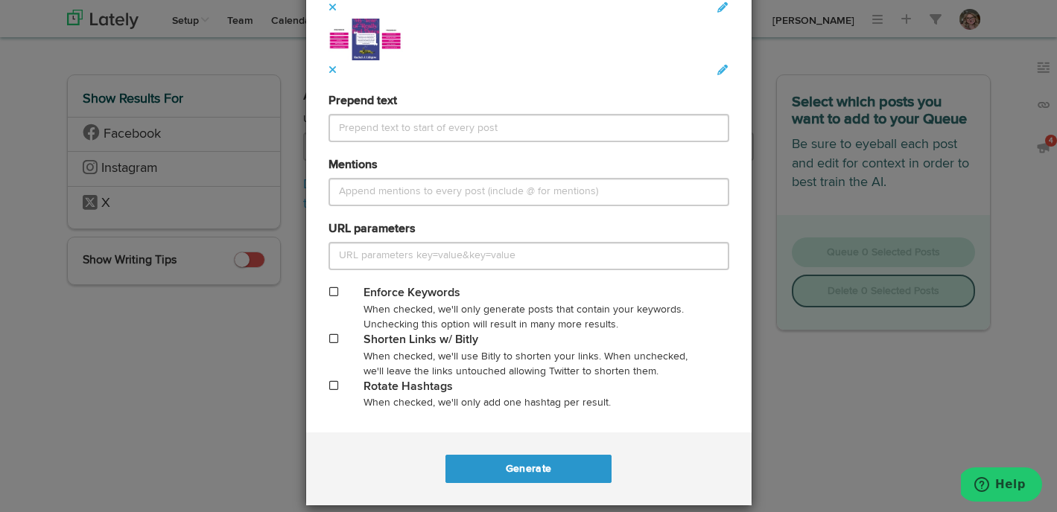
scroll to position [1063, 0]
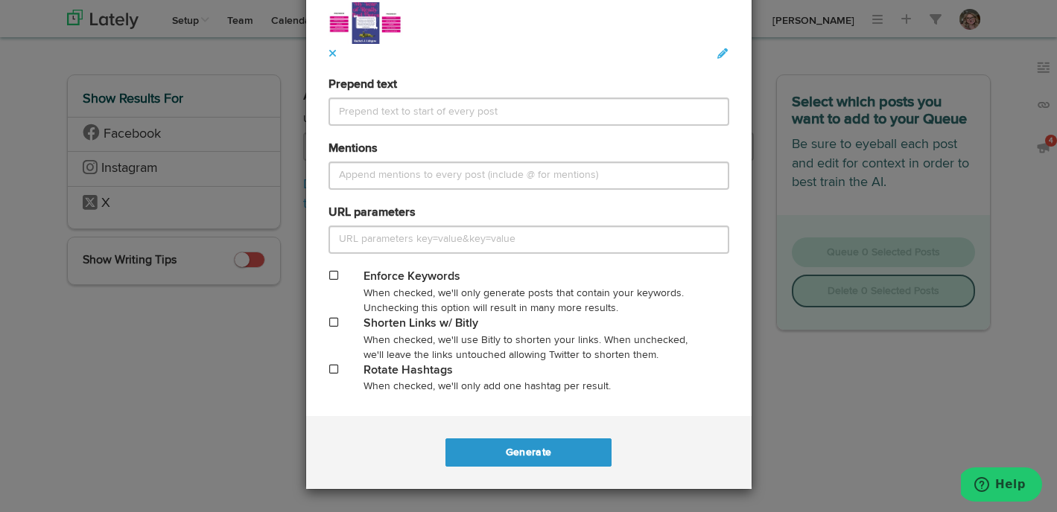
click at [335, 325] on span at bounding box center [333, 322] width 9 height 10
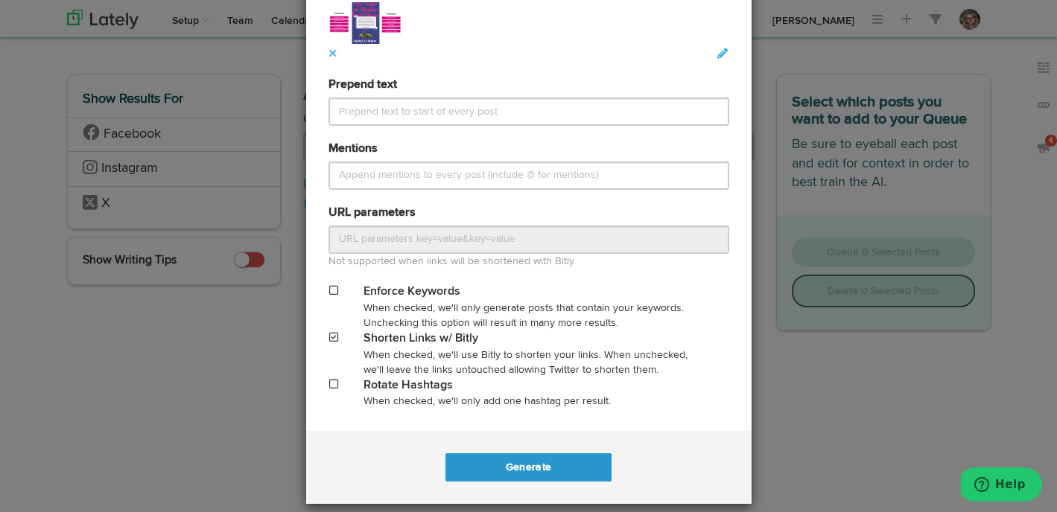
click at [334, 387] on span at bounding box center [333, 384] width 9 height 10
click at [490, 459] on button "Generate" at bounding box center [528, 467] width 166 height 28
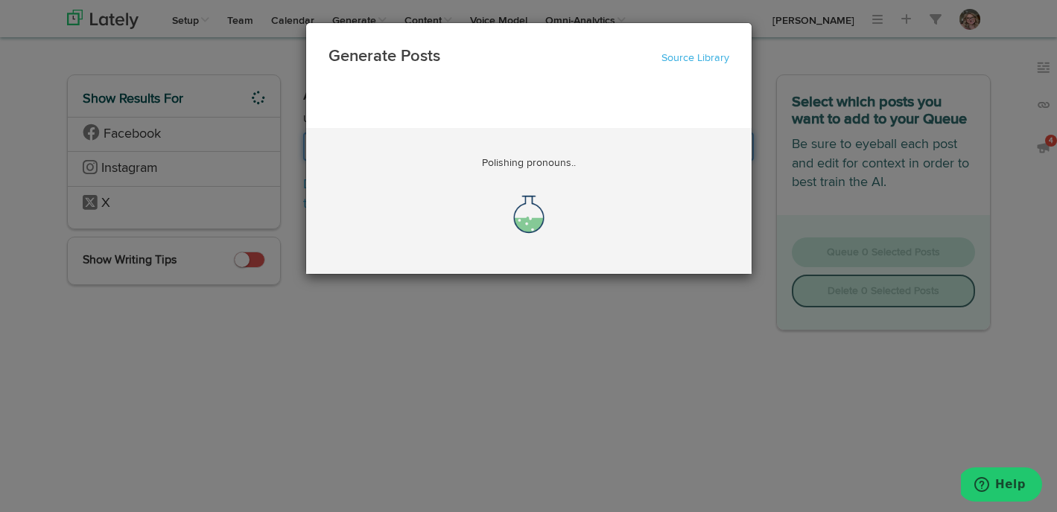
scroll to position [0, 5946]
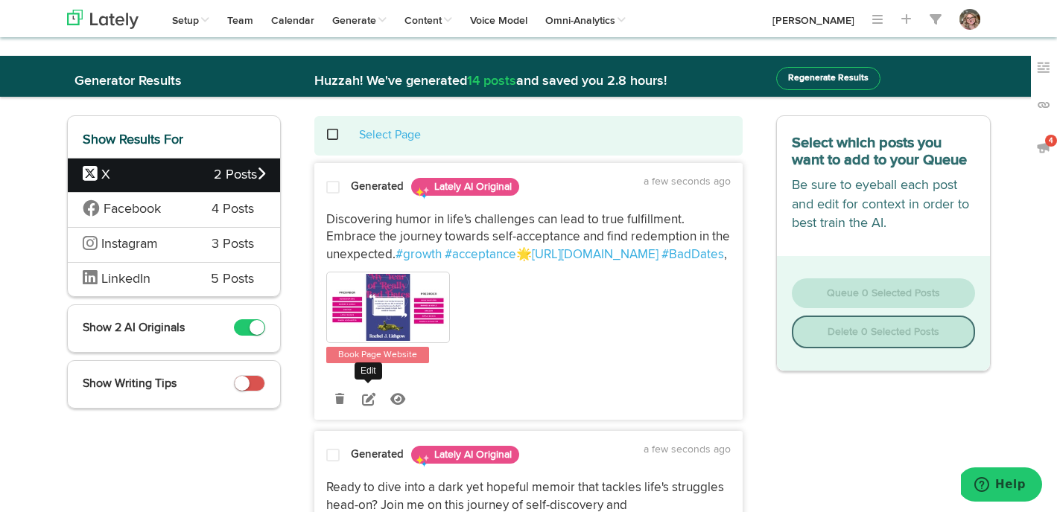
click at [370, 408] on link at bounding box center [368, 399] width 26 height 26
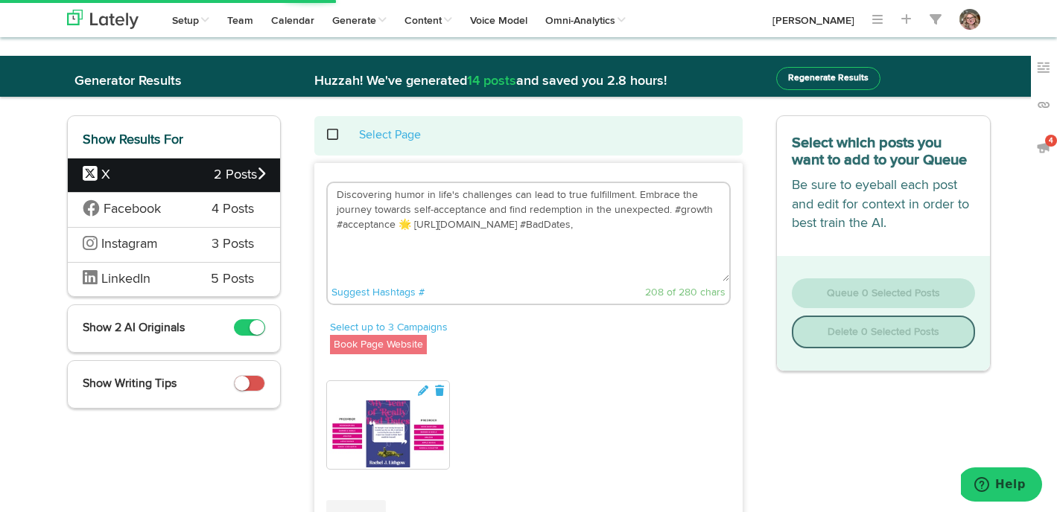
click at [669, 211] on textarea "Discovering humor in life's challenges can lead to true fulfillment. Embrace th…" at bounding box center [528, 232] width 401 height 98
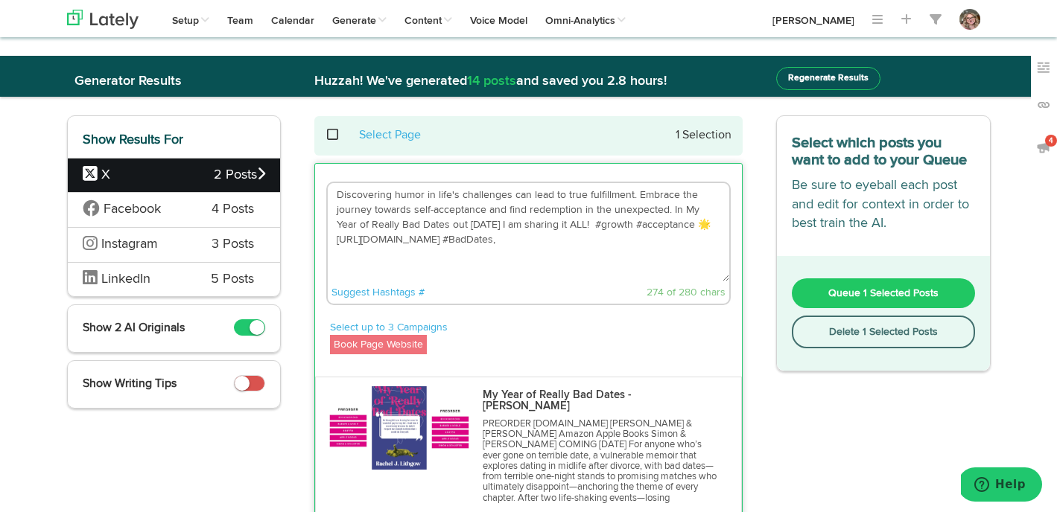
click at [563, 253] on textarea "Discovering humor in life's challenges can lead to true fulfillment. Embrace th…" at bounding box center [528, 232] width 401 height 98
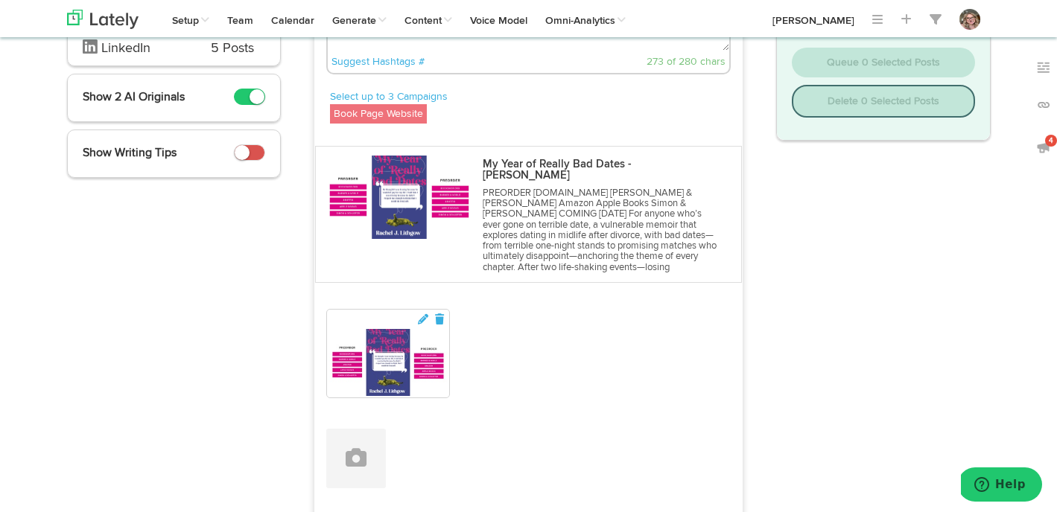
scroll to position [274, 0]
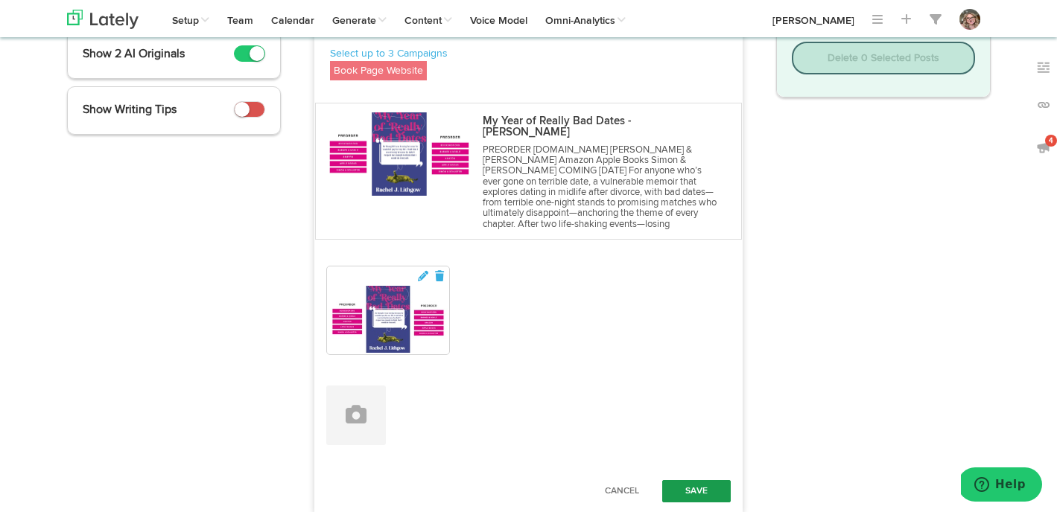
type textarea "Discovering humor in life's challenges can lead to true fulfillment. Embrace th…"
click at [684, 480] on button "Save" at bounding box center [696, 491] width 69 height 22
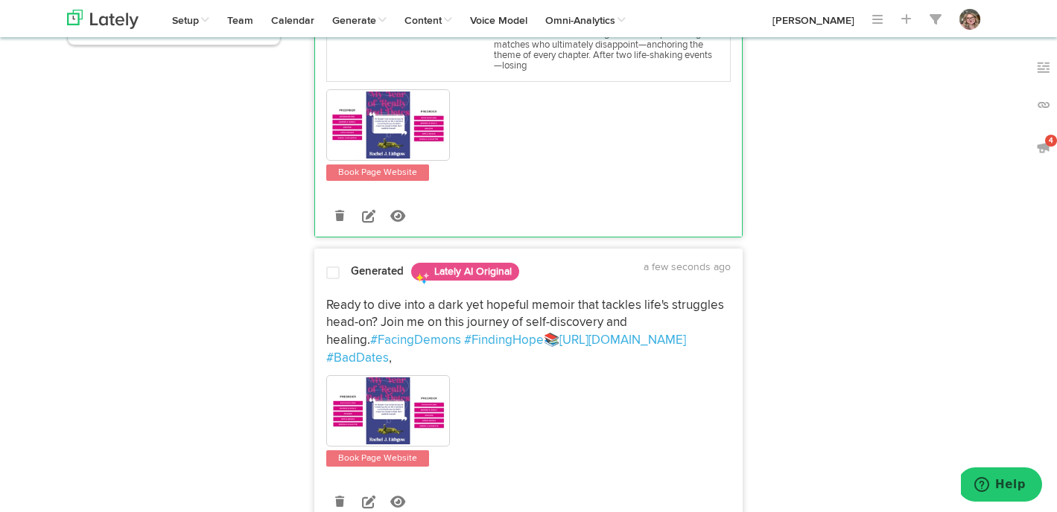
scroll to position [424, 0]
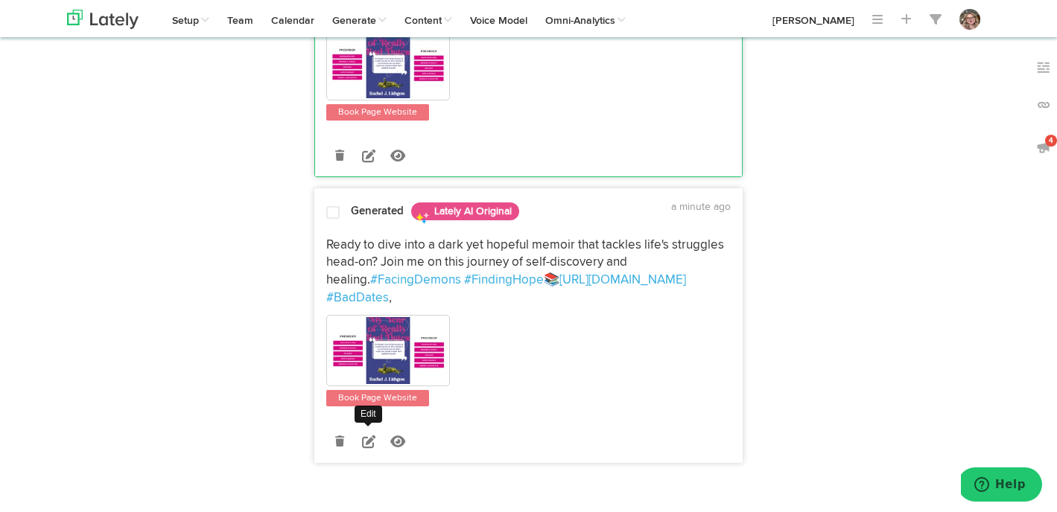
click at [362, 435] on icon at bounding box center [368, 441] width 13 height 13
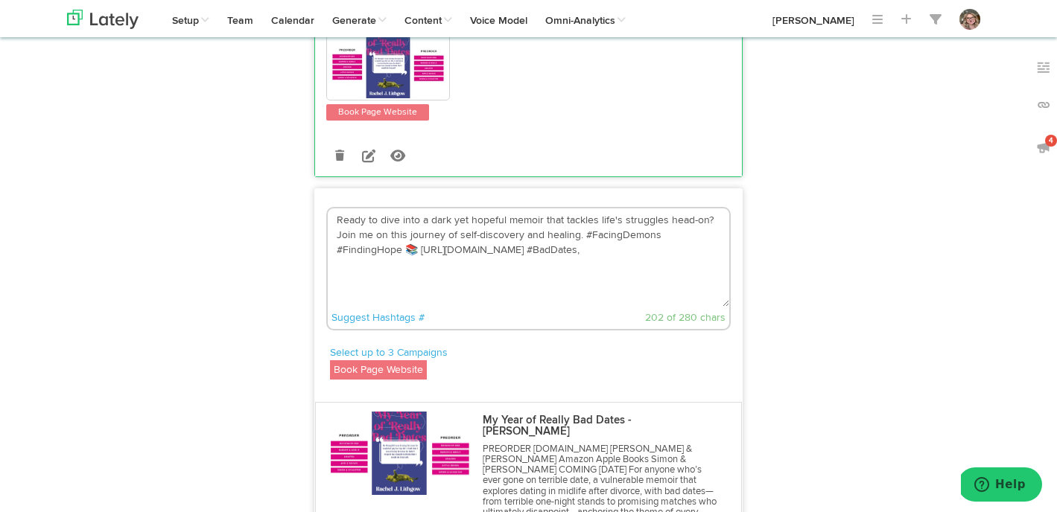
click at [579, 223] on textarea "Ready to dive into a dark yet hopeful memoir that tackles life's struggles head…" at bounding box center [528, 257] width 401 height 98
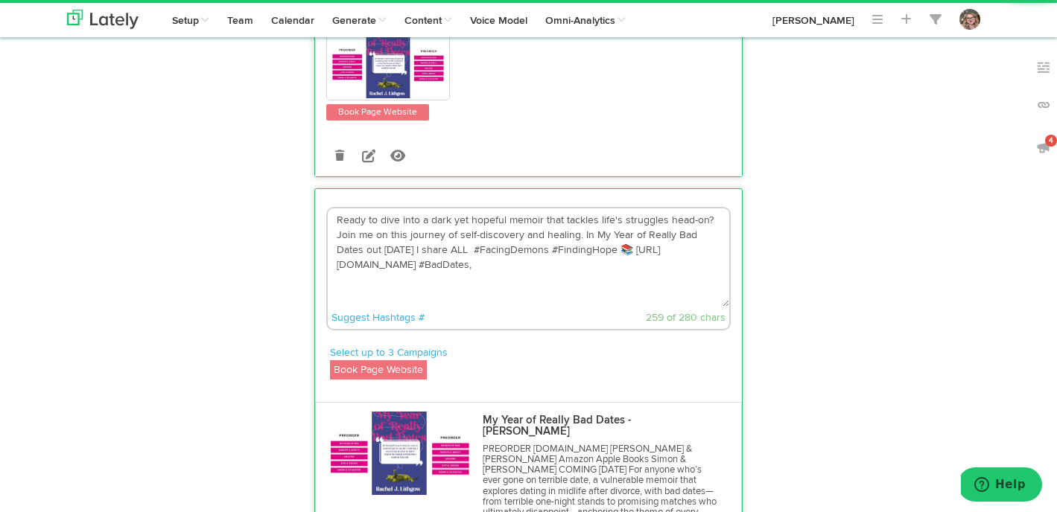
click at [419, 238] on textarea "Ready to dive into a dark yet hopeful memoir that tackles life's struggles head…" at bounding box center [528, 257] width 401 height 98
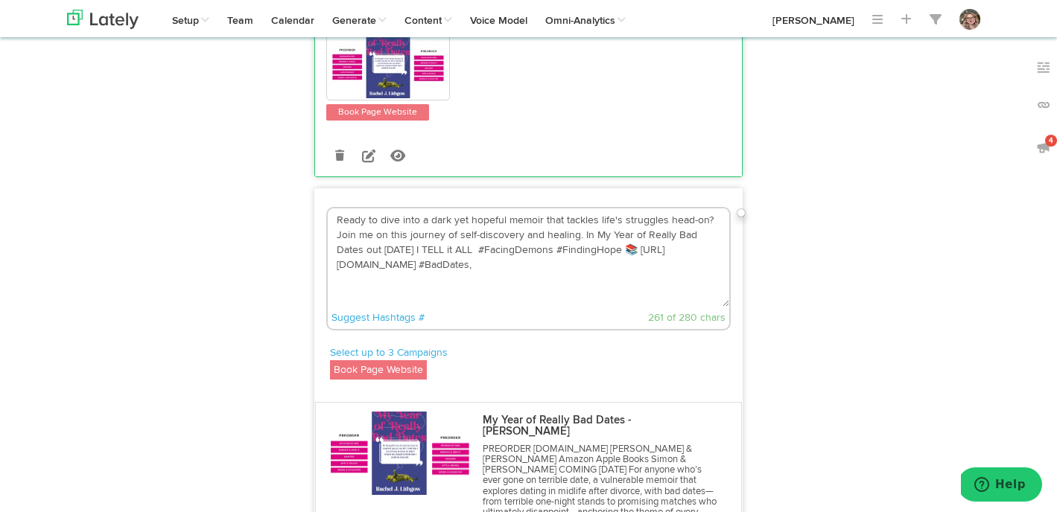
click at [450, 237] on textarea "Ready to dive into a dark yet hopeful memoir that tackles life's struggles head…" at bounding box center [528, 257] width 401 height 98
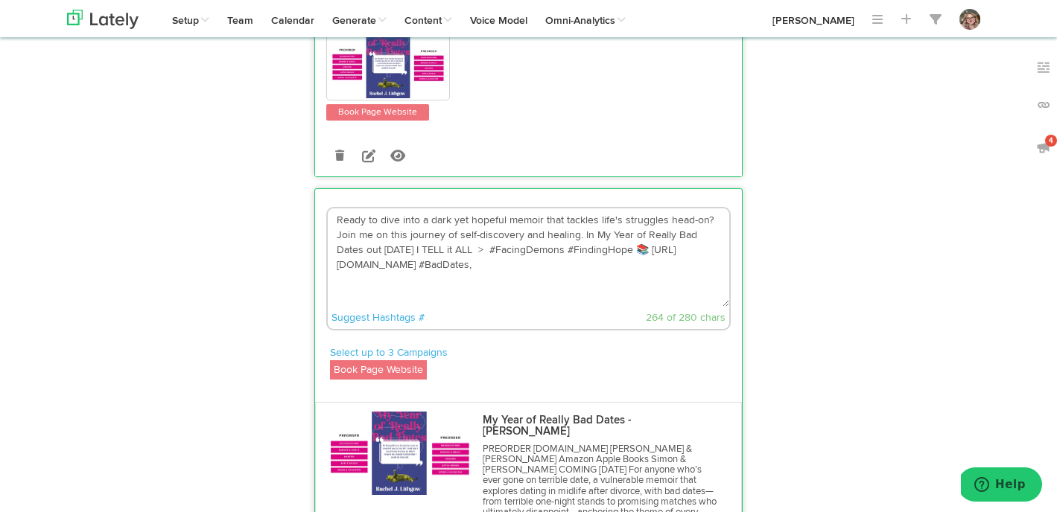
click at [485, 273] on textarea "Ready to dive into a dark yet hopeful memoir that tackles life's struggles head…" at bounding box center [528, 257] width 401 height 98
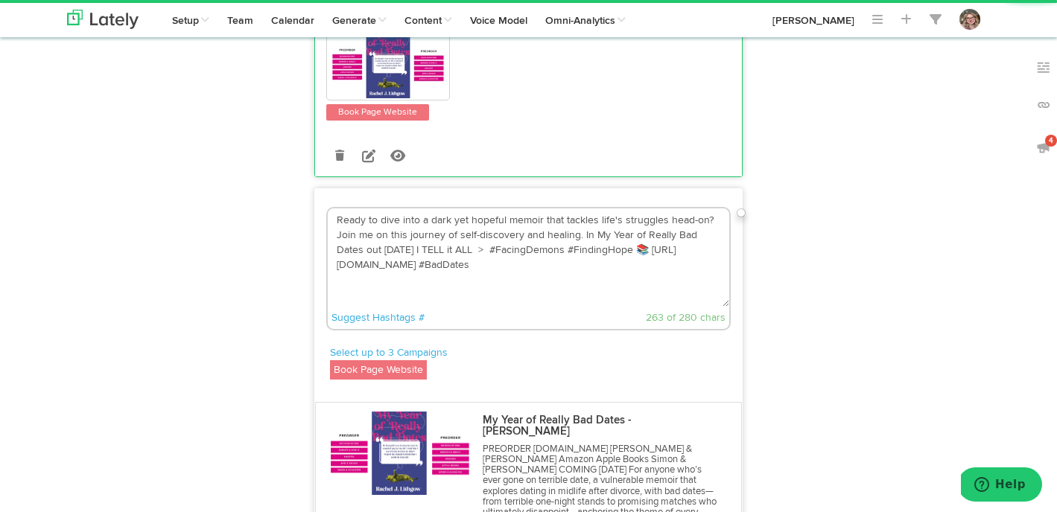
click at [463, 244] on textarea "Ready to dive into a dark yet hopeful memoir that tackles life's struggles head…" at bounding box center [528, 257] width 401 height 98
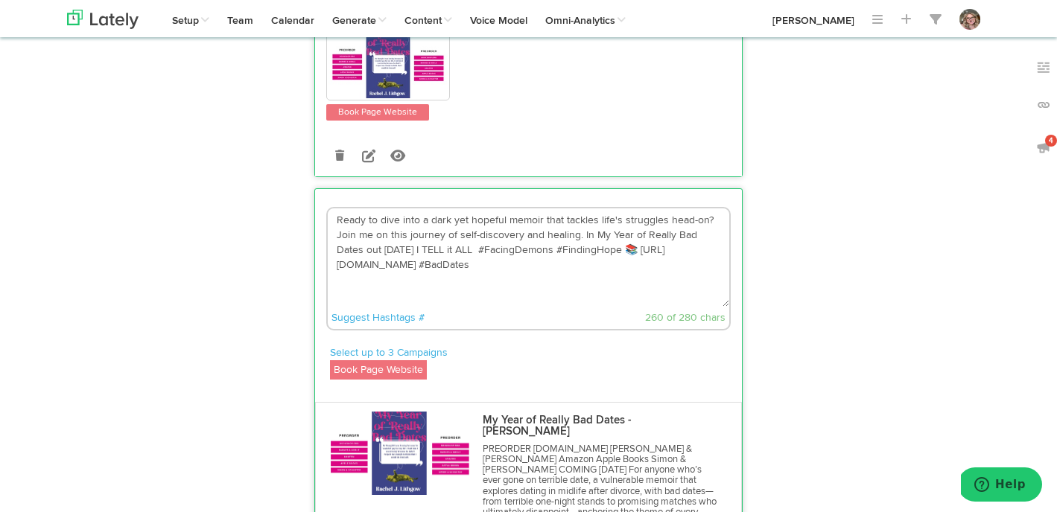
click at [436, 251] on textarea "Ready to dive into a dark yet hopeful memoir that tackles life's struggles head…" at bounding box center [528, 257] width 401 height 98
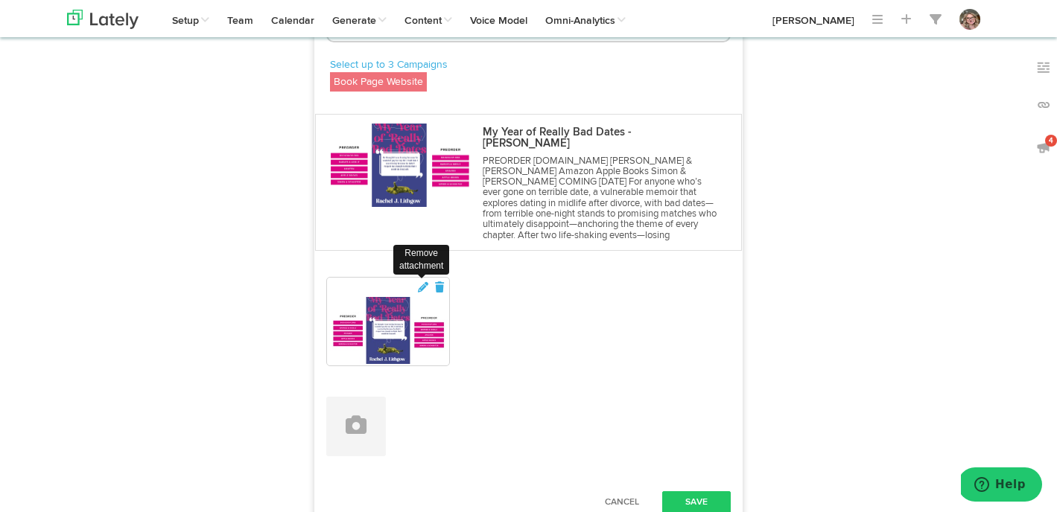
scroll to position [741, 0]
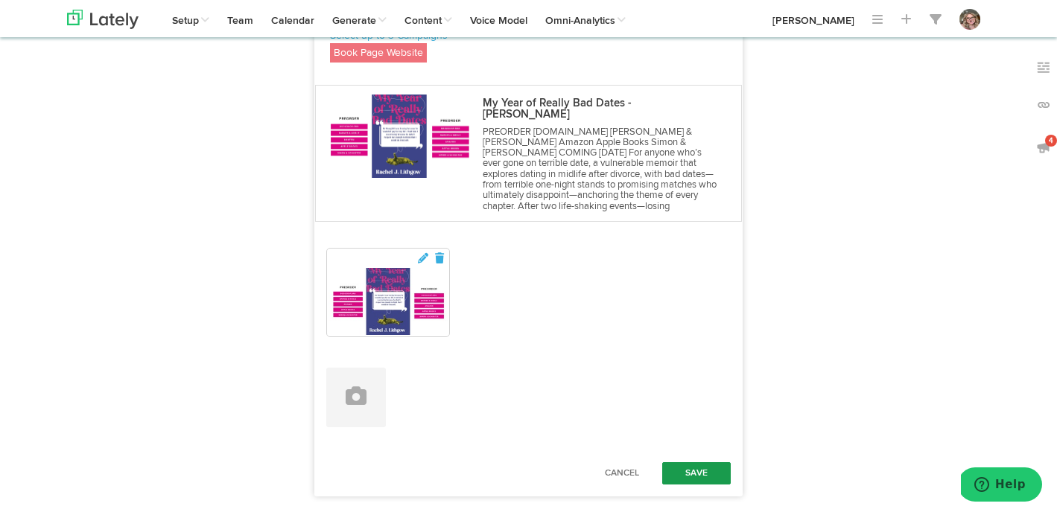
type textarea "Ready to dive into a dark yet hopeful memoir that tackles life's struggles head…"
click at [706, 462] on button "Save" at bounding box center [696, 473] width 69 height 22
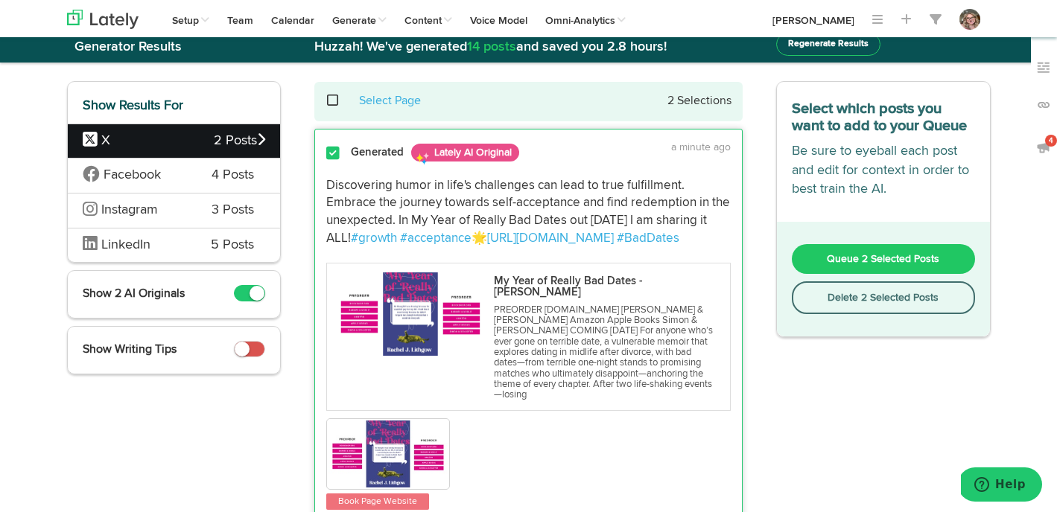
scroll to position [0, 0]
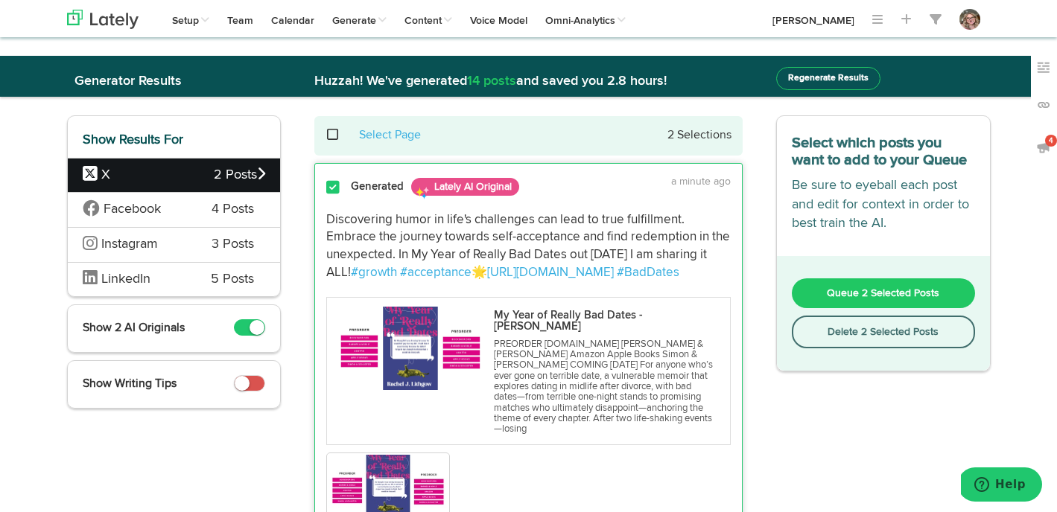
click at [842, 292] on span "Queue 2 Selected Posts" at bounding box center [883, 293] width 112 height 10
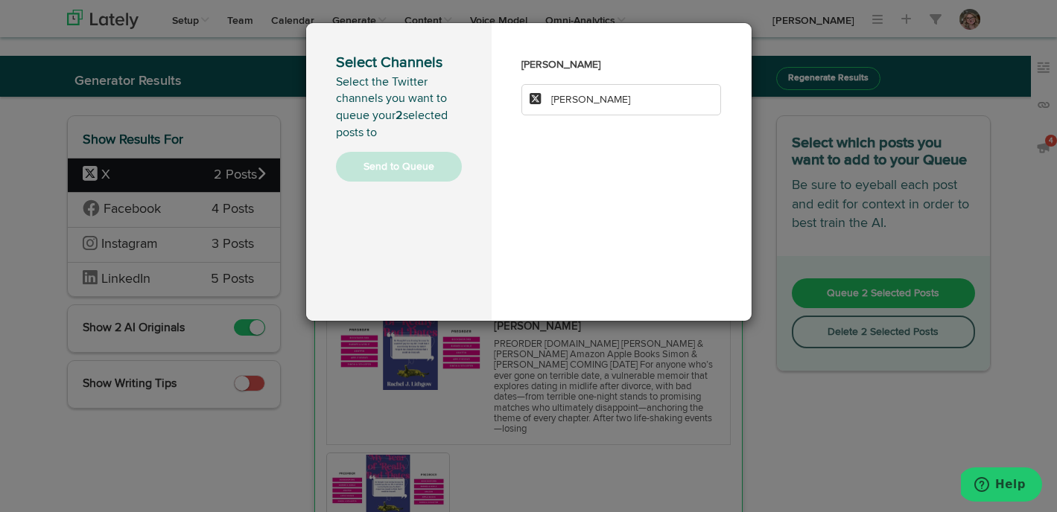
click at [594, 108] on li "[PERSON_NAME]" at bounding box center [621, 99] width 200 height 31
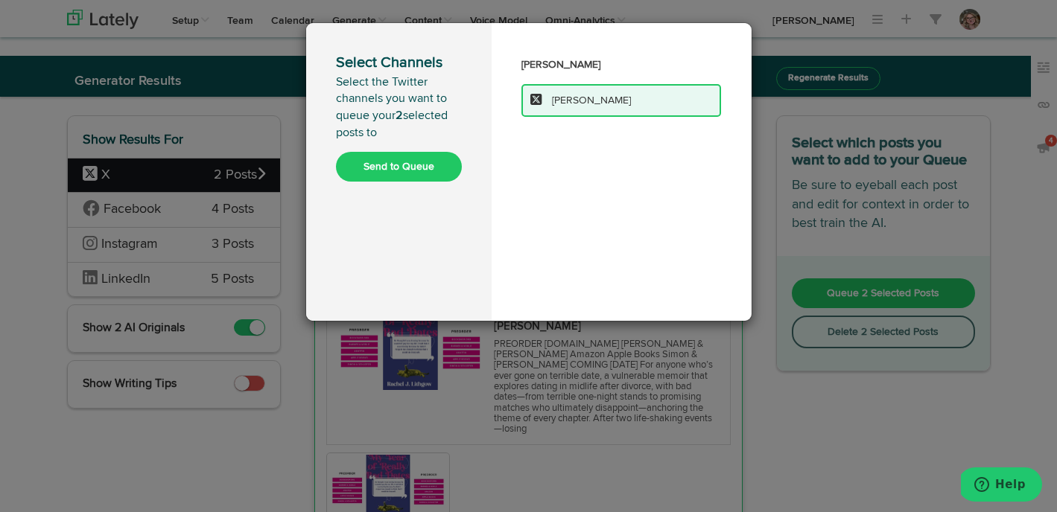
click at [433, 171] on button "Send to Queue" at bounding box center [399, 167] width 126 height 30
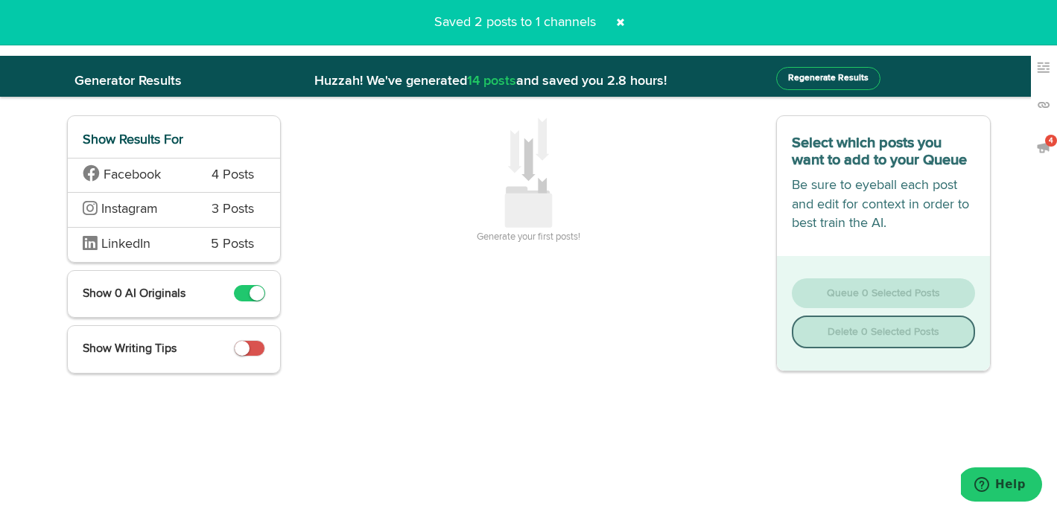
click at [192, 165] on div "Facebook 4 Posts" at bounding box center [174, 175] width 213 height 35
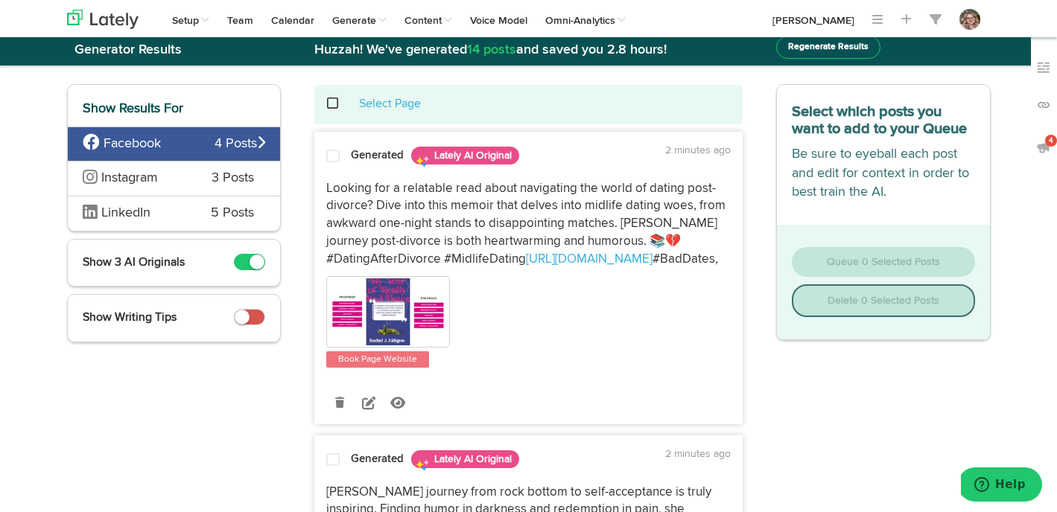
scroll to position [29, 0]
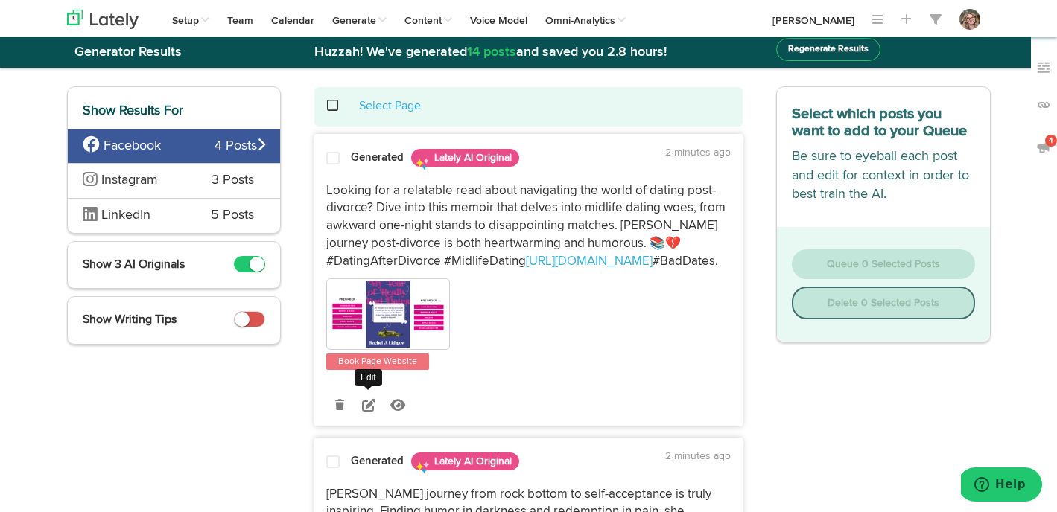
click at [372, 409] on icon at bounding box center [368, 404] width 13 height 13
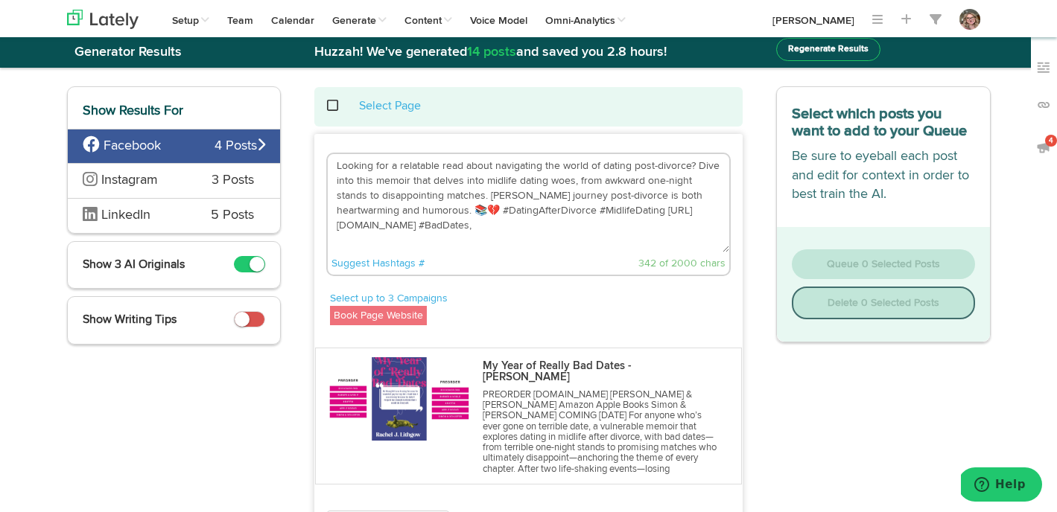
drag, startPoint x: 566, startPoint y: 194, endPoint x: 489, endPoint y: 194, distance: 76.7
click at [489, 194] on textarea "Looking for a relatable read about navigating the world of dating post-divorce?…" at bounding box center [528, 203] width 401 height 98
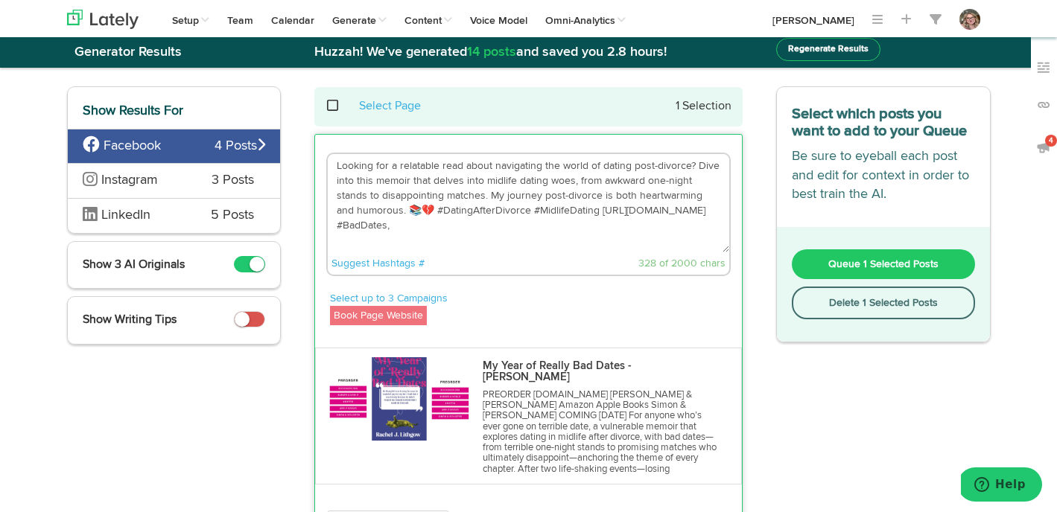
click at [385, 208] on textarea "Looking for a relatable read about navigating the world of dating post-divorce?…" at bounding box center [528, 203] width 401 height 98
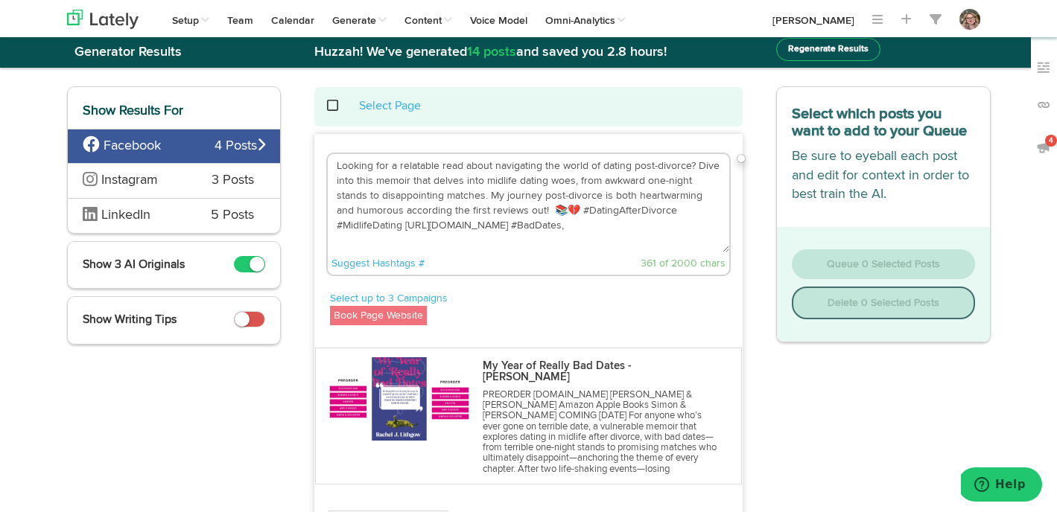
click at [499, 225] on textarea "Looking for a relatable read about navigating the world of dating post-divorce?…" at bounding box center [528, 203] width 401 height 98
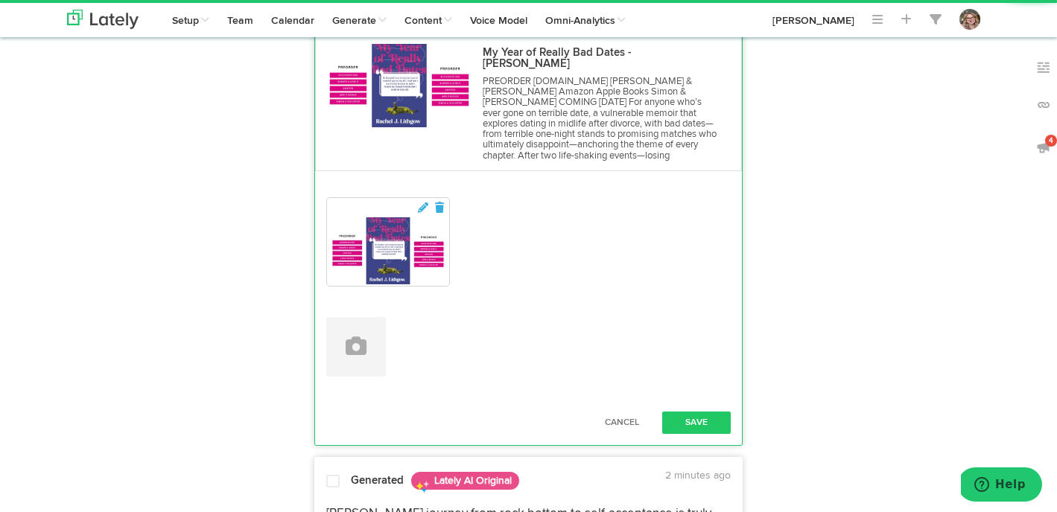
scroll to position [354, 0]
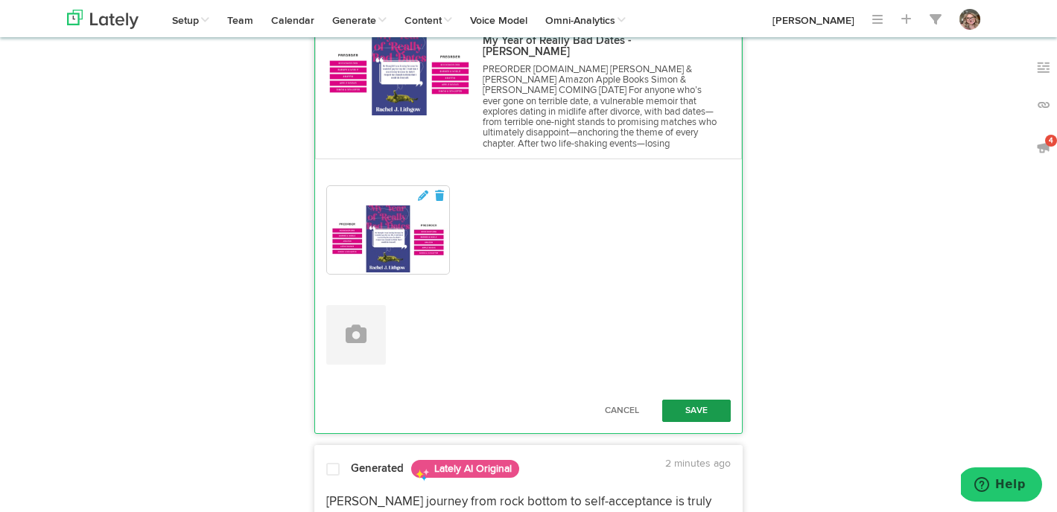
type textarea "Looking for a relatable read about navigating the world of dating post-divorce?…"
click at [681, 400] on button "Save" at bounding box center [696, 411] width 69 height 22
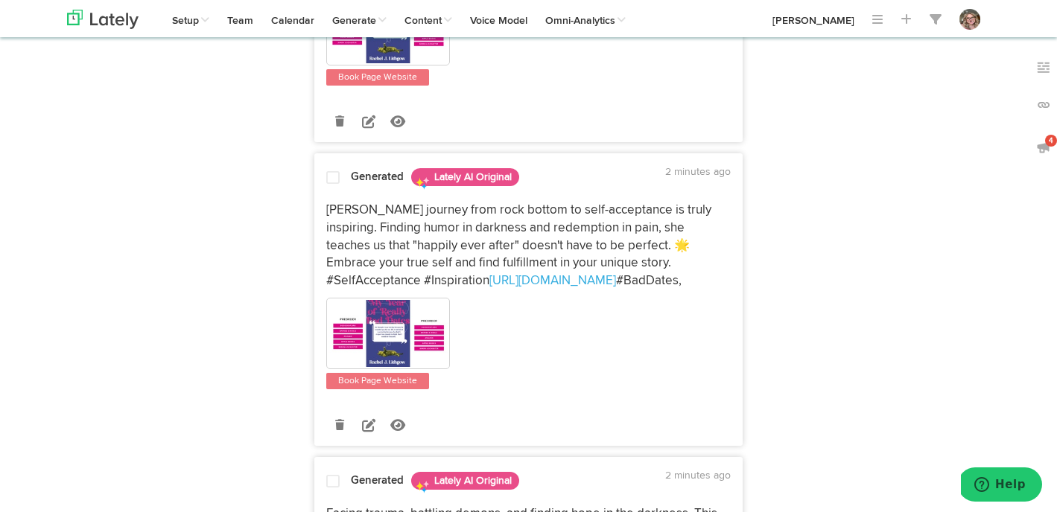
scroll to position [531, 0]
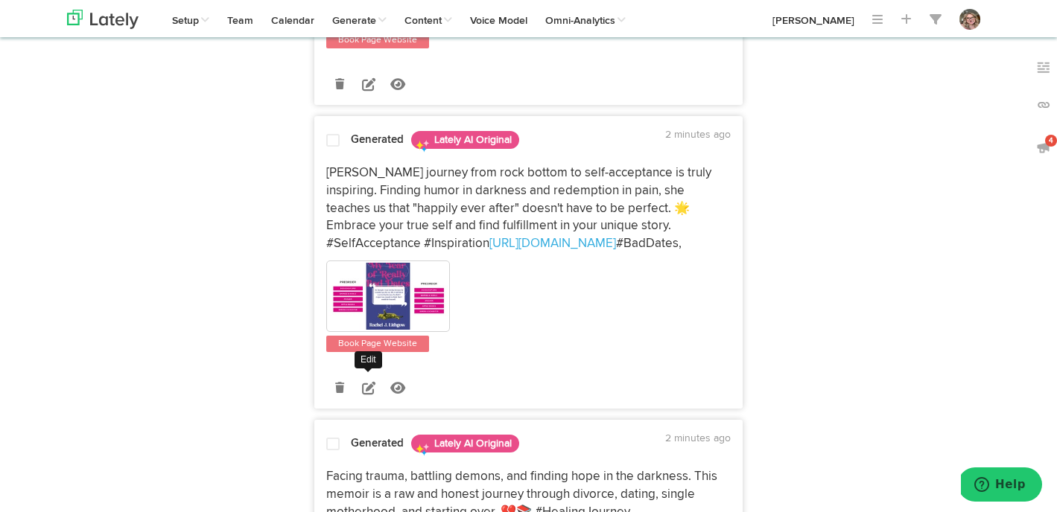
click at [372, 381] on icon at bounding box center [368, 387] width 13 height 13
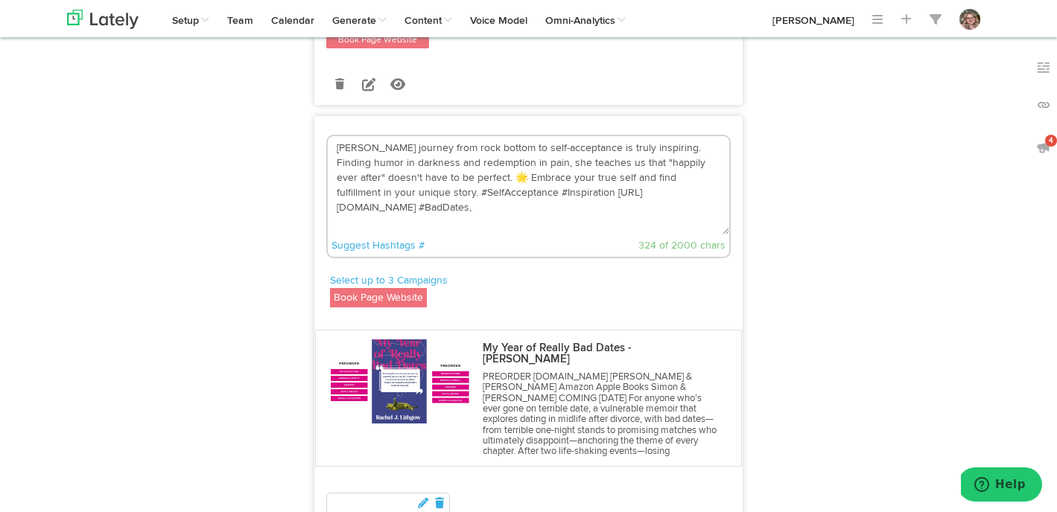
click at [533, 186] on textarea "[PERSON_NAME] journey from rock bottom to self-acceptance is truly inspiring. F…" at bounding box center [528, 185] width 401 height 98
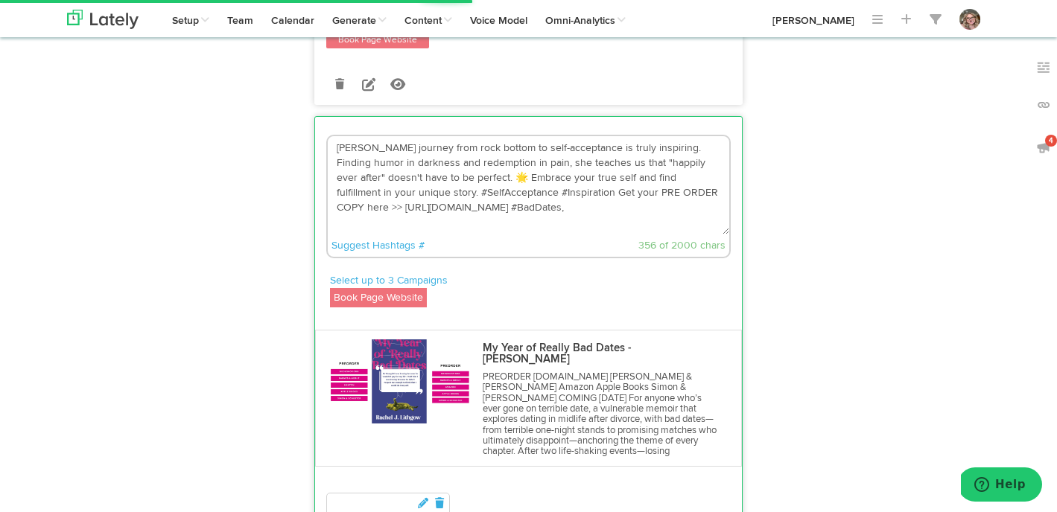
click at [543, 201] on textarea "[PERSON_NAME] journey from rock bottom to self-acceptance is truly inspiring. F…" at bounding box center [528, 185] width 401 height 98
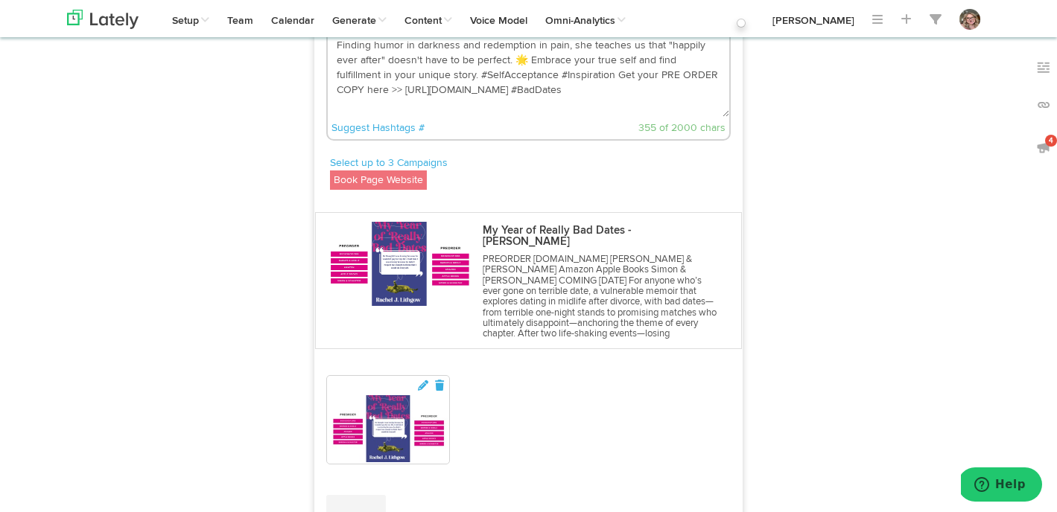
scroll to position [822, 0]
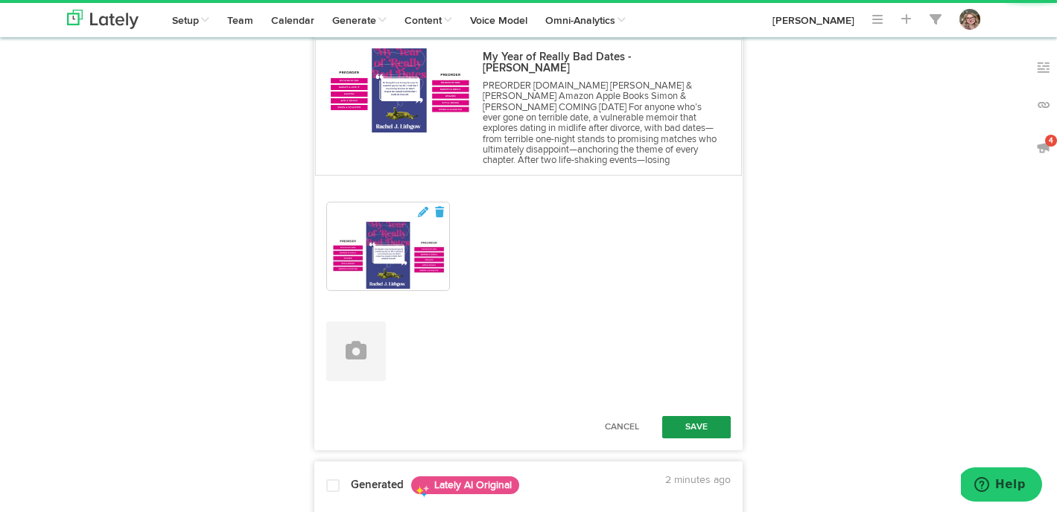
type textarea "[PERSON_NAME] journey from rock bottom to self-acceptance is truly inspiring. F…"
click at [692, 416] on button "Save" at bounding box center [696, 427] width 69 height 22
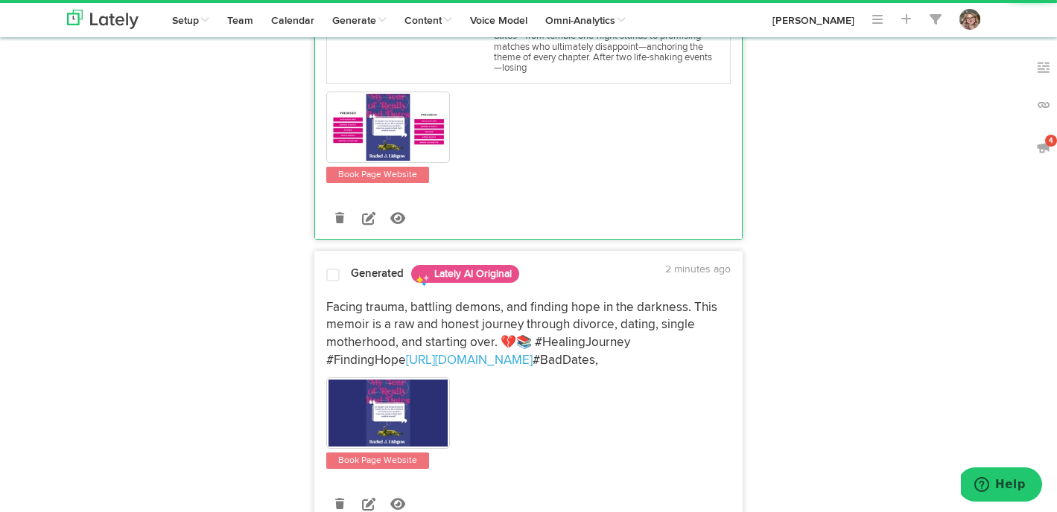
scroll to position [947, 0]
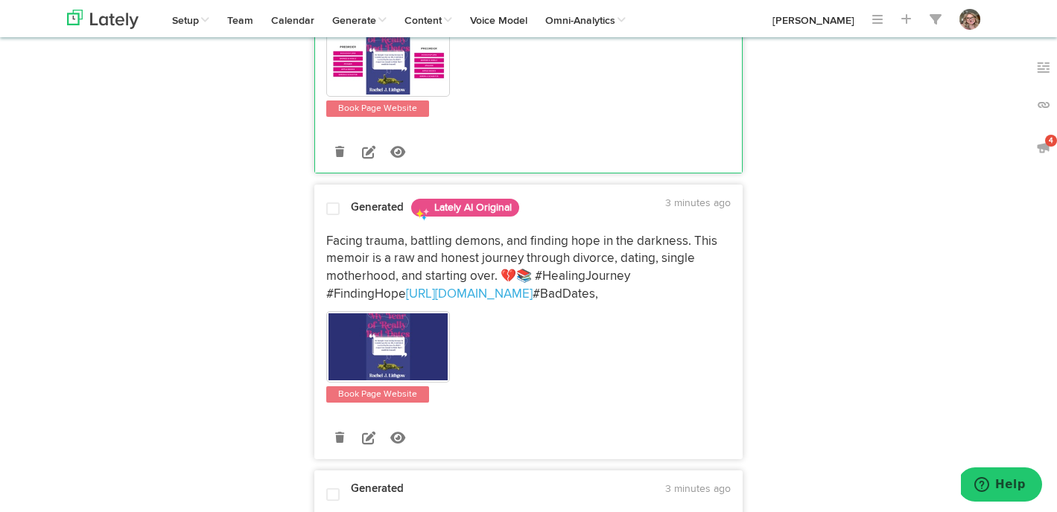
click at [371, 431] on icon at bounding box center [368, 437] width 13 height 13
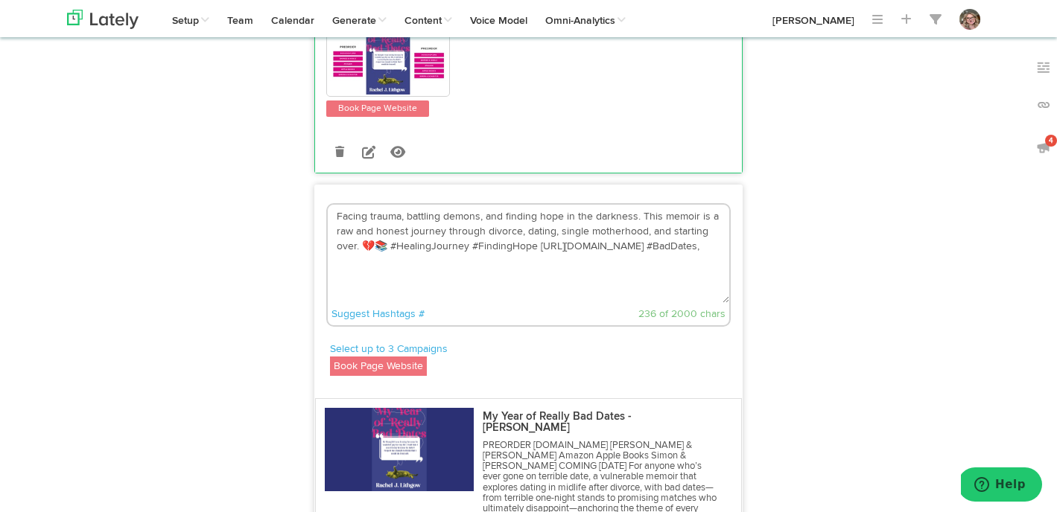
click at [684, 208] on textarea "Facing trauma, battling demons, and finding hope in the darkness. This memoir i…" at bounding box center [528, 254] width 401 height 98
drag, startPoint x: 532, startPoint y: 209, endPoint x: 362, endPoint y: 206, distance: 170.5
click at [362, 206] on textarea "Facing trauma, battling demons, and finding hope in the darkness. This memoir i…" at bounding box center [528, 254] width 401 height 98
click at [541, 208] on textarea "Facing trauma, battling demons, and finding hope in the darkness. This memoir i…" at bounding box center [528, 254] width 401 height 98
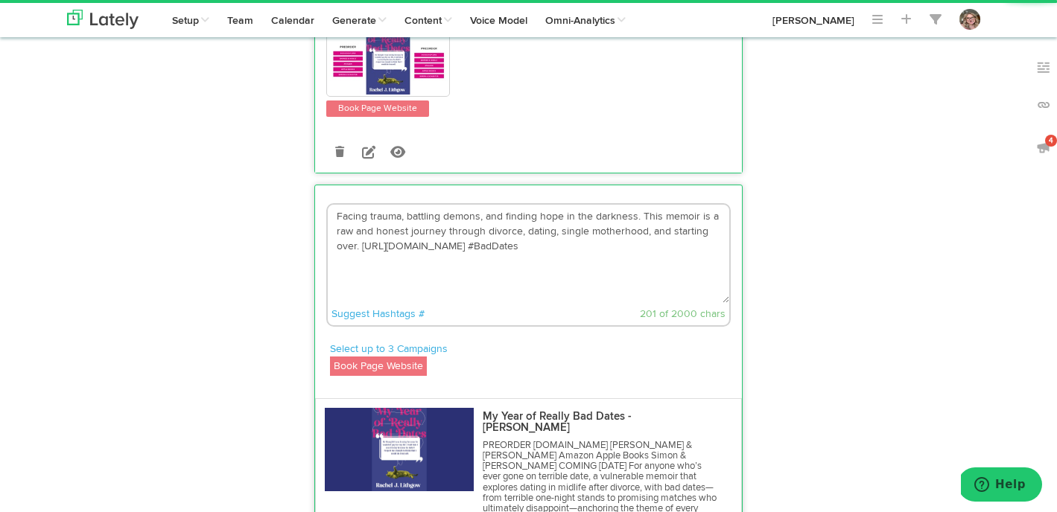
paste textarea "💔📚 #HealingJourney #FindingHope"
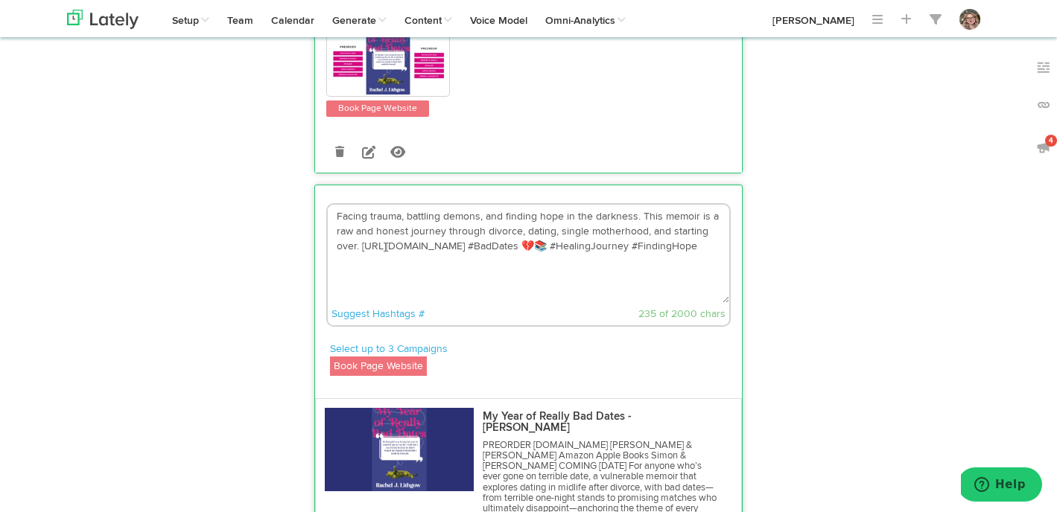
click at [363, 206] on textarea "Facing trauma, battling demons, and finding hope in the darkness. This memoir i…" at bounding box center [528, 254] width 401 height 98
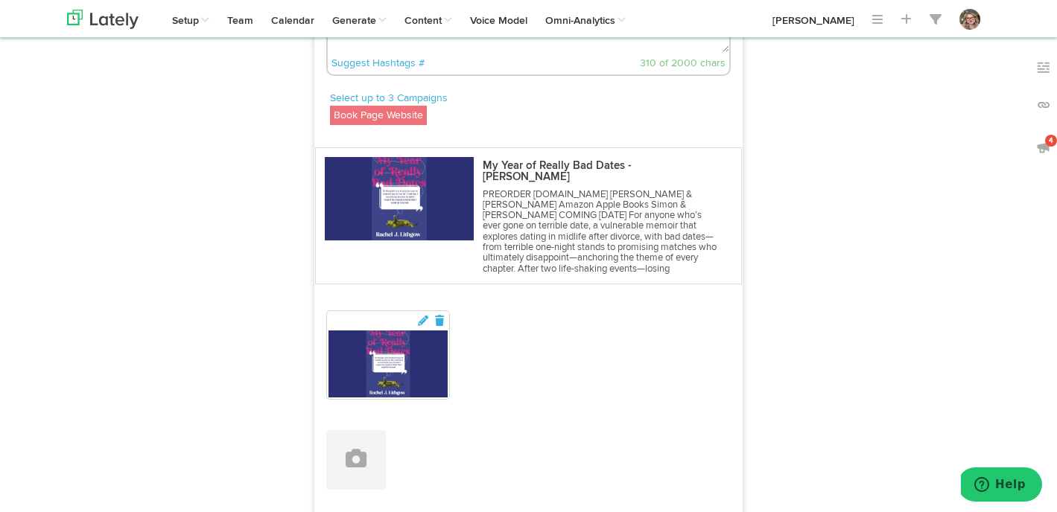
scroll to position [1306, 0]
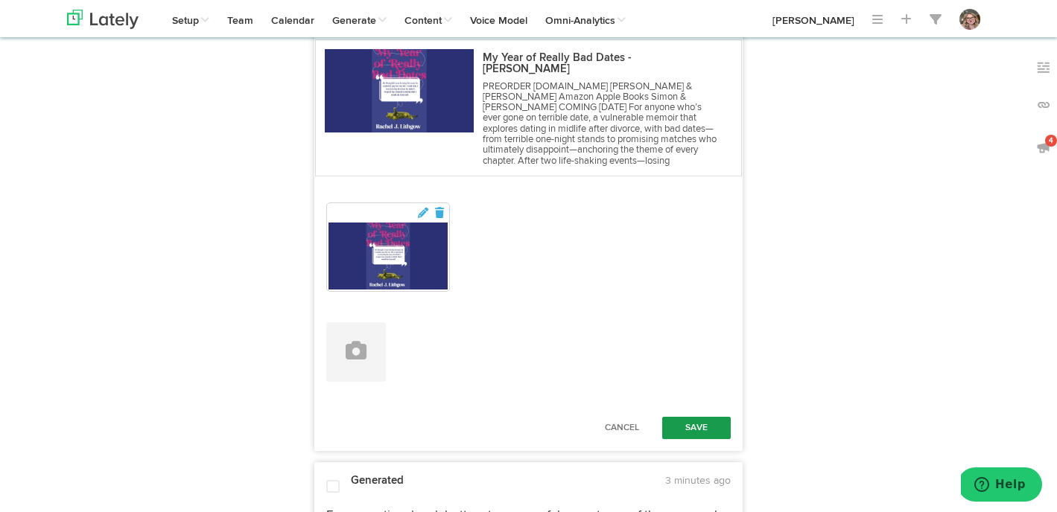
type textarea "Facing trauma, battling demons, and finding hope in the darkness. This memoir i…"
click at [679, 417] on button "Save" at bounding box center [696, 428] width 69 height 22
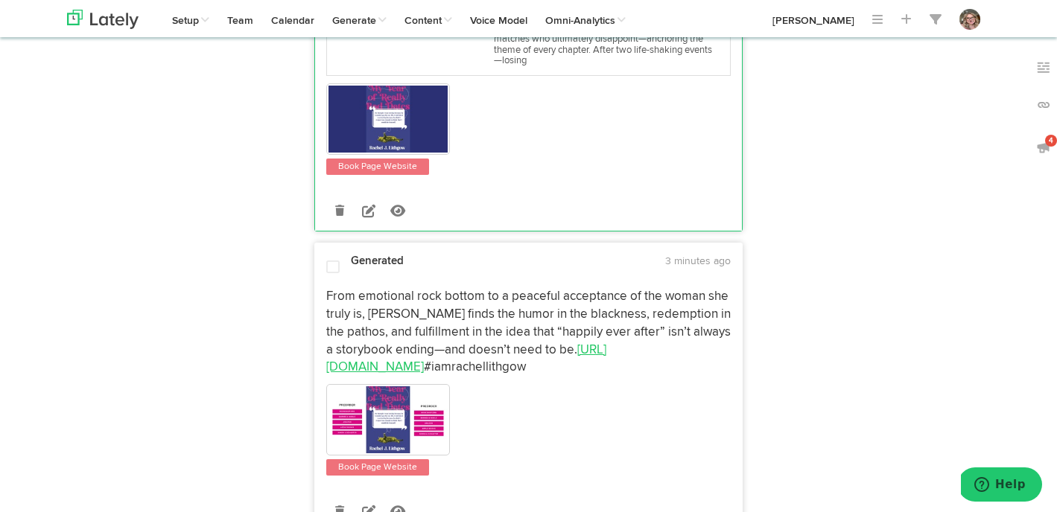
scroll to position [1381, 0]
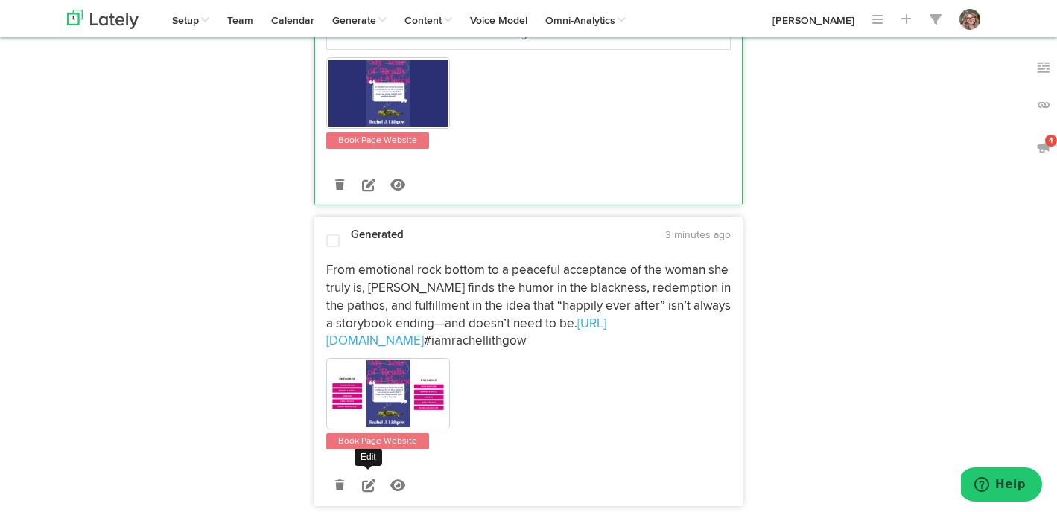
click at [369, 479] on icon at bounding box center [368, 485] width 13 height 13
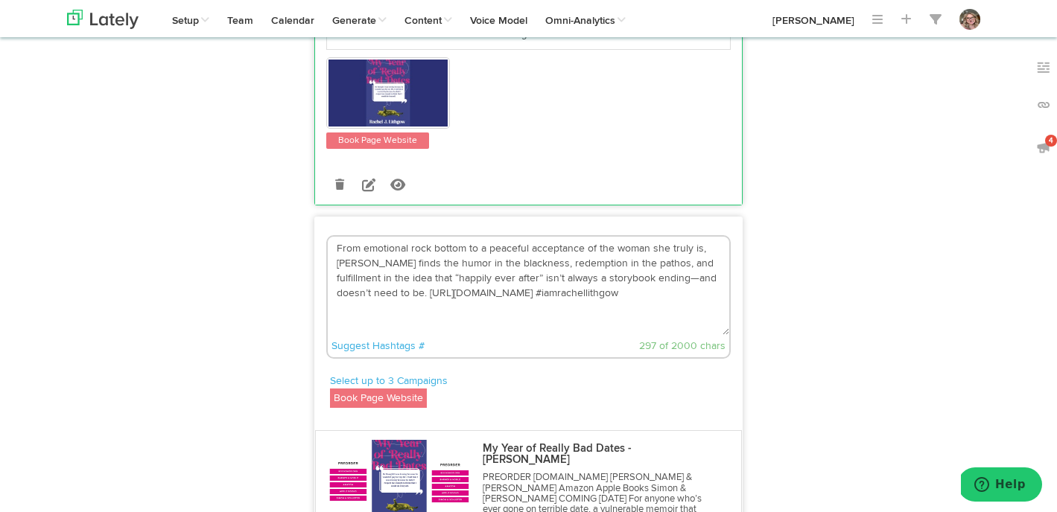
click at [389, 245] on textarea "From emotional rock bottom to a peaceful acceptance of the woman she truly is, …" at bounding box center [528, 286] width 401 height 98
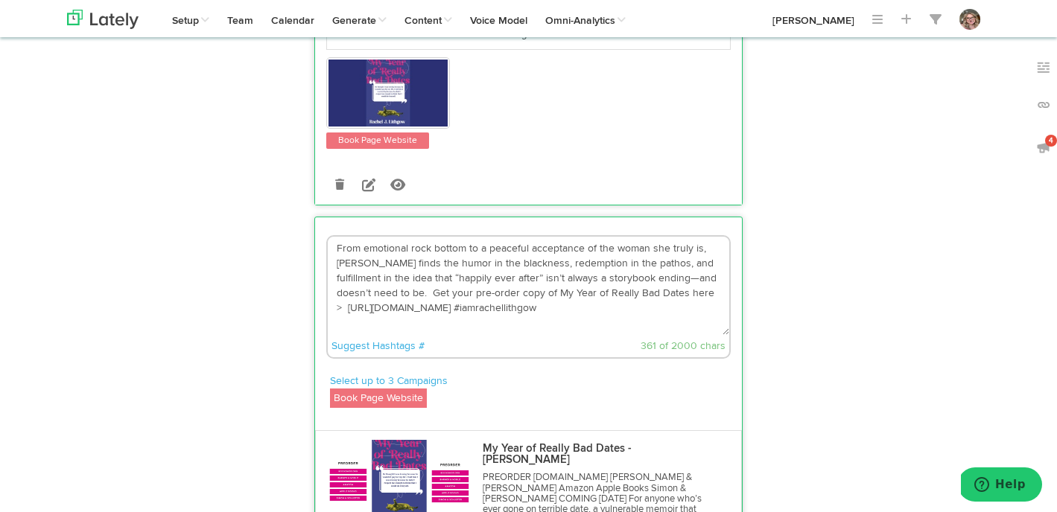
click at [554, 264] on textarea "From emotional rock bottom to a peaceful acceptance of the woman she truly is, …" at bounding box center [528, 286] width 401 height 98
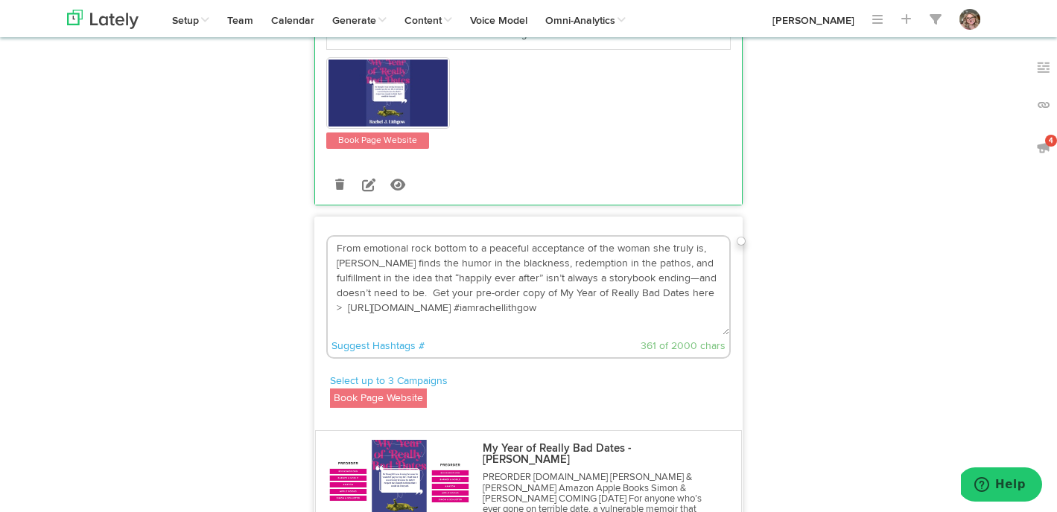
click at [672, 247] on textarea "From emotional rock bottom to a peaceful acceptance of the woman she truly is, …" at bounding box center [528, 286] width 401 height 98
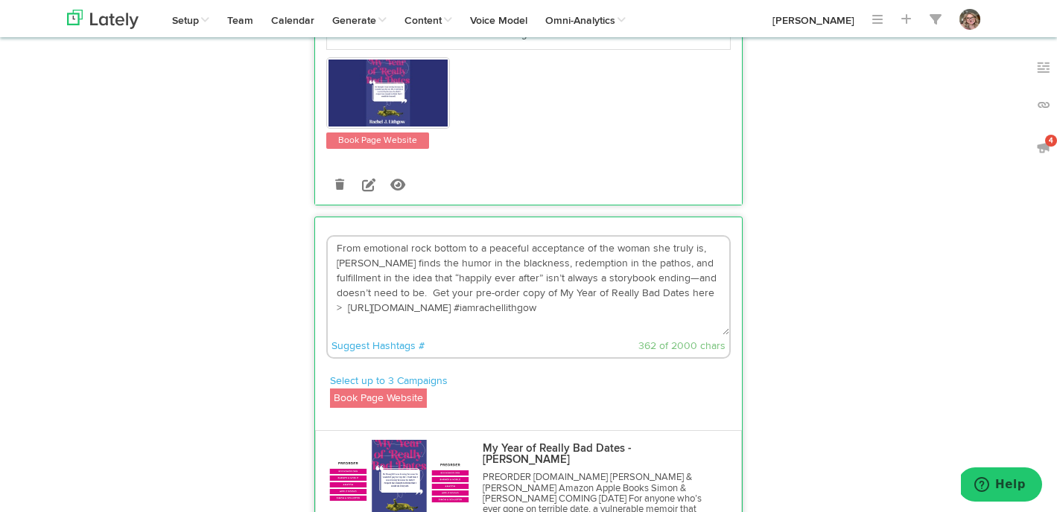
click at [559, 276] on textarea "From emotional rock bottom to a peaceful acceptance of the woman she truly is, …" at bounding box center [528, 286] width 401 height 98
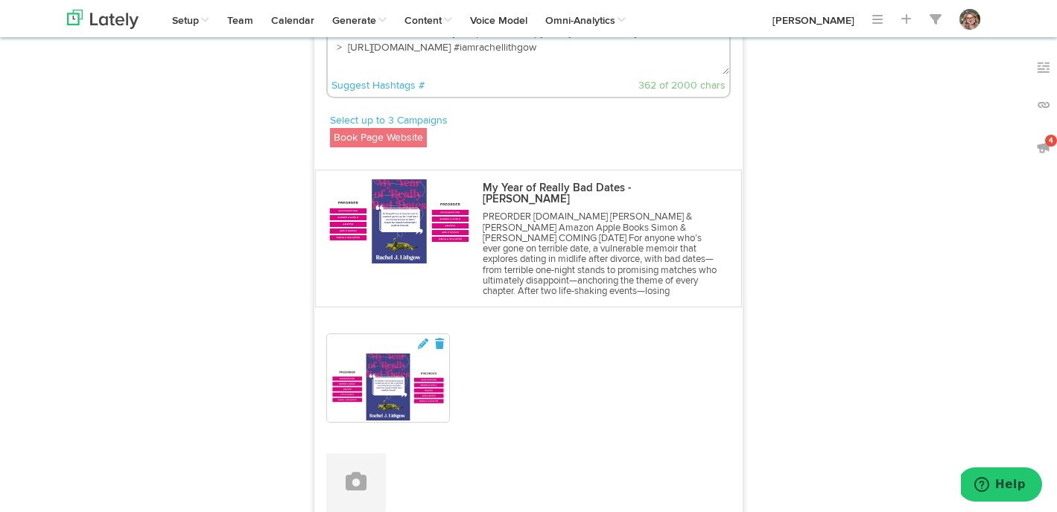
scroll to position [1735, 0]
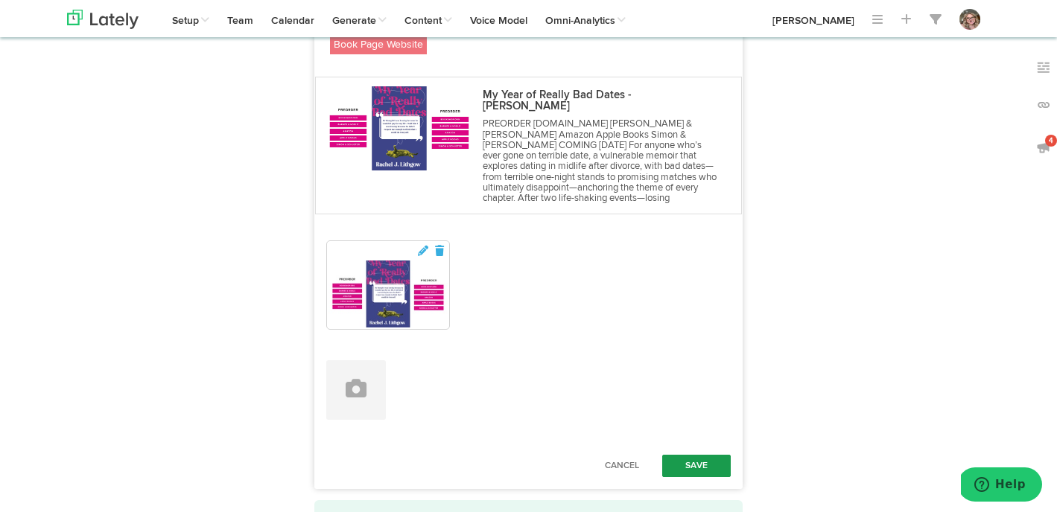
type textarea "From emotional rock bottom to a peaceful acceptance of the woman she truly is, …"
click at [691, 455] on button "Save" at bounding box center [696, 466] width 69 height 22
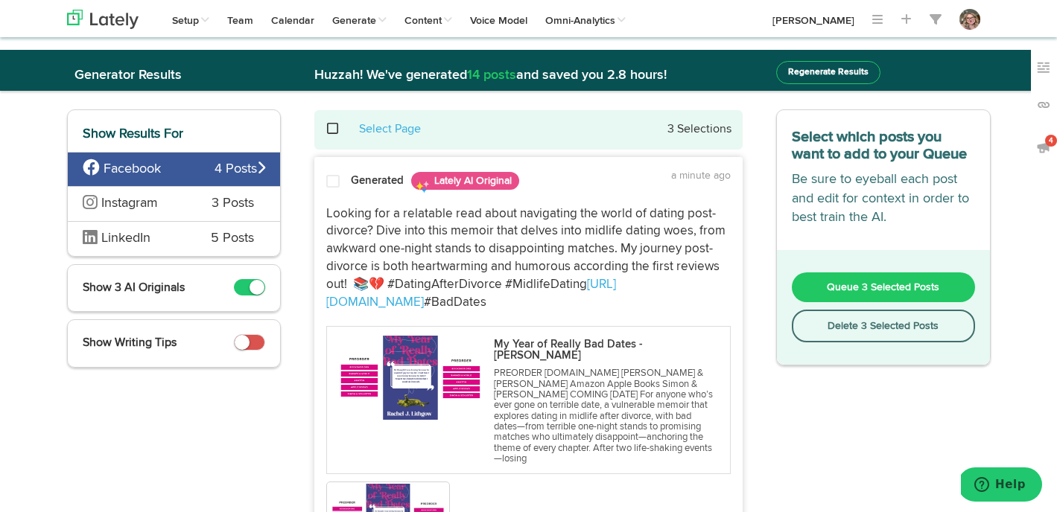
scroll to position [0, 0]
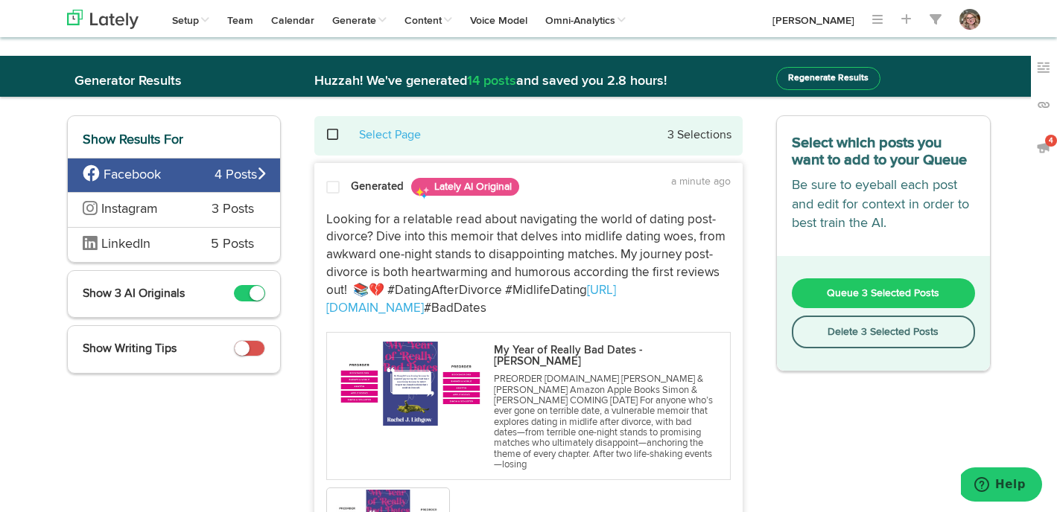
click at [328, 136] on span at bounding box center [340, 135] width 31 height 1
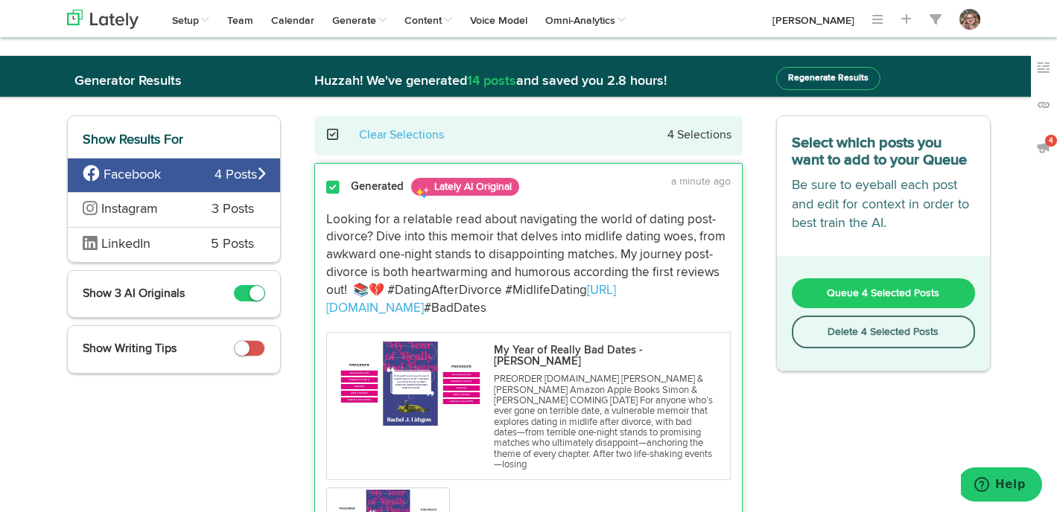
click at [805, 299] on button "Queue 4 Selected Posts" at bounding box center [883, 293] width 183 height 30
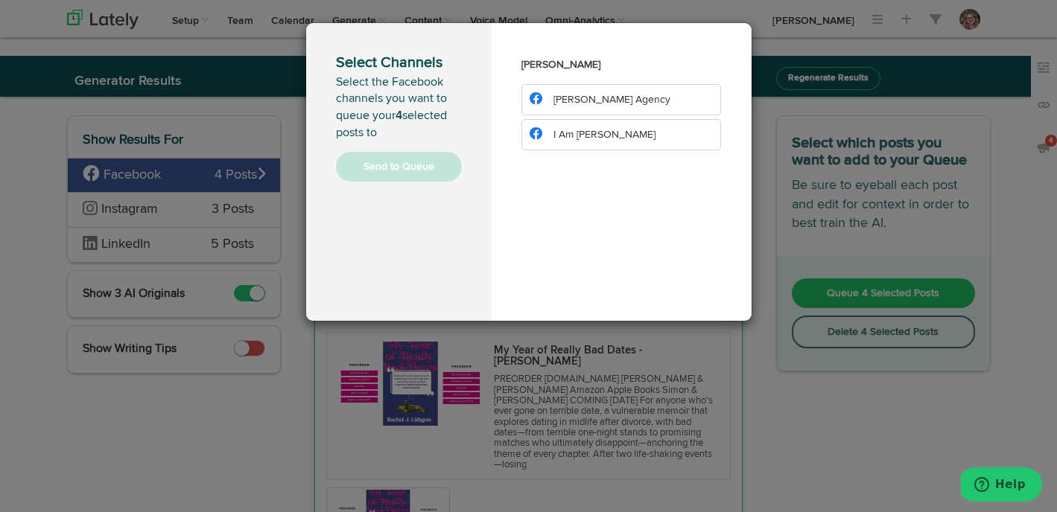
click at [621, 130] on span "I Am [PERSON_NAME]" at bounding box center [604, 135] width 102 height 10
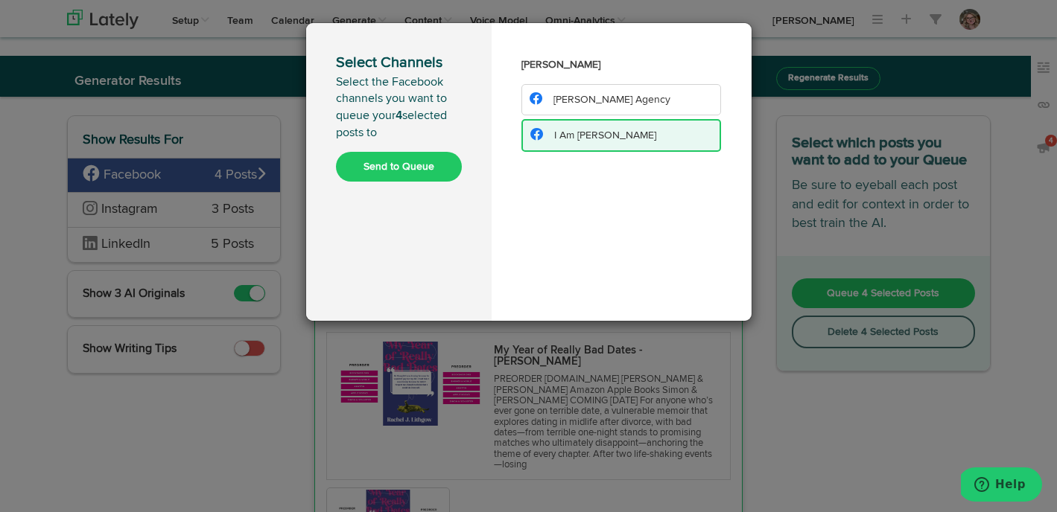
click at [375, 170] on button "Send to Queue" at bounding box center [399, 167] width 126 height 30
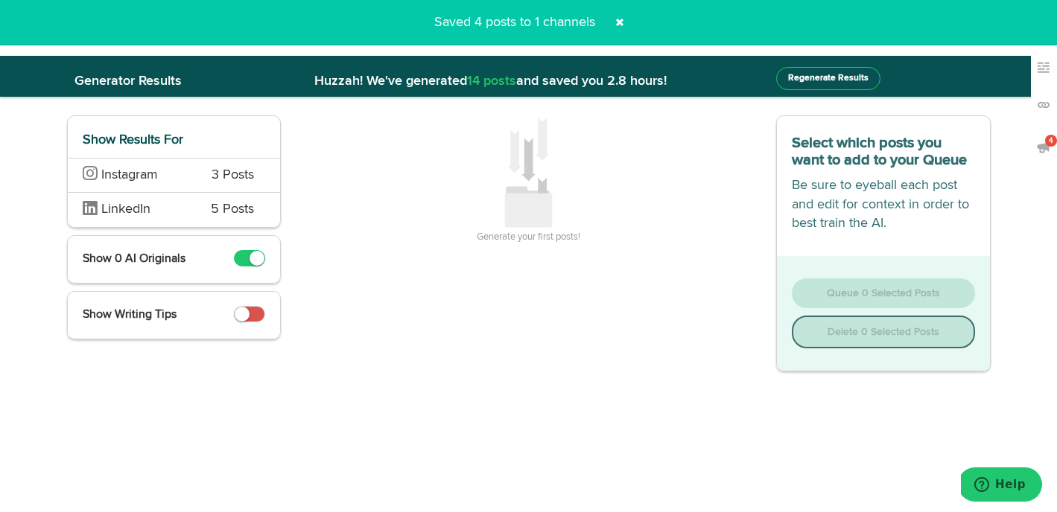
click at [621, 22] on span at bounding box center [620, 22] width 24 height 24
